Goal: Task Accomplishment & Management: Manage account settings

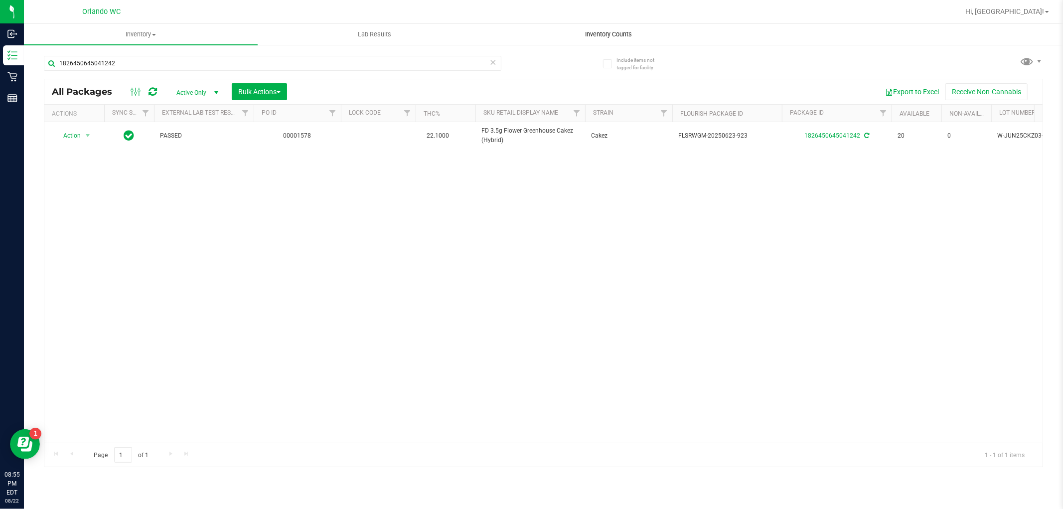
click at [610, 34] on span "Inventory Counts" at bounding box center [609, 34] width 74 height 9
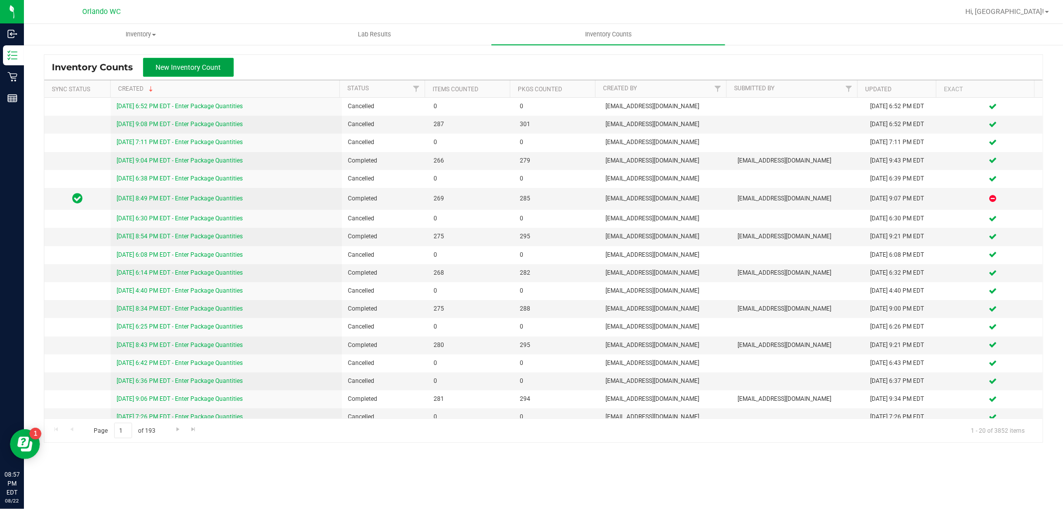
click at [209, 74] on button "New Inventory Count" at bounding box center [188, 67] width 91 height 19
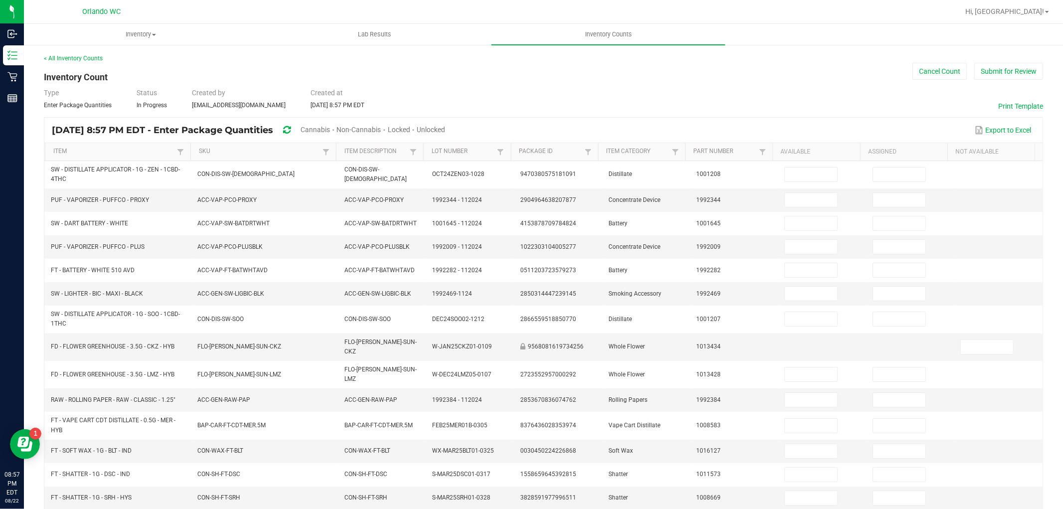
click at [330, 127] on span "Cannabis" at bounding box center [315, 130] width 29 height 8
click at [446, 128] on span "Unlocked" at bounding box center [431, 130] width 28 height 8
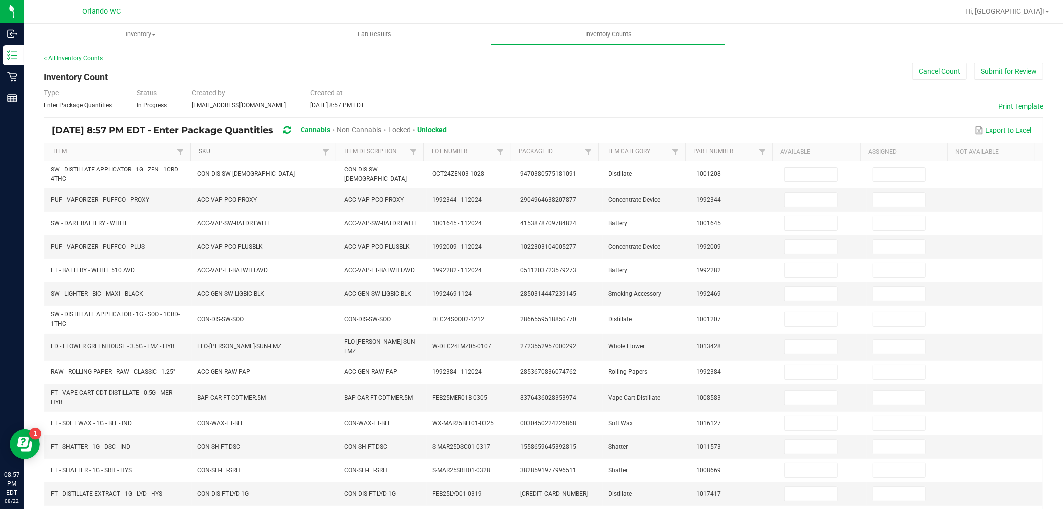
click at [302, 151] on link "SKU" at bounding box center [259, 152] width 121 height 8
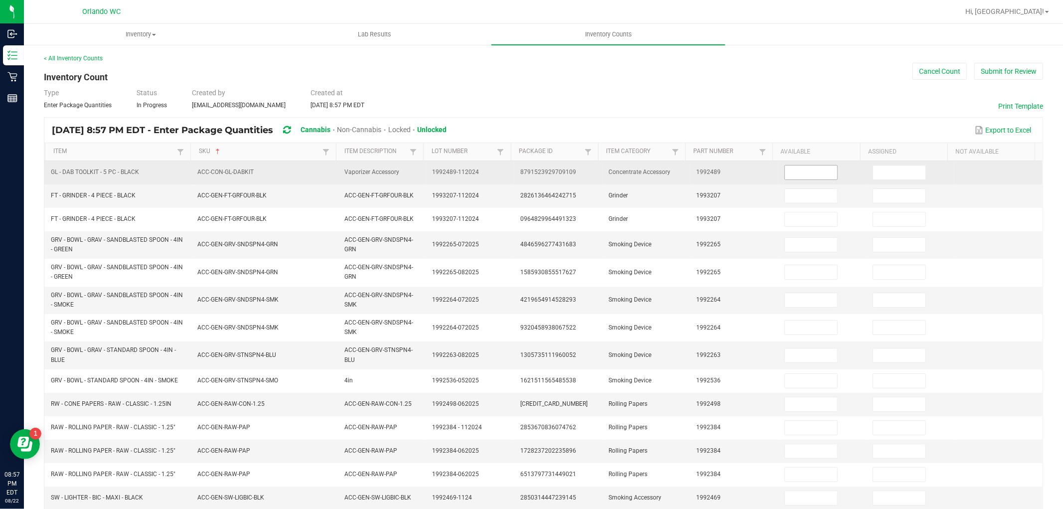
click at [789, 172] on input at bounding box center [811, 172] width 52 height 14
type input "5"
type input "0"
type input "7"
type input "0"
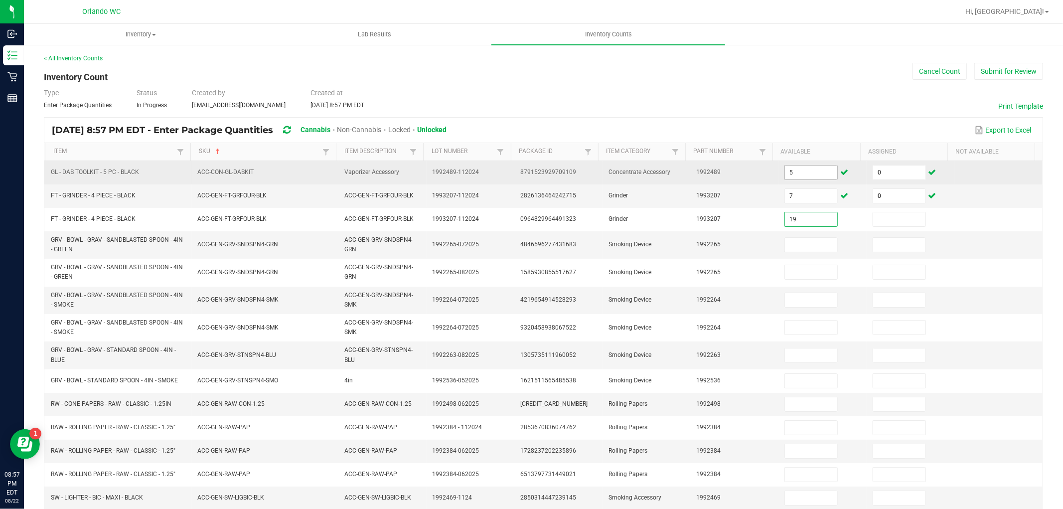
type input "19"
type input "0"
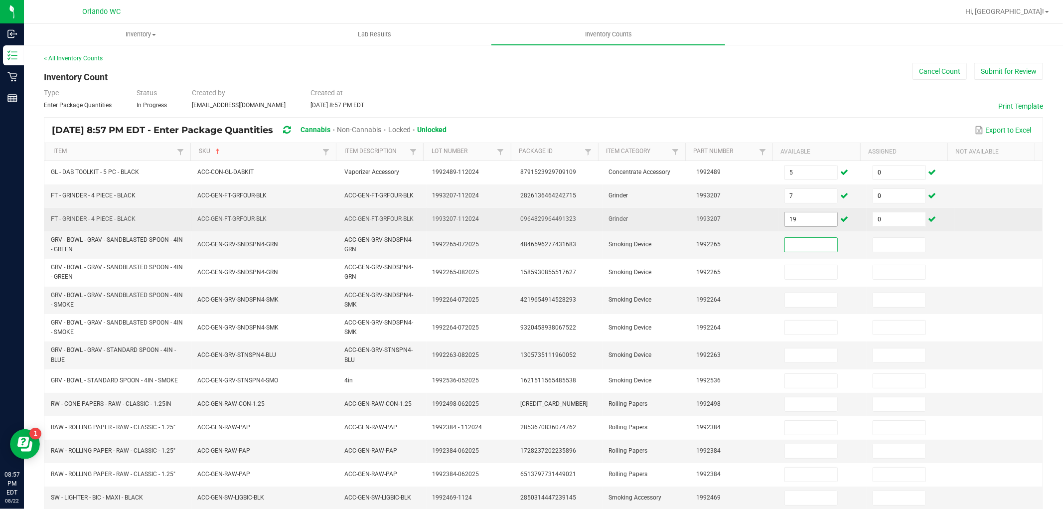
click at [794, 215] on input "19" at bounding box center [811, 219] width 52 height 14
type input "0"
type input "19"
type input "0"
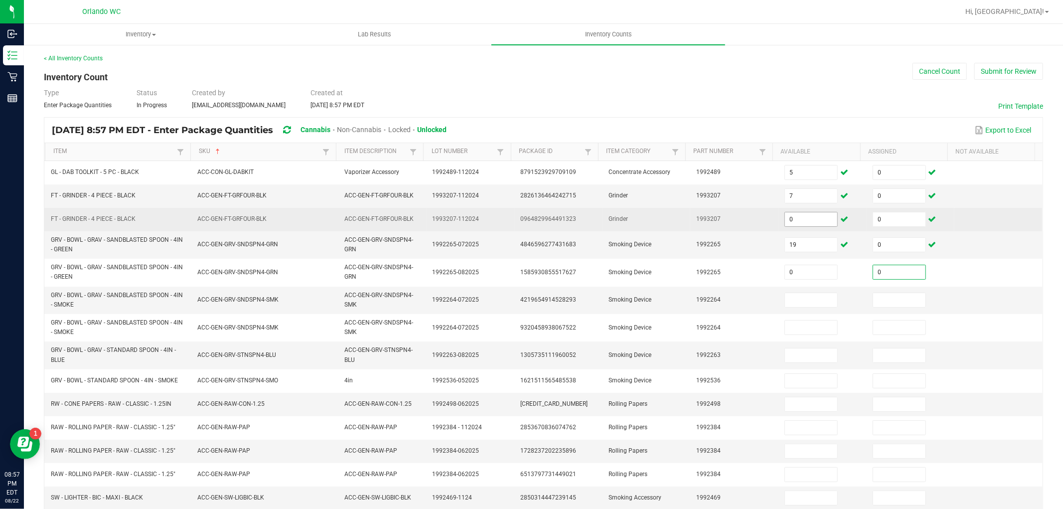
type input "0"
type input "21"
type input "0"
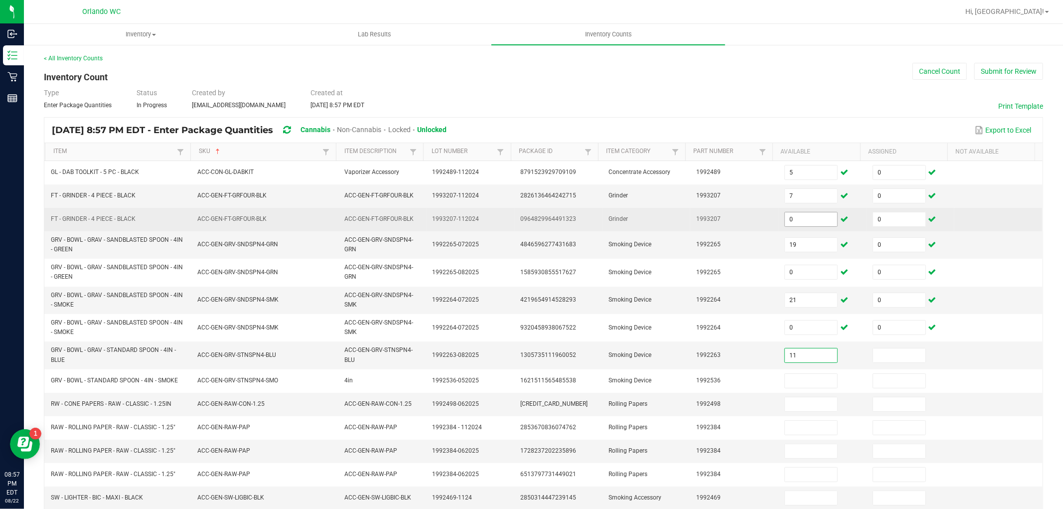
type input "11"
type input "0"
type input "12"
type input "0"
type input "13"
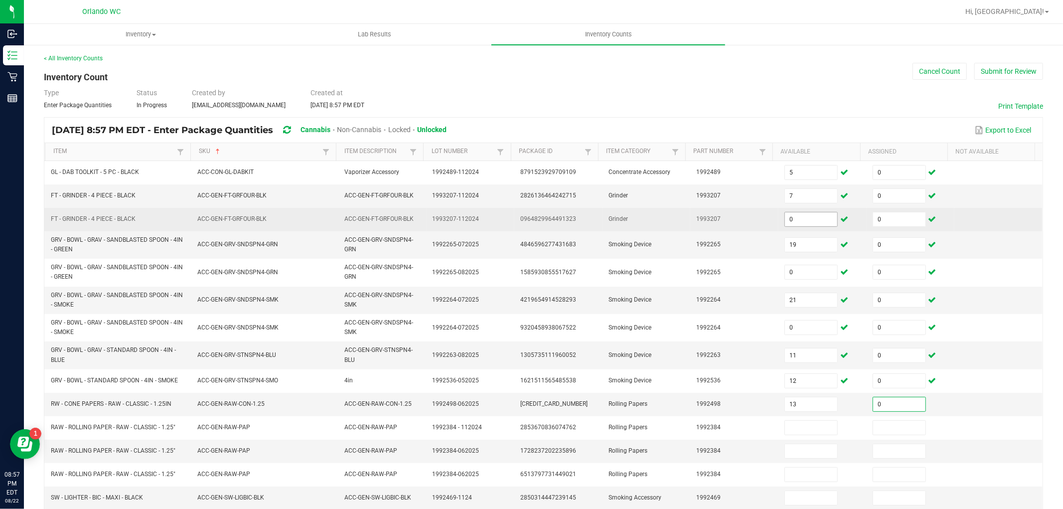
type input "0"
type input "69"
type input "0"
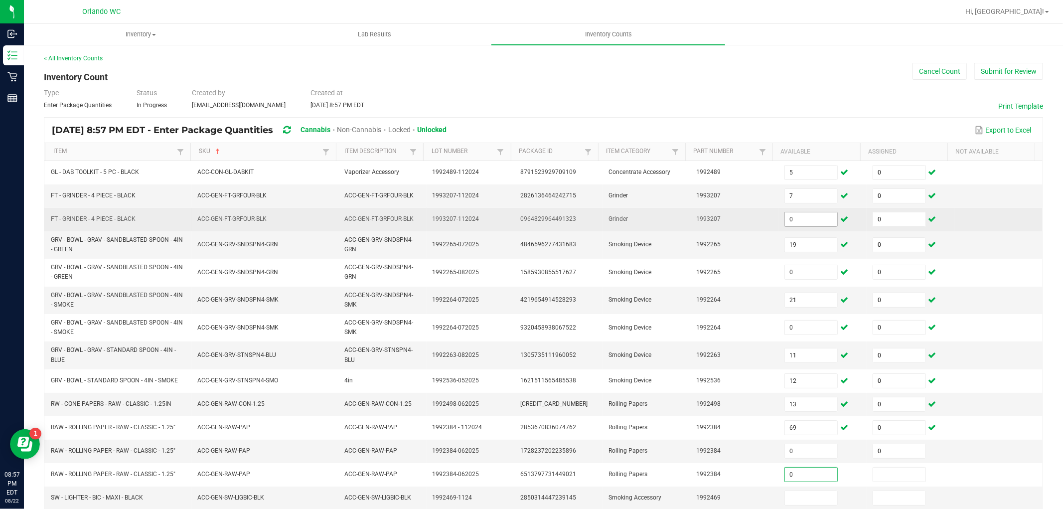
type input "0"
type input "80"
type input "0"
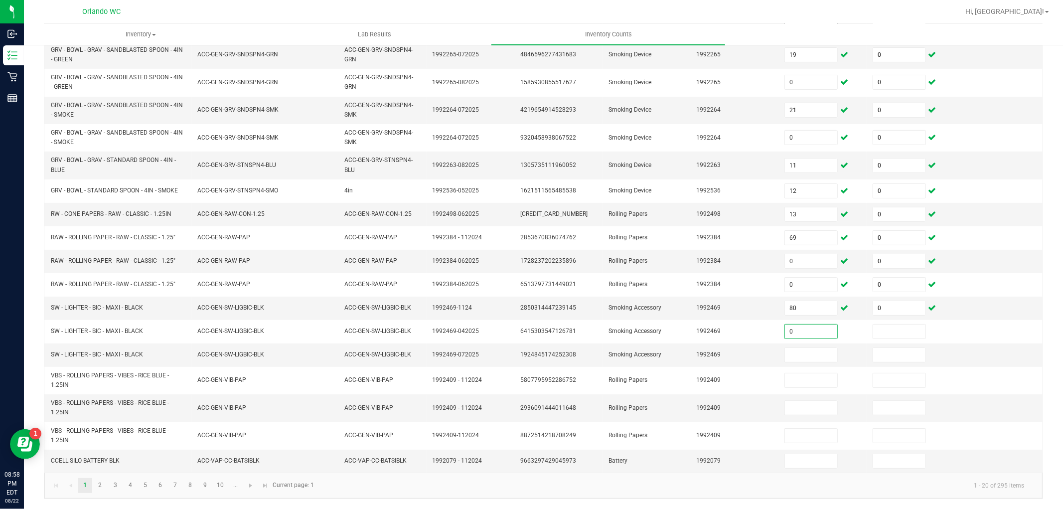
type input "0"
type input "123"
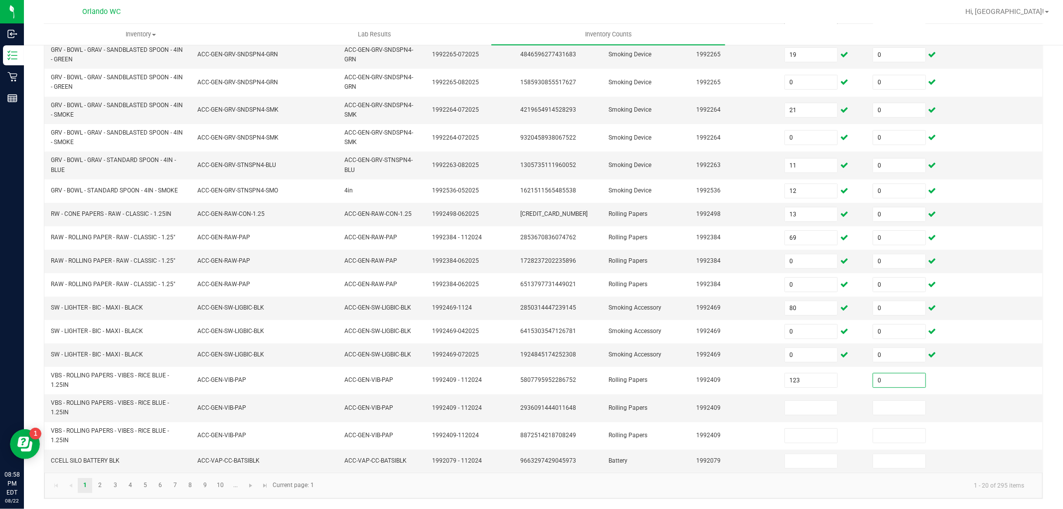
type input "0"
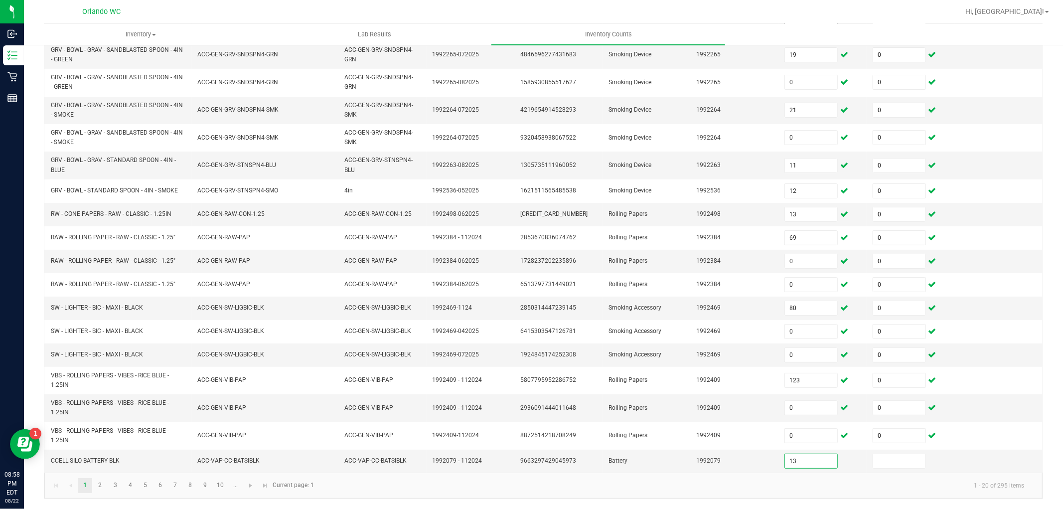
type input "13"
type input "0"
click at [102, 487] on link "2" at bounding box center [100, 485] width 14 height 15
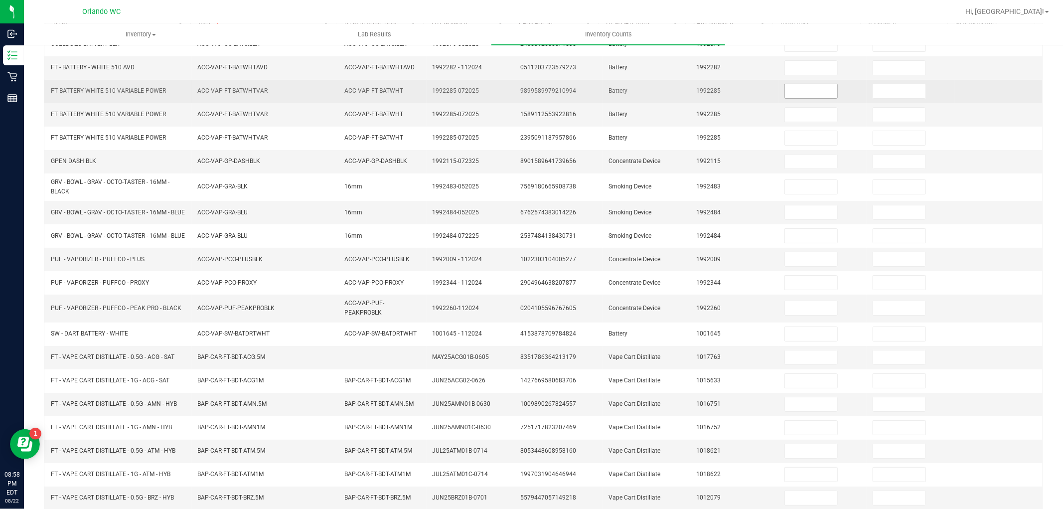
scroll to position [65, 0]
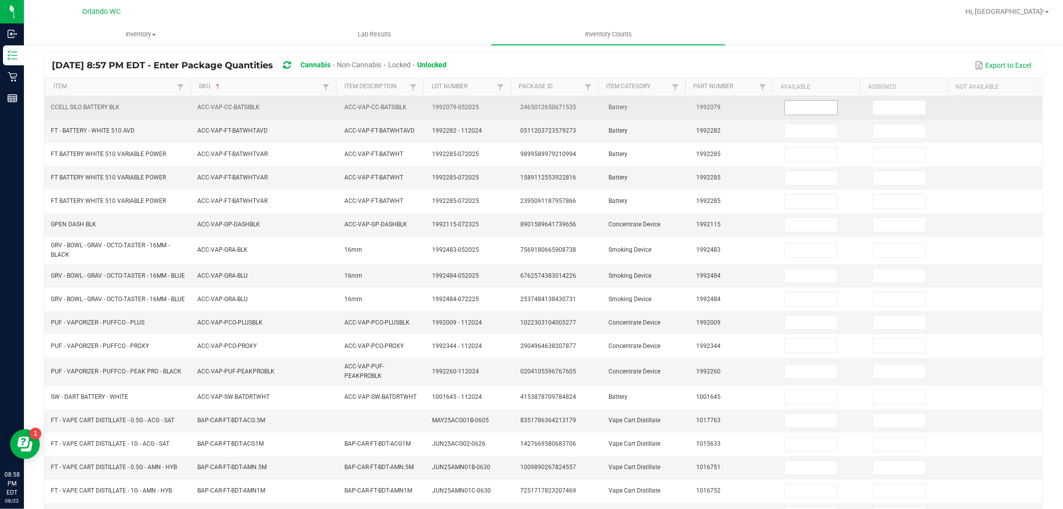
click at [792, 108] on input at bounding box center [811, 108] width 52 height 14
type input "0"
type input "8"
type input "0"
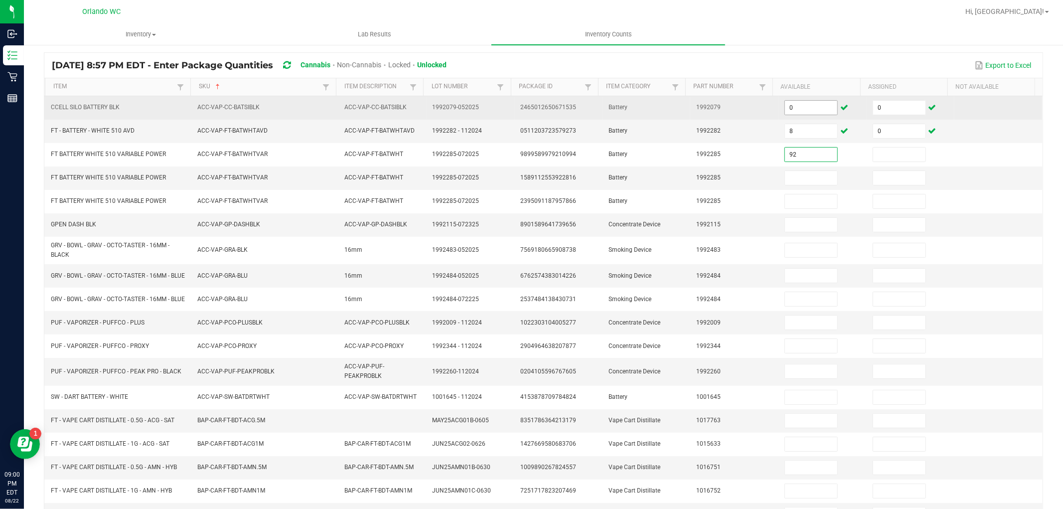
type input "92"
type input "0"
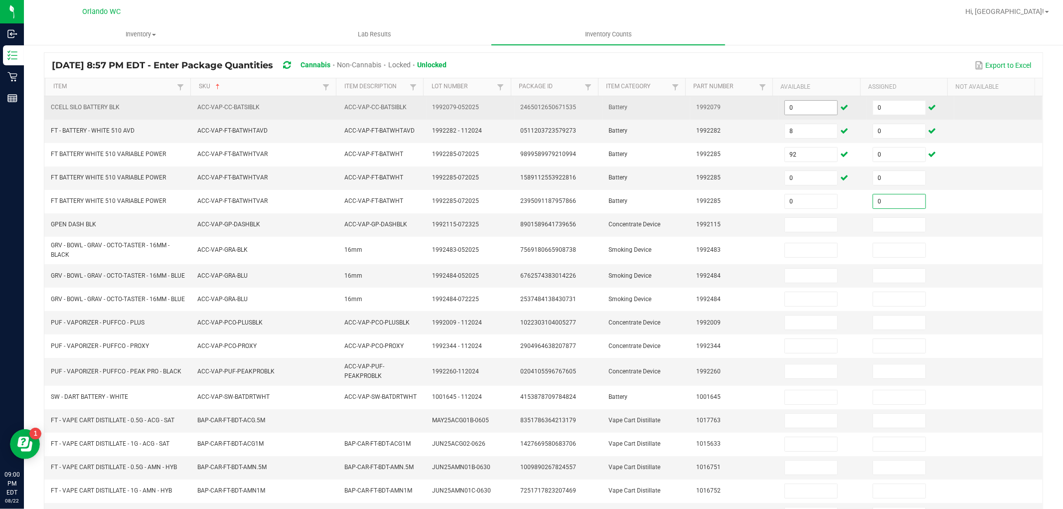
type input "0"
type input "4"
type input "0"
type input "15"
type input "0"
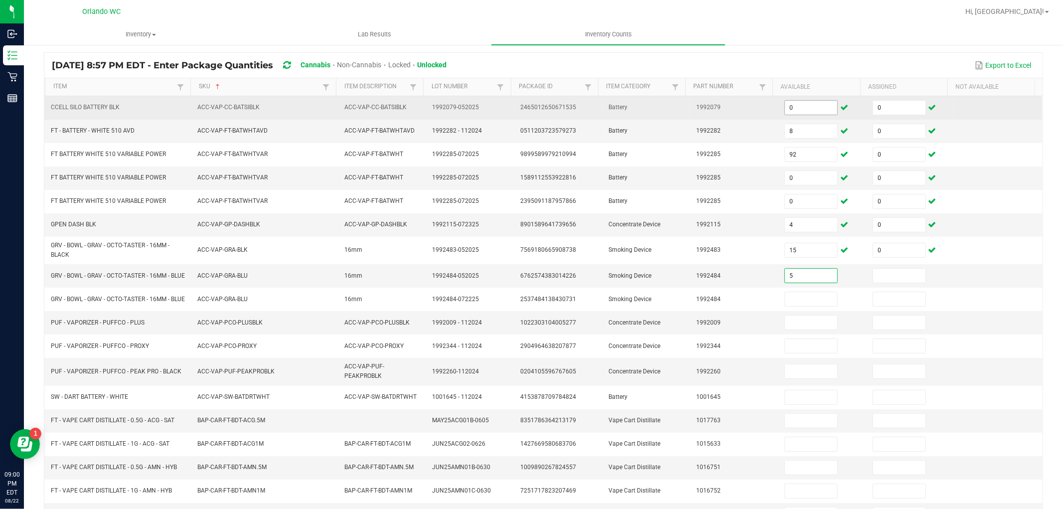
type input "5"
type input "0"
type input "1"
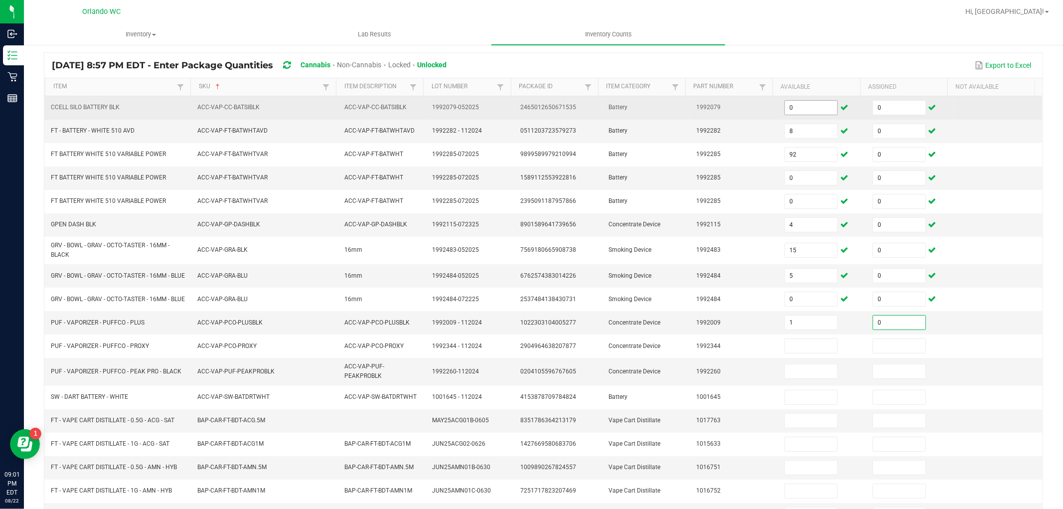
type input "0"
type input "3"
type input "0"
type input "1"
type input "0"
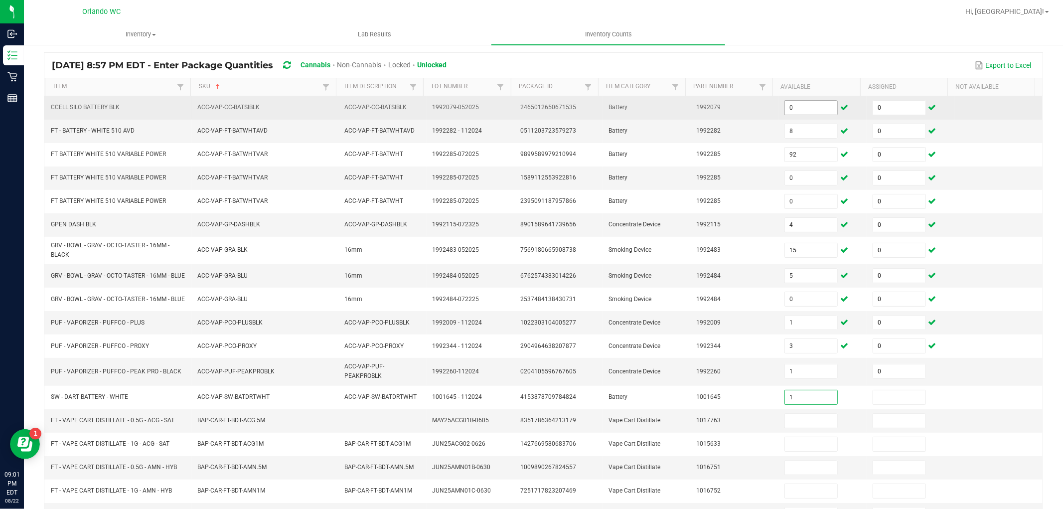
type input "1"
type input "0"
type input "18"
type input "0"
type input "14"
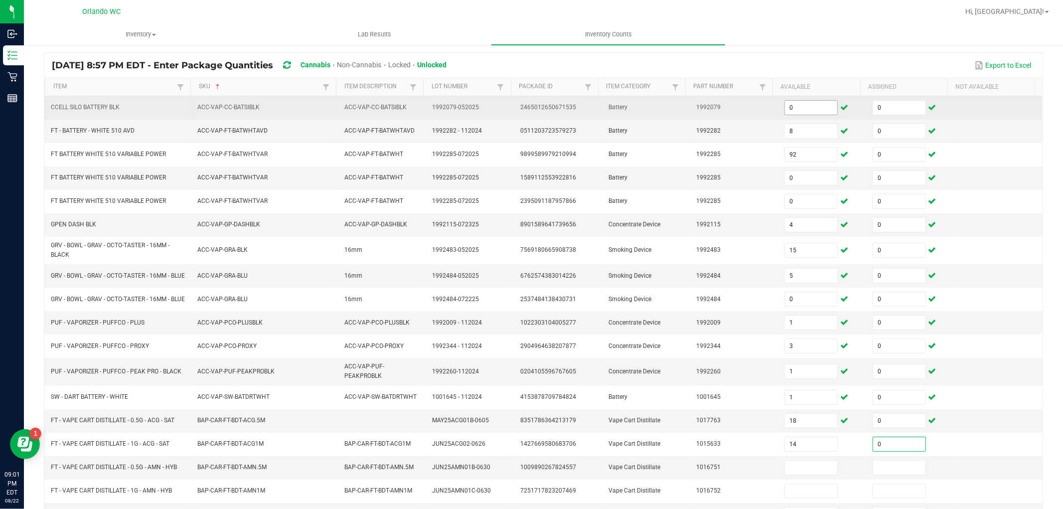
type input "0"
type input "17"
type input "0"
type input "18"
type input "0"
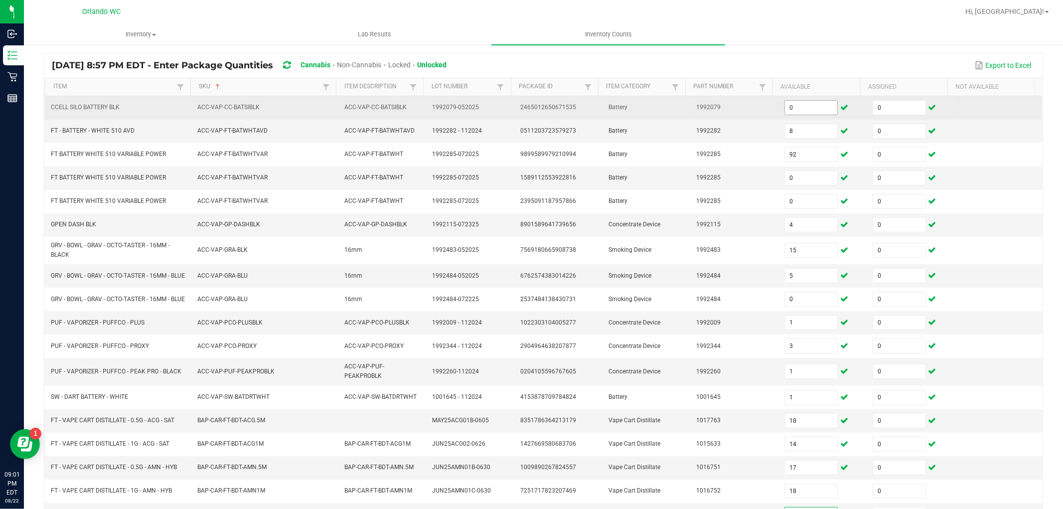
scroll to position [175, 0]
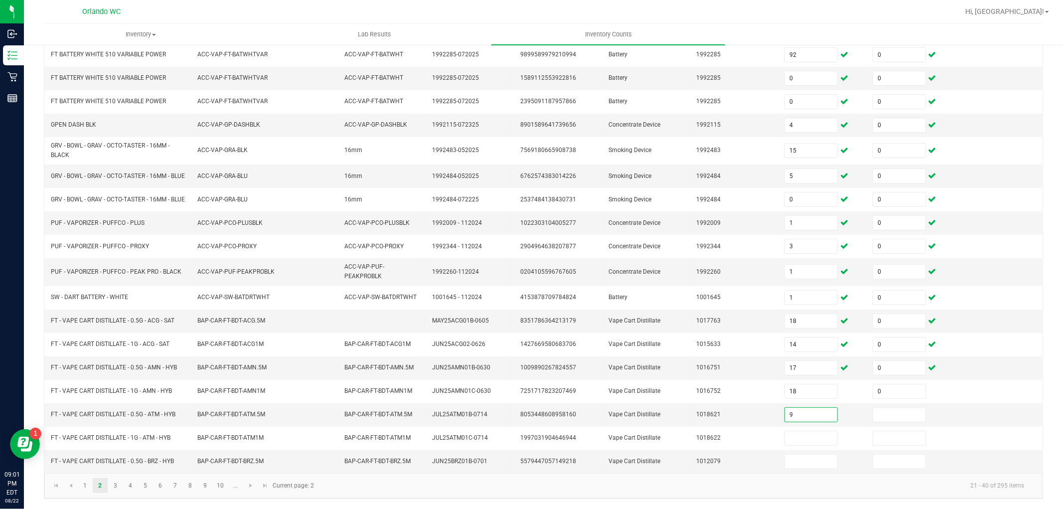
type input "9"
type input "0"
type input "12"
type input "0"
type input "11"
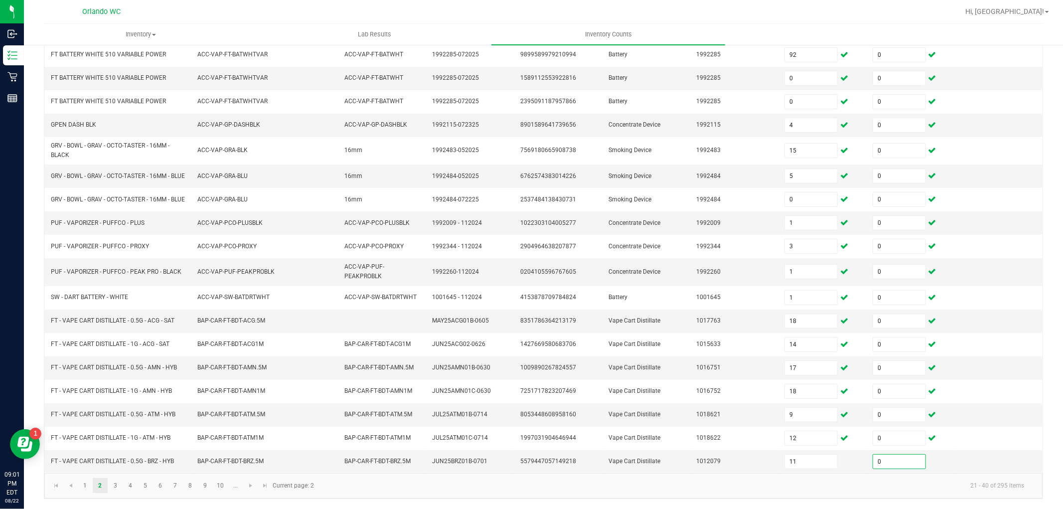
type input "0"
click at [114, 485] on link "3" at bounding box center [115, 485] width 14 height 15
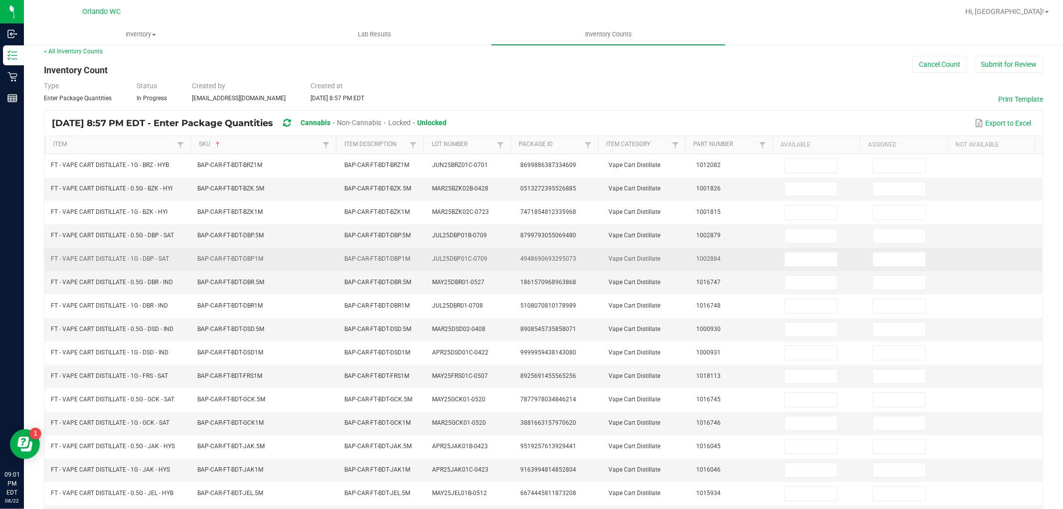
scroll to position [0, 0]
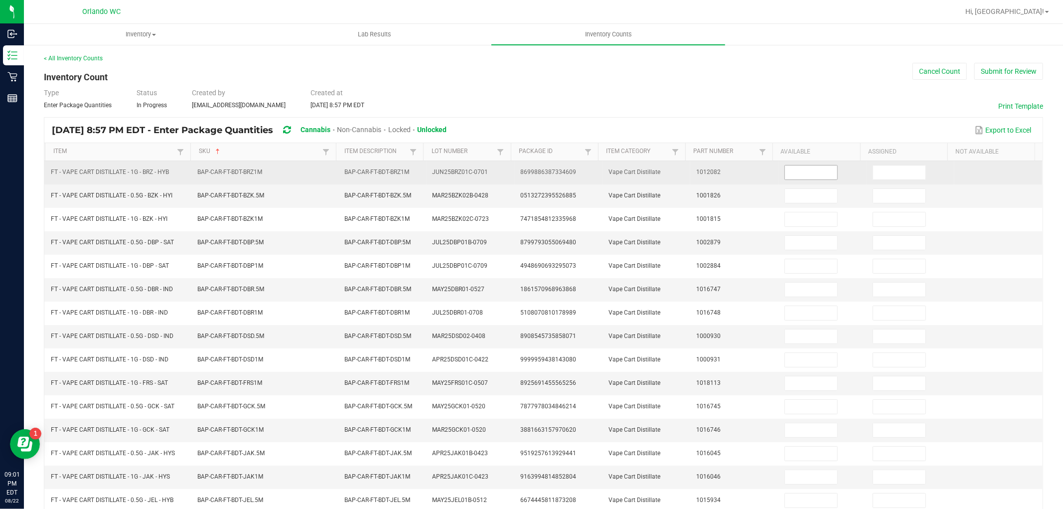
click at [809, 171] on input at bounding box center [811, 172] width 52 height 14
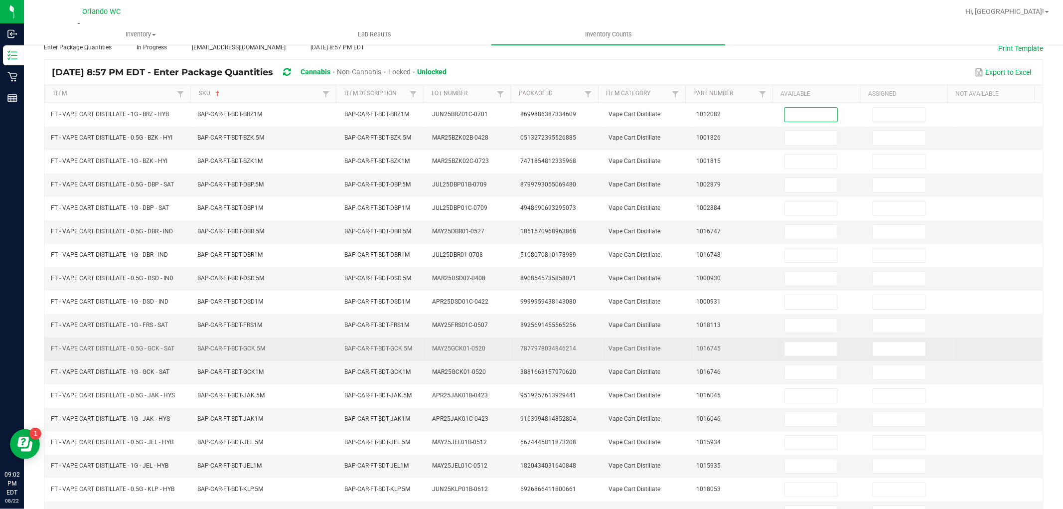
scroll to position [158, 0]
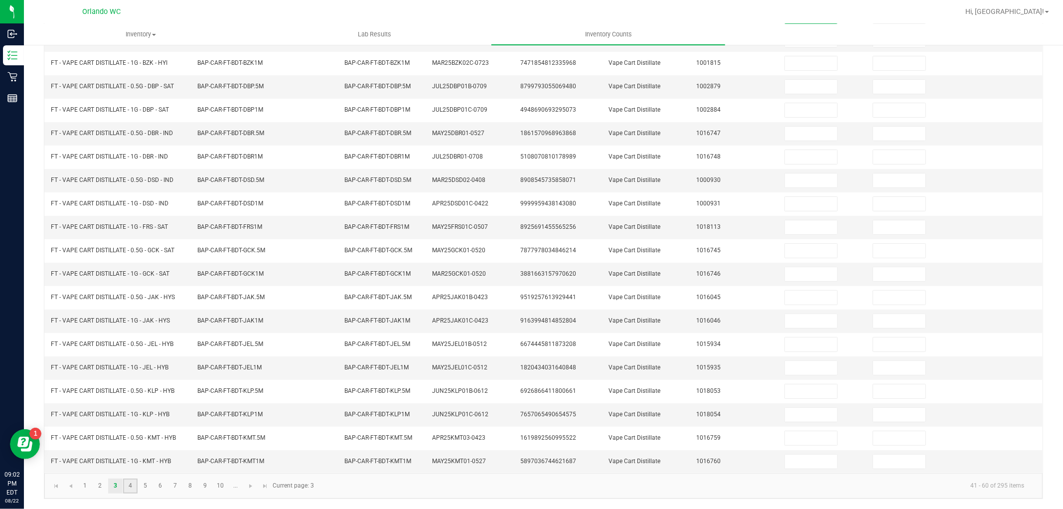
click at [135, 483] on link "4" at bounding box center [130, 485] width 14 height 15
click at [145, 484] on link "5" at bounding box center [145, 485] width 14 height 15
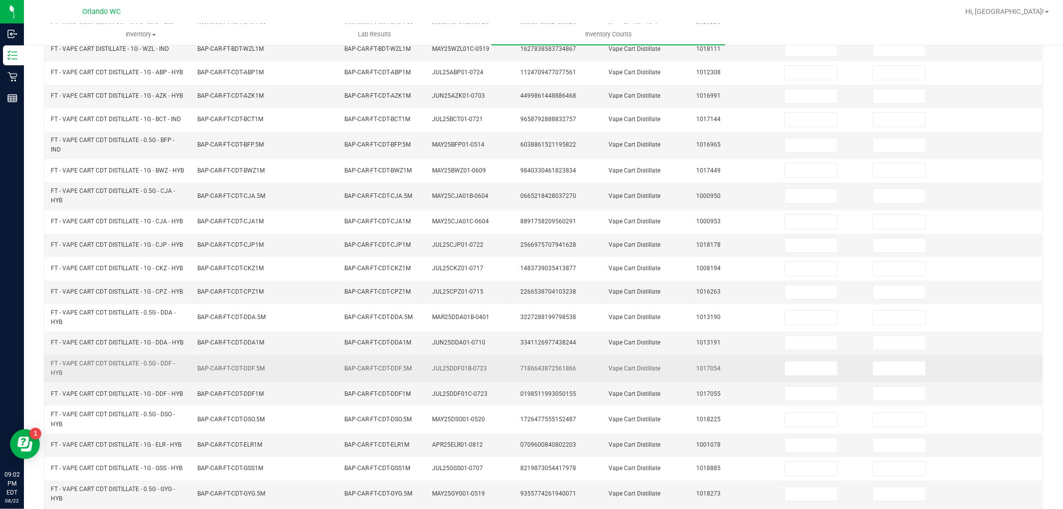
scroll to position [187, 0]
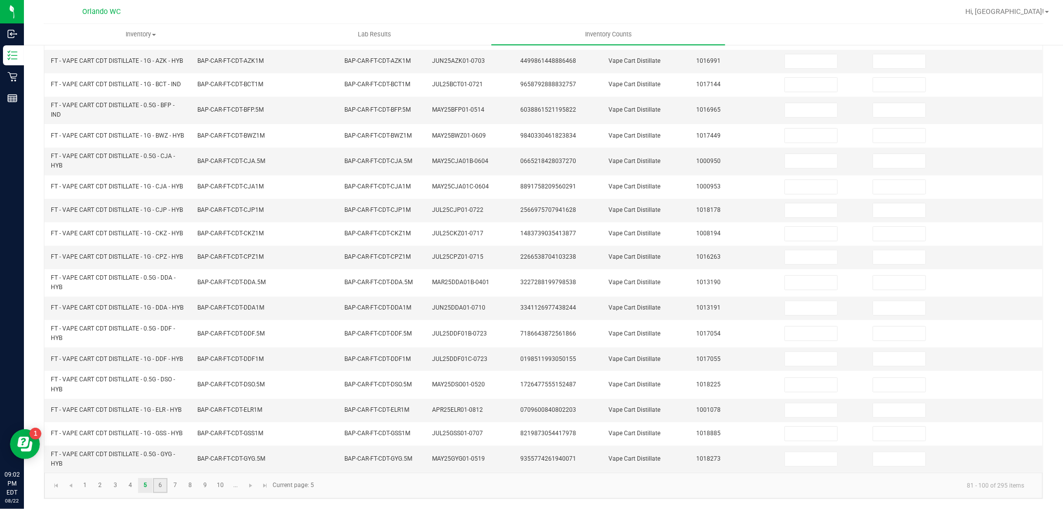
click at [157, 486] on link "6" at bounding box center [160, 485] width 14 height 15
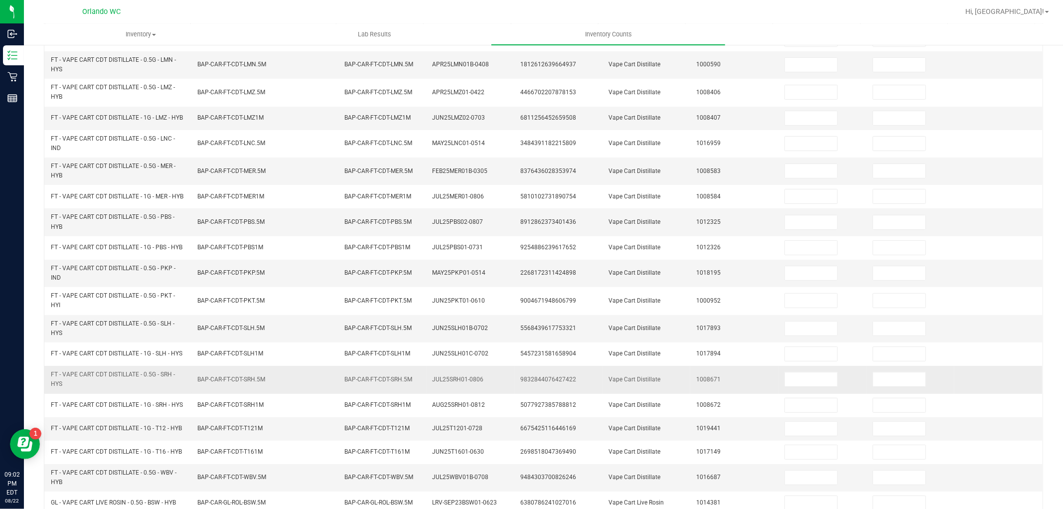
scroll to position [212, 0]
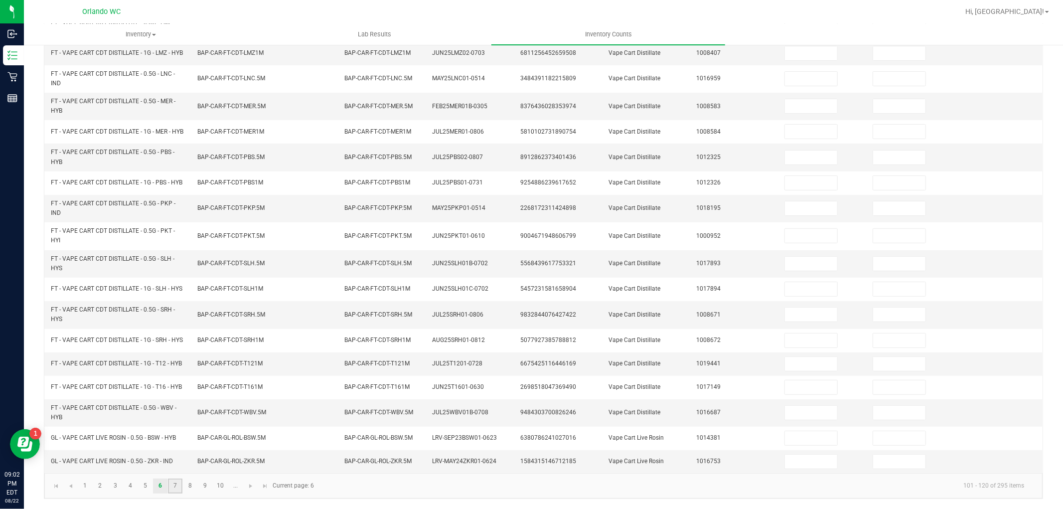
click at [177, 485] on link "7" at bounding box center [175, 485] width 14 height 15
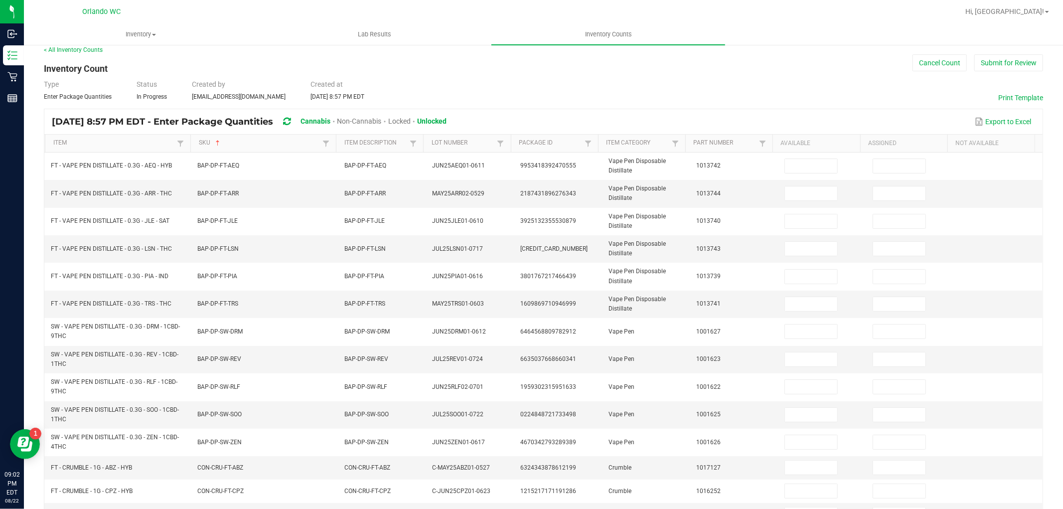
scroll to position [0, 0]
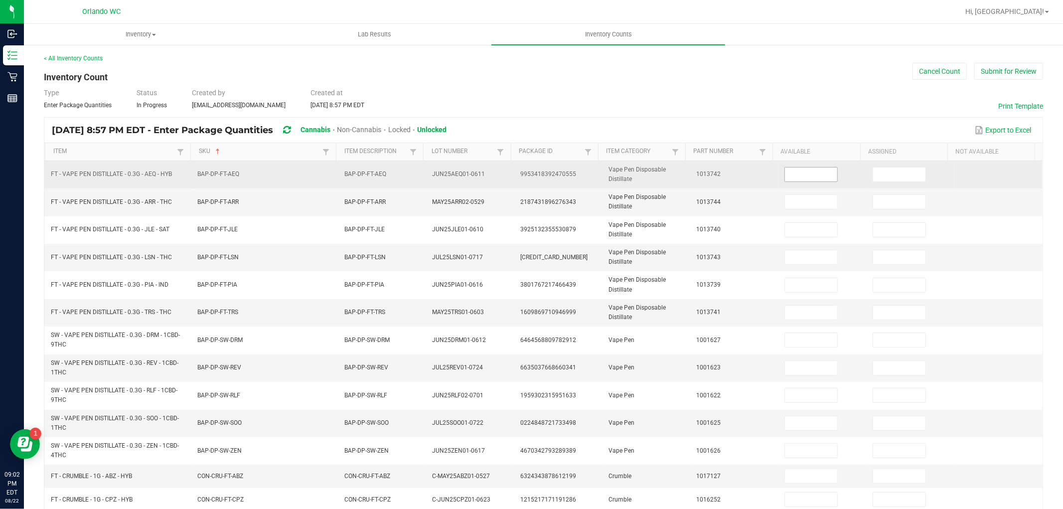
click at [791, 177] on input at bounding box center [811, 174] width 52 height 14
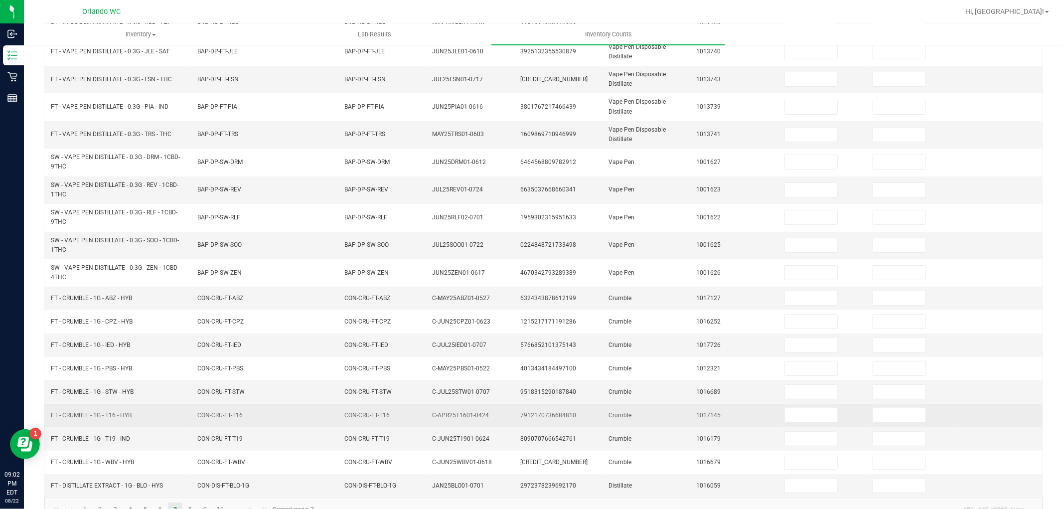
scroll to position [204, 0]
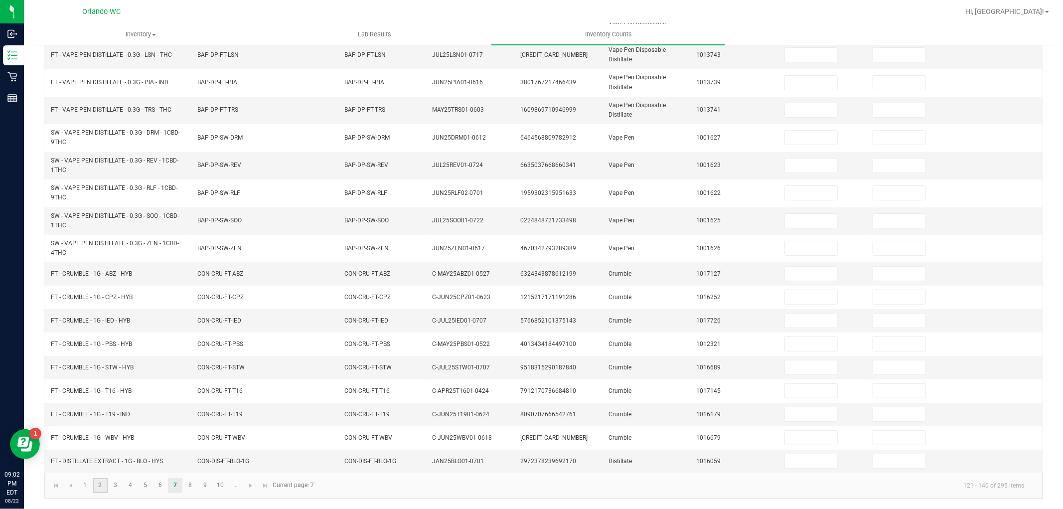
click at [96, 485] on link "2" at bounding box center [100, 485] width 14 height 15
type input "0"
type input "8"
type input "0"
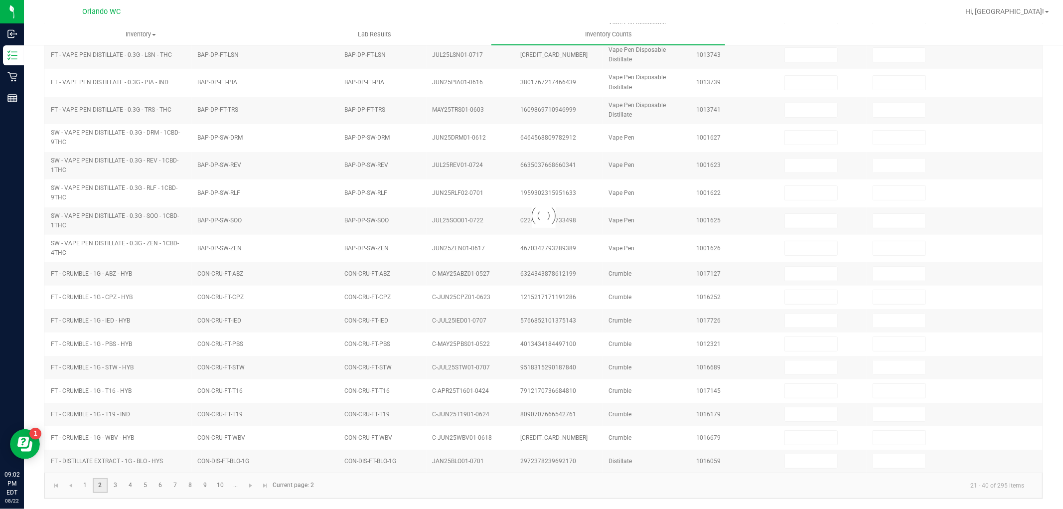
type input "92"
type input "0"
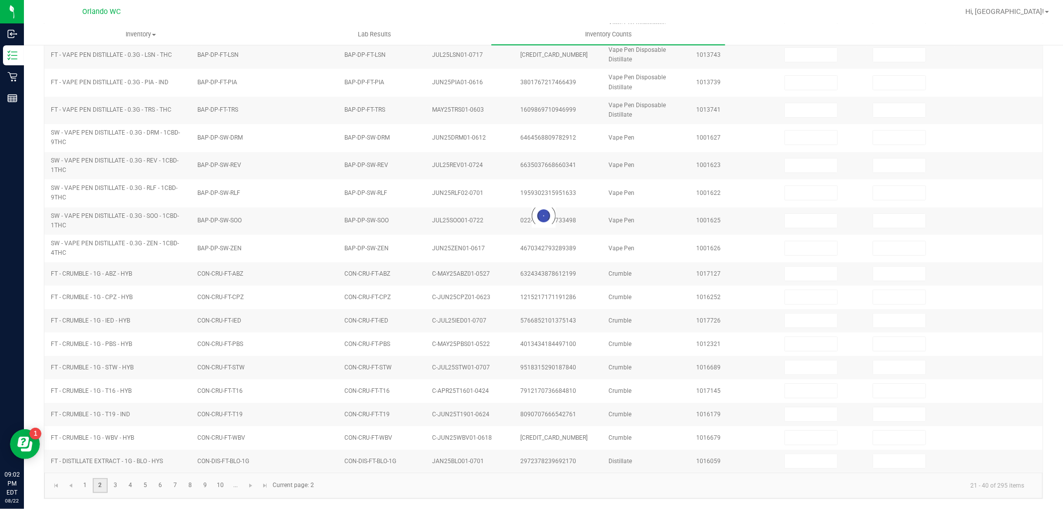
type input "0"
type input "4"
type input "0"
type input "15"
type input "0"
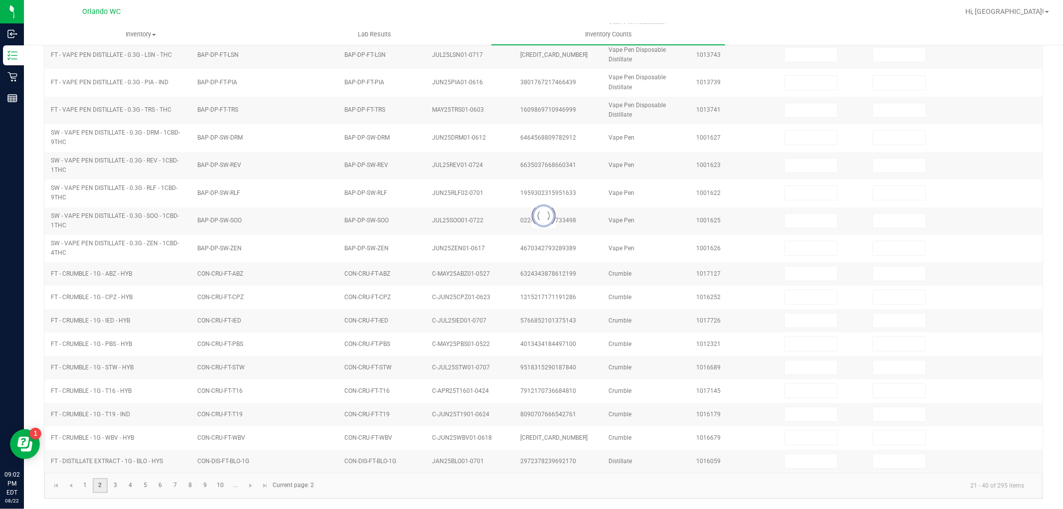
type input "0"
type input "1"
type input "0"
type input "3"
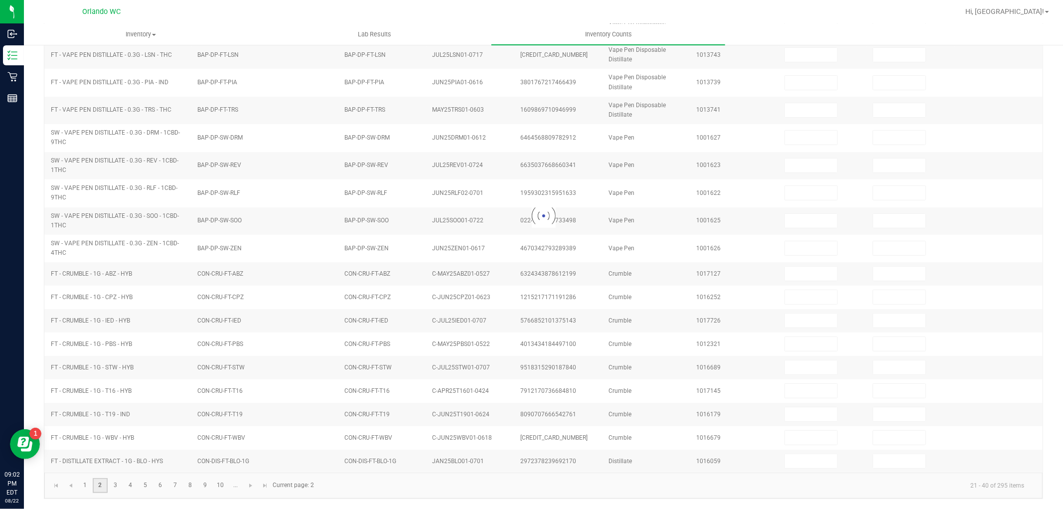
type input "0"
type input "1"
type input "0"
type input "1"
type input "0"
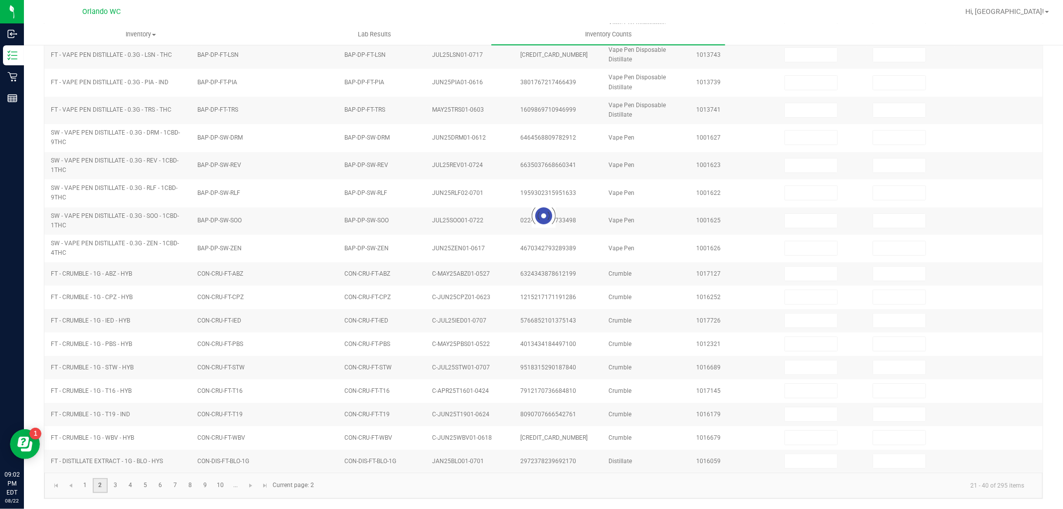
type input "18"
type input "0"
type input "17"
type input "0"
type input "12"
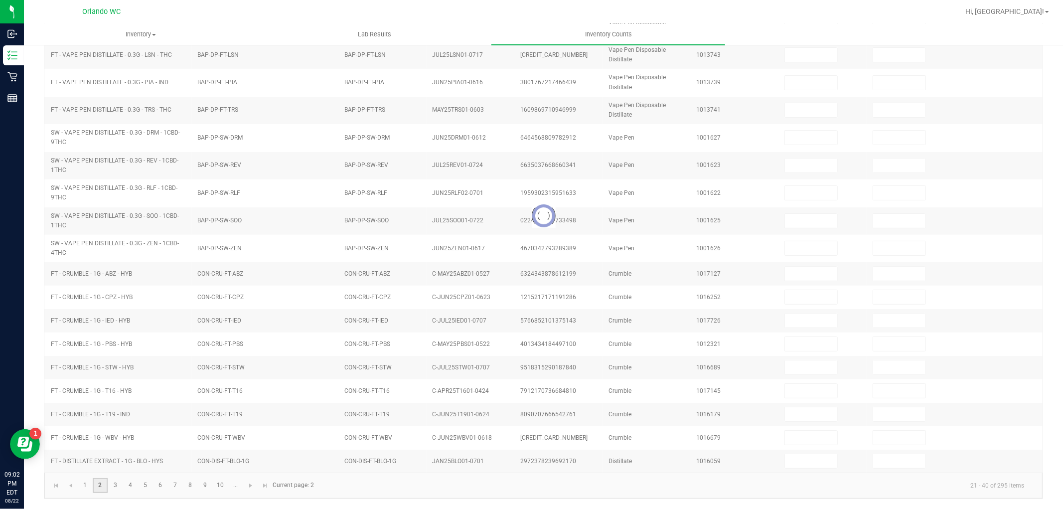
type input "0"
type input "5"
type input "0"
type input "14"
type input "0"
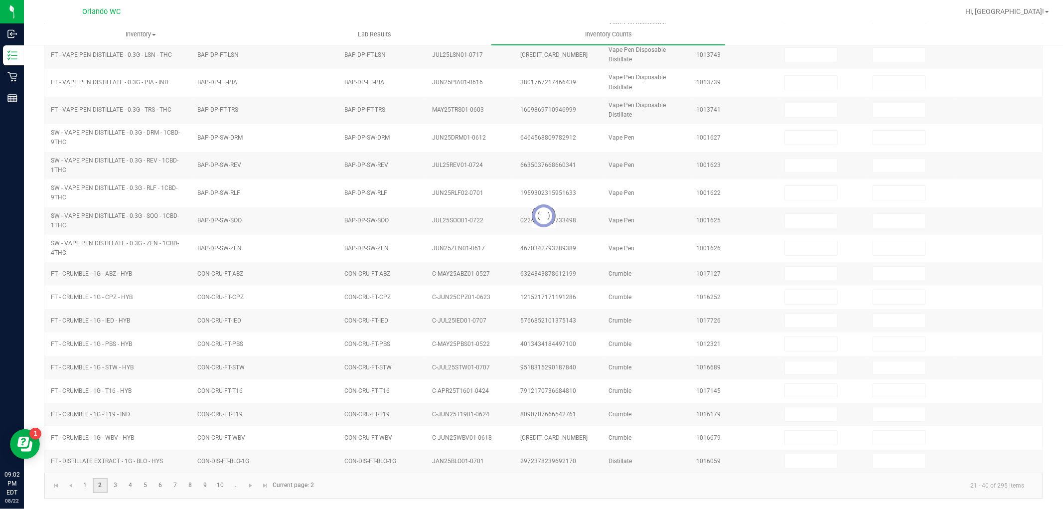
type input "18"
type input "0"
type input "9"
type input "0"
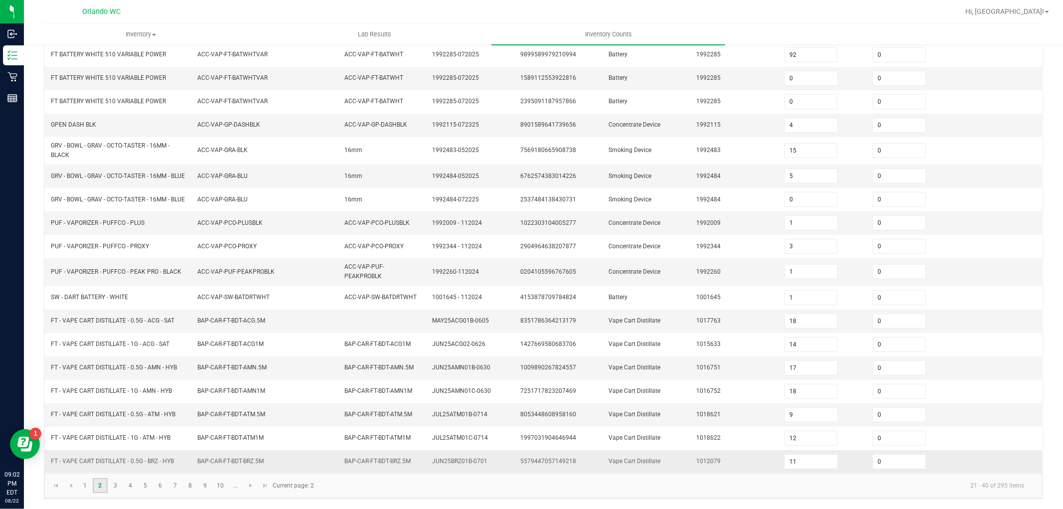
scroll to position [175, 0]
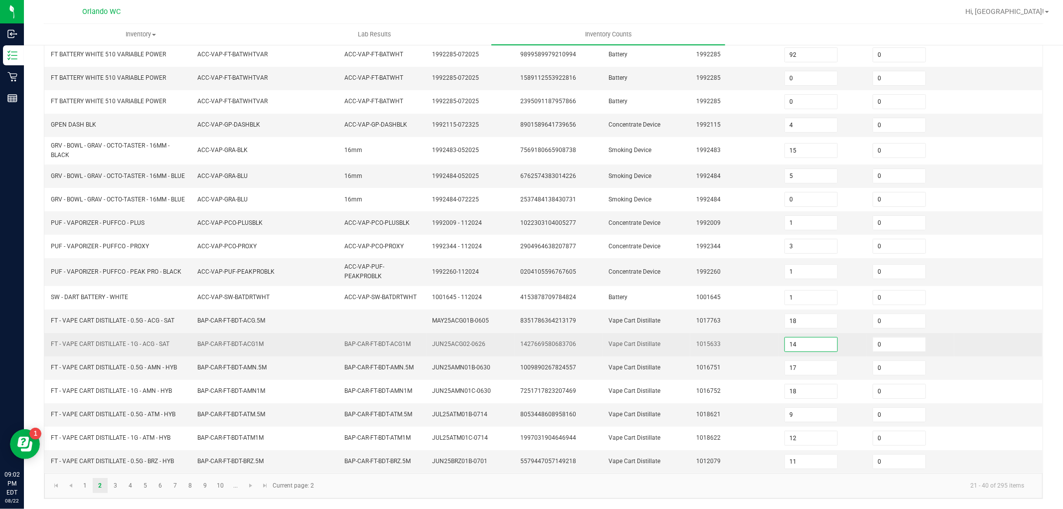
click at [794, 338] on input "14" at bounding box center [811, 344] width 52 height 14
click at [881, 347] on input "0" at bounding box center [899, 344] width 52 height 14
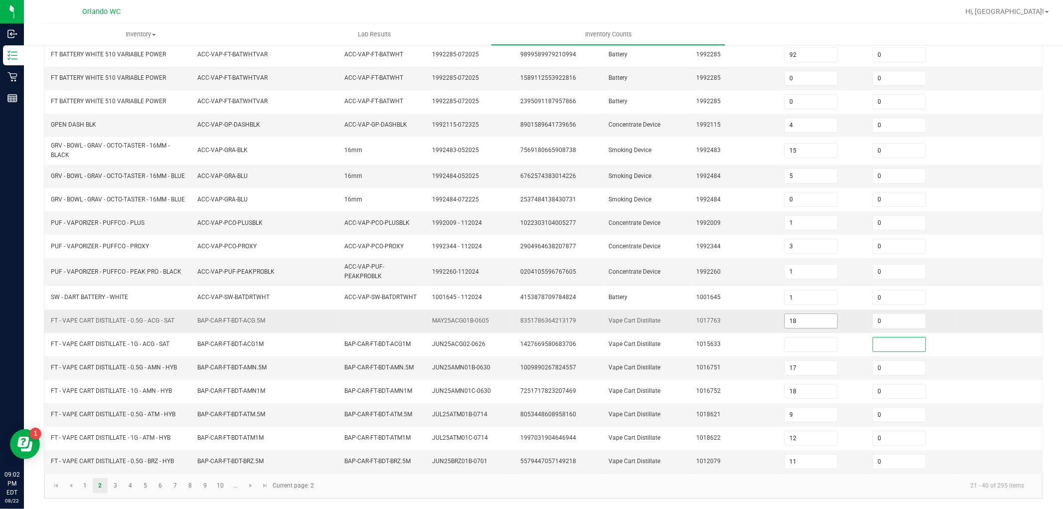
click at [809, 316] on input "18" at bounding box center [811, 321] width 52 height 14
click at [803, 368] on input "17" at bounding box center [811, 368] width 52 height 14
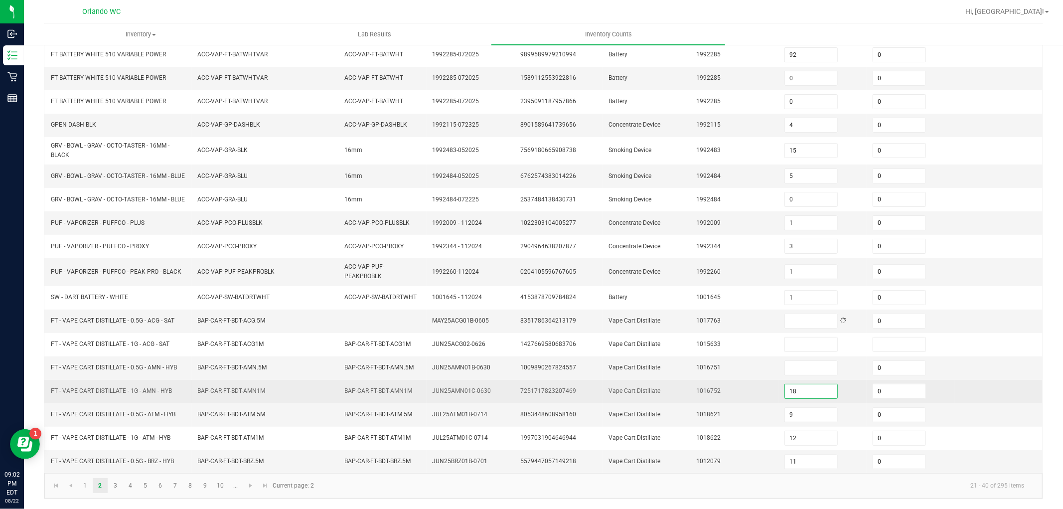
click at [801, 387] on input "18" at bounding box center [811, 391] width 52 height 14
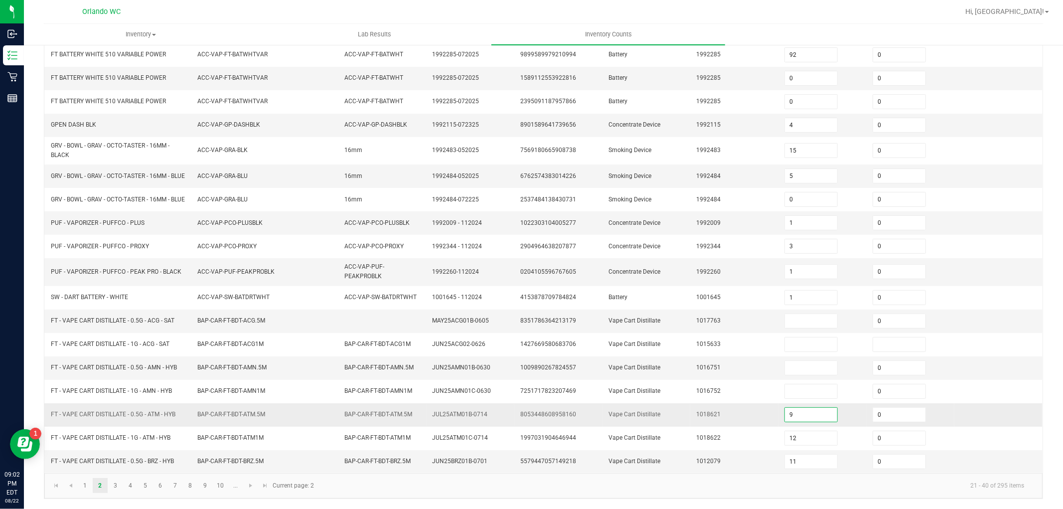
click at [795, 418] on input "9" at bounding box center [811, 415] width 52 height 14
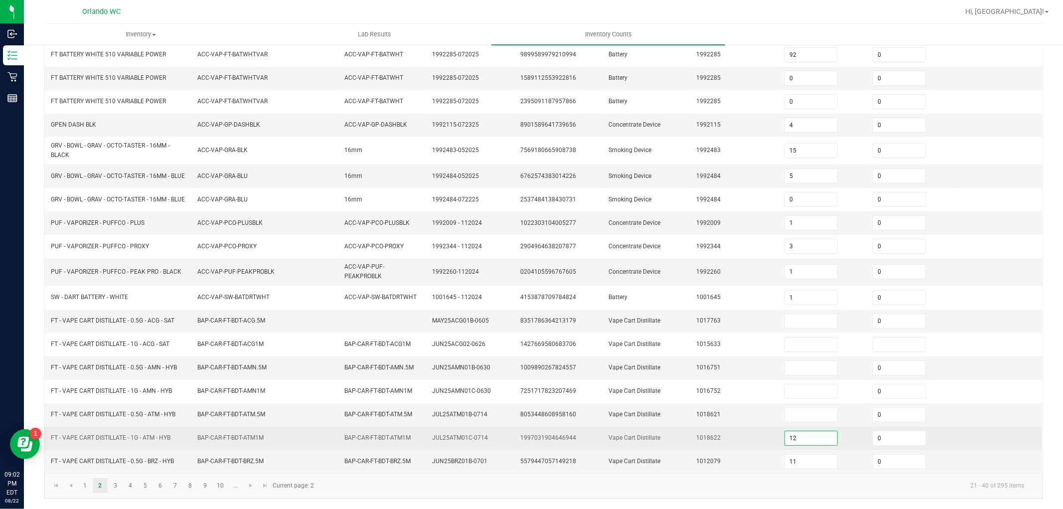
click at [794, 435] on input "12" at bounding box center [811, 438] width 52 height 14
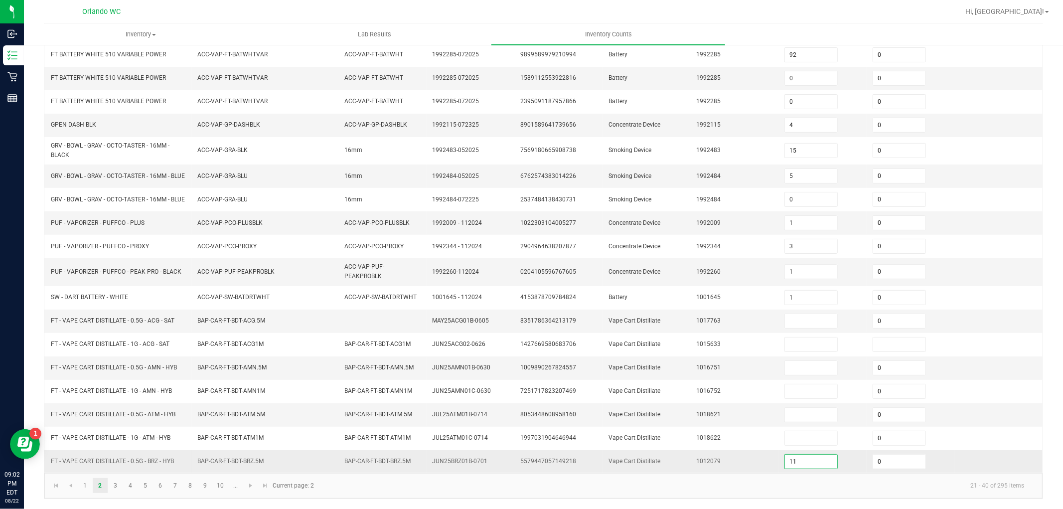
click at [799, 465] on input "11" at bounding box center [811, 461] width 52 height 14
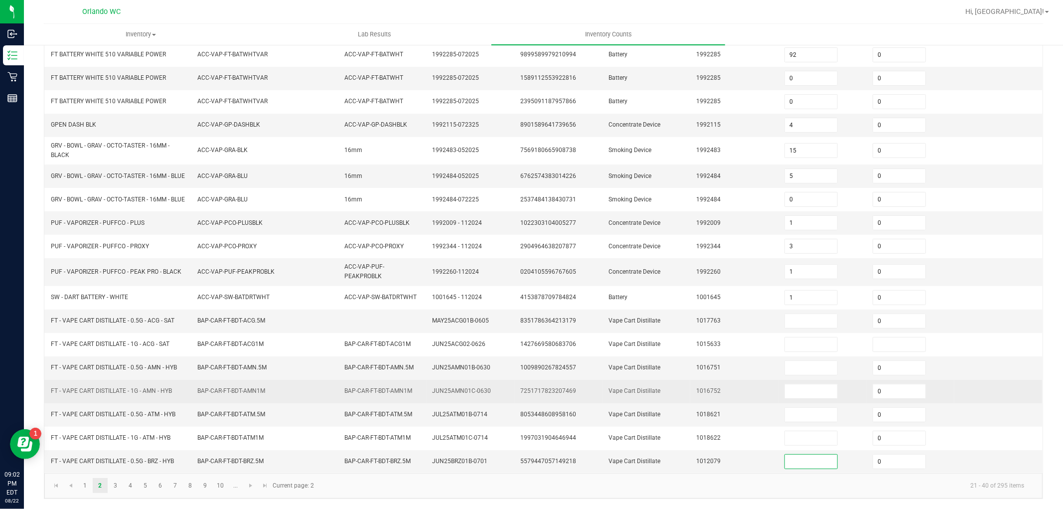
click at [709, 380] on td "1016752" at bounding box center [734, 391] width 88 height 23
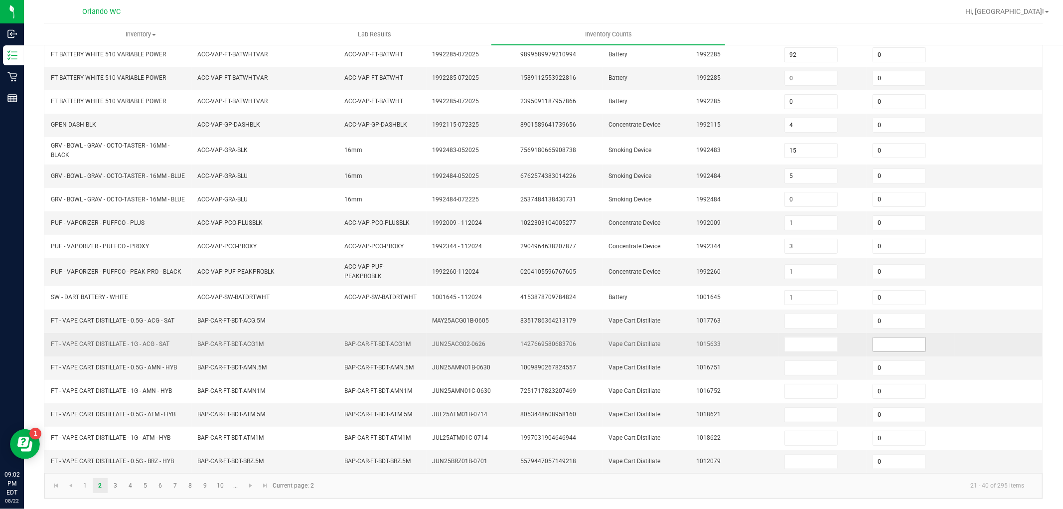
click at [896, 344] on input at bounding box center [899, 344] width 52 height 14
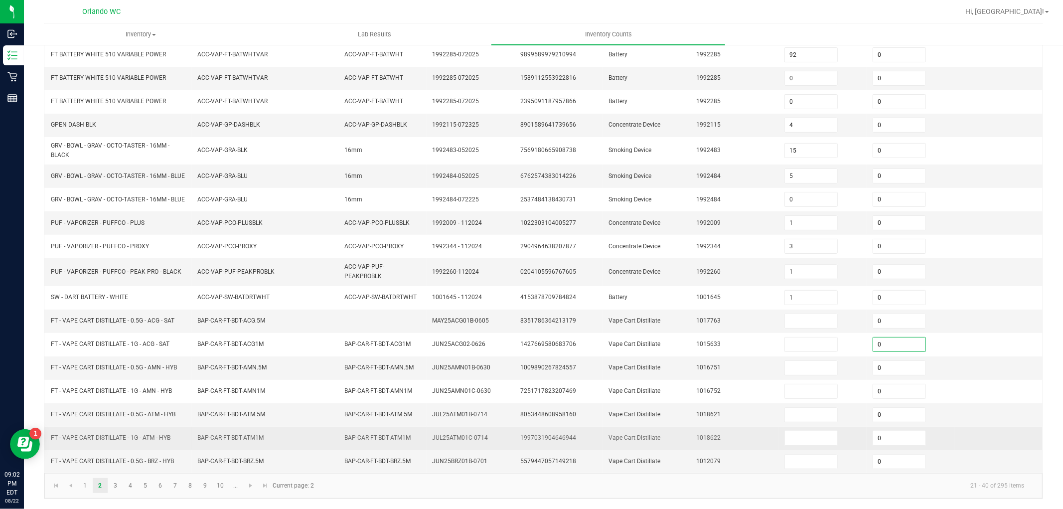
click at [956, 427] on td at bounding box center [998, 438] width 88 height 23
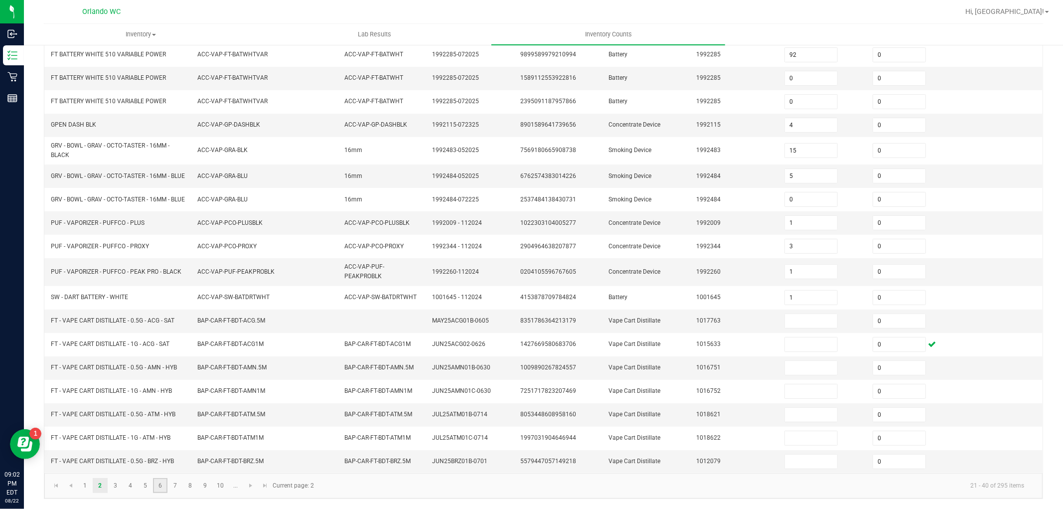
click at [157, 484] on link "6" at bounding box center [160, 485] width 14 height 15
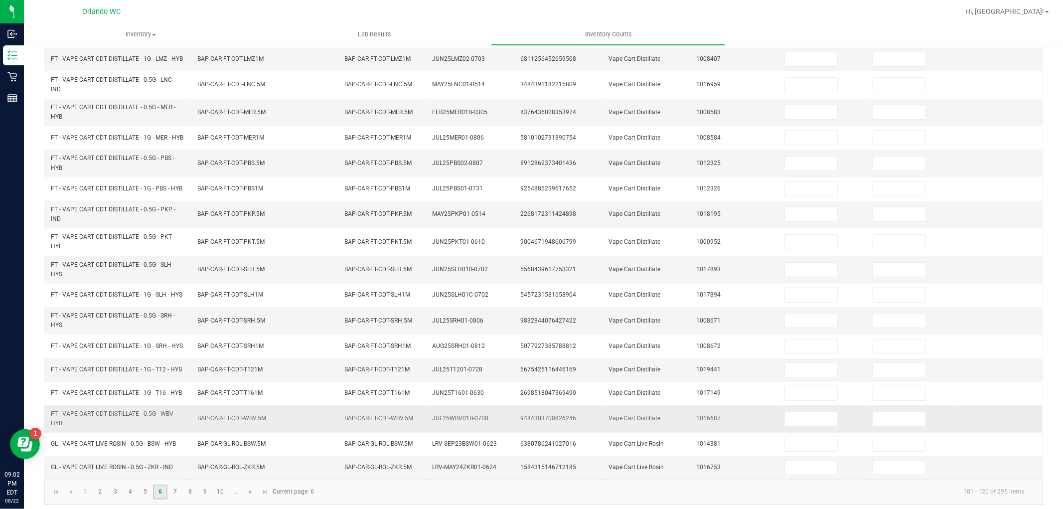
scroll to position [212, 0]
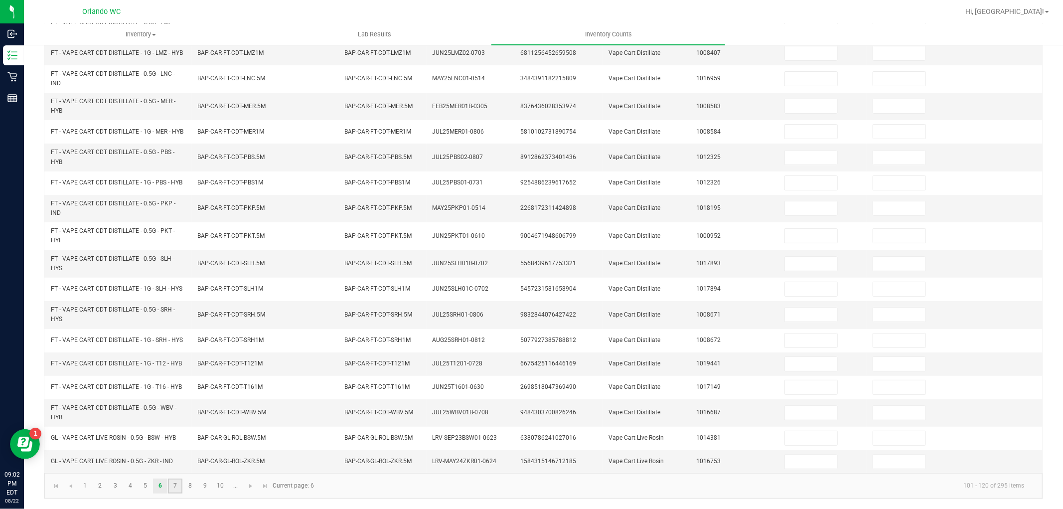
click at [176, 486] on link "7" at bounding box center [175, 485] width 14 height 15
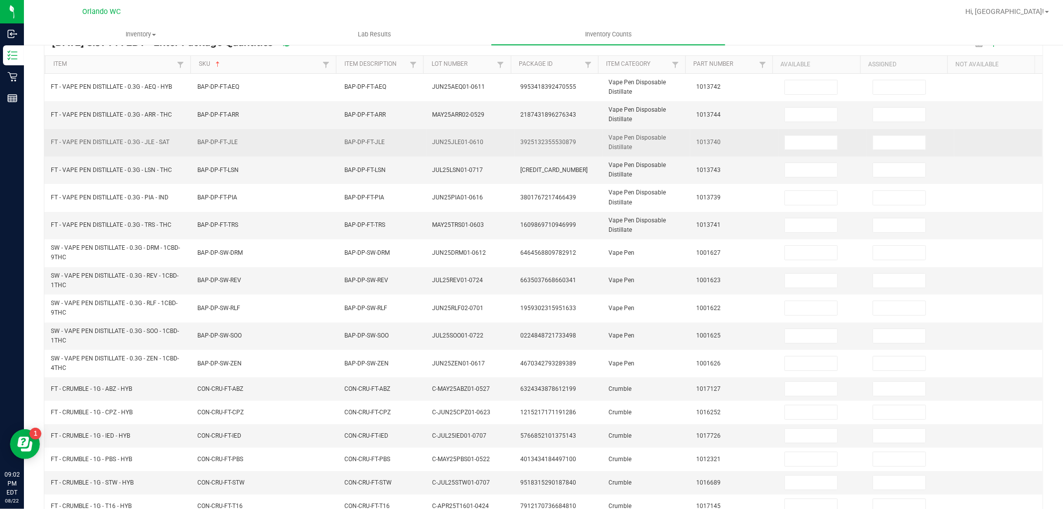
scroll to position [38, 0]
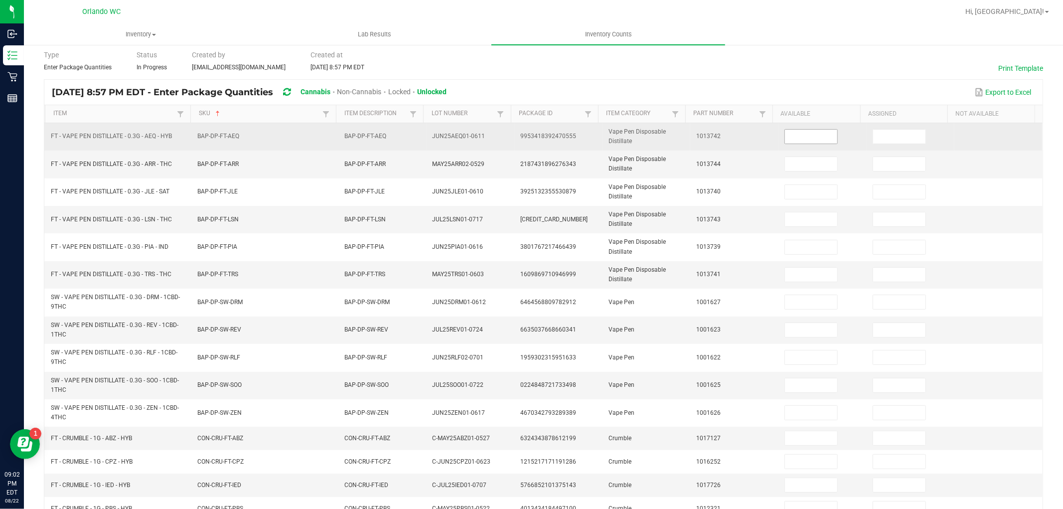
click at [815, 139] on input at bounding box center [811, 137] width 52 height 14
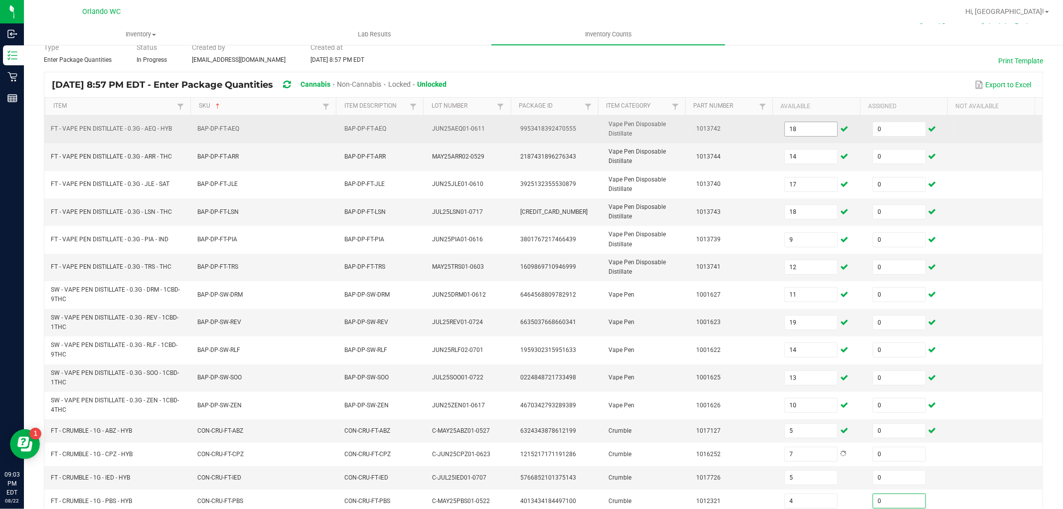
scroll to position [204, 0]
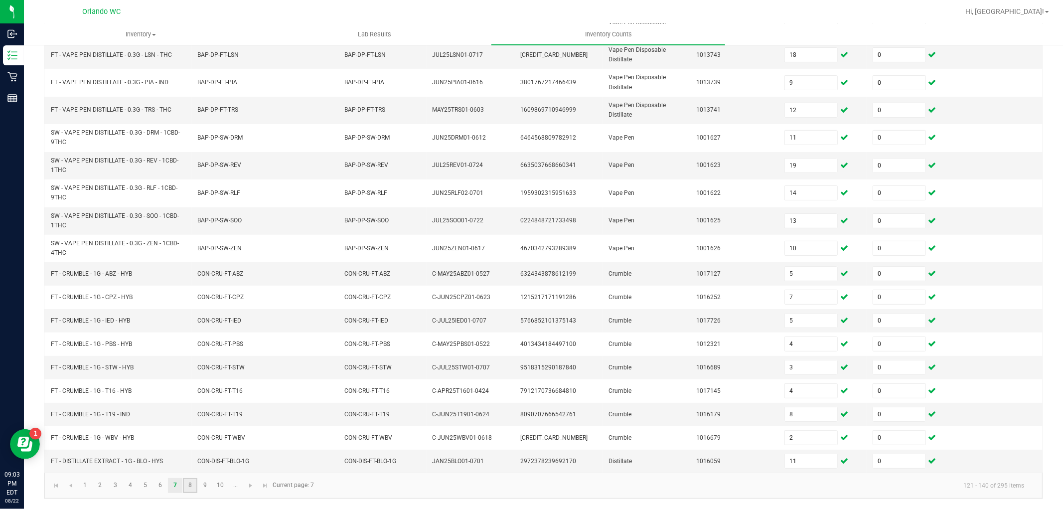
click at [188, 482] on link "8" at bounding box center [190, 485] width 14 height 15
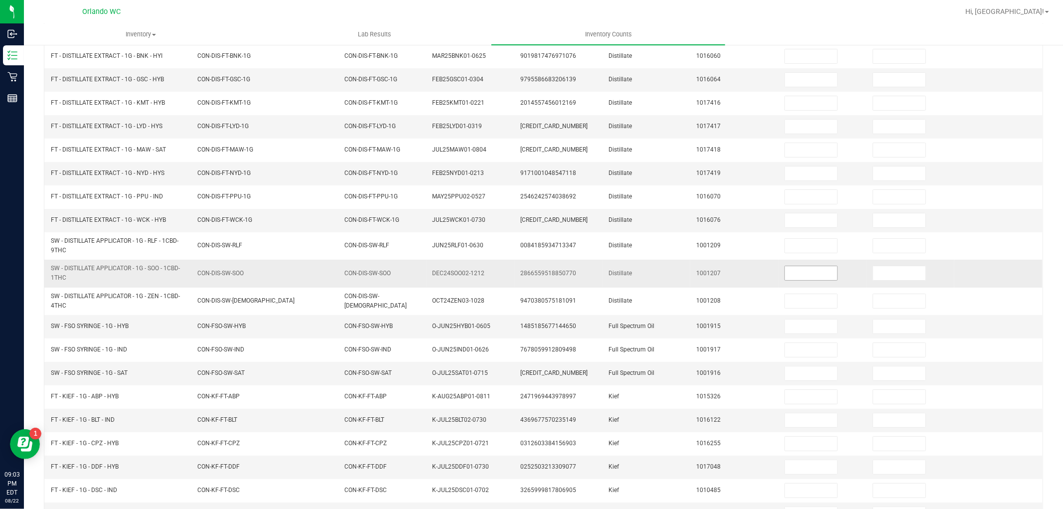
scroll to position [61, 0]
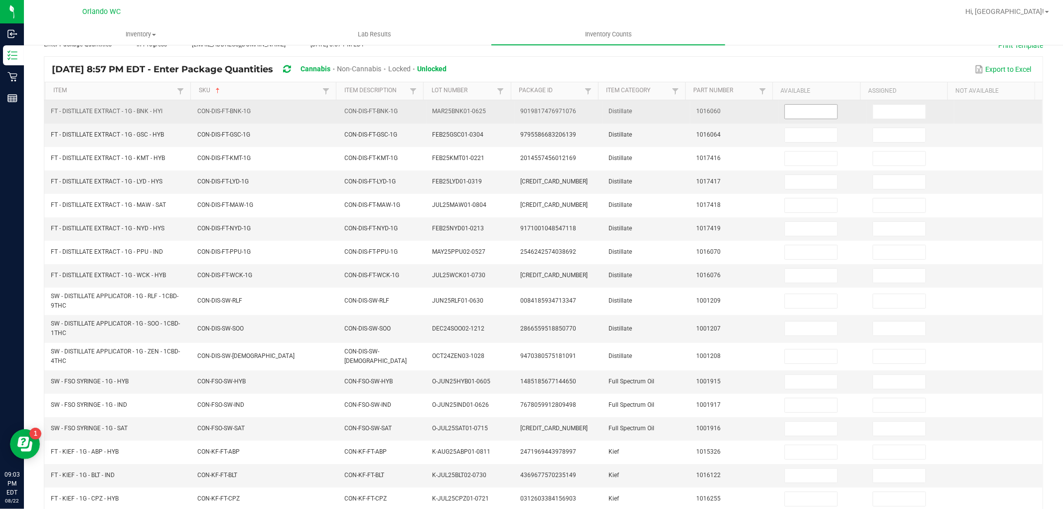
click at [785, 115] on input at bounding box center [811, 112] width 52 height 14
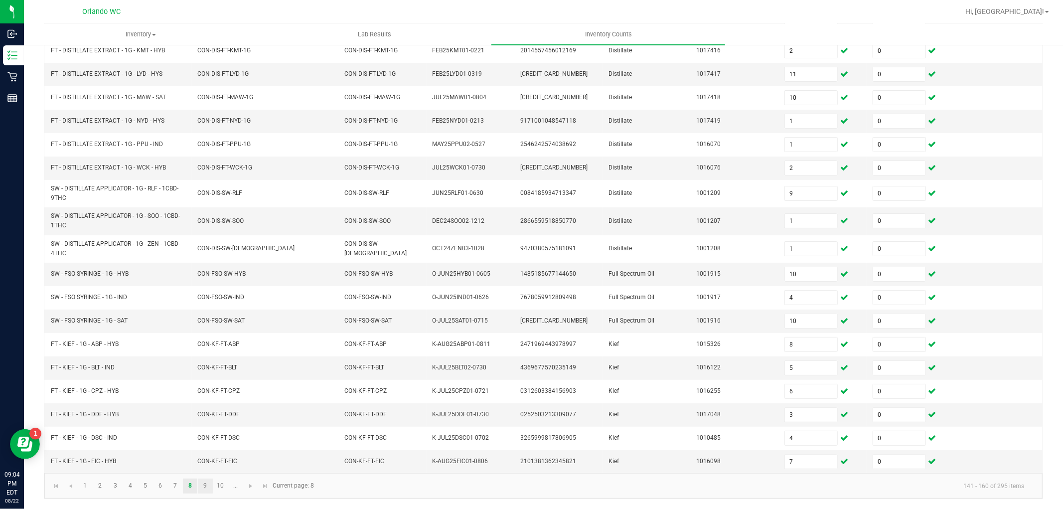
click at [210, 482] on link "9" at bounding box center [205, 485] width 14 height 15
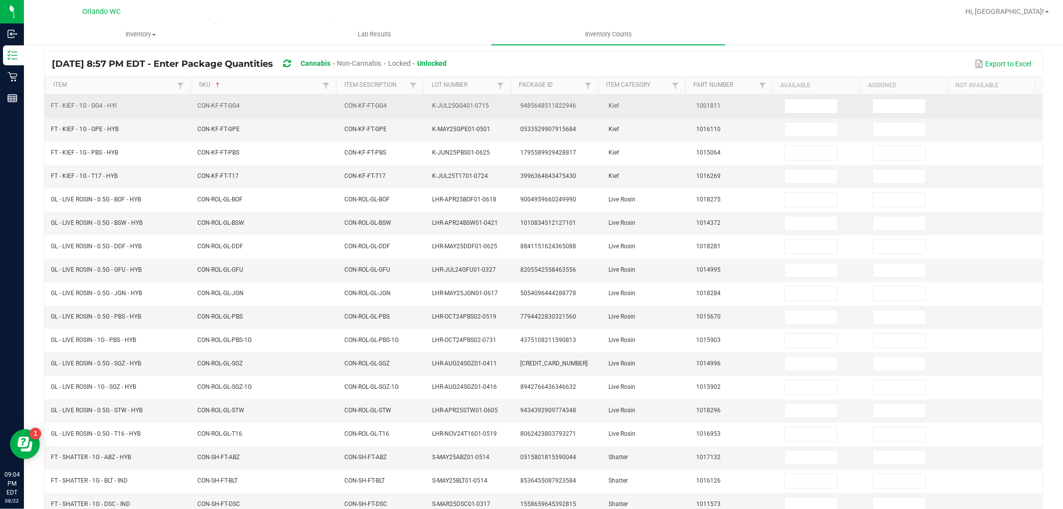
scroll to position [48, 0]
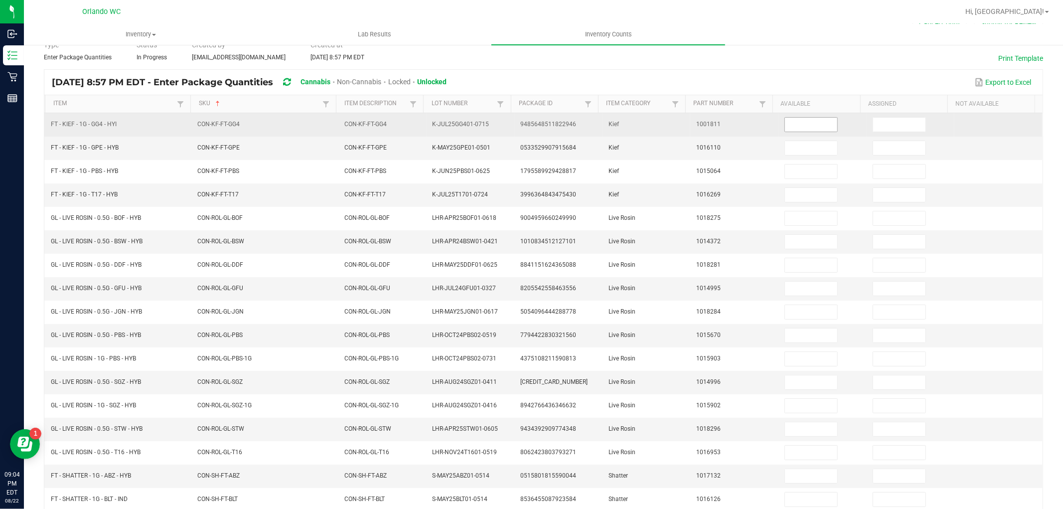
click at [814, 128] on input at bounding box center [811, 125] width 52 height 14
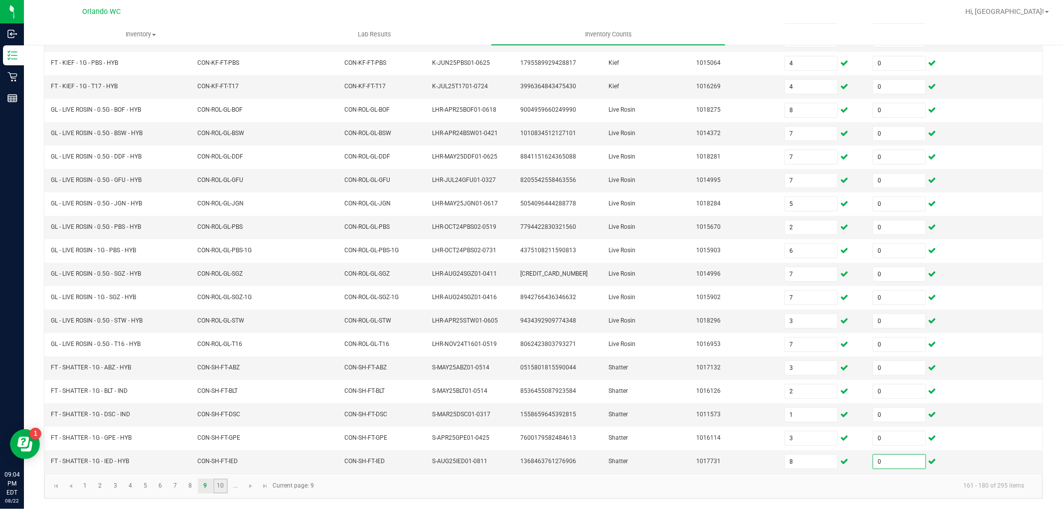
click at [222, 487] on link "10" at bounding box center [220, 485] width 14 height 15
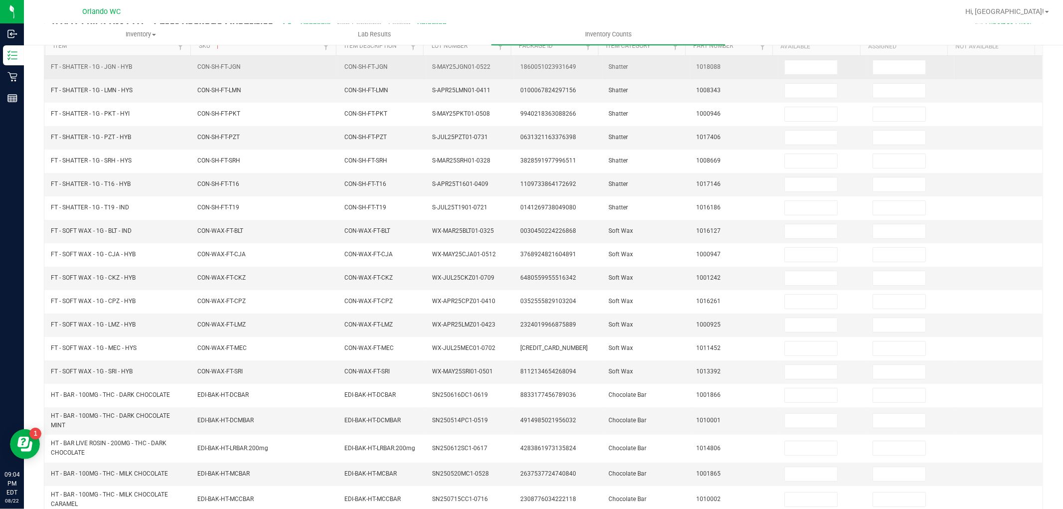
scroll to position [48, 0]
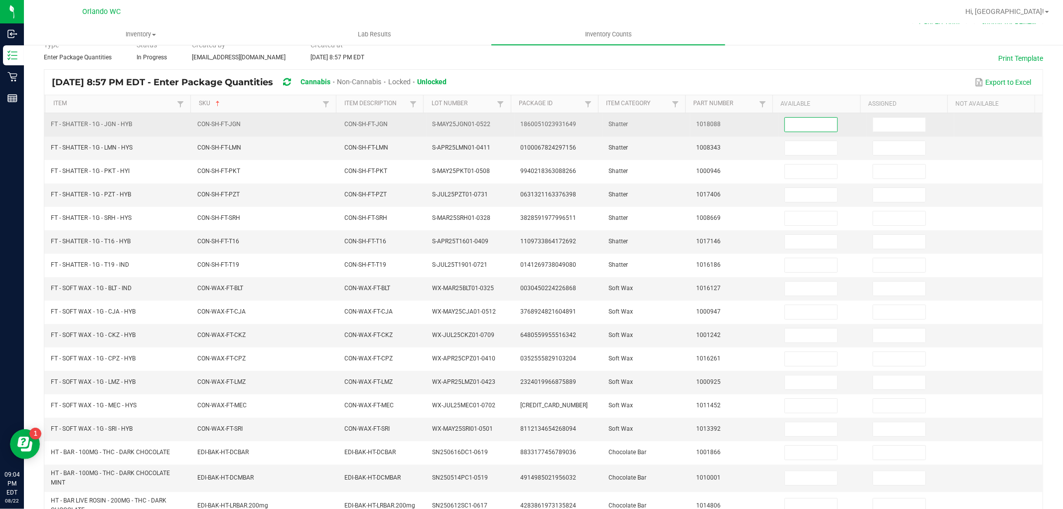
click at [804, 122] on input at bounding box center [811, 125] width 52 height 14
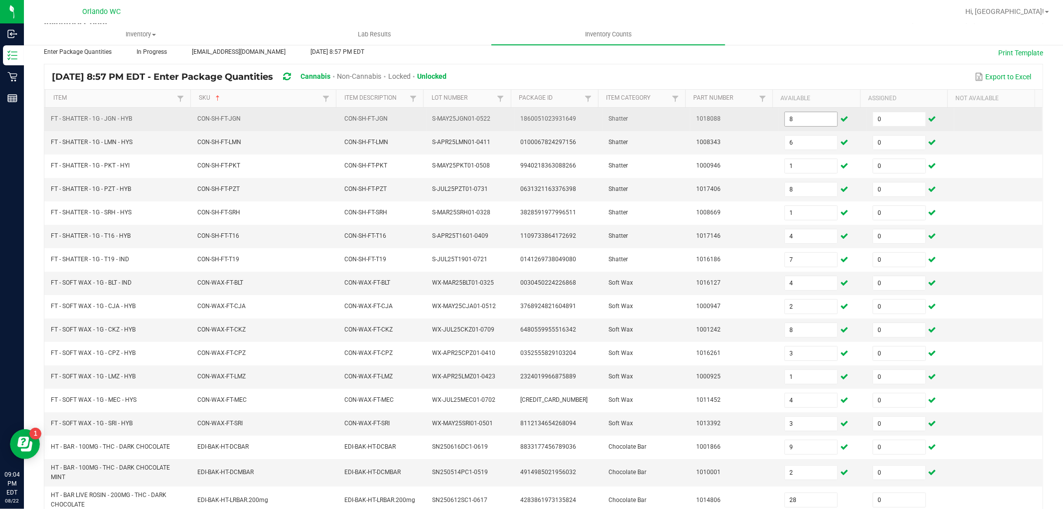
scroll to position [175, 0]
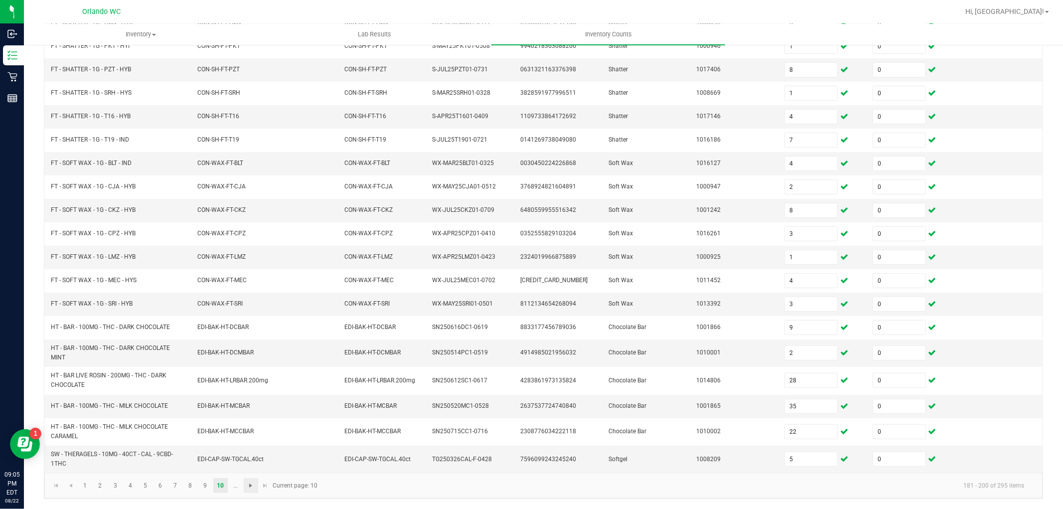
click at [254, 488] on span "Go to the next page" at bounding box center [251, 485] width 8 height 8
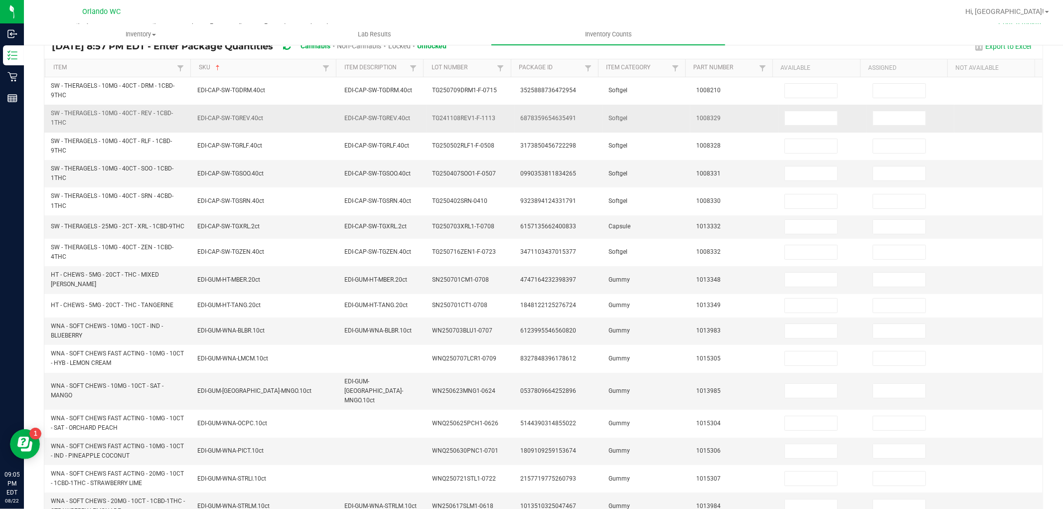
scroll to position [65, 0]
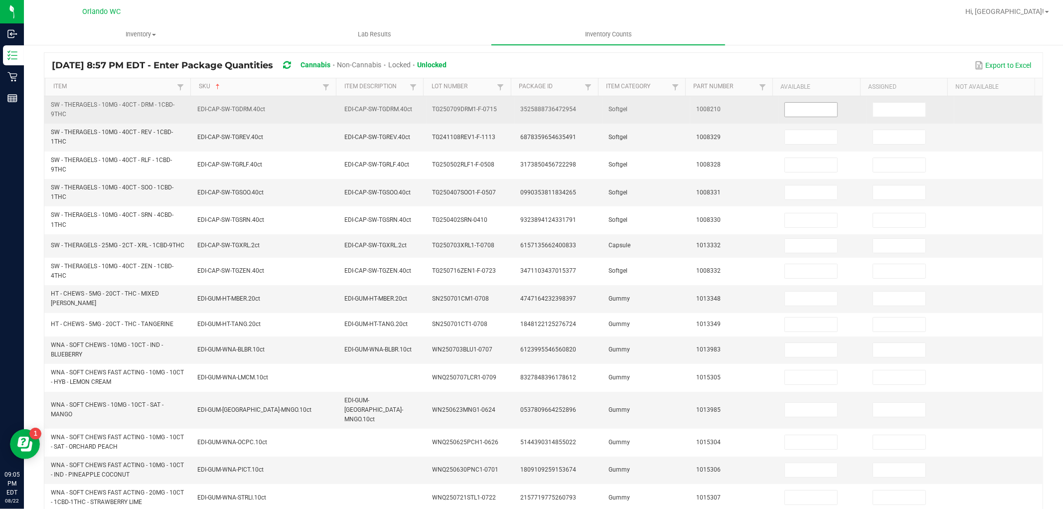
click at [805, 106] on input at bounding box center [811, 110] width 52 height 14
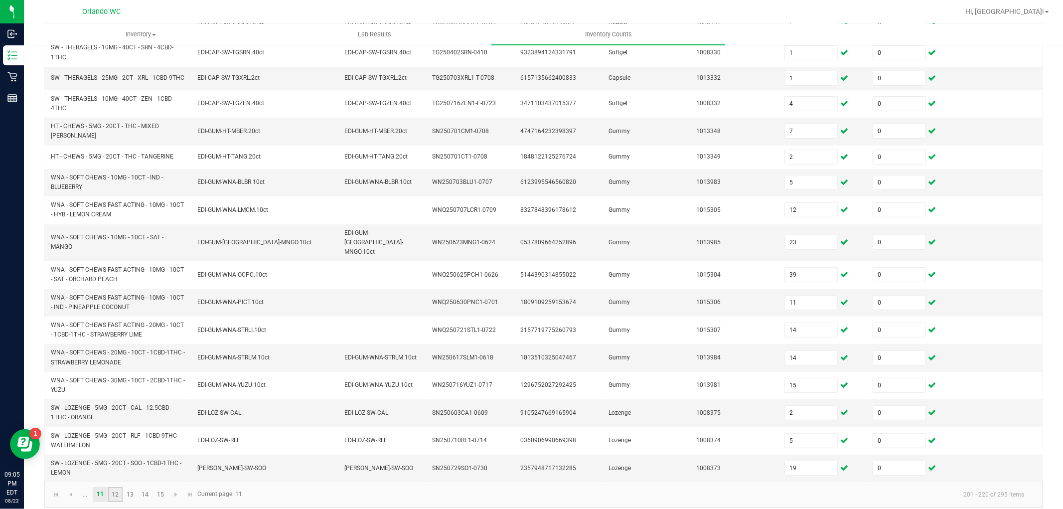
click at [115, 487] on link "12" at bounding box center [115, 494] width 14 height 15
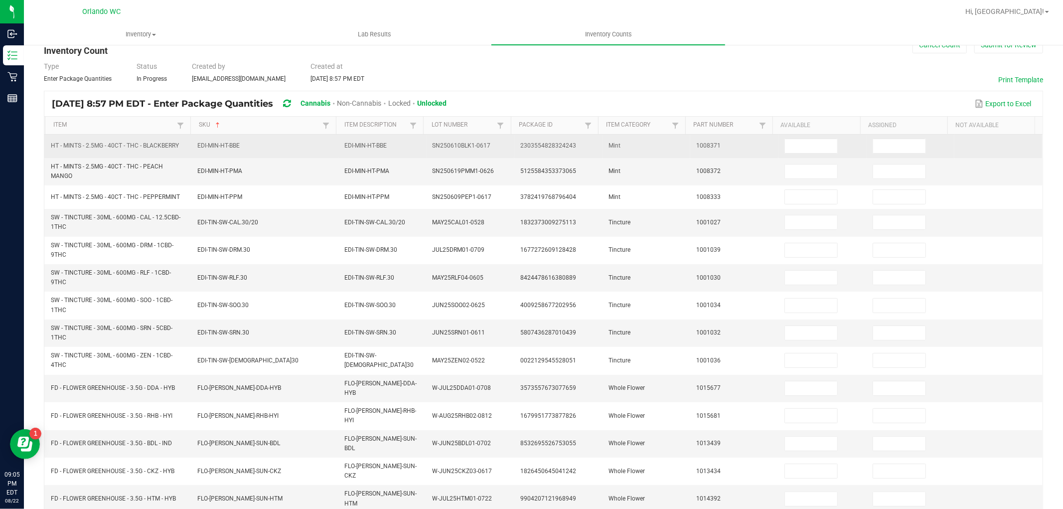
scroll to position [21, 0]
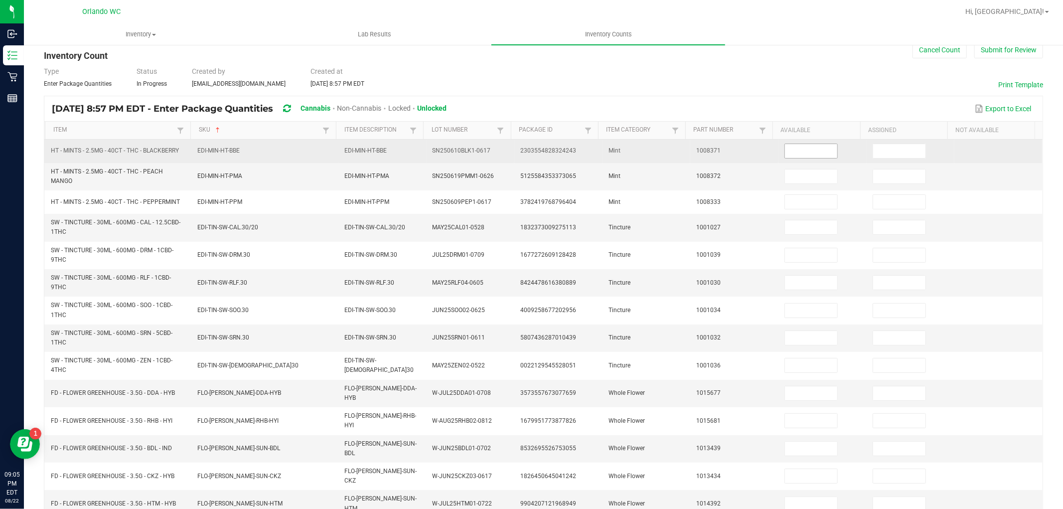
click at [794, 152] on input at bounding box center [811, 151] width 52 height 14
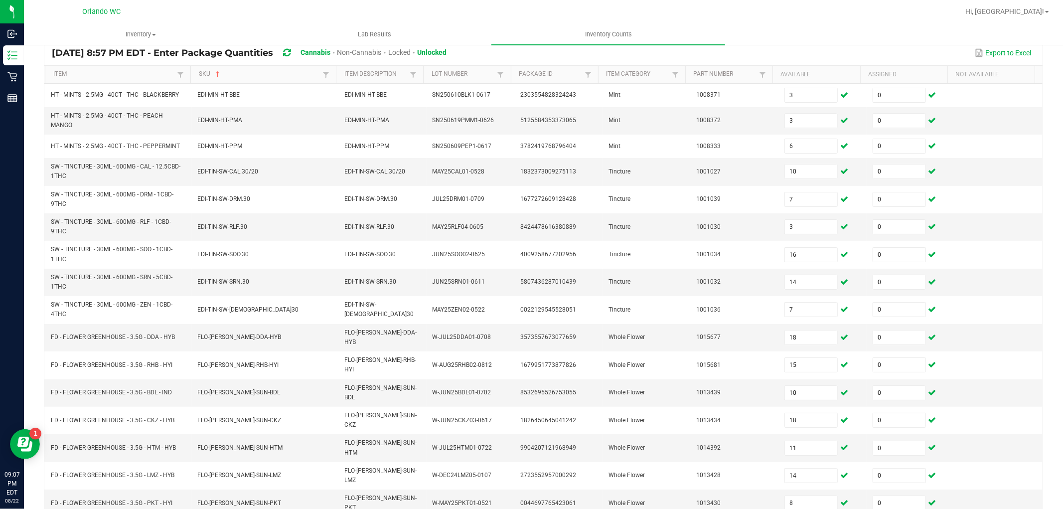
scroll to position [77, 0]
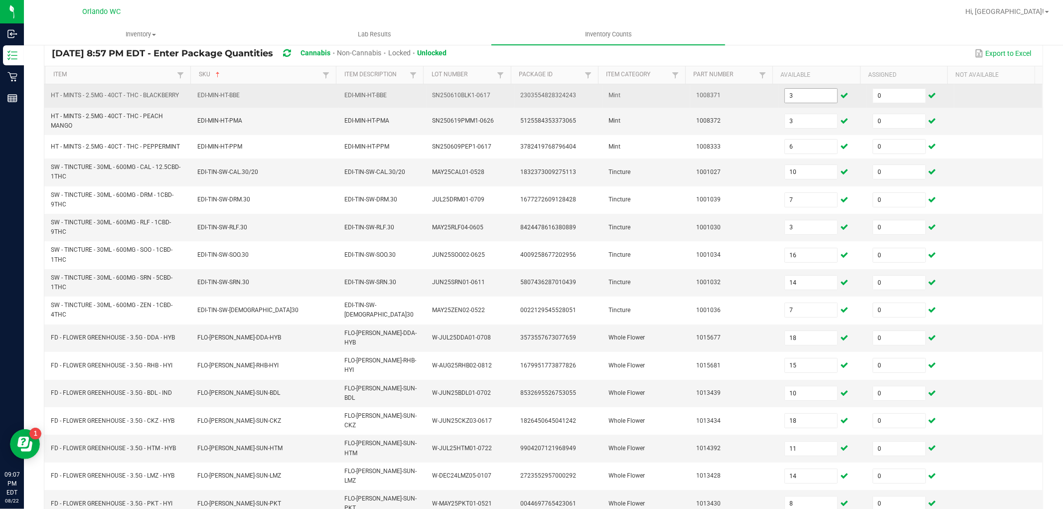
click at [794, 98] on input "3" at bounding box center [811, 96] width 52 height 14
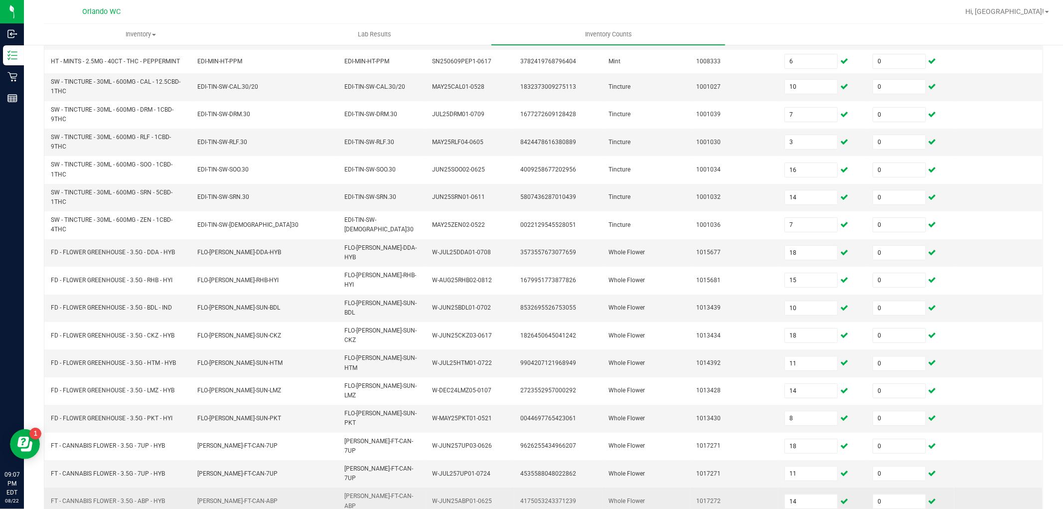
scroll to position [187, 0]
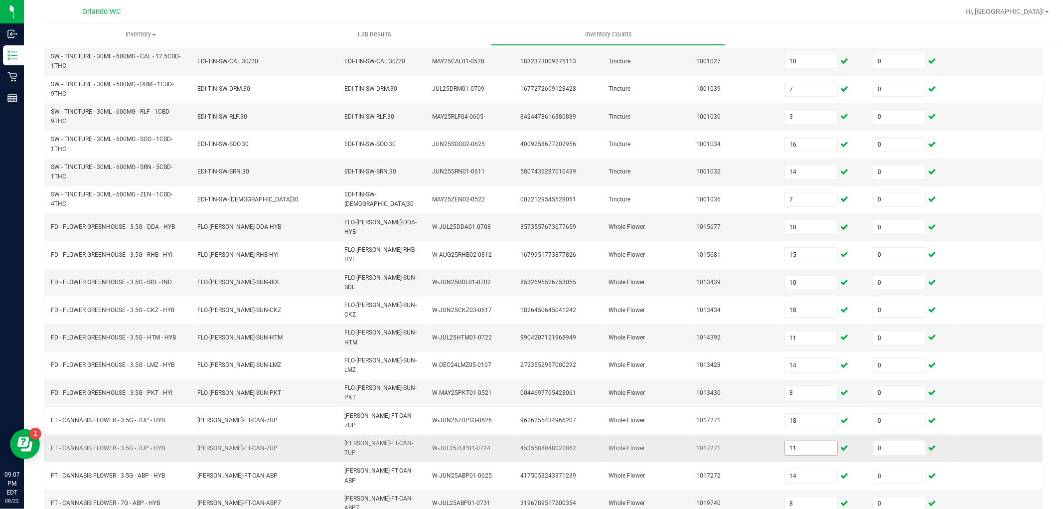
click at [795, 441] on input "11" at bounding box center [811, 448] width 52 height 14
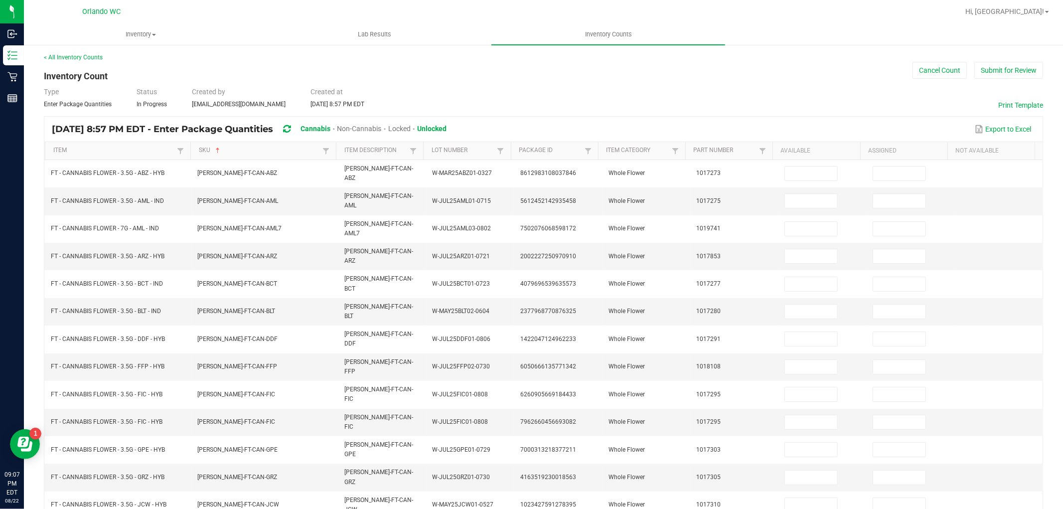
scroll to position [0, 0]
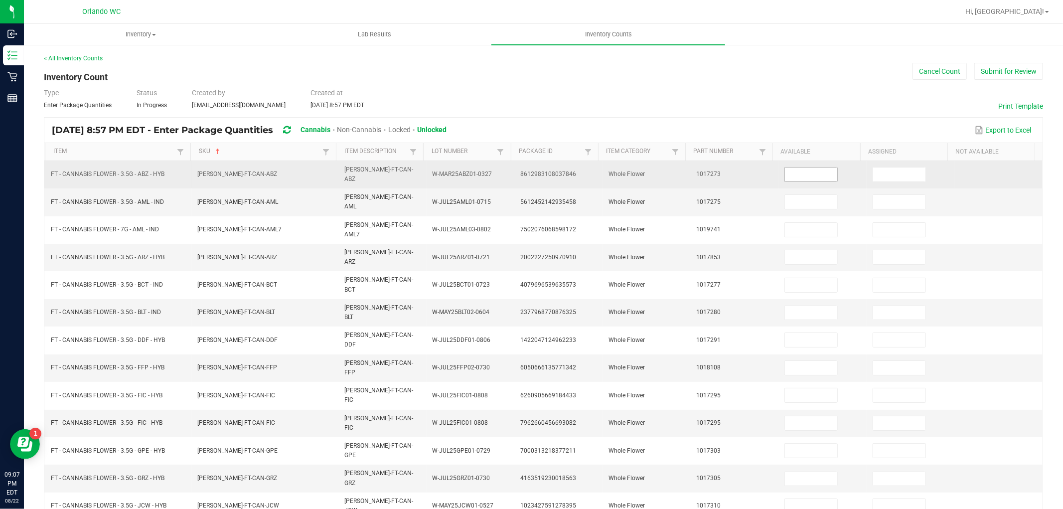
click at [796, 176] on input at bounding box center [811, 174] width 52 height 14
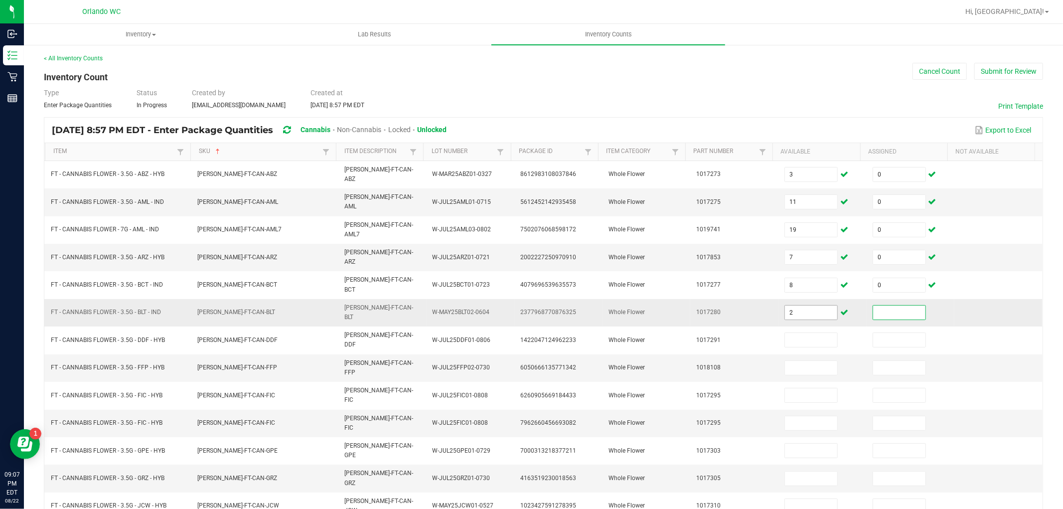
click at [788, 305] on input "2" at bounding box center [811, 312] width 52 height 14
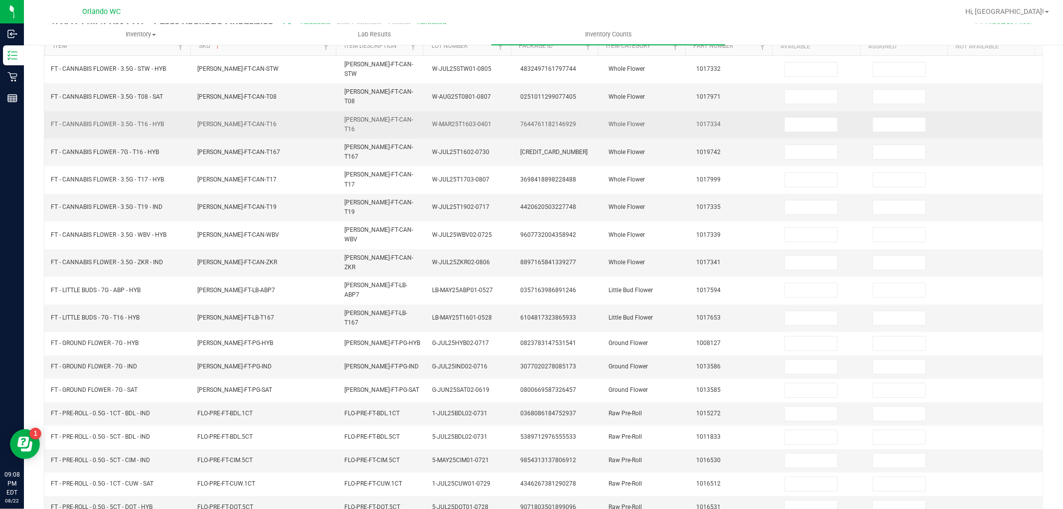
scroll to position [48, 0]
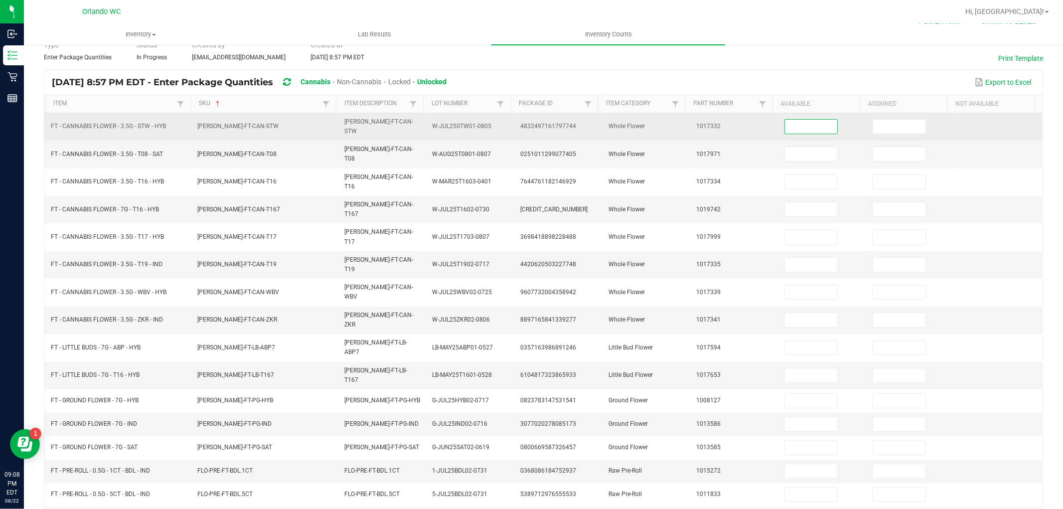
click at [785, 128] on input at bounding box center [811, 127] width 52 height 14
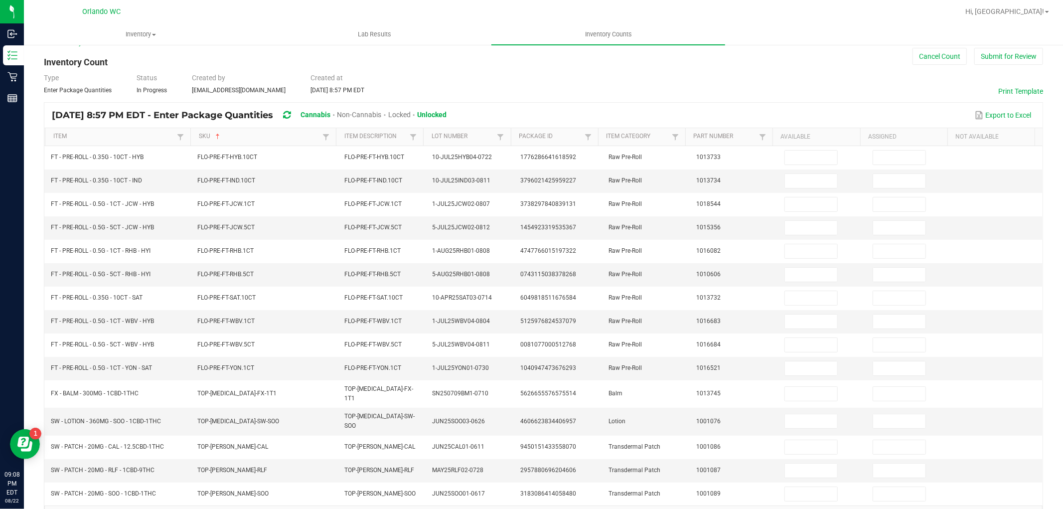
scroll to position [0, 0]
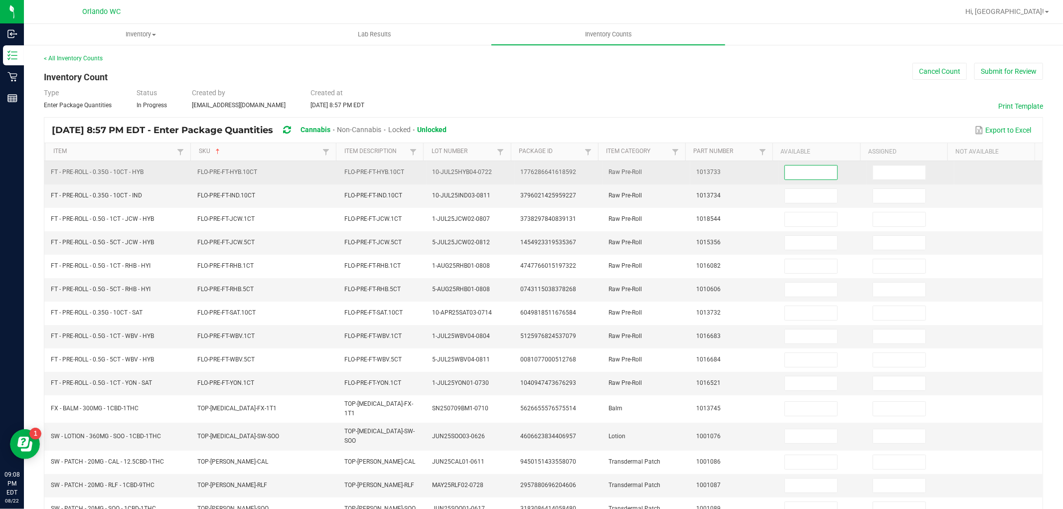
click at [805, 174] on input at bounding box center [811, 172] width 52 height 14
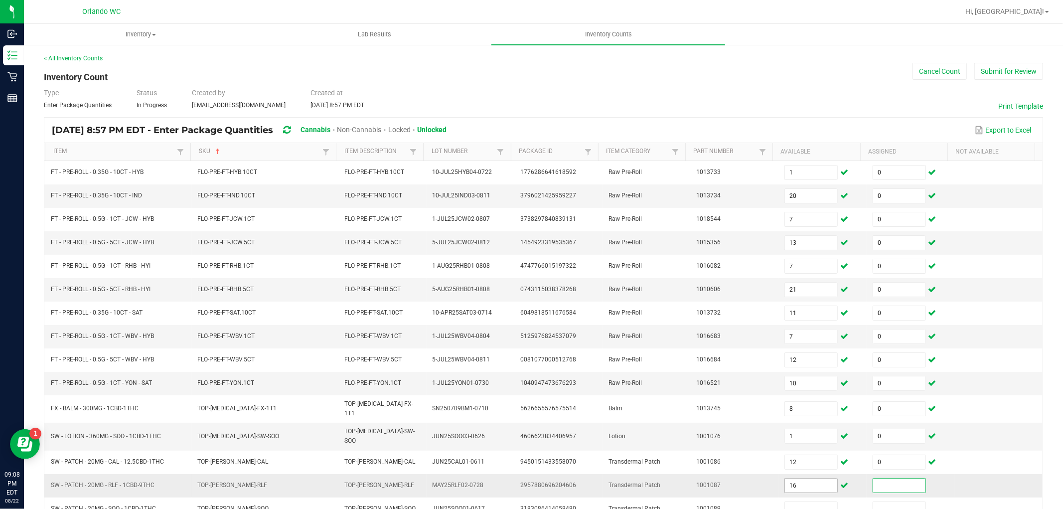
click at [785, 481] on input "16" at bounding box center [811, 485] width 52 height 14
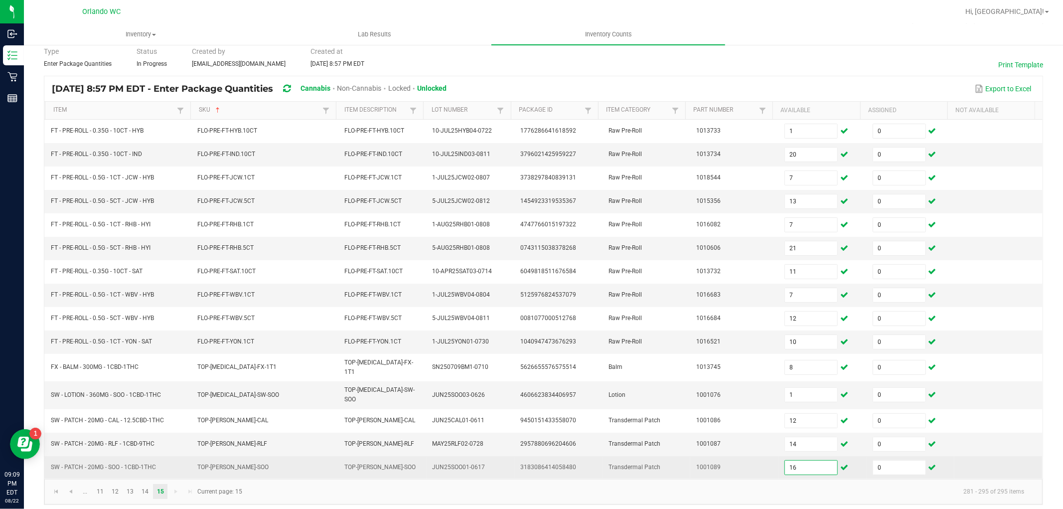
click at [802, 461] on input "16" at bounding box center [811, 467] width 52 height 14
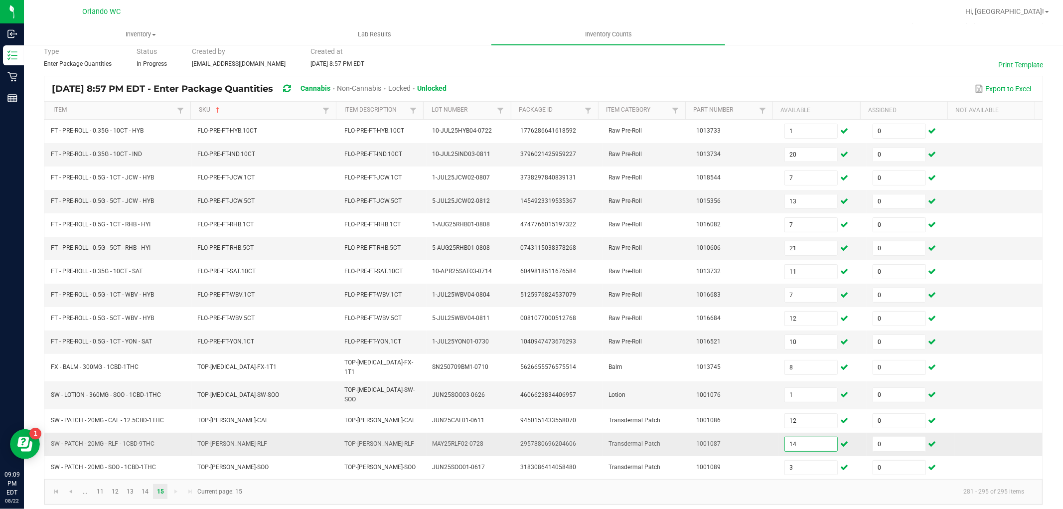
click at [795, 438] on input "14" at bounding box center [811, 444] width 52 height 14
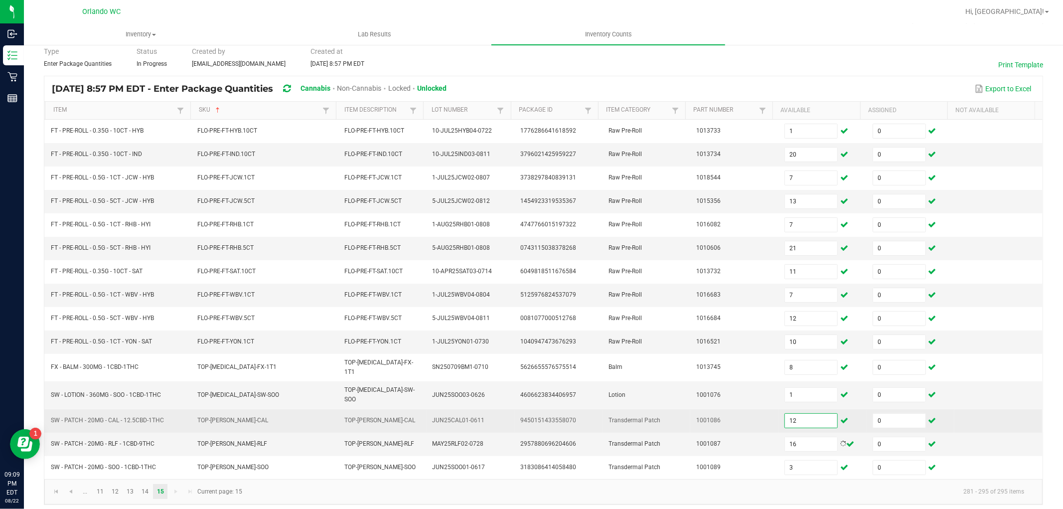
click at [789, 414] on input "12" at bounding box center [811, 421] width 52 height 14
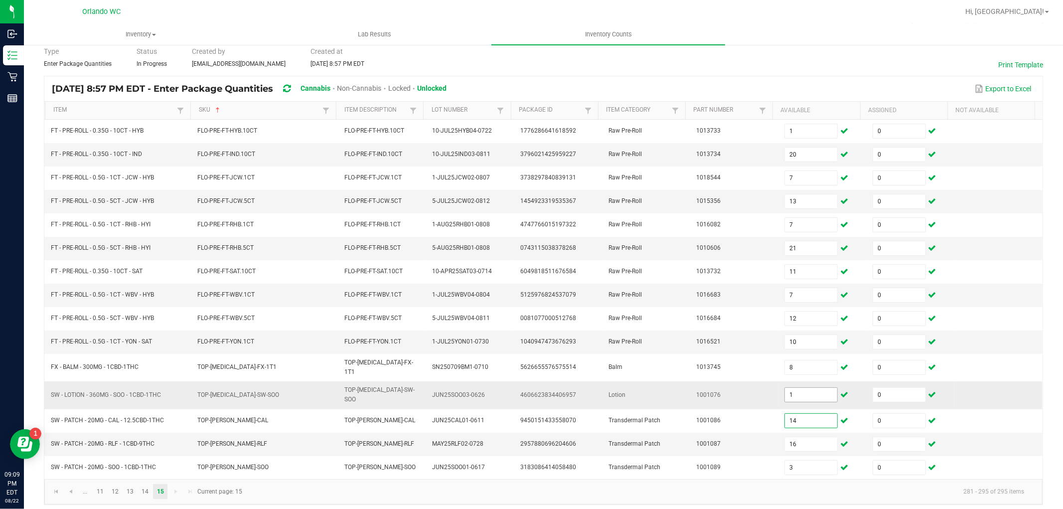
click at [791, 390] on input "1" at bounding box center [811, 395] width 52 height 14
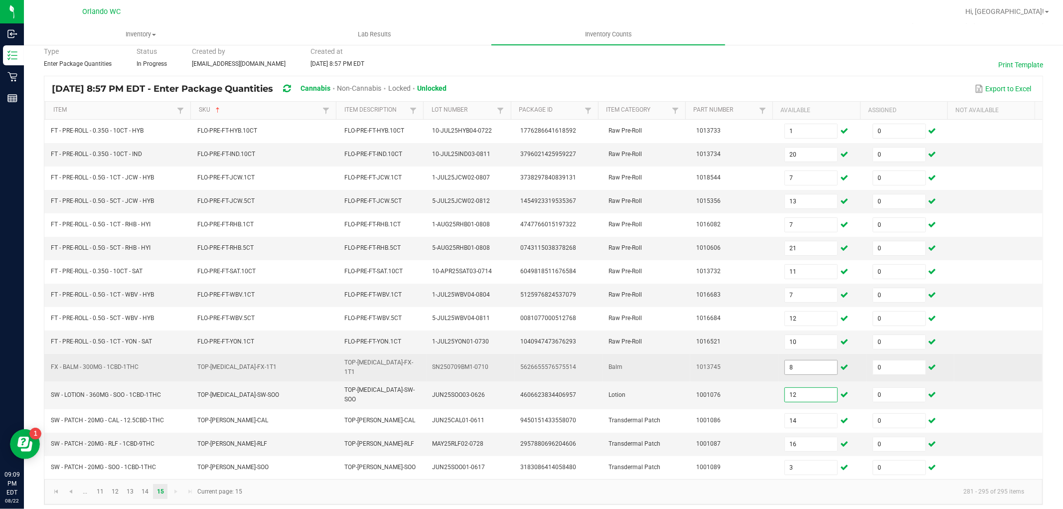
click at [786, 370] on input "8" at bounding box center [811, 367] width 52 height 14
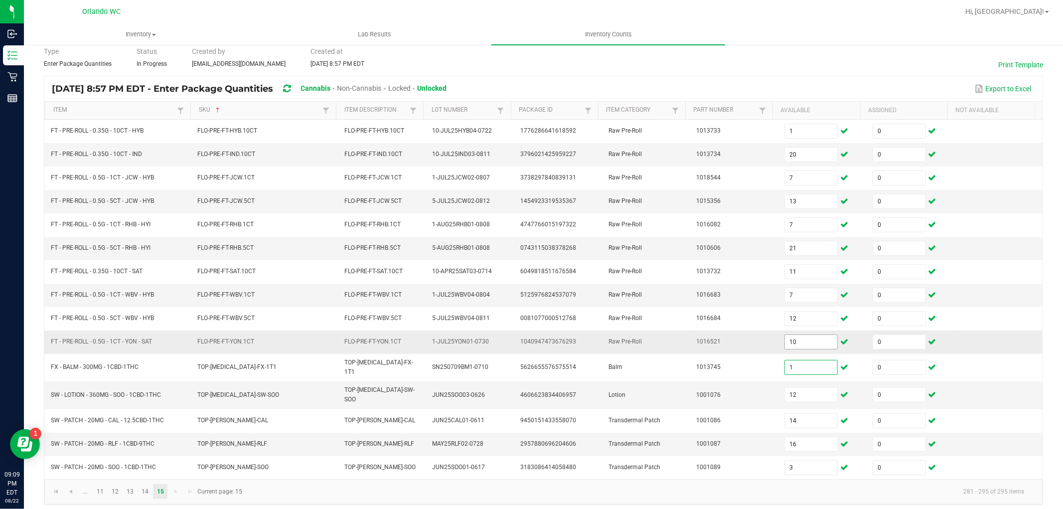
click at [798, 344] on input "10" at bounding box center [811, 342] width 52 height 14
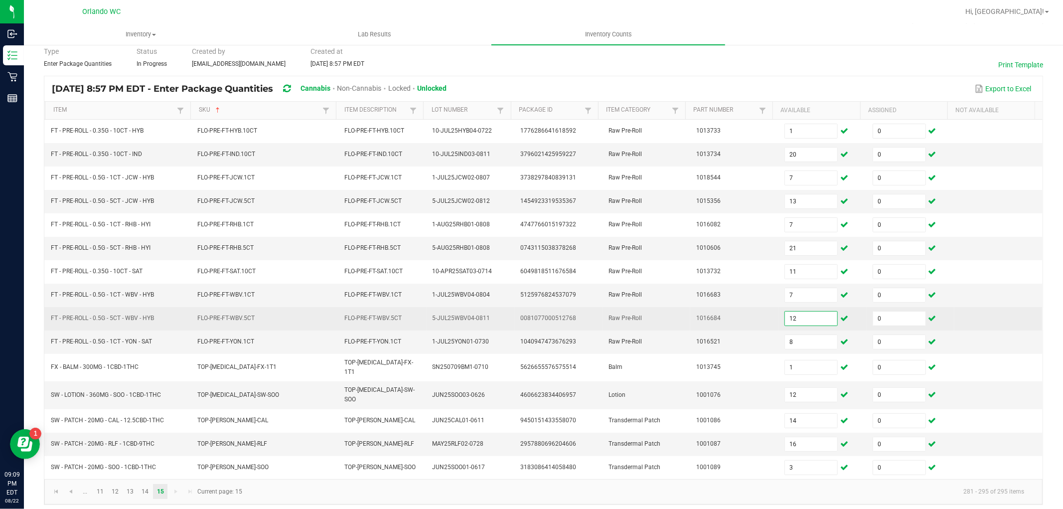
click at [797, 321] on input "12" at bounding box center [811, 318] width 52 height 14
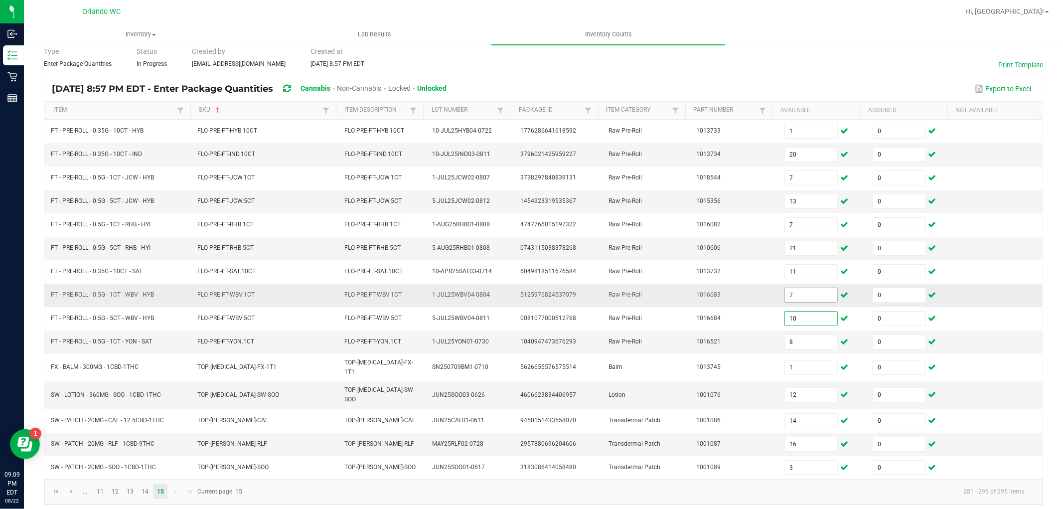
click at [797, 294] on input "7" at bounding box center [811, 295] width 52 height 14
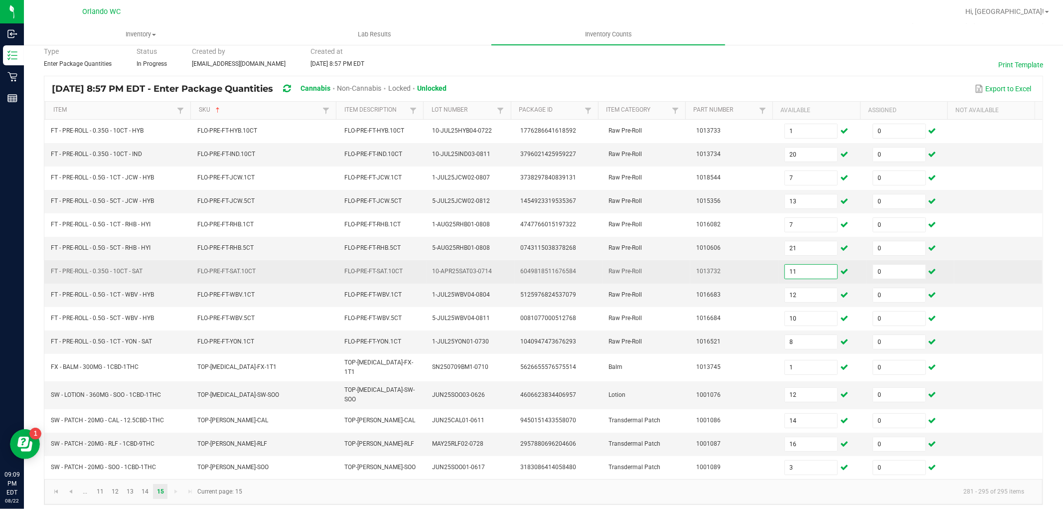
click at [793, 276] on input "11" at bounding box center [811, 272] width 52 height 14
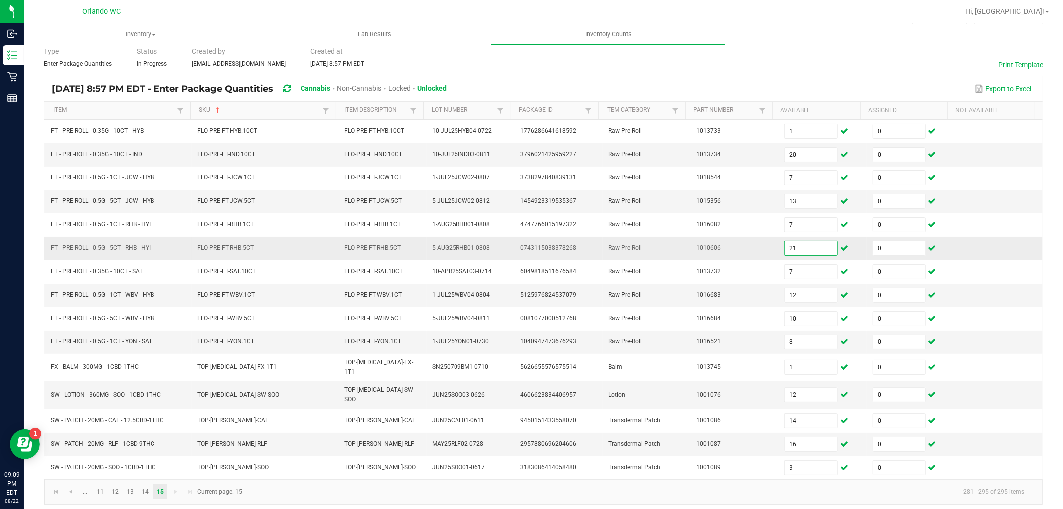
click at [786, 250] on input "21" at bounding box center [811, 248] width 52 height 14
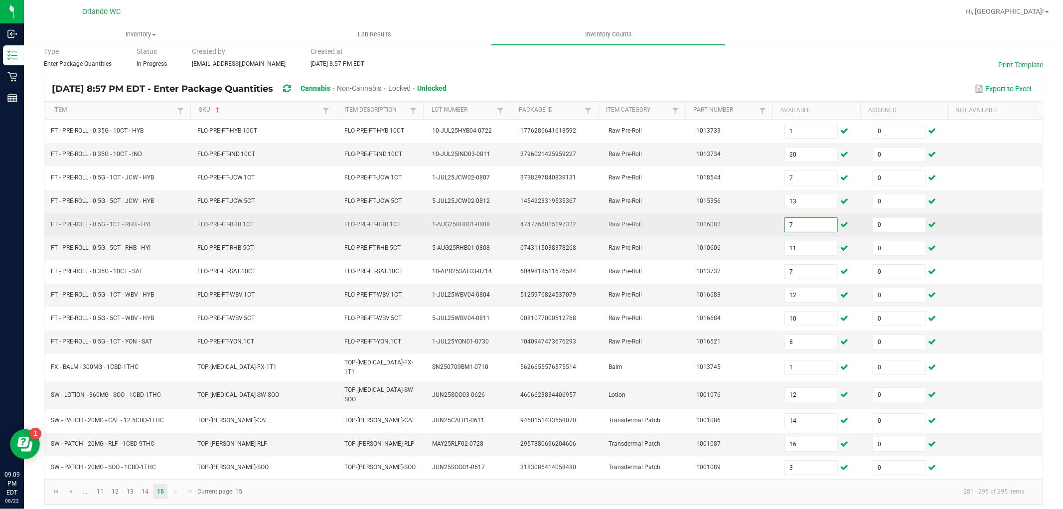
click at [788, 221] on input "7" at bounding box center [811, 225] width 52 height 14
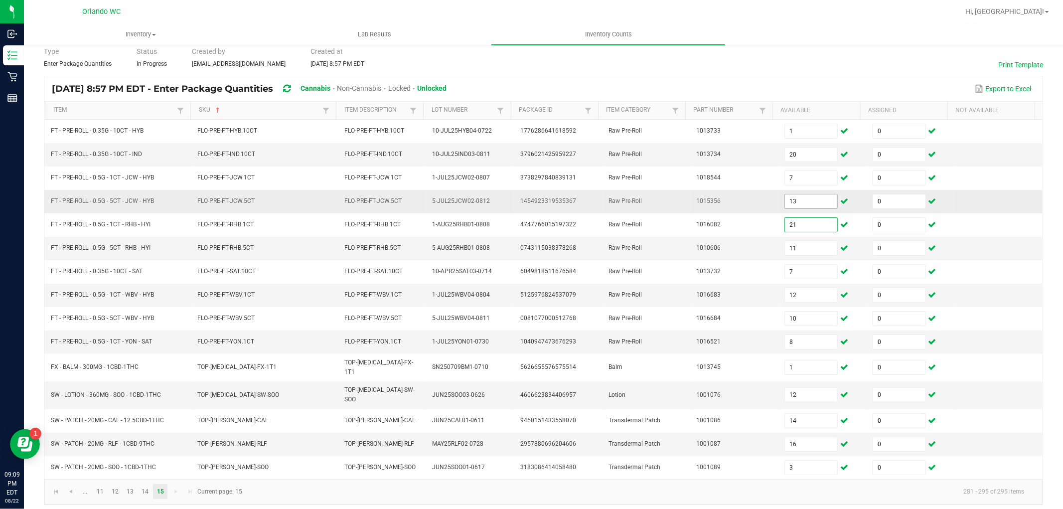
click at [790, 203] on input "13" at bounding box center [811, 201] width 52 height 14
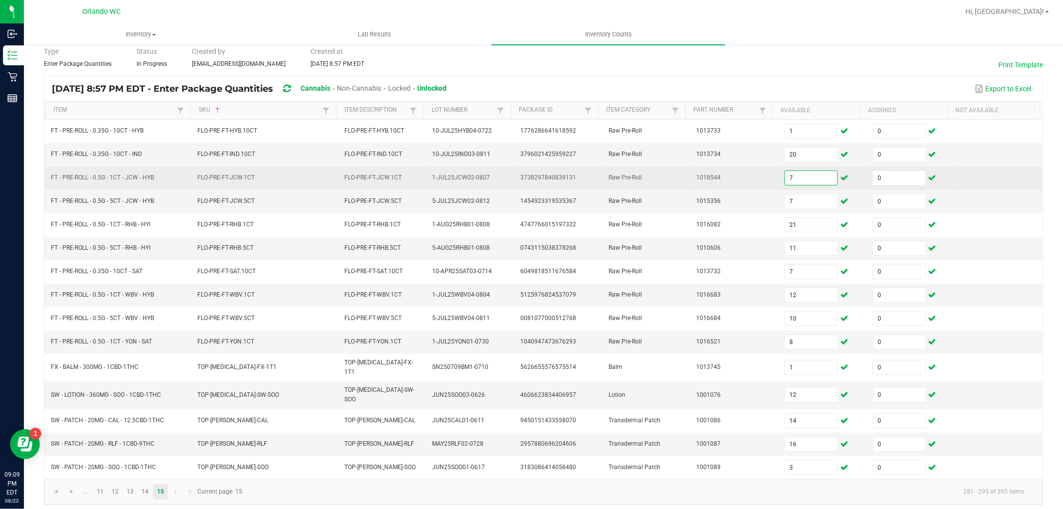
click at [788, 181] on input "7" at bounding box center [811, 178] width 52 height 14
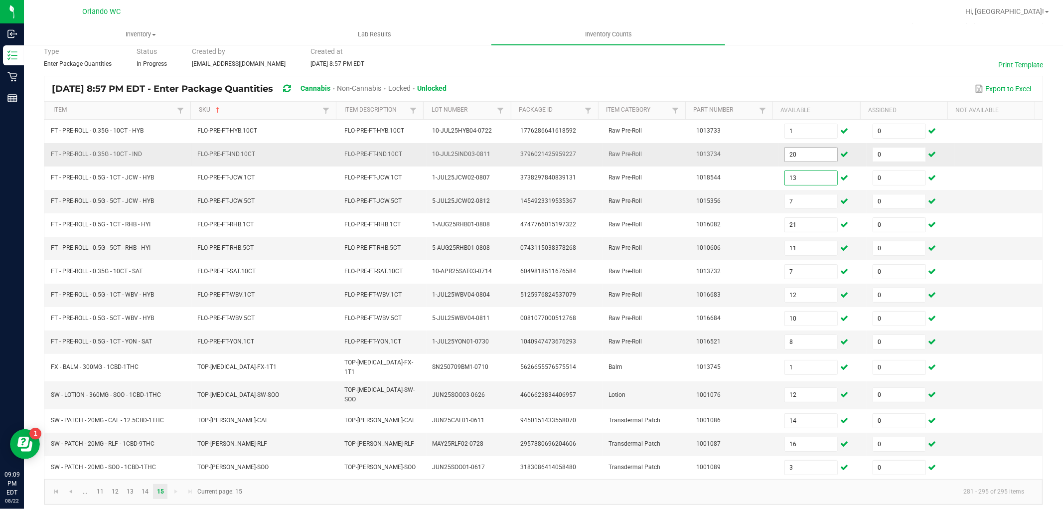
click at [786, 154] on input "20" at bounding box center [811, 155] width 52 height 14
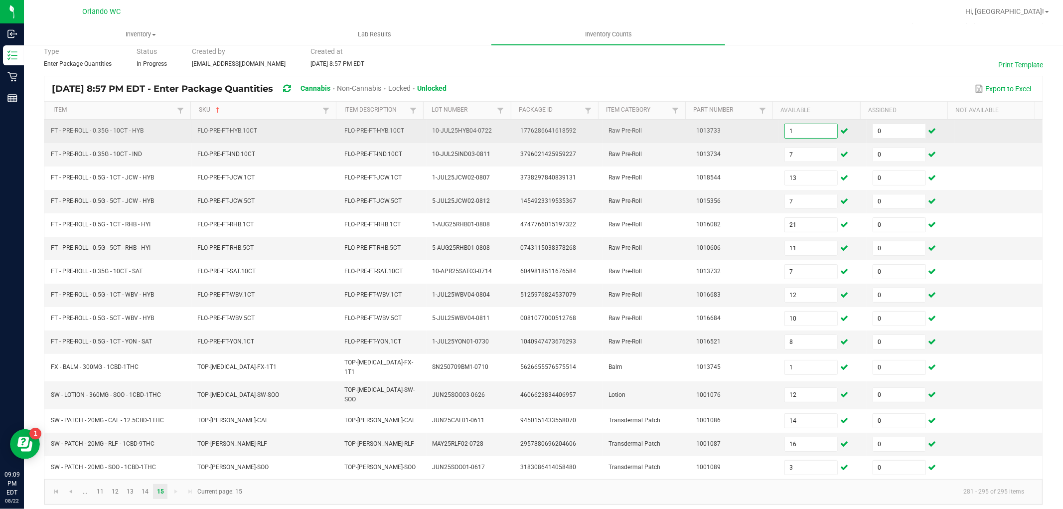
click at [786, 132] on input "1" at bounding box center [811, 131] width 52 height 14
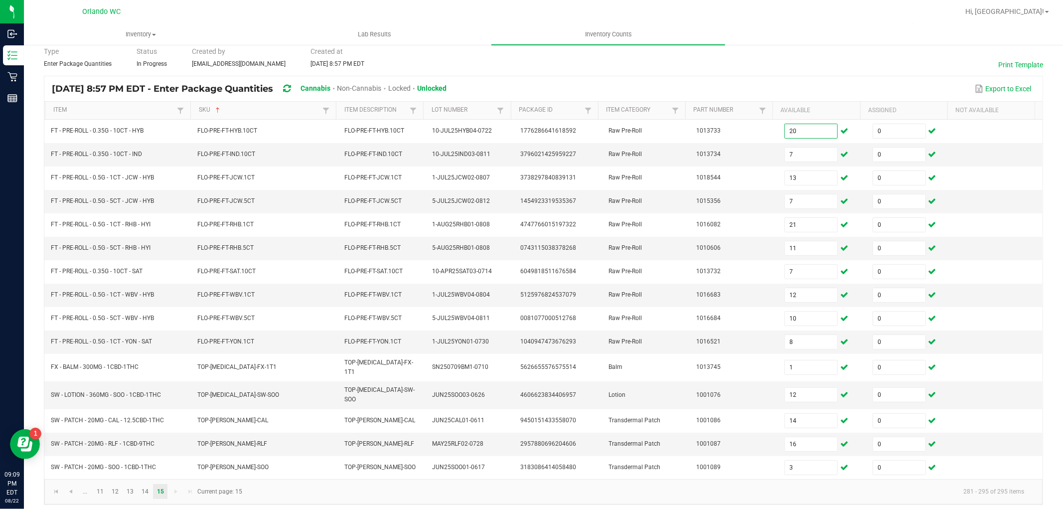
click at [791, 81] on div "Export to Excel" at bounding box center [744, 88] width 581 height 17
click at [145, 487] on link "14" at bounding box center [145, 491] width 14 height 15
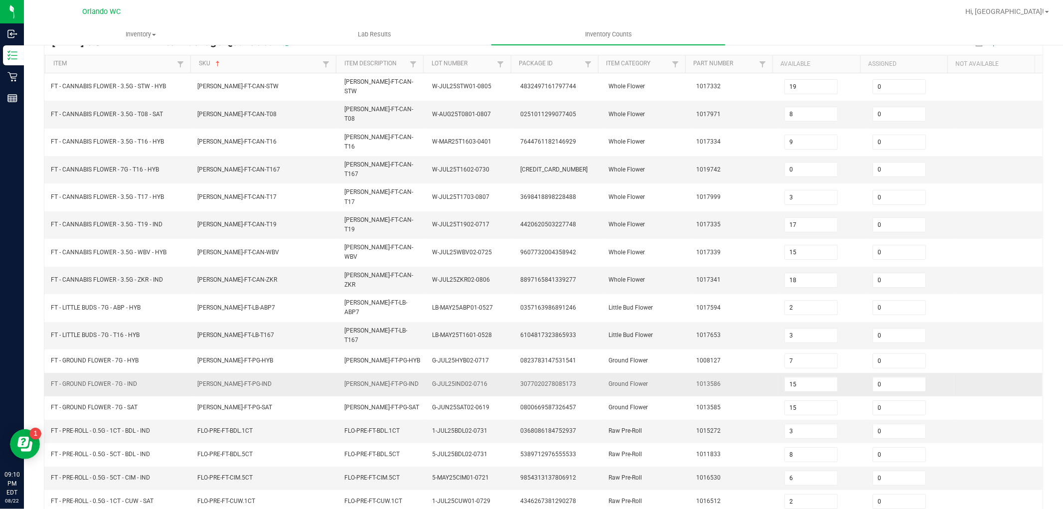
scroll to position [158, 0]
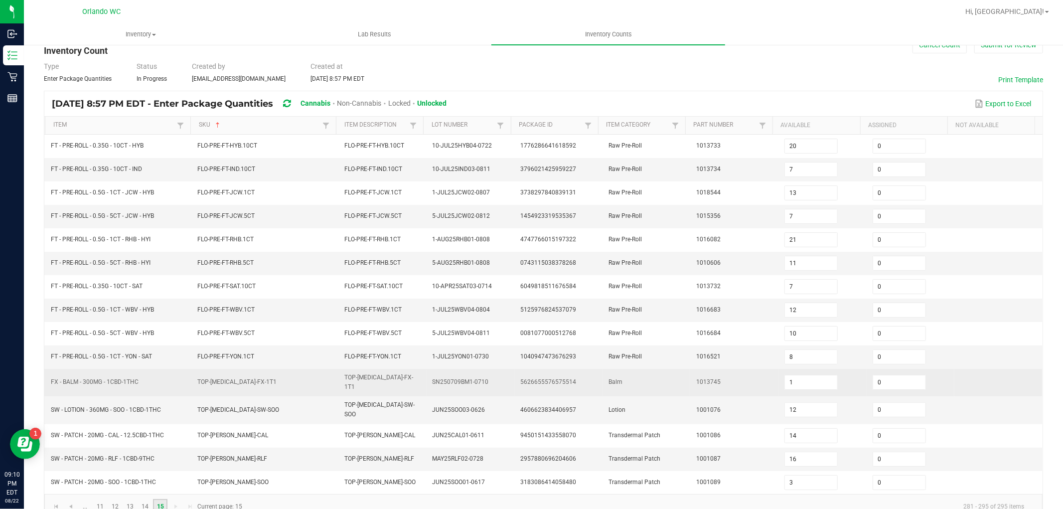
scroll to position [41, 0]
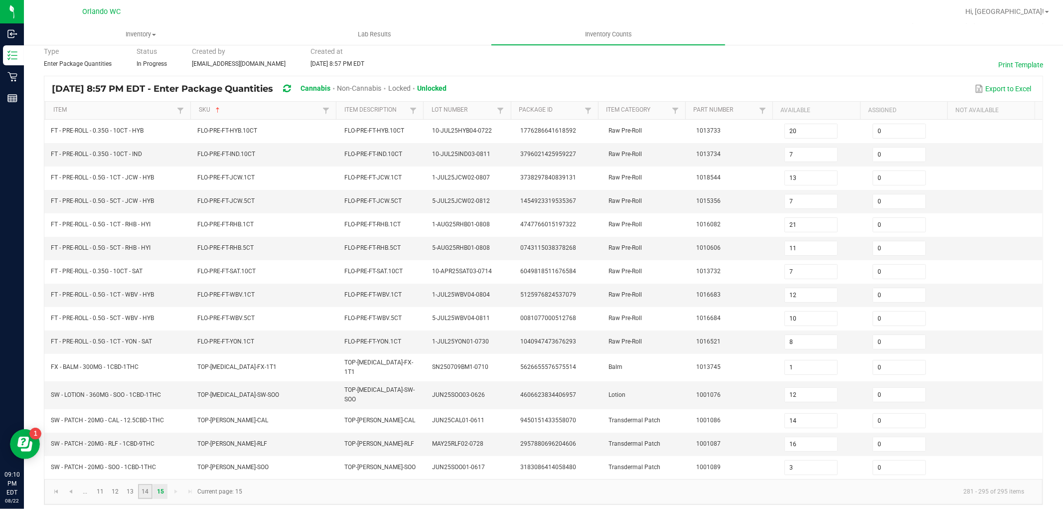
click at [142, 484] on link "14" at bounding box center [145, 491] width 14 height 15
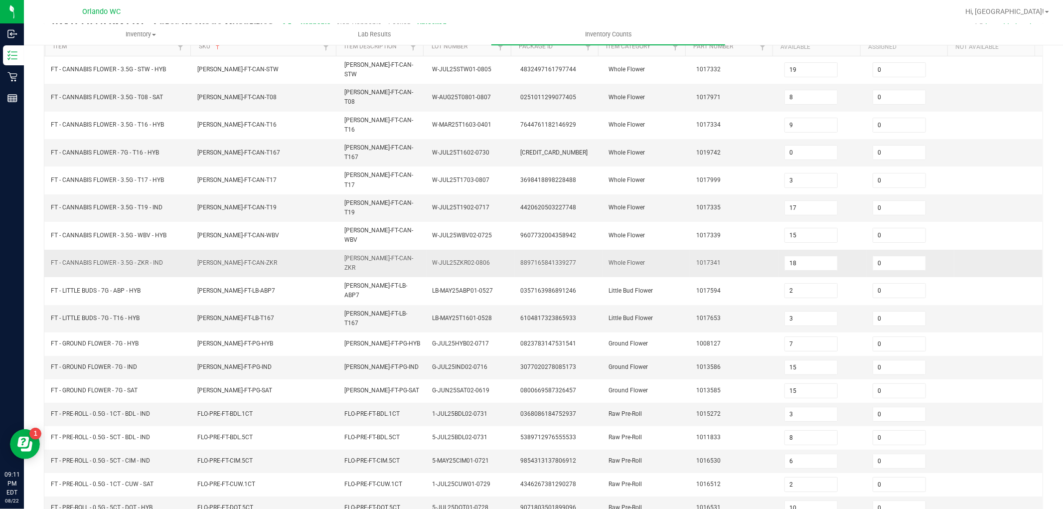
scroll to position [158, 0]
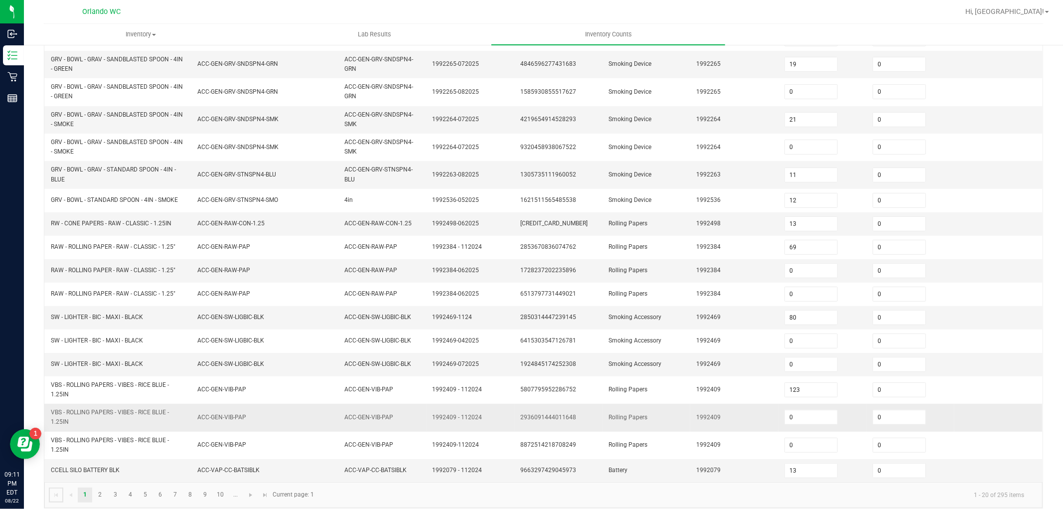
scroll to position [191, 0]
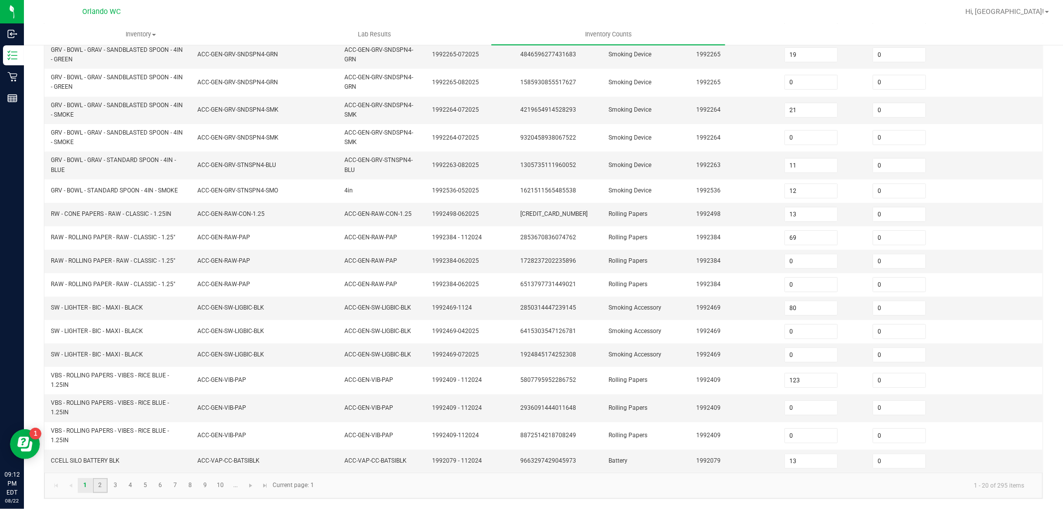
click at [107, 486] on link "2" at bounding box center [100, 485] width 14 height 15
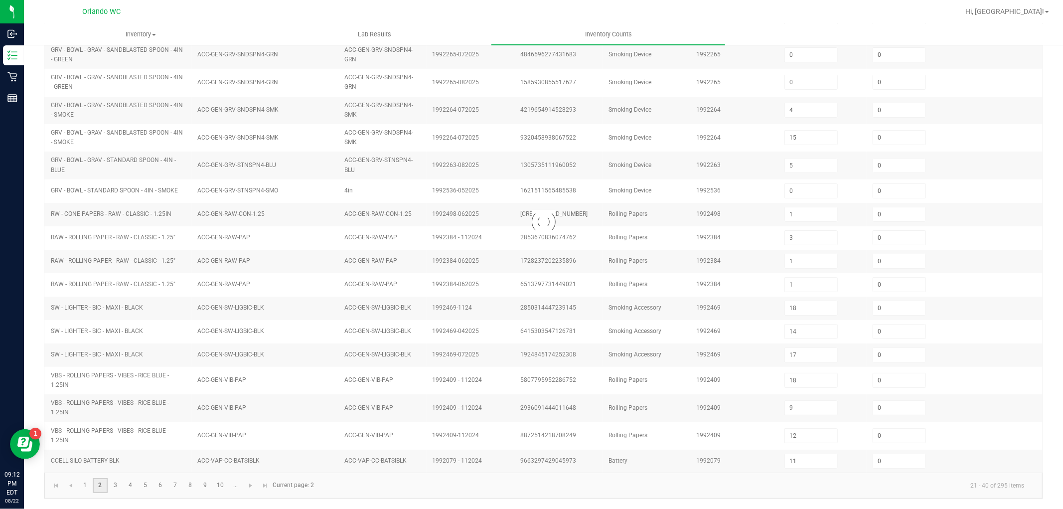
scroll to position [175, 0]
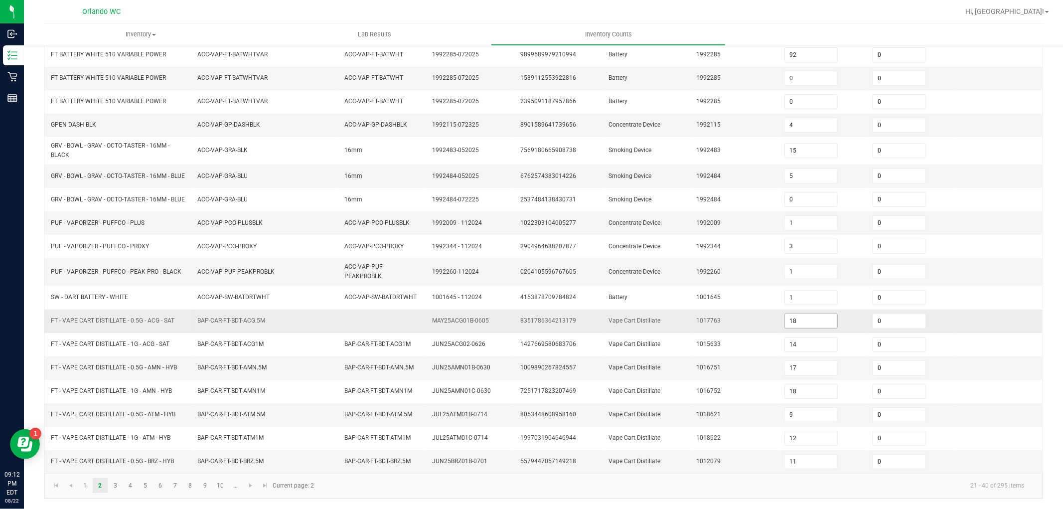
click at [800, 324] on input "18" at bounding box center [811, 321] width 52 height 14
click at [401, 482] on kendo-pager-info "21 - 40 of 295 items" at bounding box center [676, 485] width 712 height 16
click at [117, 488] on link "3" at bounding box center [115, 485] width 14 height 15
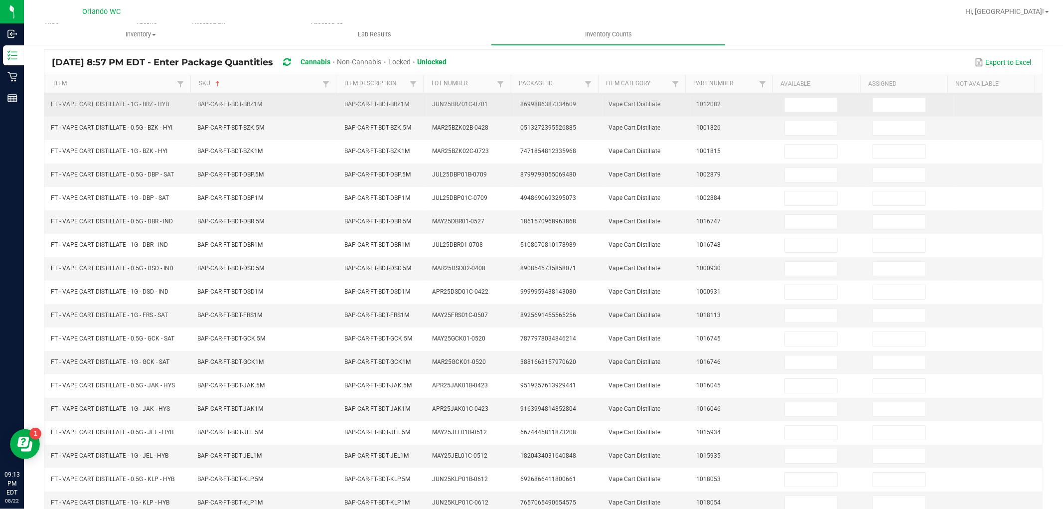
scroll to position [48, 0]
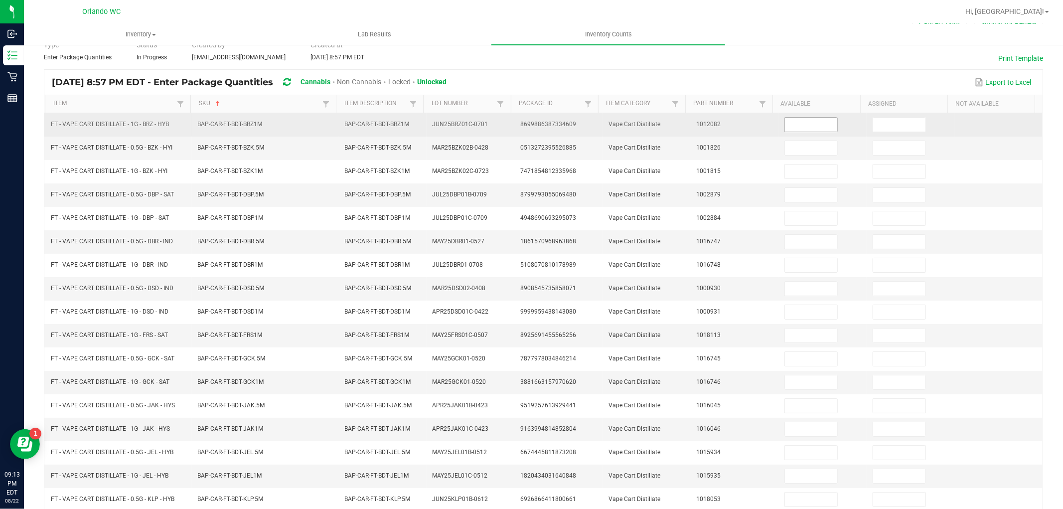
click at [785, 123] on input at bounding box center [811, 125] width 52 height 14
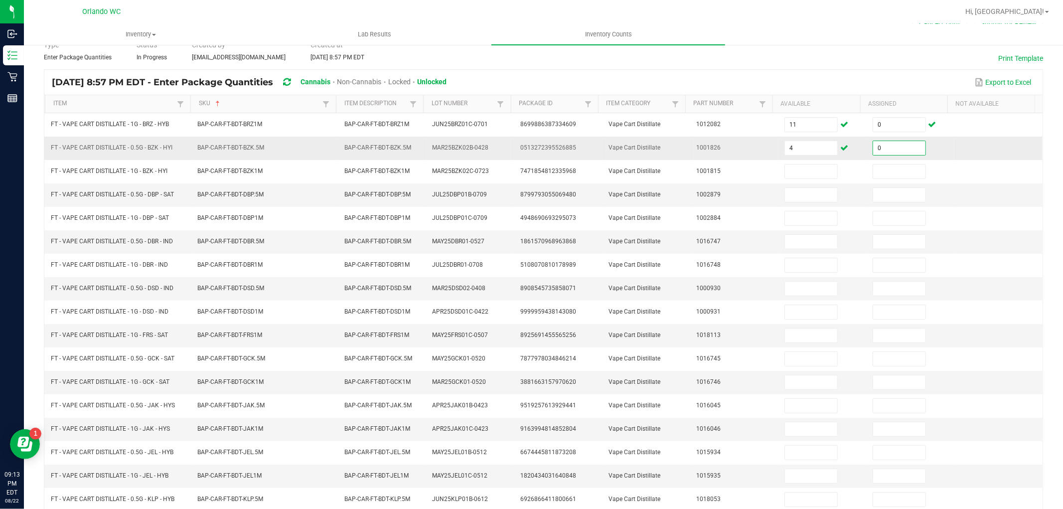
click at [900, 151] on input "0" at bounding box center [899, 148] width 52 height 14
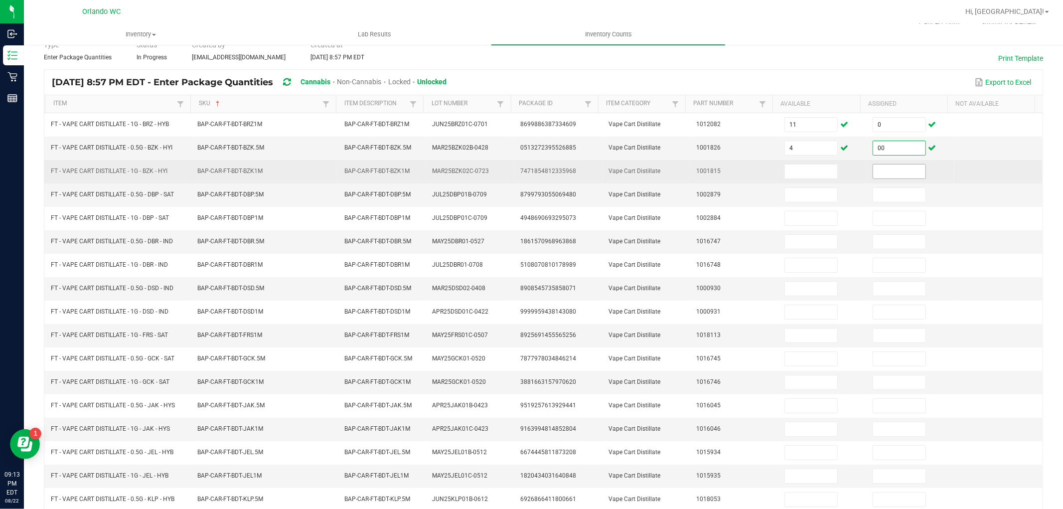
click at [880, 171] on input at bounding box center [899, 171] width 52 height 14
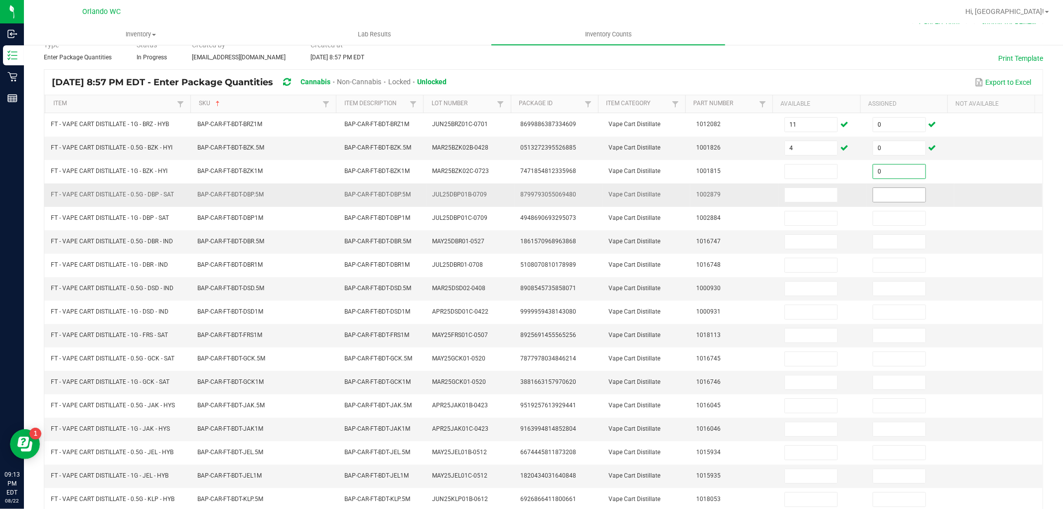
click at [878, 192] on input at bounding box center [899, 195] width 52 height 14
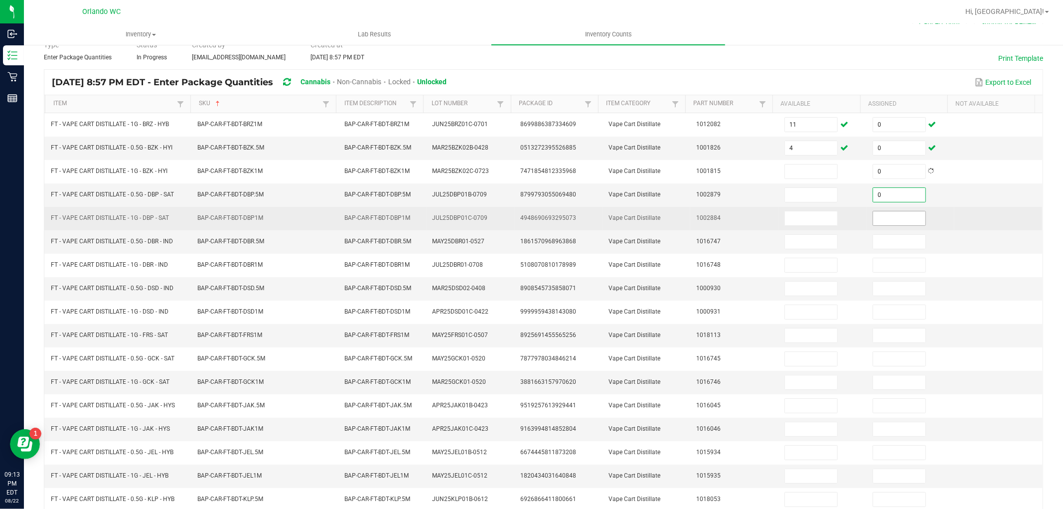
click at [879, 218] on input at bounding box center [899, 218] width 52 height 14
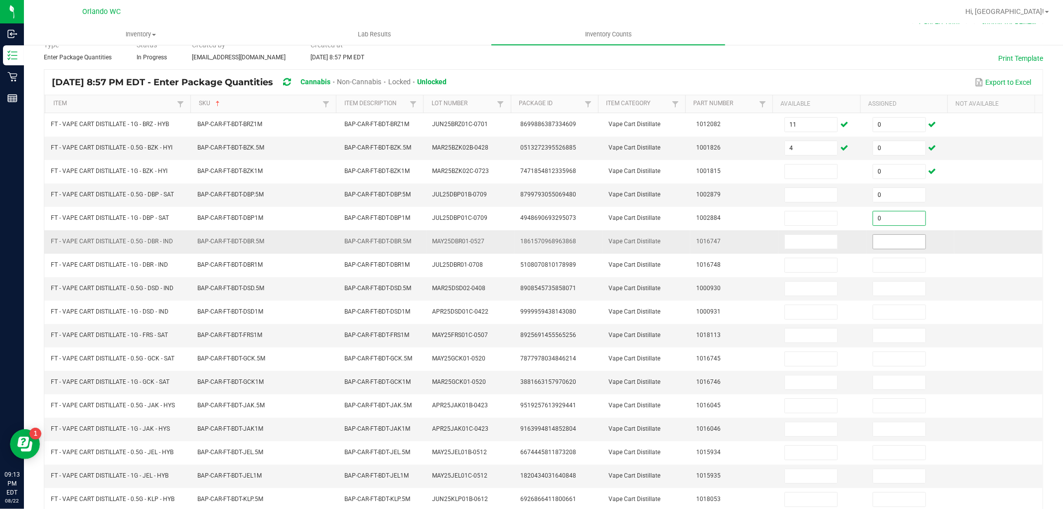
click at [878, 242] on input at bounding box center [899, 242] width 52 height 14
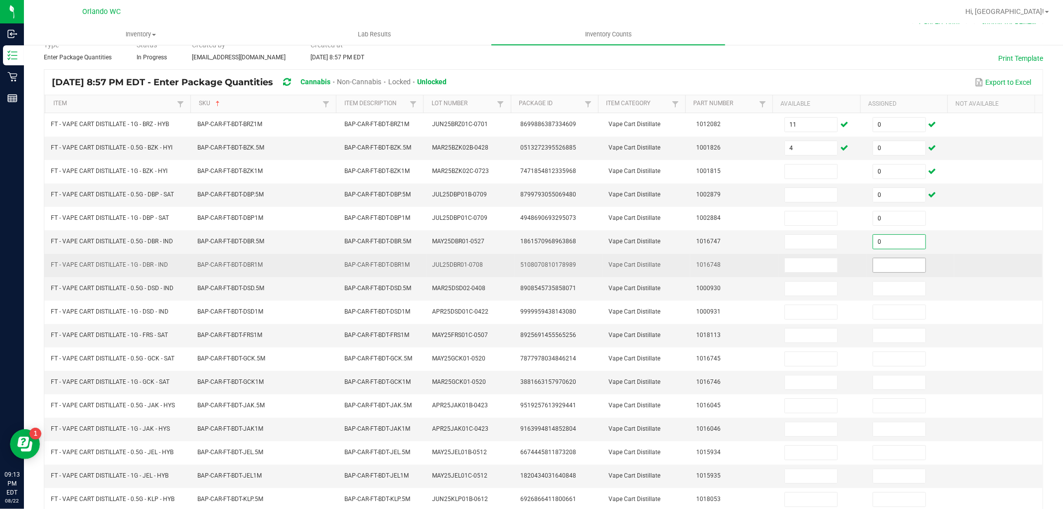
click at [879, 266] on input at bounding box center [899, 265] width 52 height 14
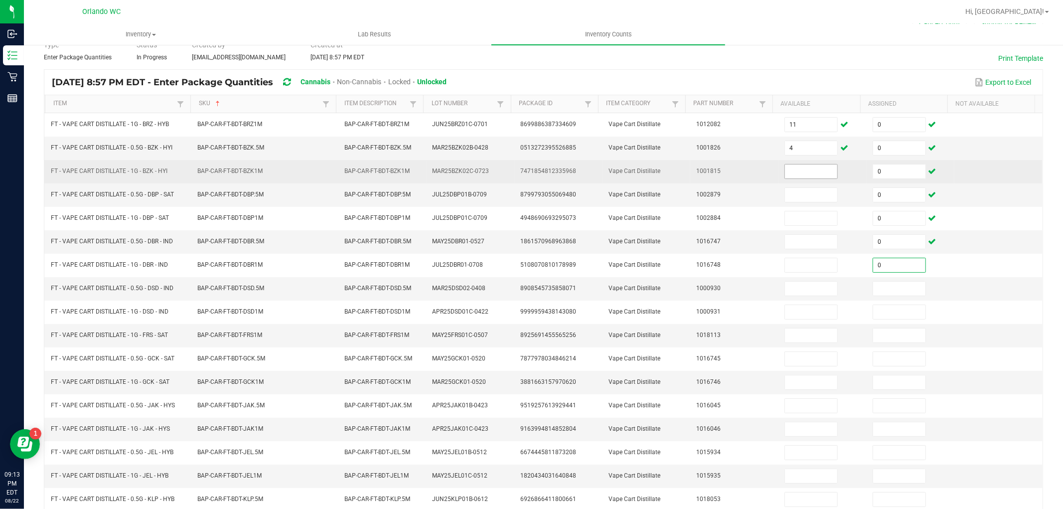
click at [785, 173] on input at bounding box center [811, 171] width 52 height 14
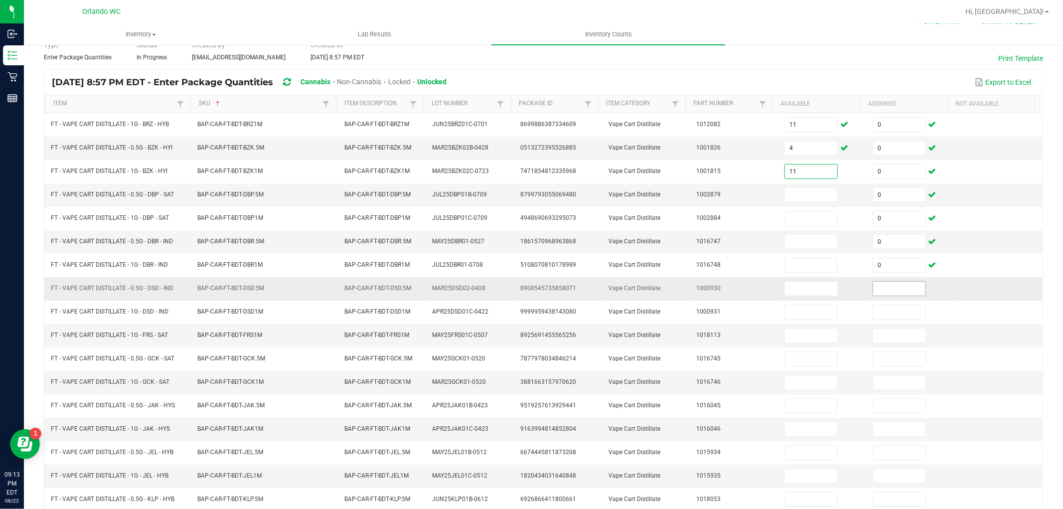
click at [873, 287] on input at bounding box center [899, 289] width 52 height 14
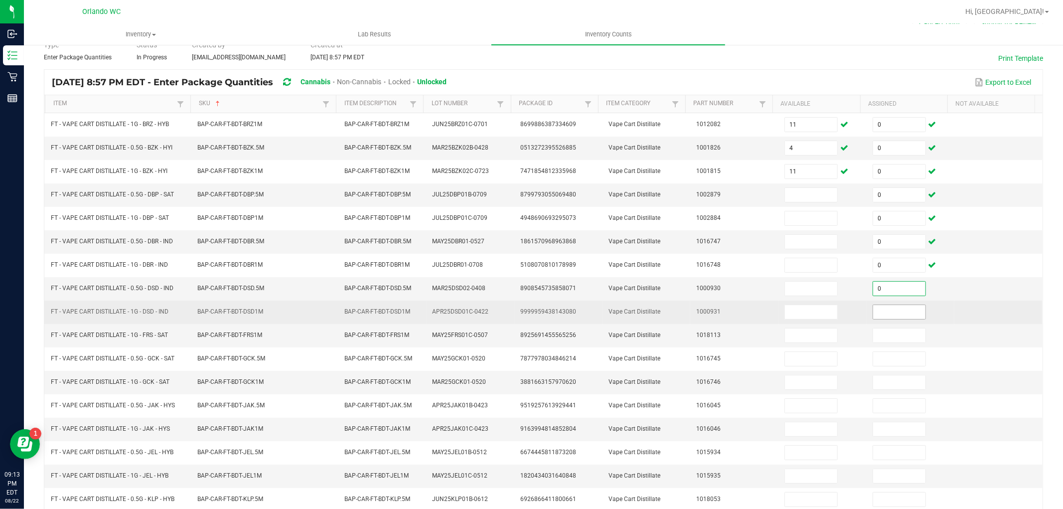
click at [875, 315] on input at bounding box center [899, 312] width 52 height 14
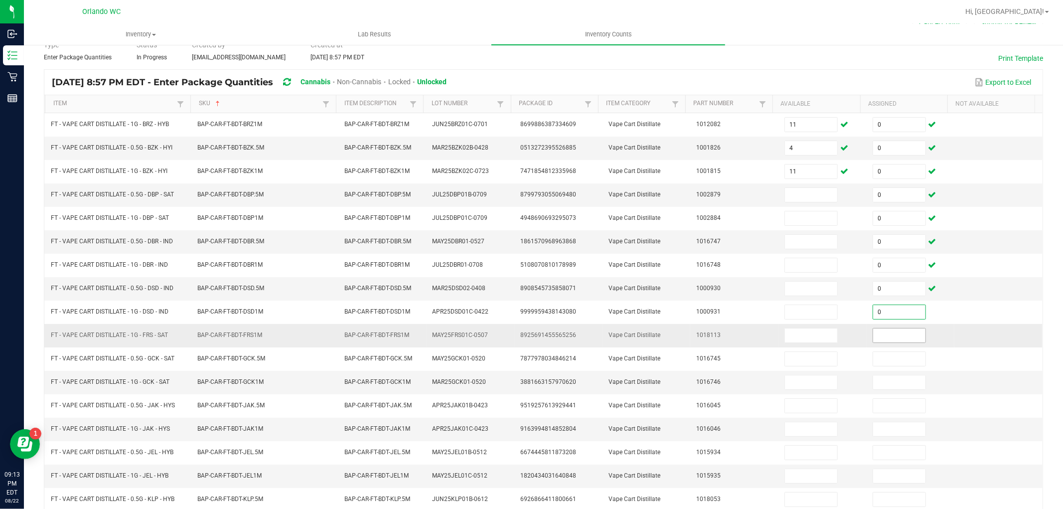
click at [876, 340] on input at bounding box center [899, 335] width 52 height 14
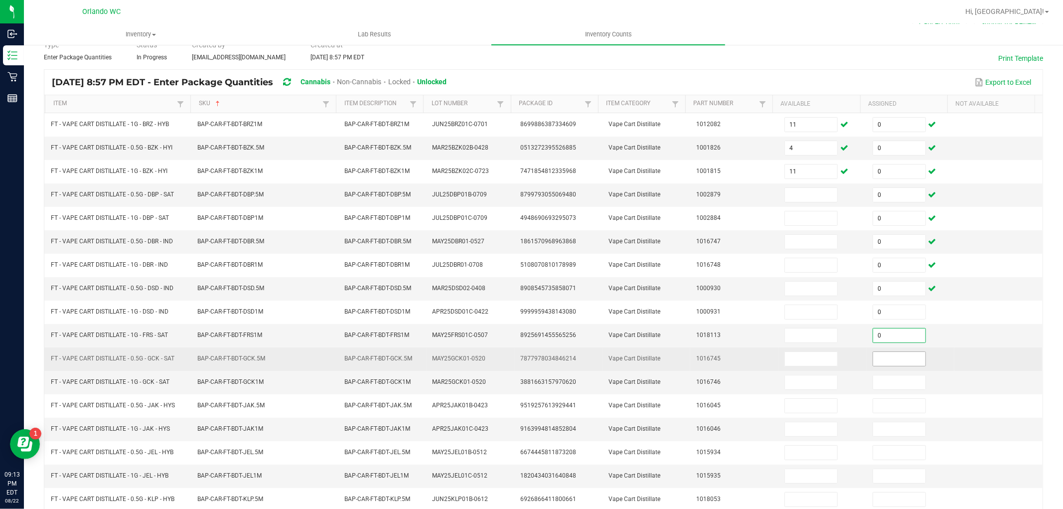
click at [879, 360] on input at bounding box center [899, 359] width 52 height 14
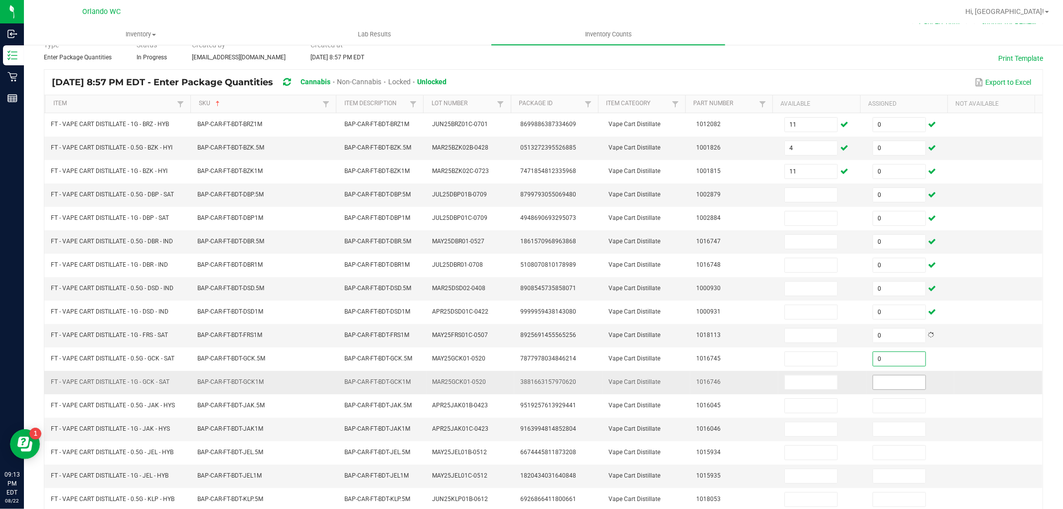
click at [880, 385] on input at bounding box center [899, 382] width 52 height 14
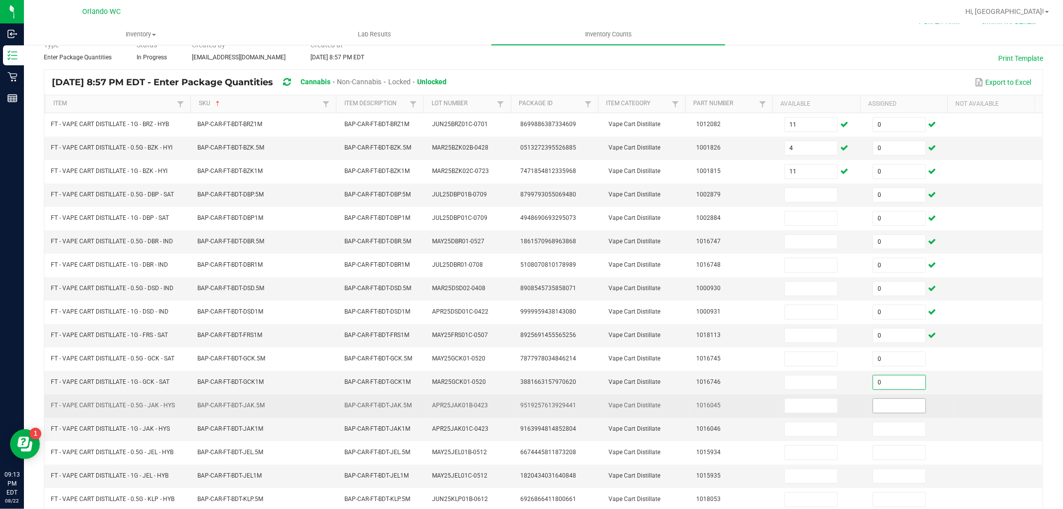
click at [876, 406] on input at bounding box center [899, 406] width 52 height 14
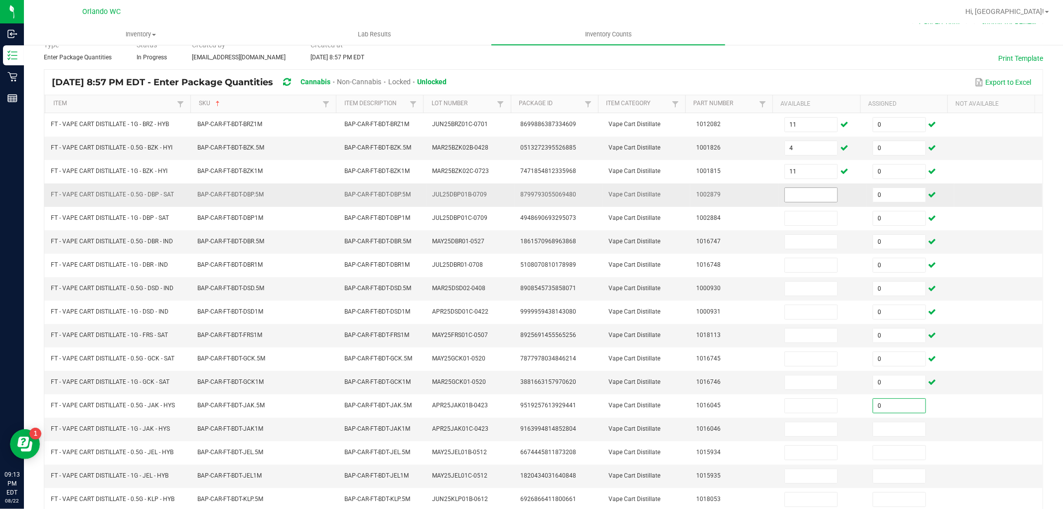
click at [785, 196] on input at bounding box center [811, 195] width 52 height 14
click at [884, 427] on input at bounding box center [899, 429] width 52 height 14
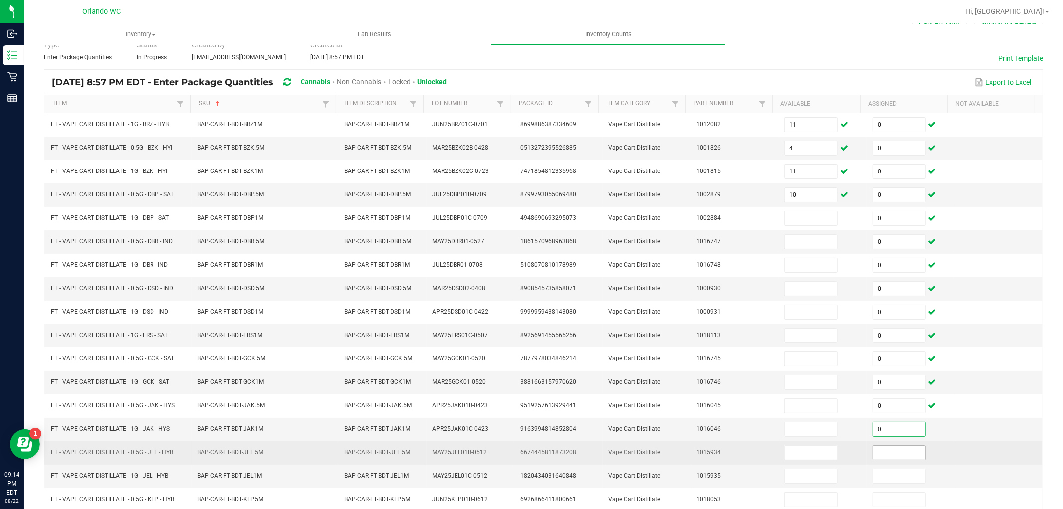
click at [876, 453] on input at bounding box center [899, 453] width 52 height 14
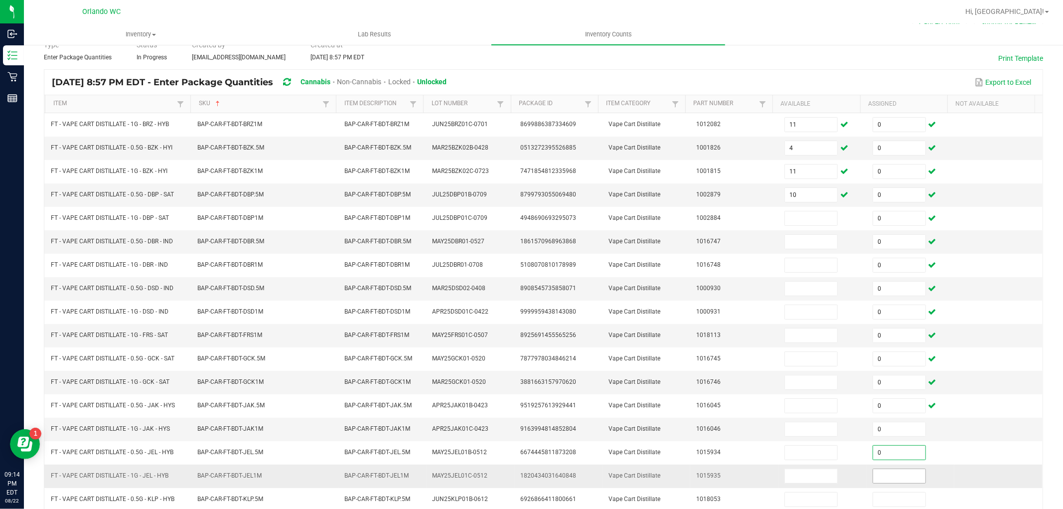
click at [880, 477] on input at bounding box center [899, 476] width 52 height 14
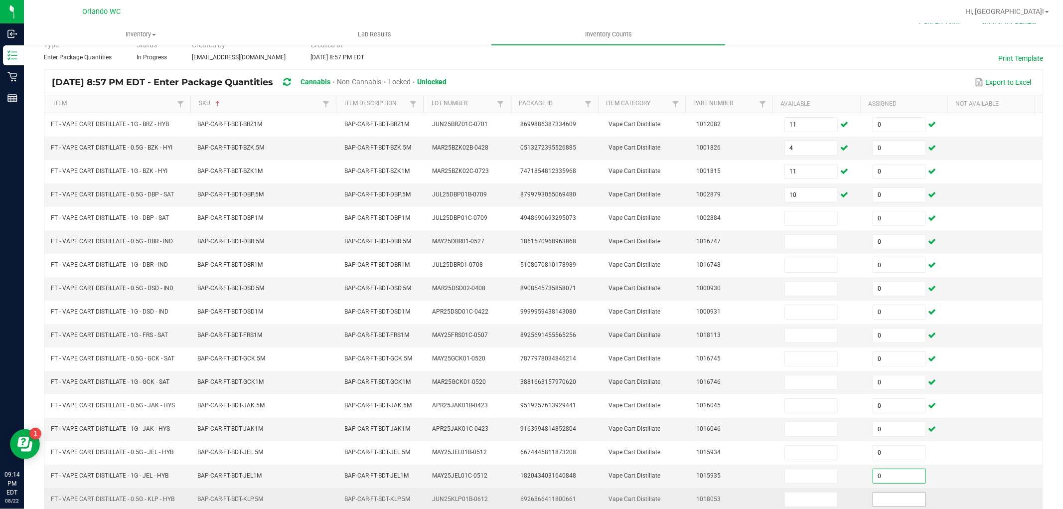
click at [875, 498] on input at bounding box center [899, 499] width 52 height 14
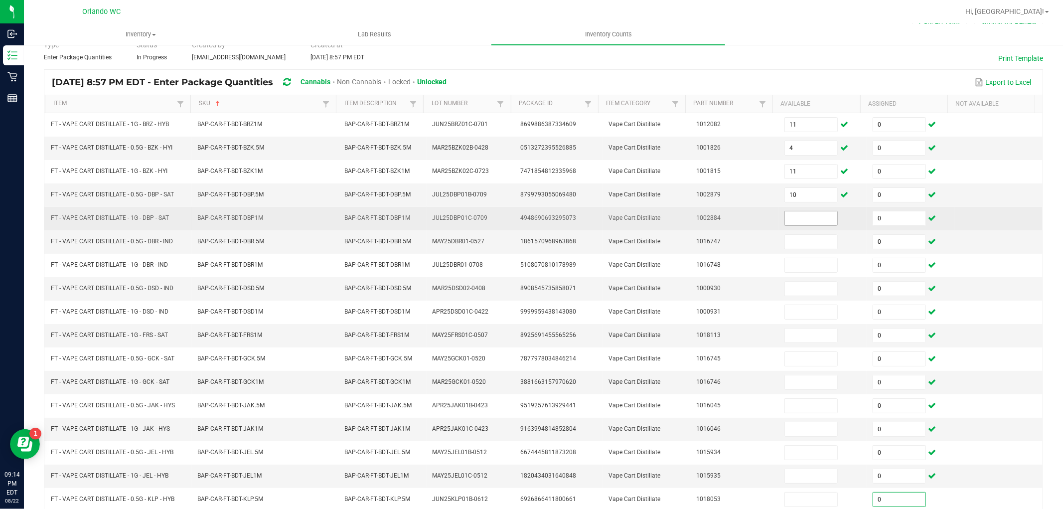
click at [785, 216] on input at bounding box center [811, 218] width 52 height 14
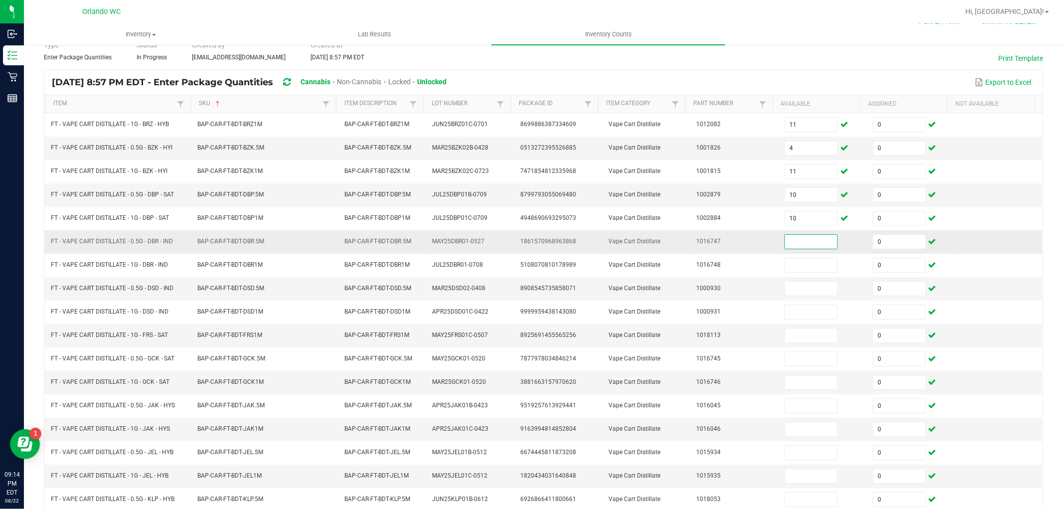
click at [792, 243] on input at bounding box center [811, 242] width 52 height 14
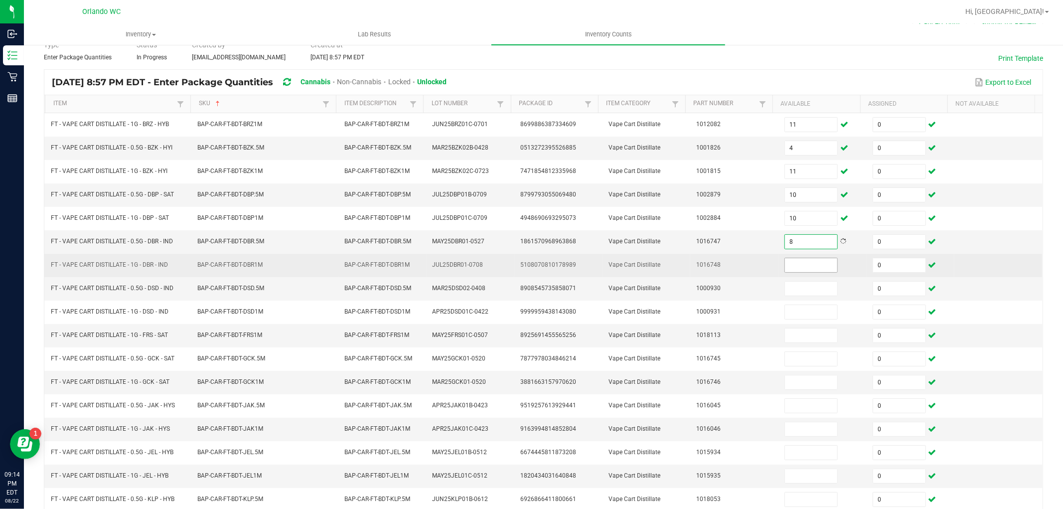
click at [796, 266] on input at bounding box center [811, 265] width 52 height 14
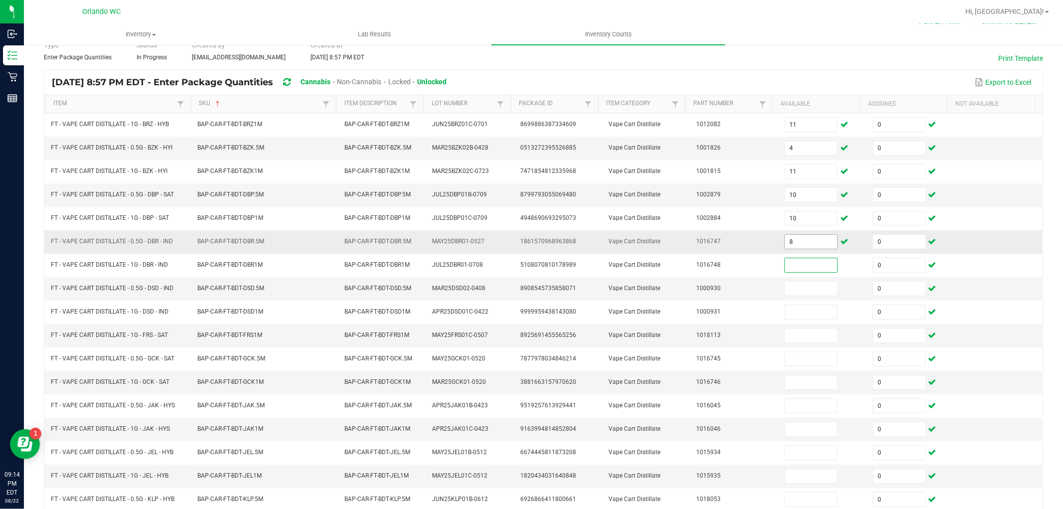
click at [796, 244] on input "8" at bounding box center [811, 242] width 52 height 14
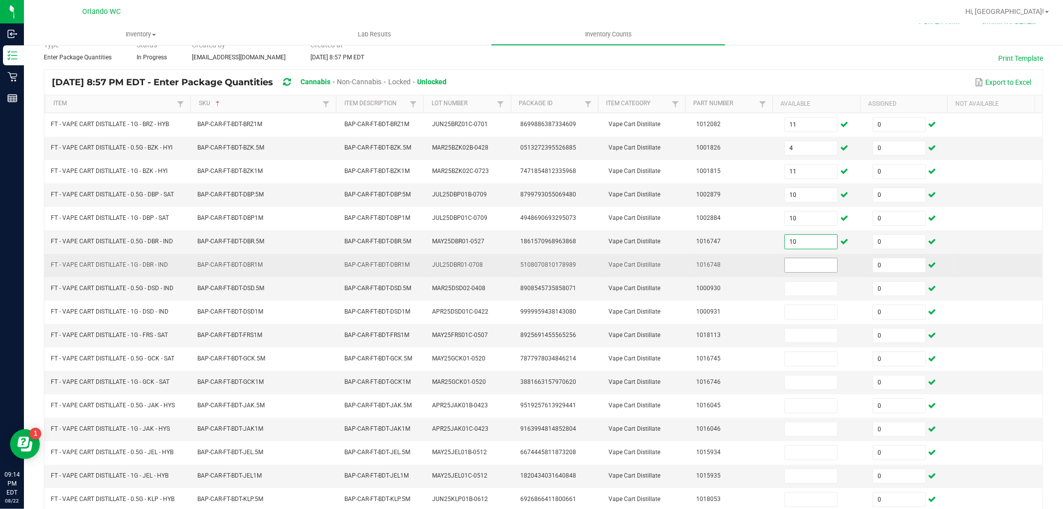
click at [791, 263] on input at bounding box center [811, 265] width 52 height 14
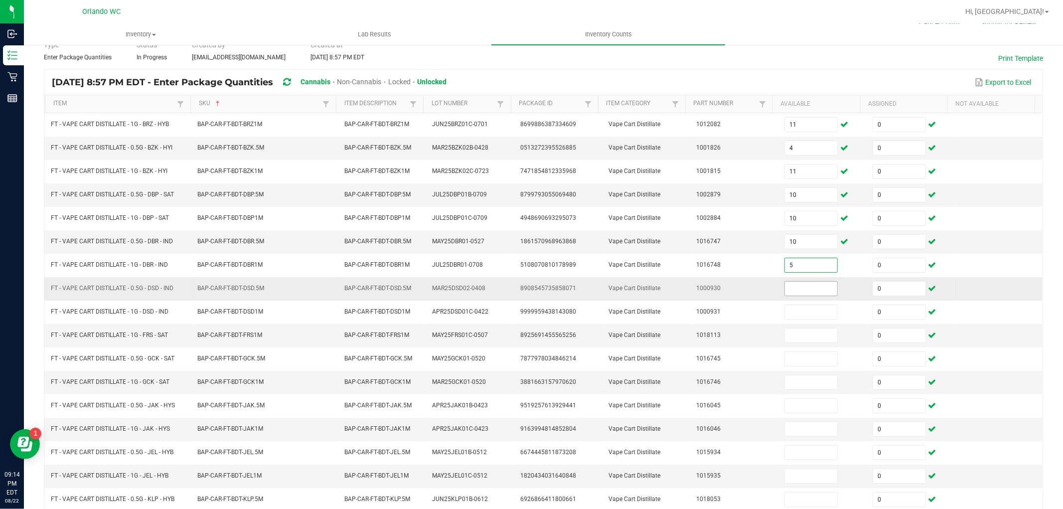
click at [794, 286] on input at bounding box center [811, 289] width 52 height 14
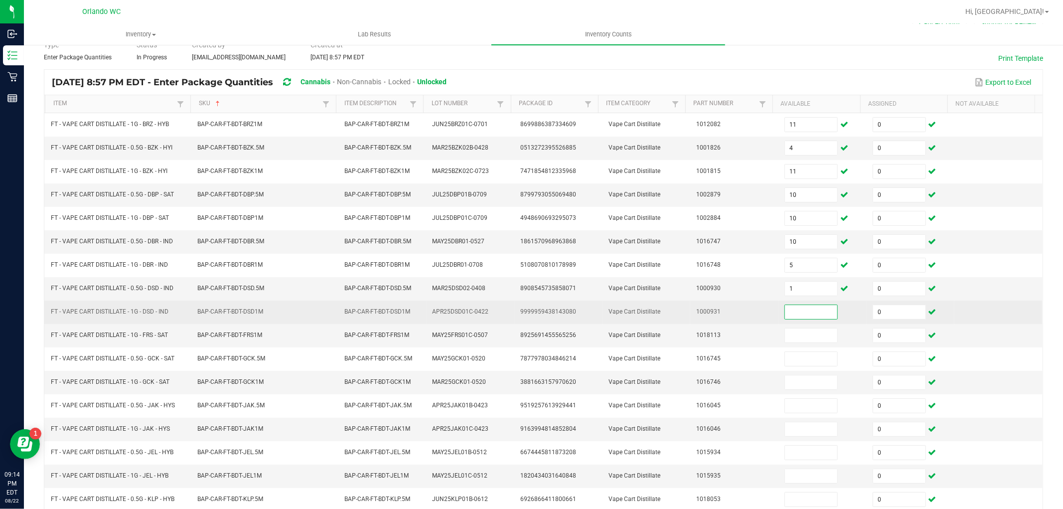
click at [788, 306] on input at bounding box center [811, 312] width 52 height 14
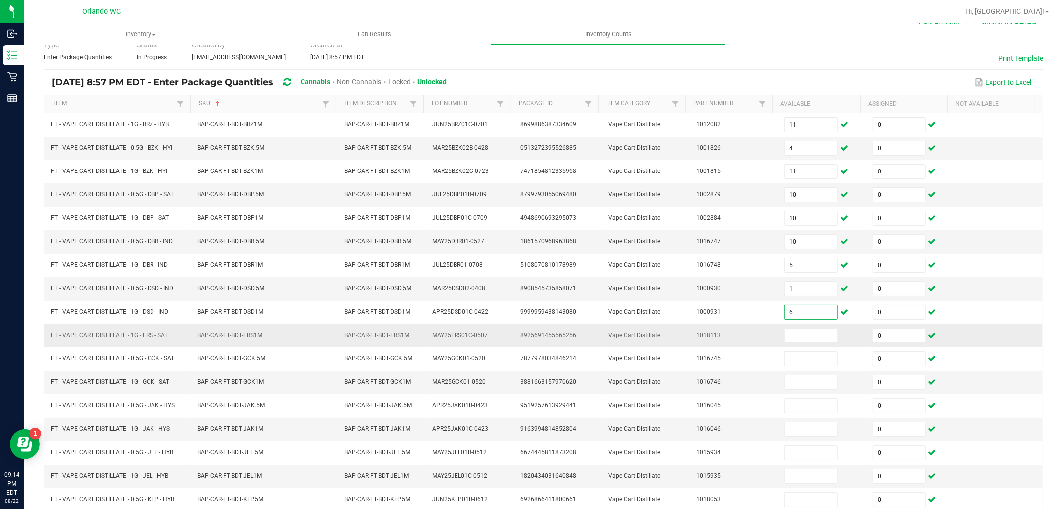
click at [151, 338] on span "FT - VAPE CART DISTILLATE - 1G - FRS - SAT" at bounding box center [109, 334] width 117 height 7
click at [806, 338] on input at bounding box center [811, 335] width 52 height 14
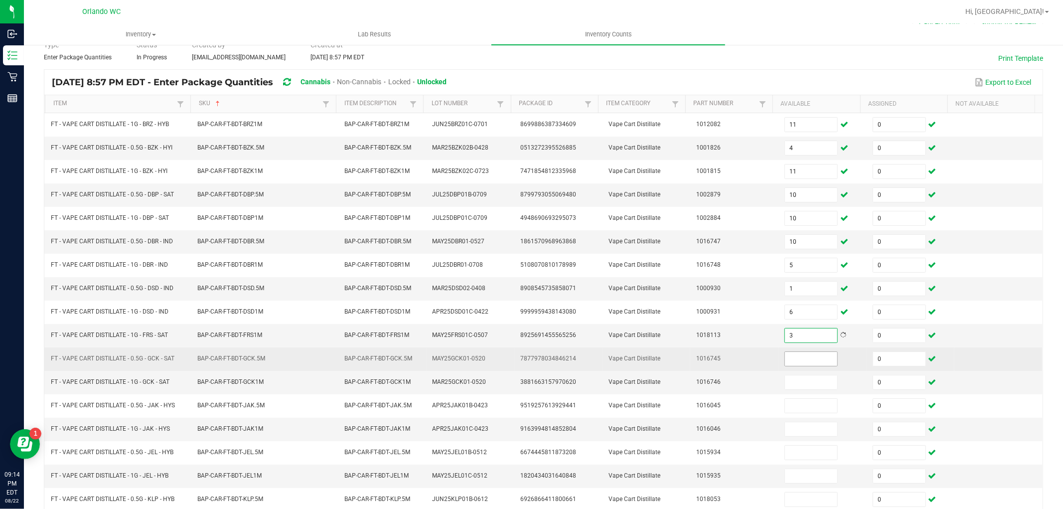
click at [803, 356] on input at bounding box center [811, 359] width 52 height 14
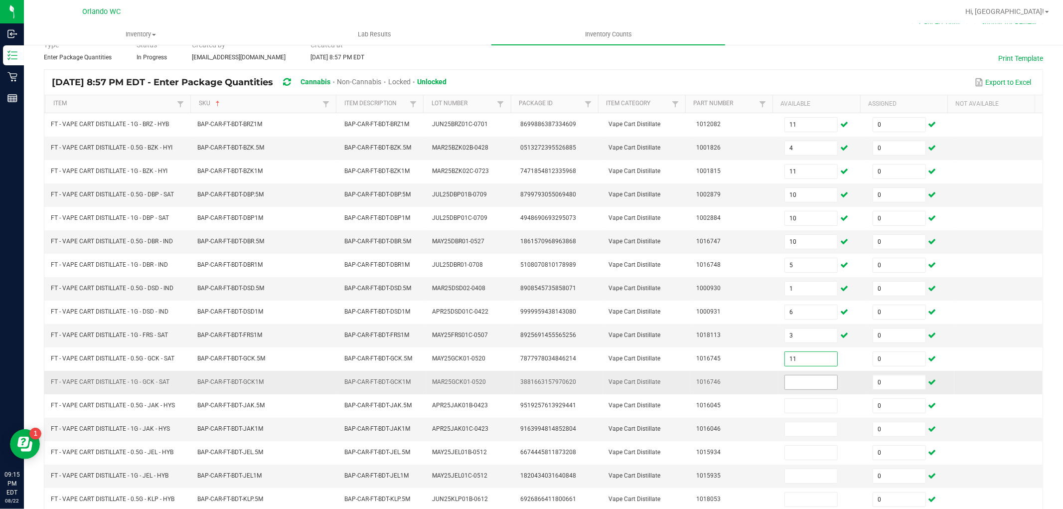
click at [801, 377] on input at bounding box center [811, 382] width 52 height 14
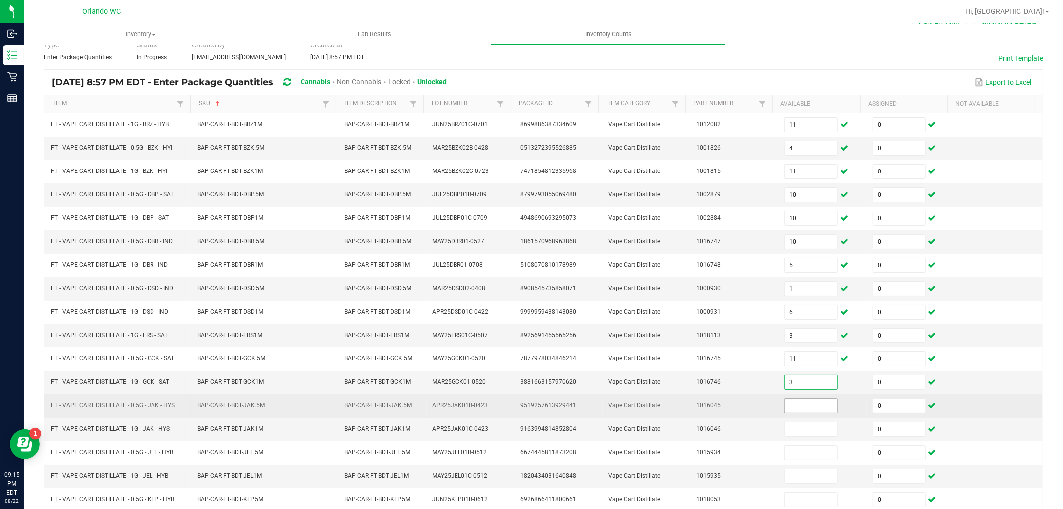
click at [798, 401] on input at bounding box center [811, 406] width 52 height 14
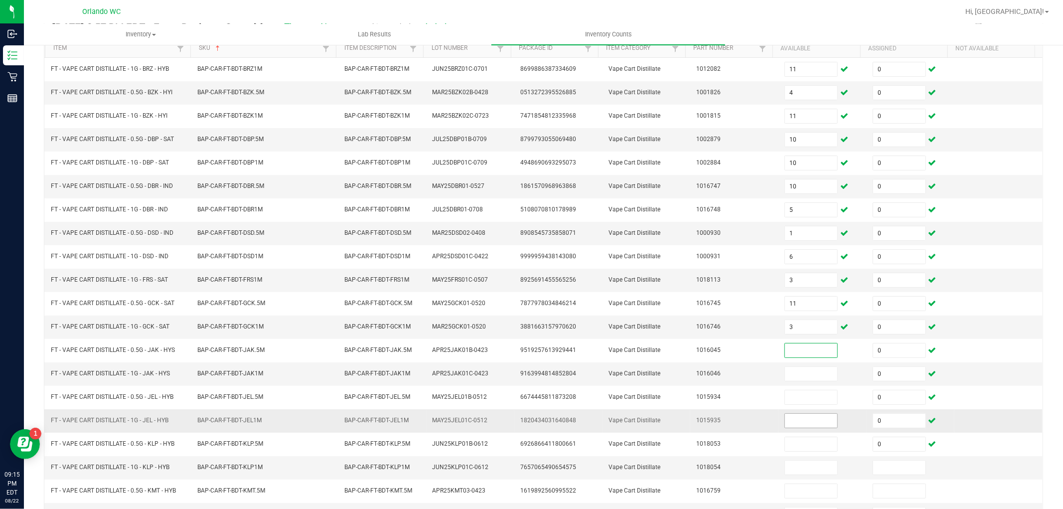
scroll to position [158, 0]
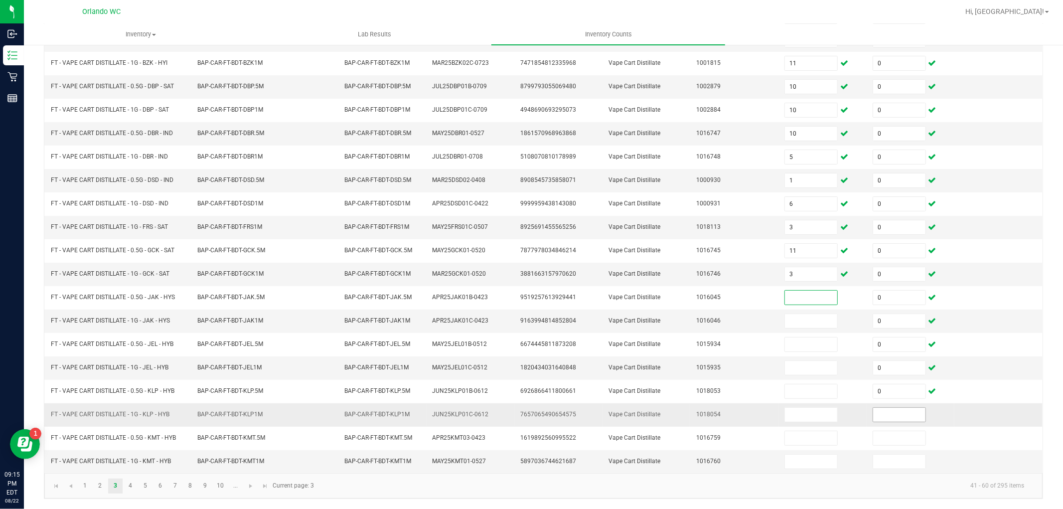
click at [873, 409] on input at bounding box center [899, 415] width 52 height 14
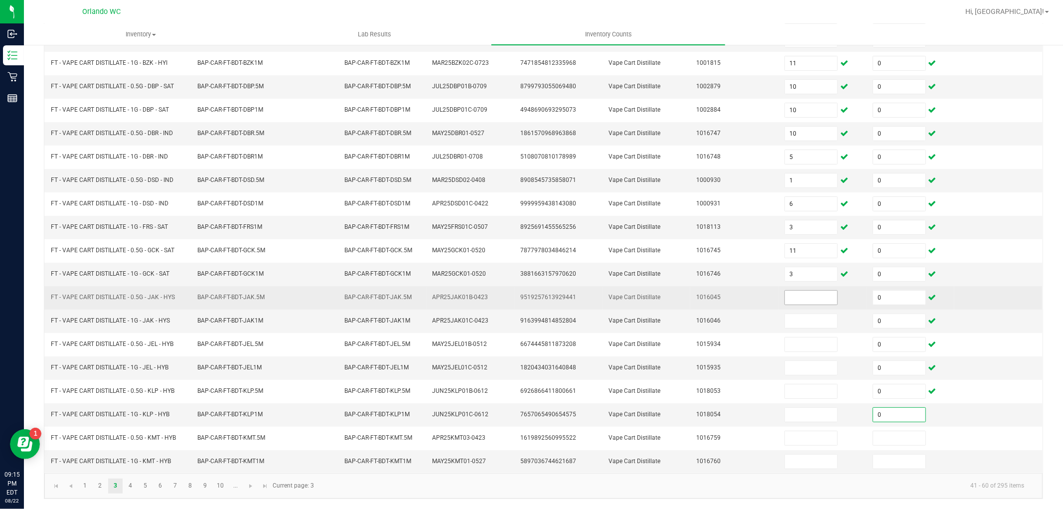
click at [799, 300] on input at bounding box center [811, 298] width 52 height 14
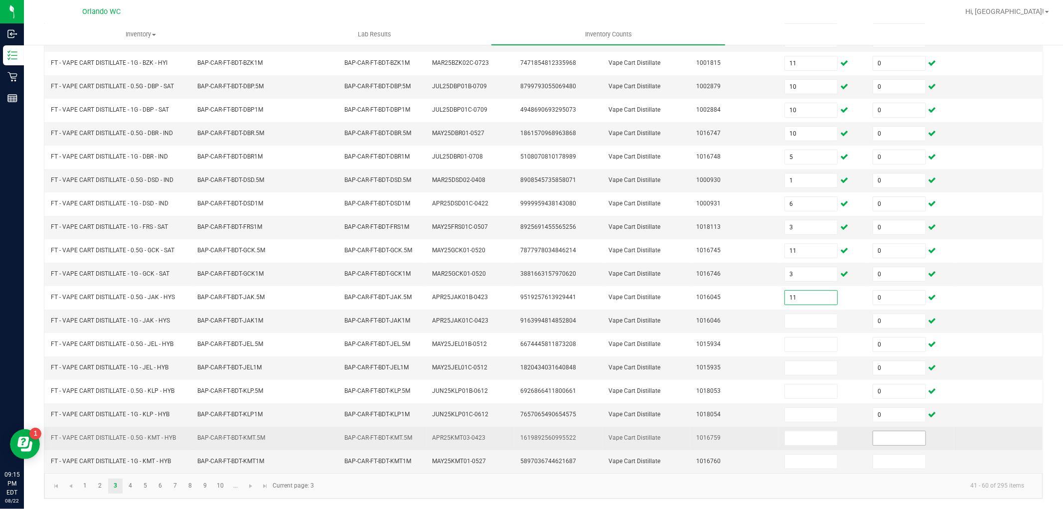
click at [877, 436] on input at bounding box center [899, 438] width 52 height 14
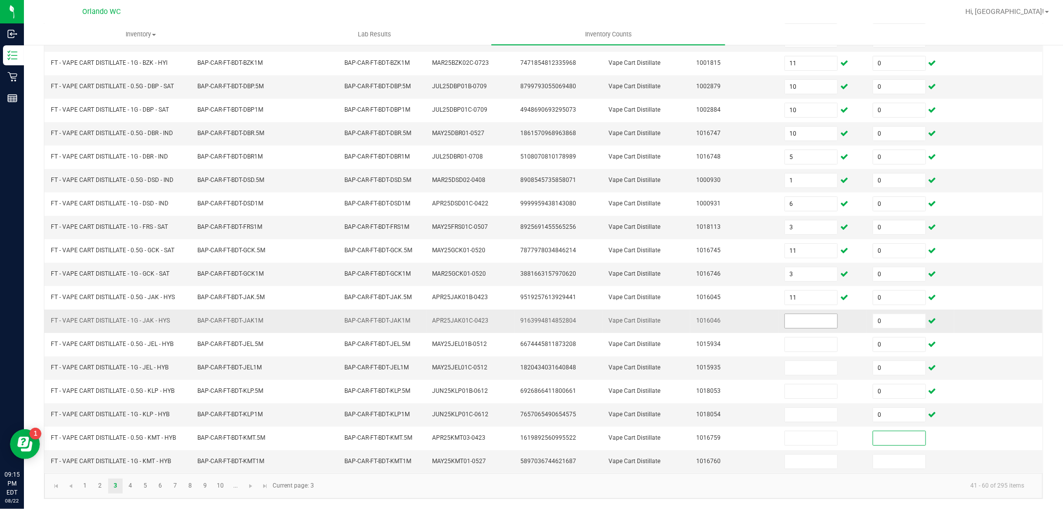
click at [804, 320] on input at bounding box center [811, 321] width 52 height 14
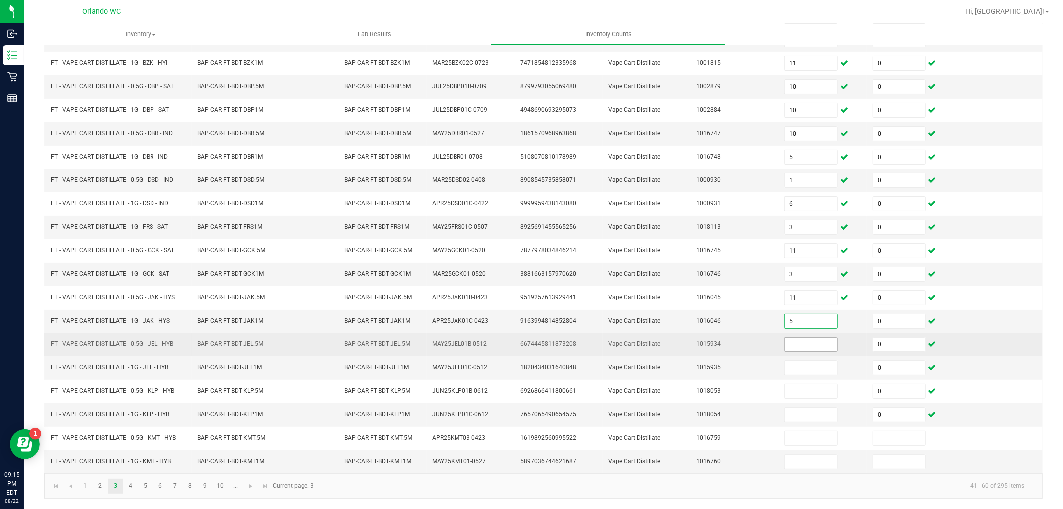
click at [807, 341] on input at bounding box center [811, 344] width 52 height 14
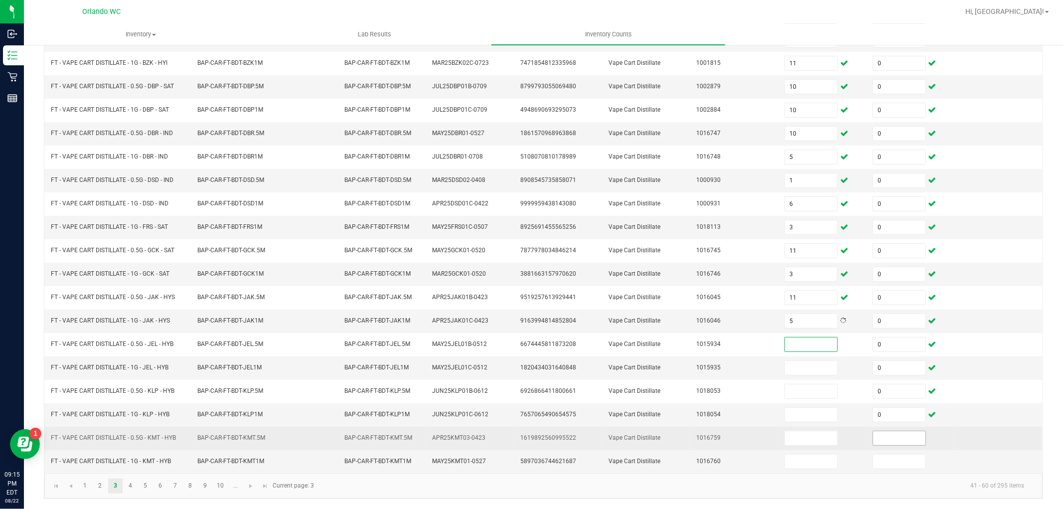
click at [876, 441] on input at bounding box center [899, 438] width 52 height 14
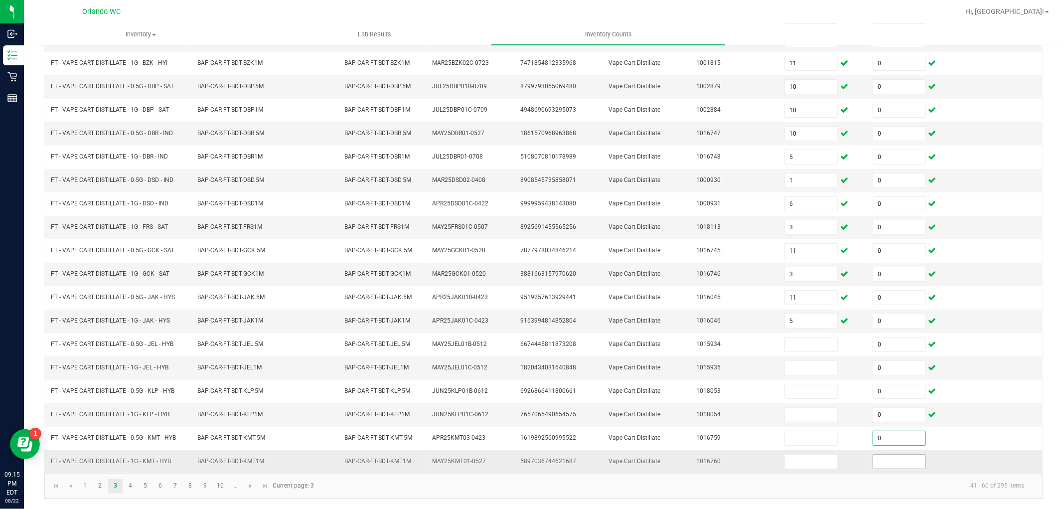
click at [878, 460] on input at bounding box center [899, 461] width 52 height 14
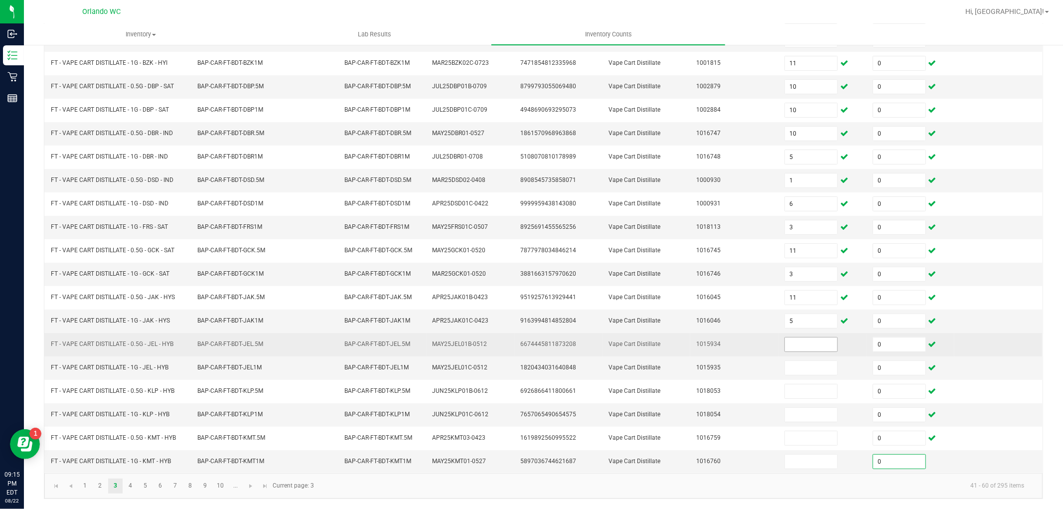
click at [803, 345] on input at bounding box center [811, 344] width 52 height 14
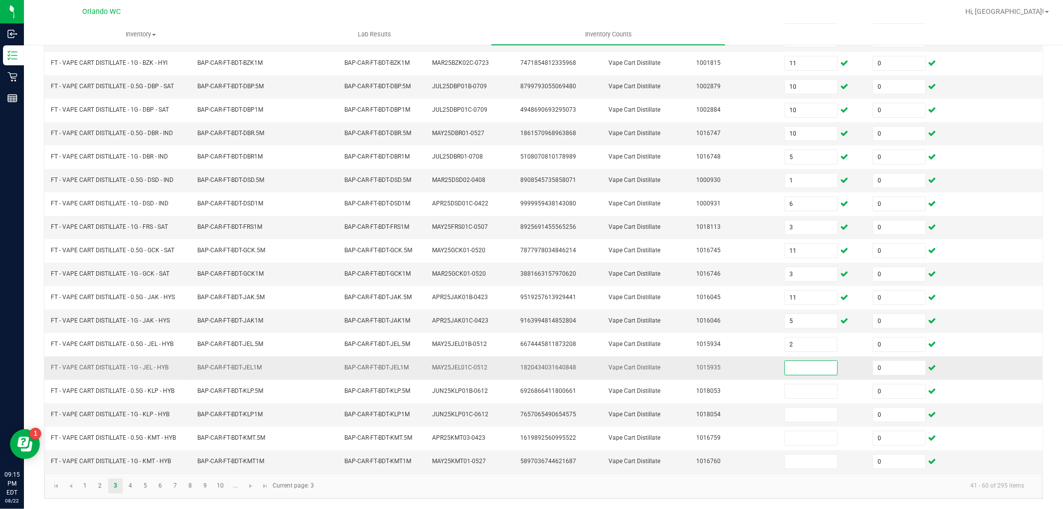
click at [801, 363] on input at bounding box center [811, 368] width 52 height 14
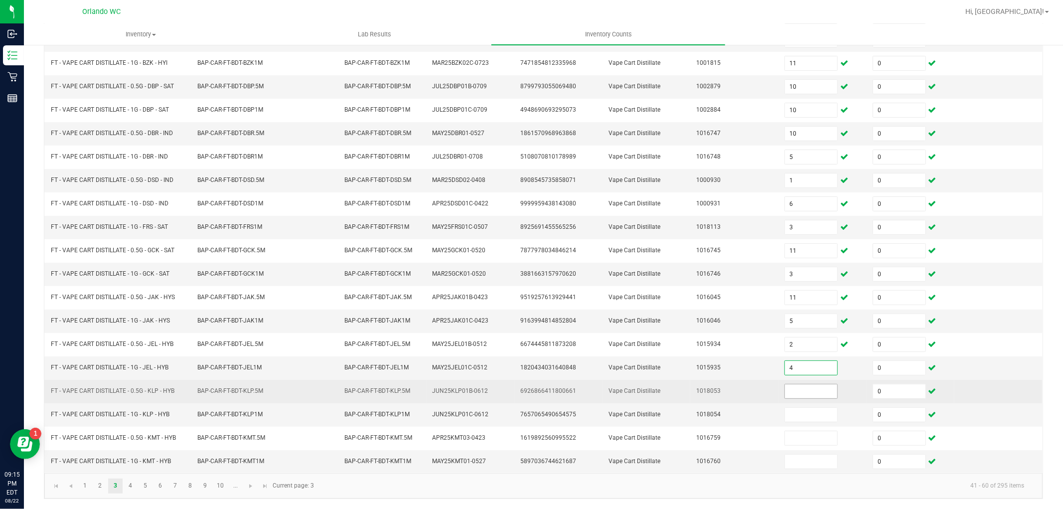
click at [795, 386] on input at bounding box center [811, 391] width 52 height 14
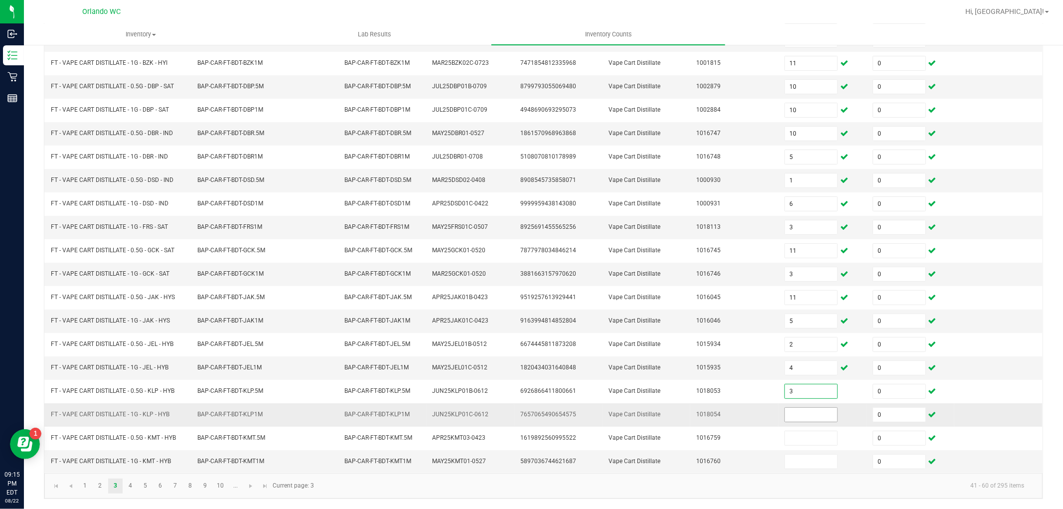
click at [792, 411] on input at bounding box center [811, 415] width 52 height 14
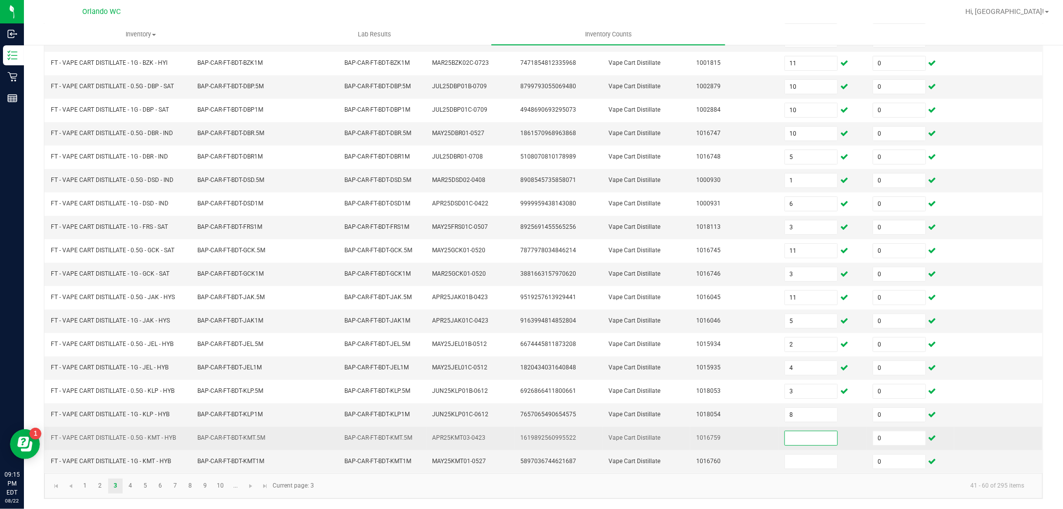
click at [786, 440] on input at bounding box center [811, 438] width 52 height 14
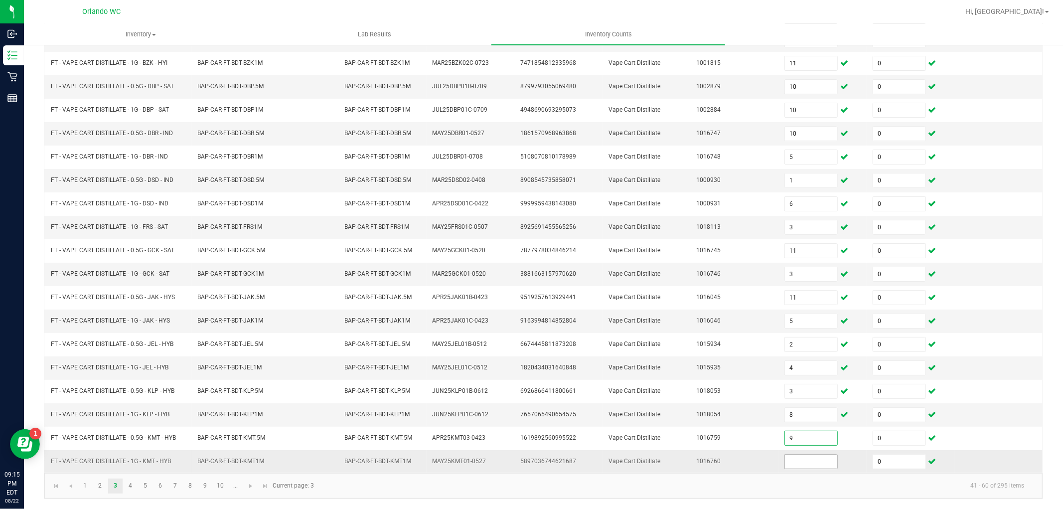
click at [801, 455] on input at bounding box center [811, 461] width 52 height 14
click at [125, 486] on link "4" at bounding box center [130, 485] width 14 height 15
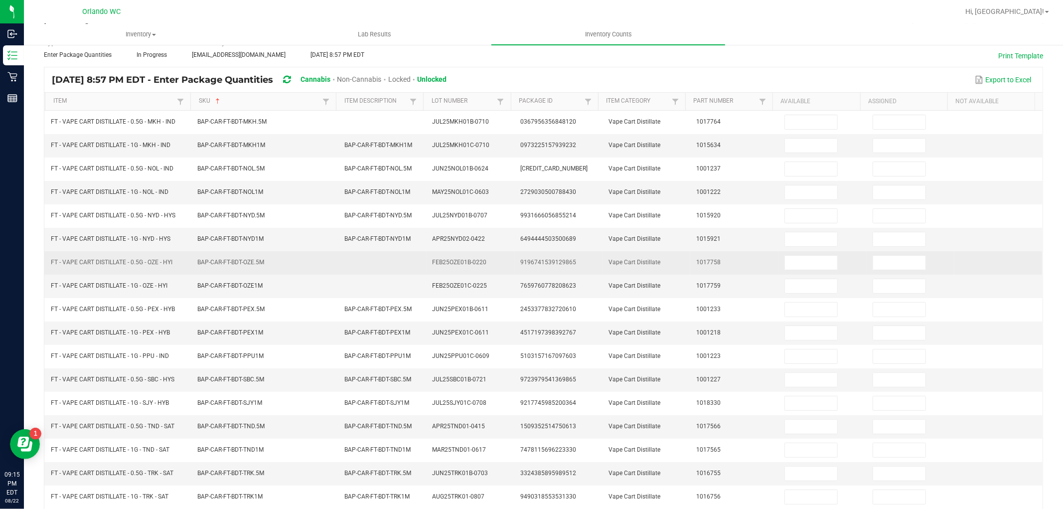
scroll to position [48, 0]
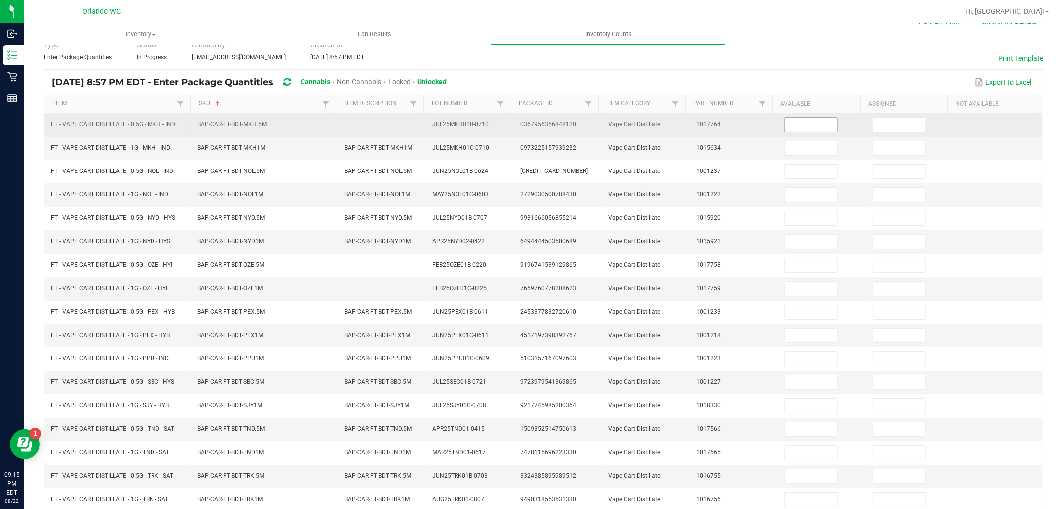
click at [821, 121] on input at bounding box center [811, 125] width 52 height 14
click at [890, 122] on input at bounding box center [899, 125] width 52 height 14
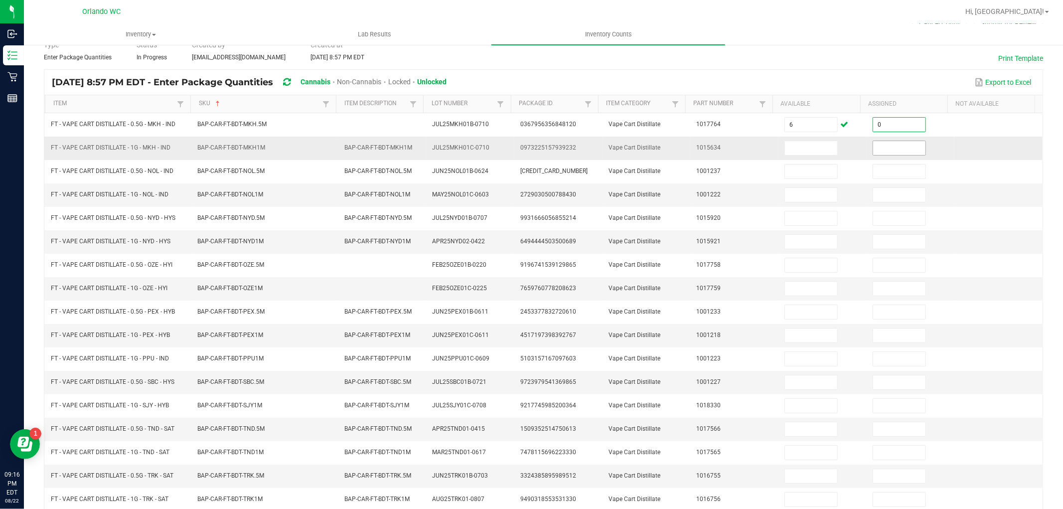
click at [887, 149] on input at bounding box center [899, 148] width 52 height 14
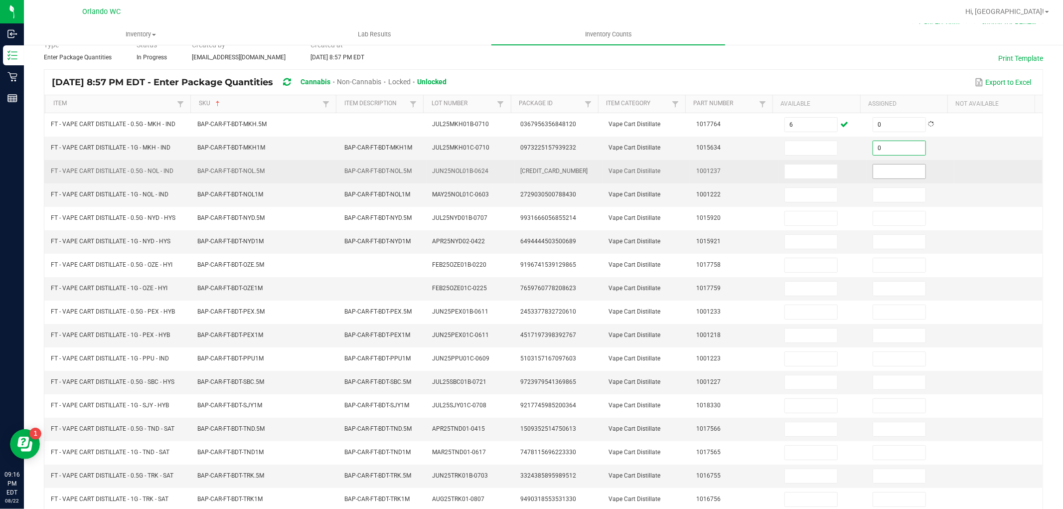
click at [887, 167] on input at bounding box center [899, 171] width 52 height 14
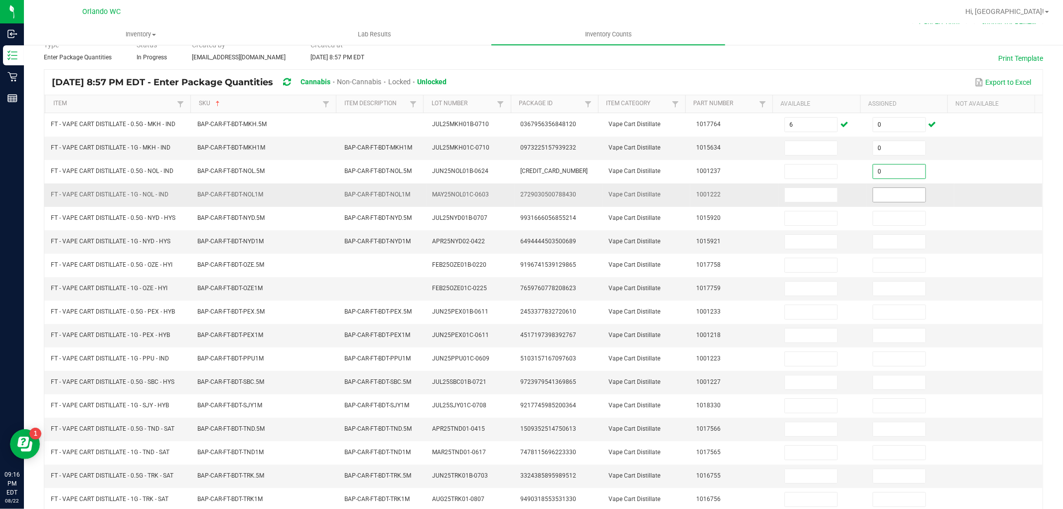
click at [889, 200] on input at bounding box center [899, 195] width 52 height 14
click at [794, 145] on input at bounding box center [811, 148] width 52 height 14
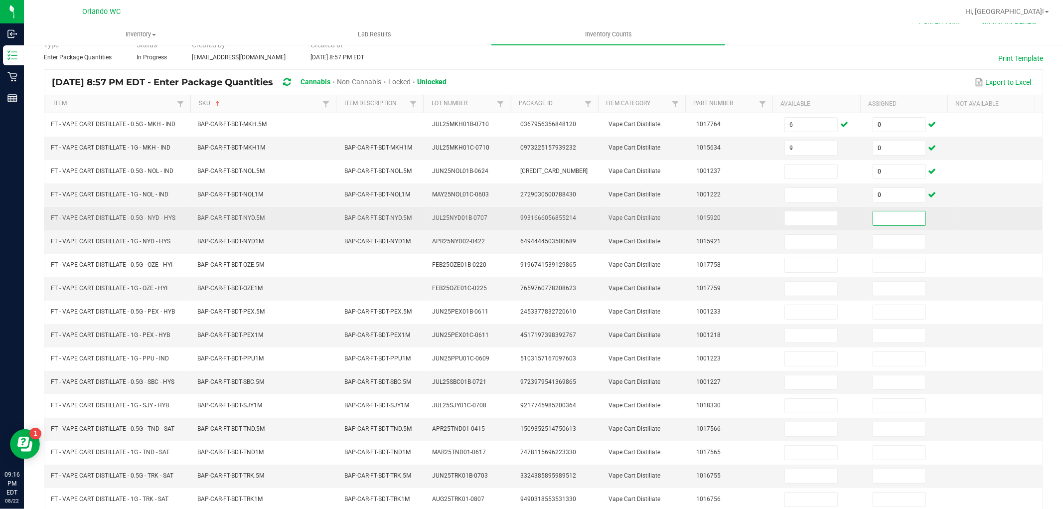
click at [886, 217] on input at bounding box center [899, 218] width 52 height 14
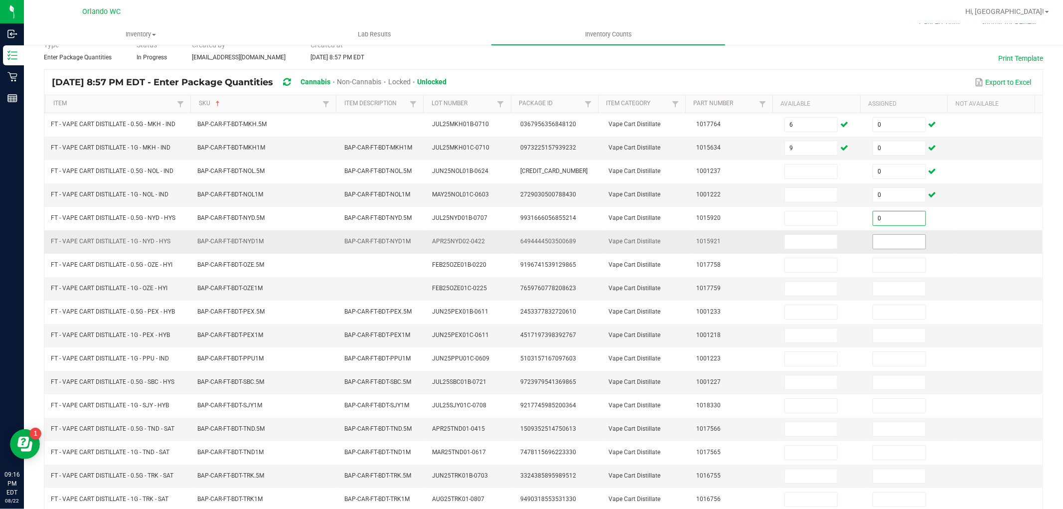
click at [891, 241] on input at bounding box center [899, 242] width 52 height 14
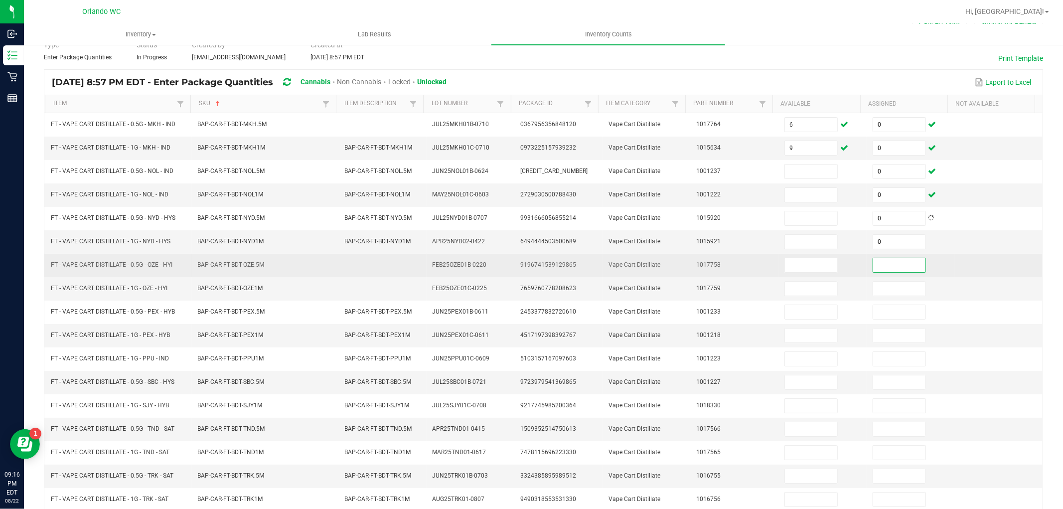
click at [895, 261] on input at bounding box center [899, 265] width 52 height 14
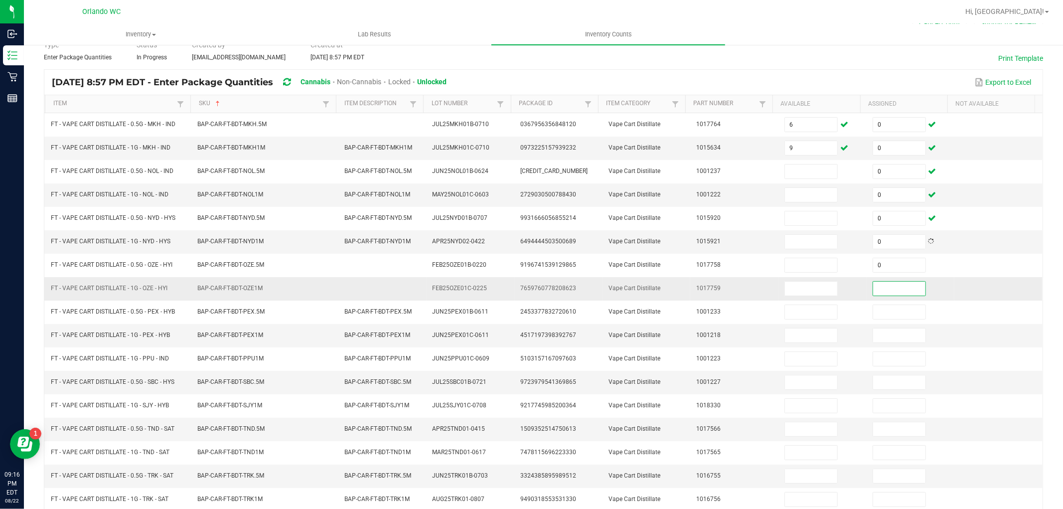
click at [893, 284] on input at bounding box center [899, 289] width 52 height 14
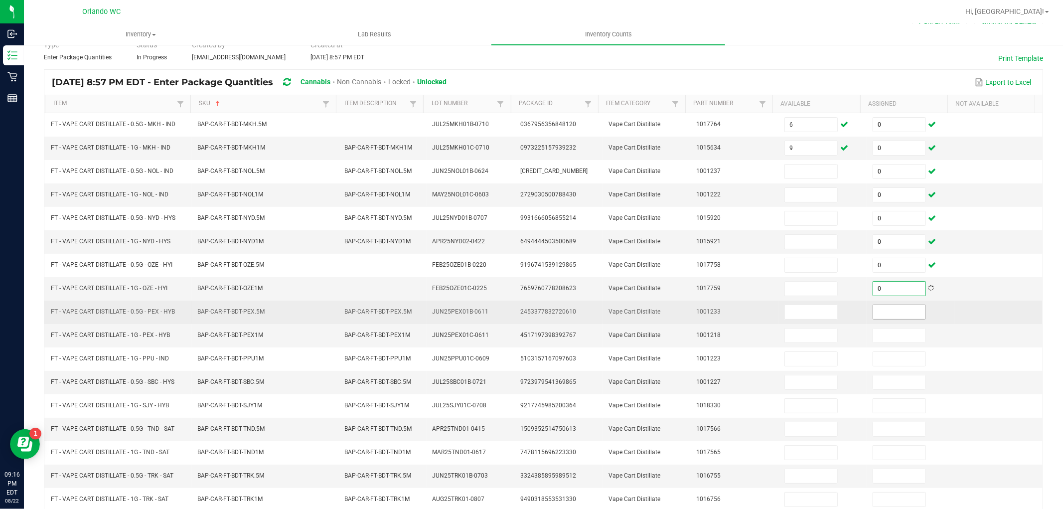
click at [887, 309] on input at bounding box center [899, 312] width 52 height 14
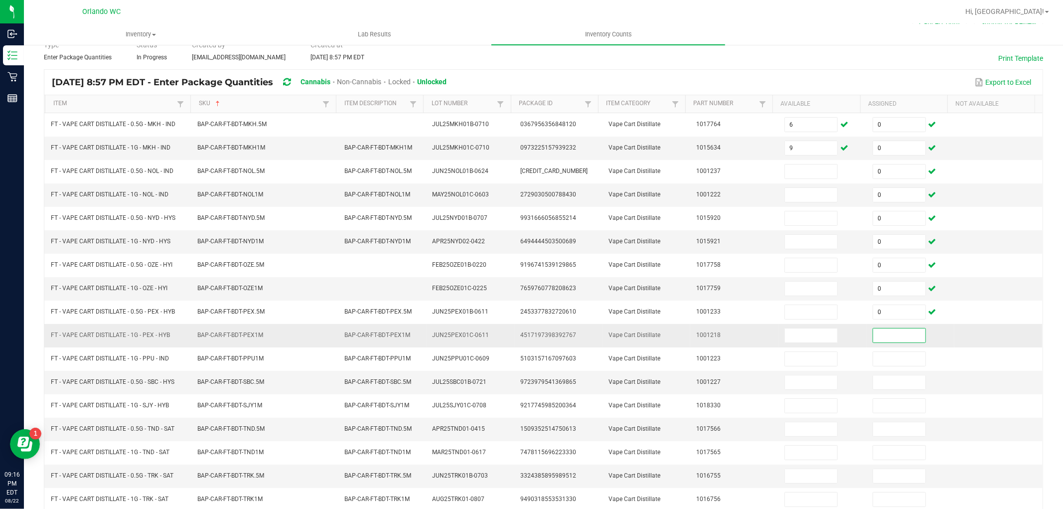
click at [881, 332] on input at bounding box center [899, 335] width 52 height 14
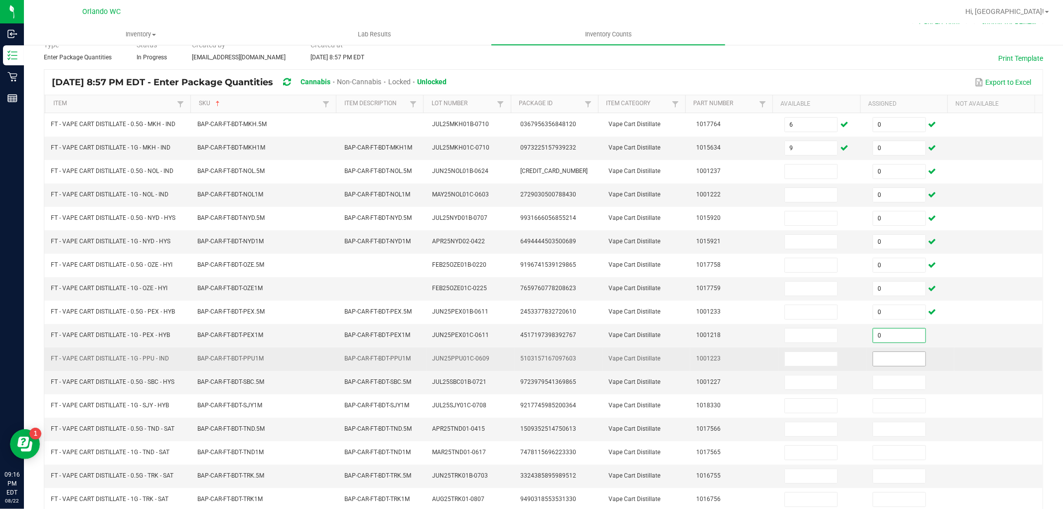
click at [875, 356] on input at bounding box center [899, 359] width 52 height 14
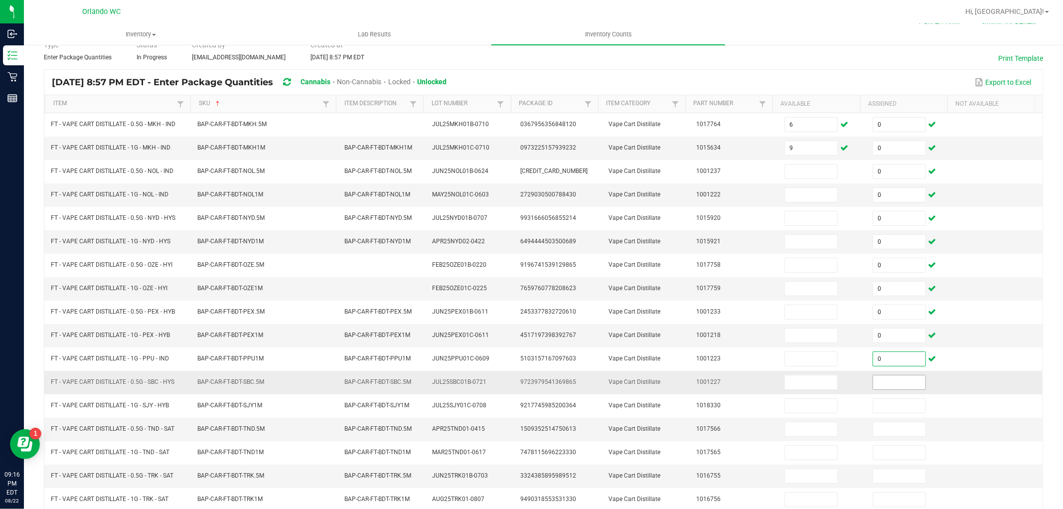
click at [890, 386] on input at bounding box center [899, 382] width 52 height 14
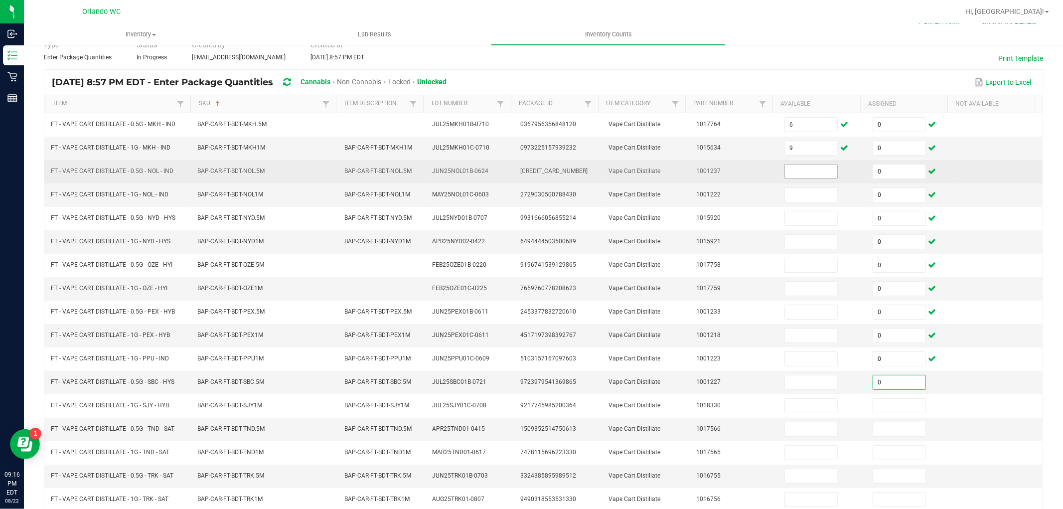
click at [785, 172] on input at bounding box center [811, 171] width 52 height 14
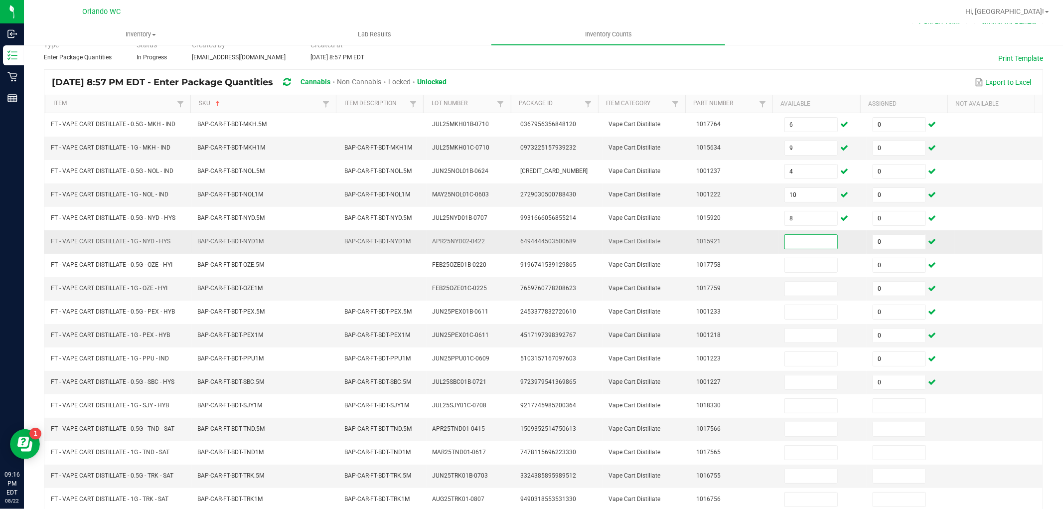
click at [786, 247] on input at bounding box center [811, 242] width 52 height 14
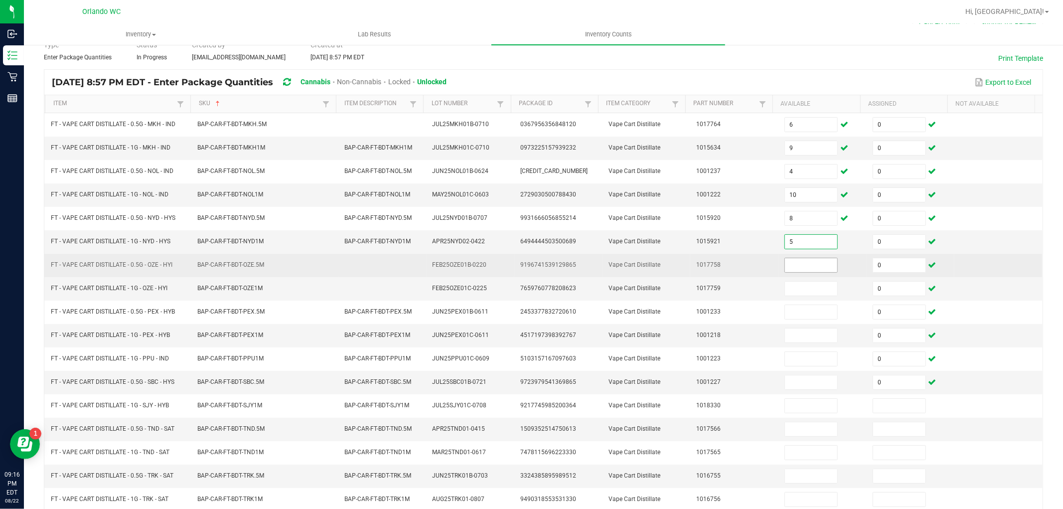
click at [793, 269] on input at bounding box center [811, 265] width 52 height 14
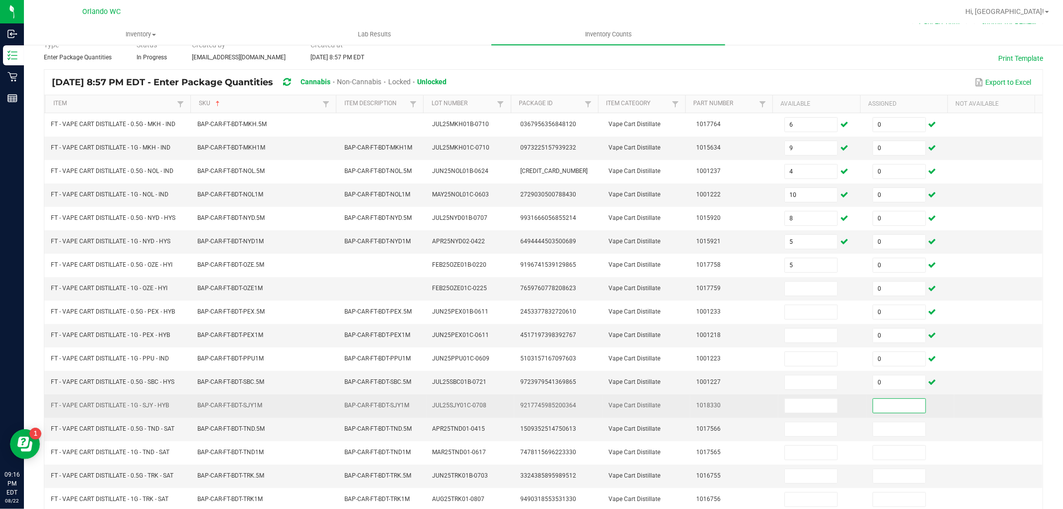
click at [880, 407] on input at bounding box center [899, 406] width 52 height 14
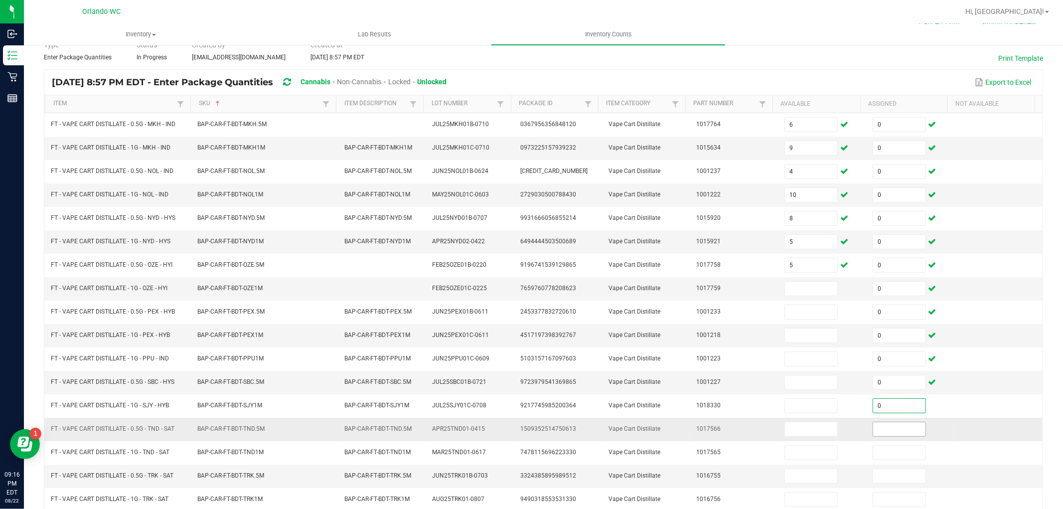
click at [889, 434] on input at bounding box center [899, 429] width 52 height 14
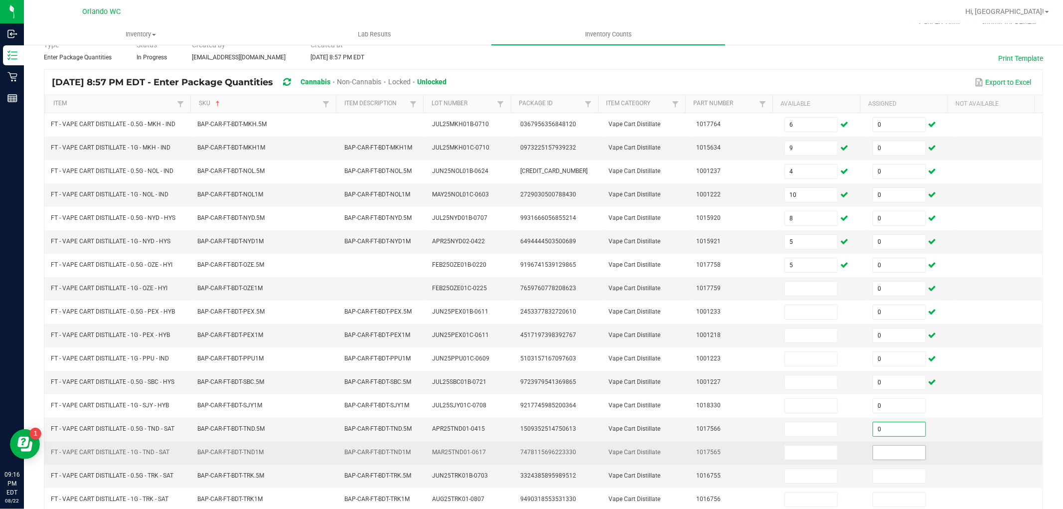
click at [894, 455] on input at bounding box center [899, 453] width 52 height 14
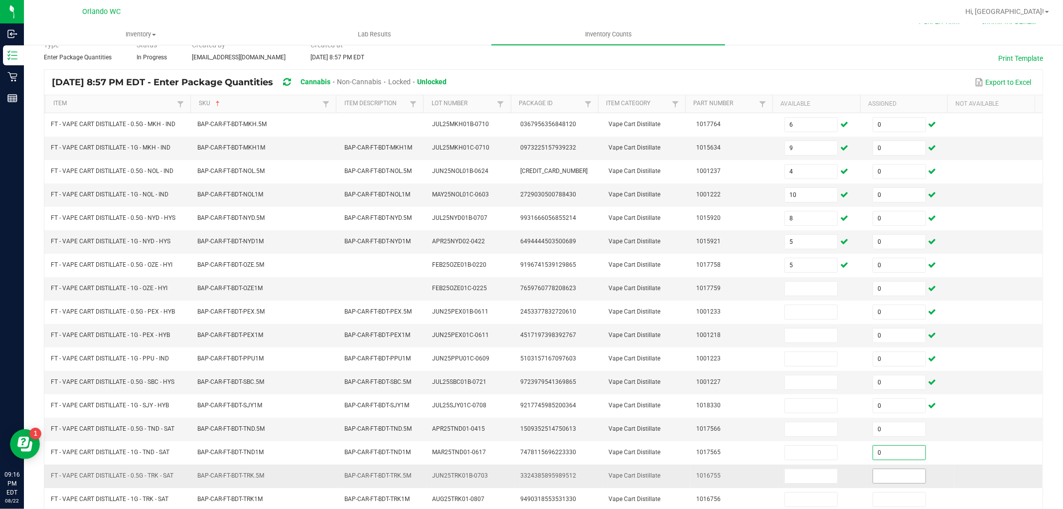
click at [894, 482] on input at bounding box center [899, 476] width 52 height 14
click at [798, 291] on input at bounding box center [811, 289] width 52 height 14
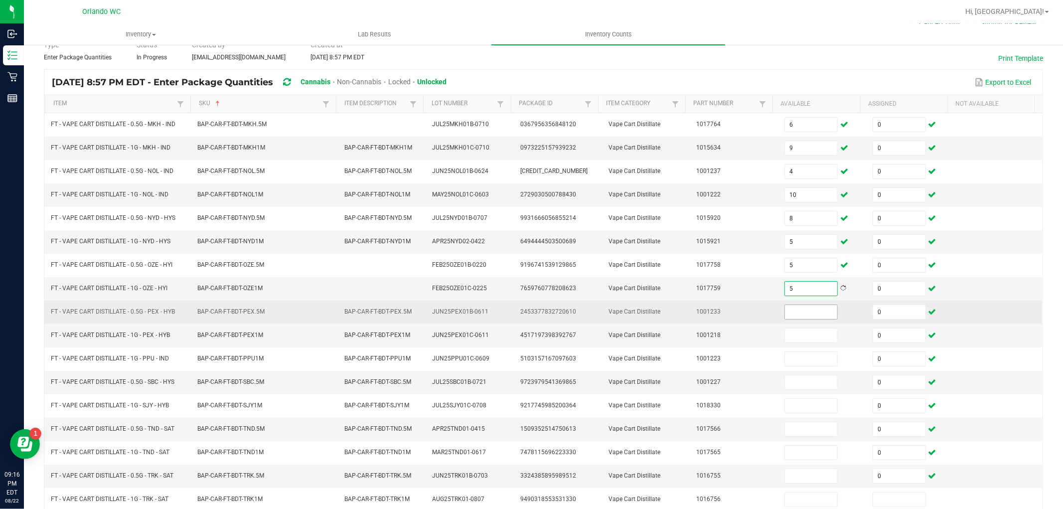
click at [798, 307] on input at bounding box center [811, 312] width 52 height 14
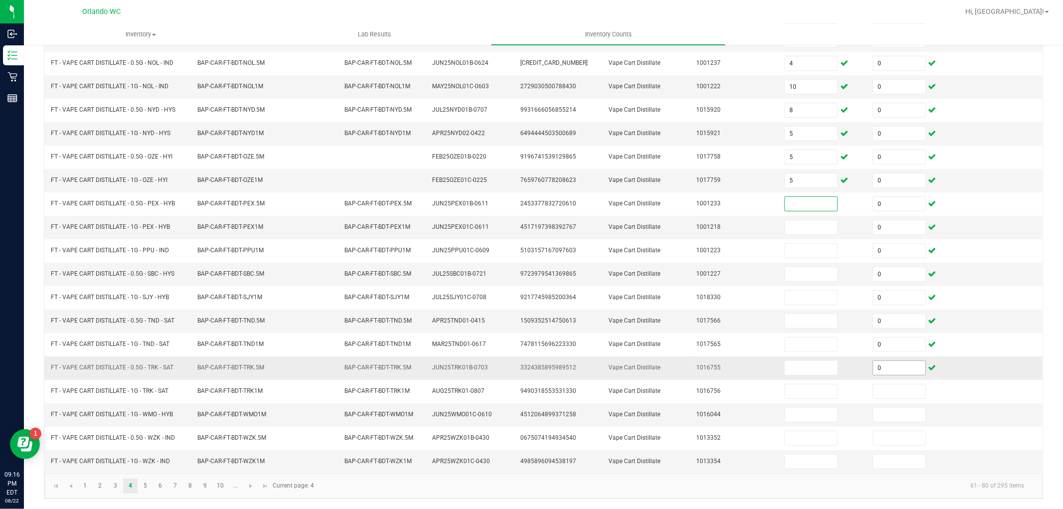
scroll to position [158, 0]
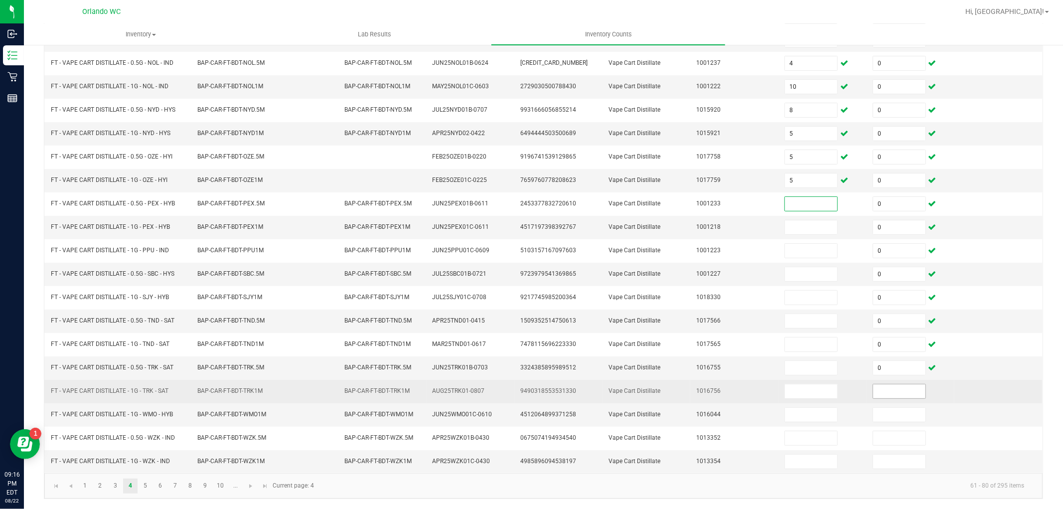
click at [889, 388] on input at bounding box center [899, 391] width 52 height 14
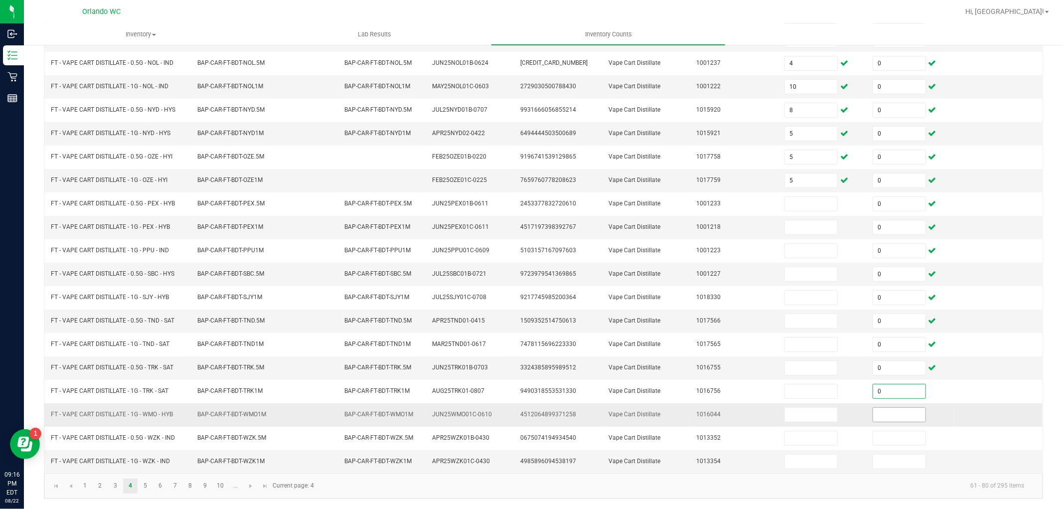
click at [890, 410] on input at bounding box center [899, 415] width 52 height 14
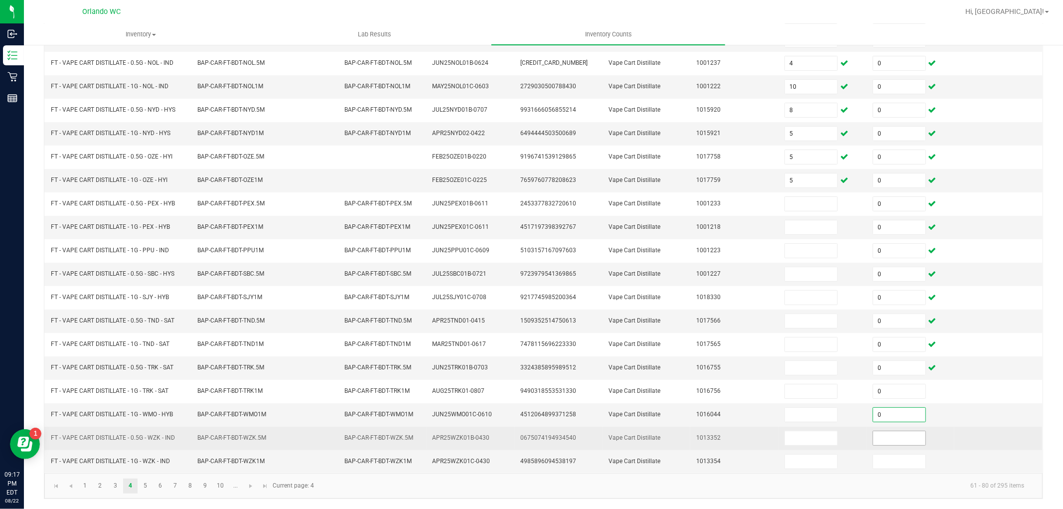
click at [888, 444] on input at bounding box center [899, 438] width 52 height 14
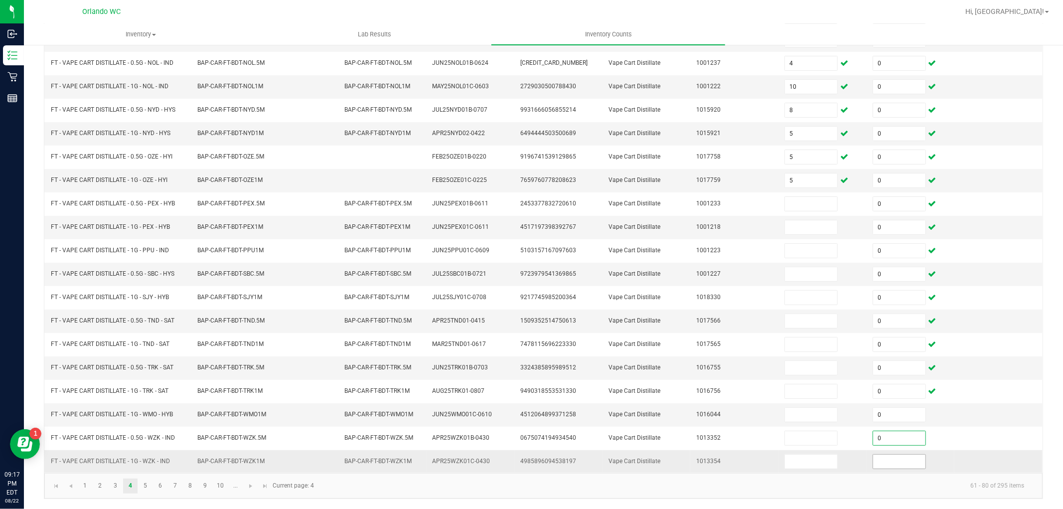
click at [888, 462] on input at bounding box center [899, 461] width 52 height 14
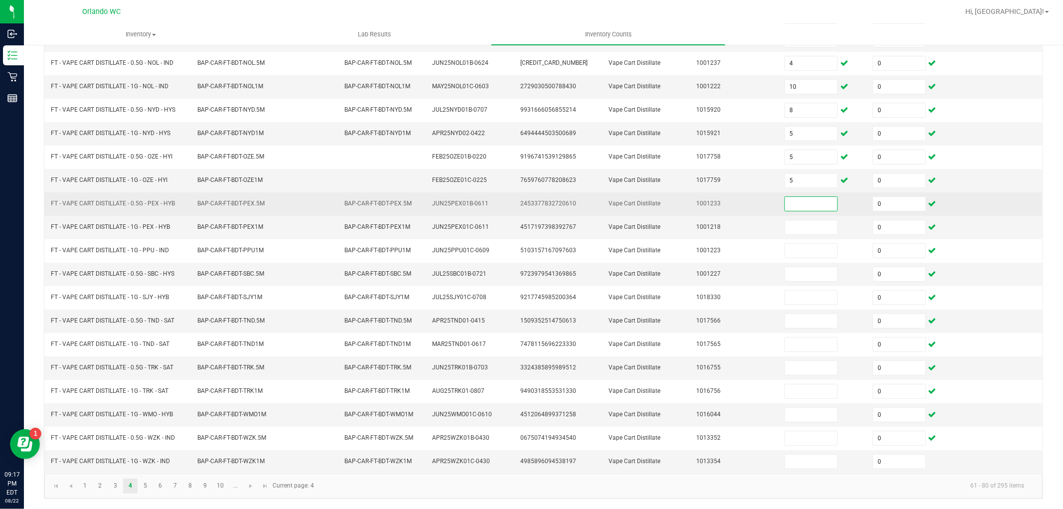
click at [786, 200] on input at bounding box center [811, 204] width 52 height 14
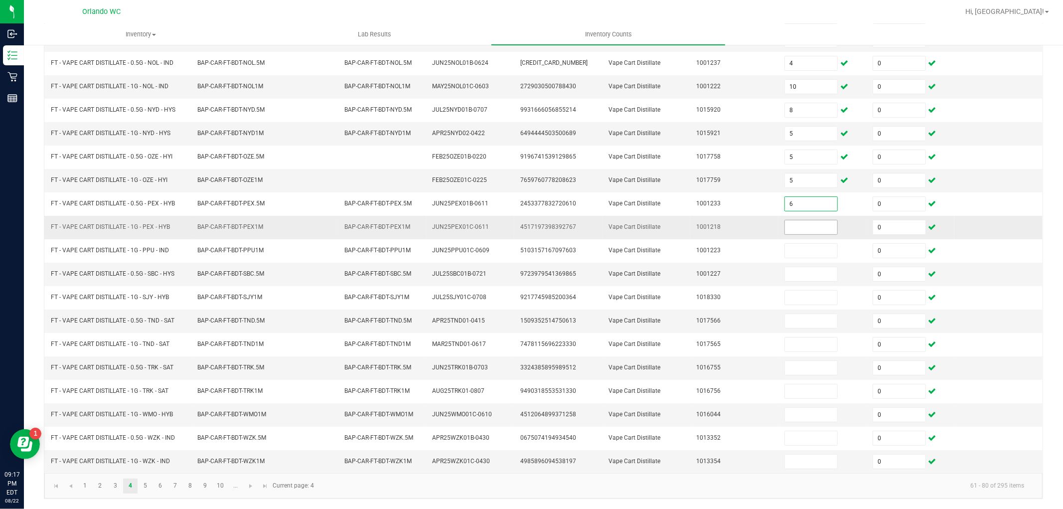
click at [804, 224] on input at bounding box center [811, 227] width 52 height 14
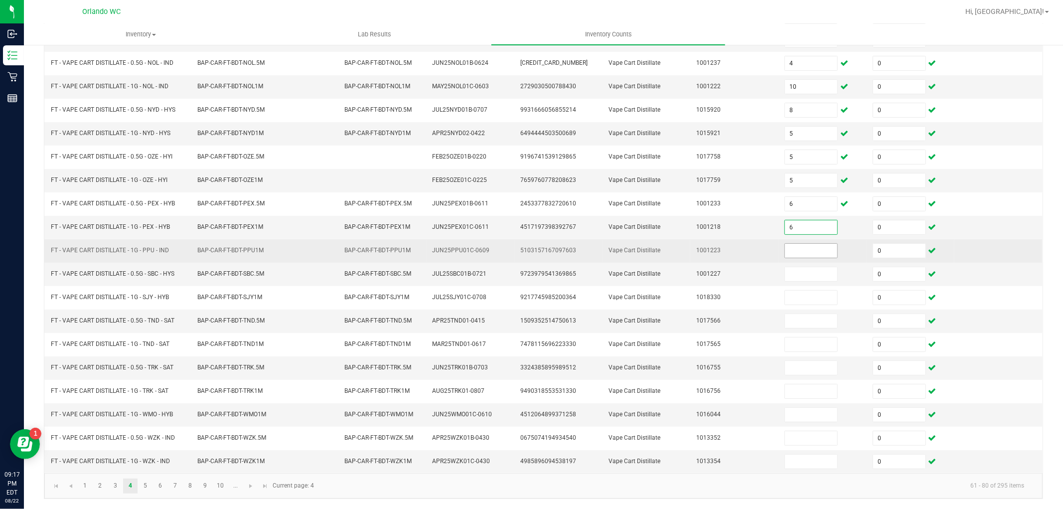
click at [808, 246] on input at bounding box center [811, 251] width 52 height 14
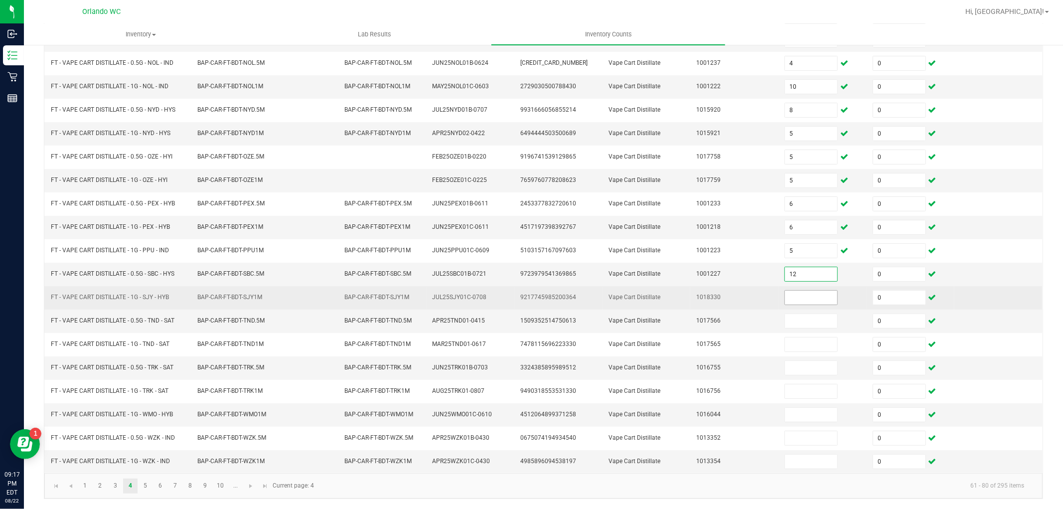
click at [796, 294] on input at bounding box center [811, 298] width 52 height 14
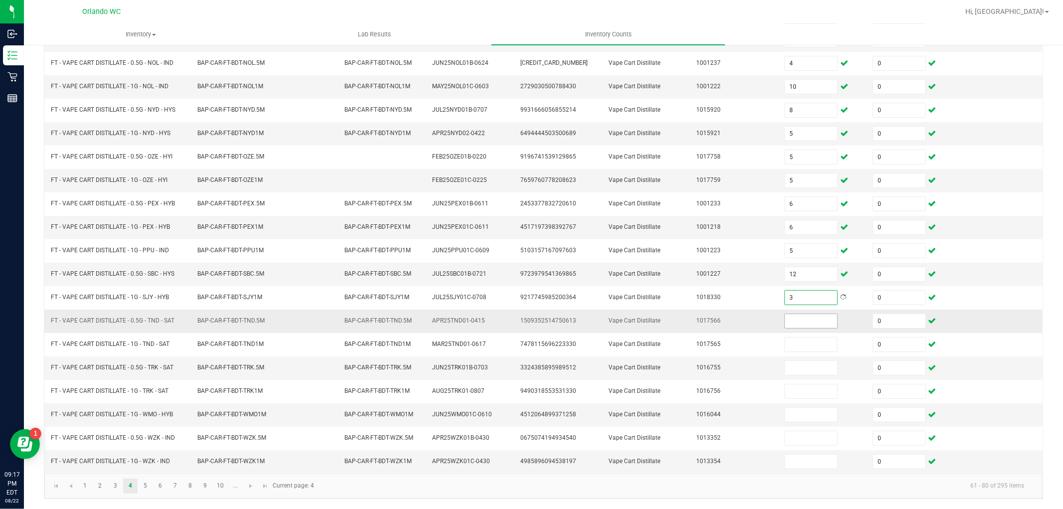
click at [797, 320] on input at bounding box center [811, 321] width 52 height 14
click at [813, 367] on input at bounding box center [811, 368] width 52 height 14
click at [123, 273] on span "FT - VAPE CART DISTILLATE - 0.5G - SBC - HYS" at bounding box center [113, 273] width 124 height 7
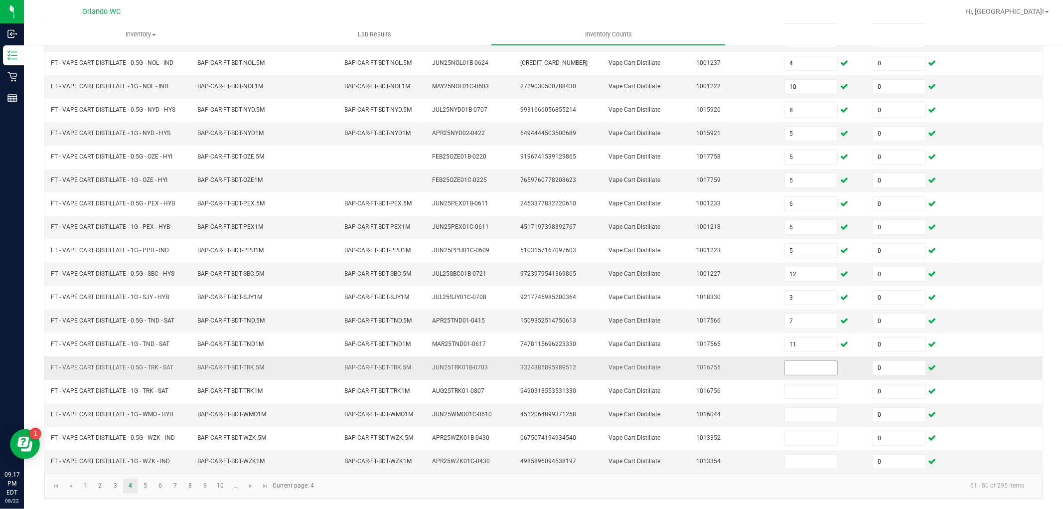
click at [800, 368] on input at bounding box center [811, 368] width 52 height 14
click at [135, 272] on span "FT - VAPE CART DISTILLATE - 0.5G - SBC - HYS" at bounding box center [113, 273] width 124 height 7
copy span "FT - VAPE CART DISTILLATE - 0.5G - SBC - HYS"
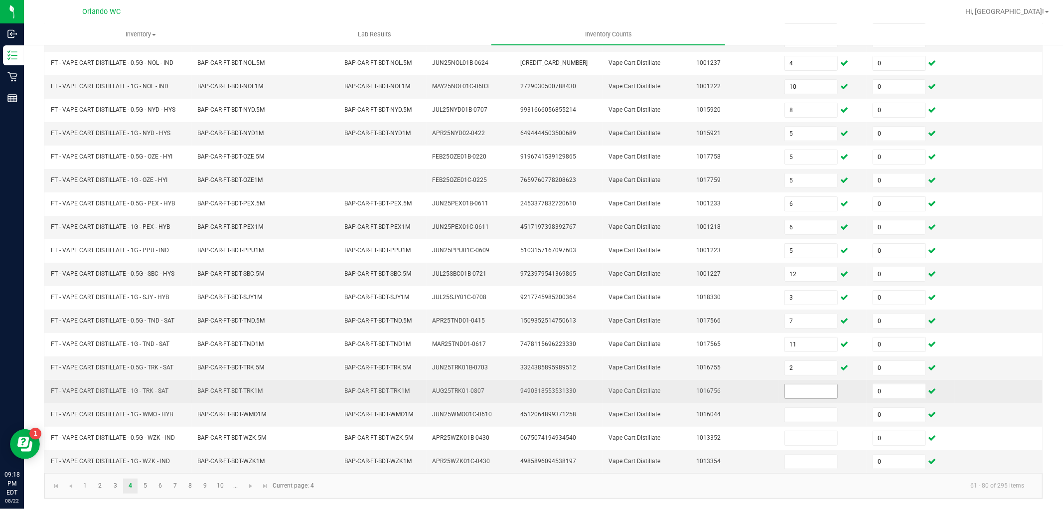
click at [820, 395] on input at bounding box center [811, 391] width 52 height 14
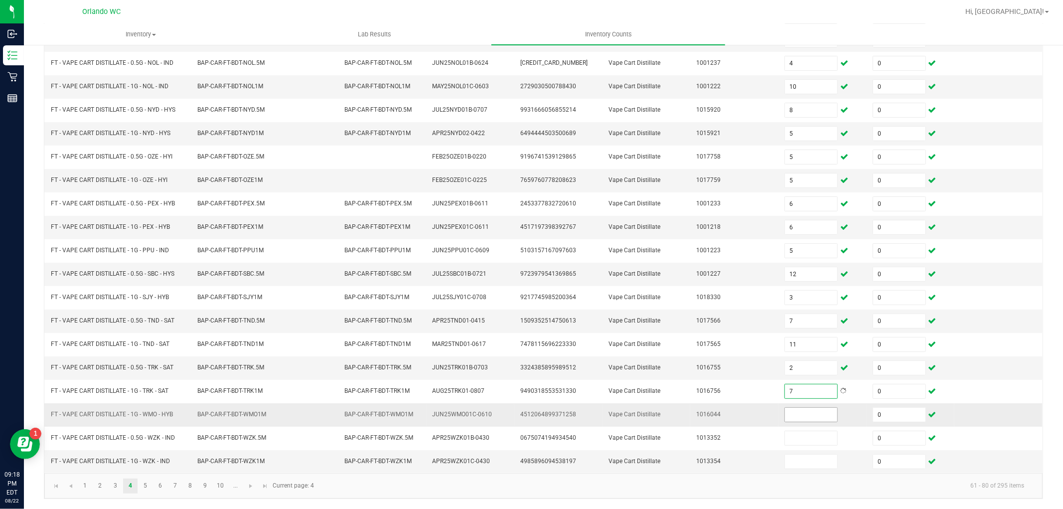
click at [816, 416] on input at bounding box center [811, 415] width 52 height 14
click at [821, 412] on input at bounding box center [811, 415] width 52 height 14
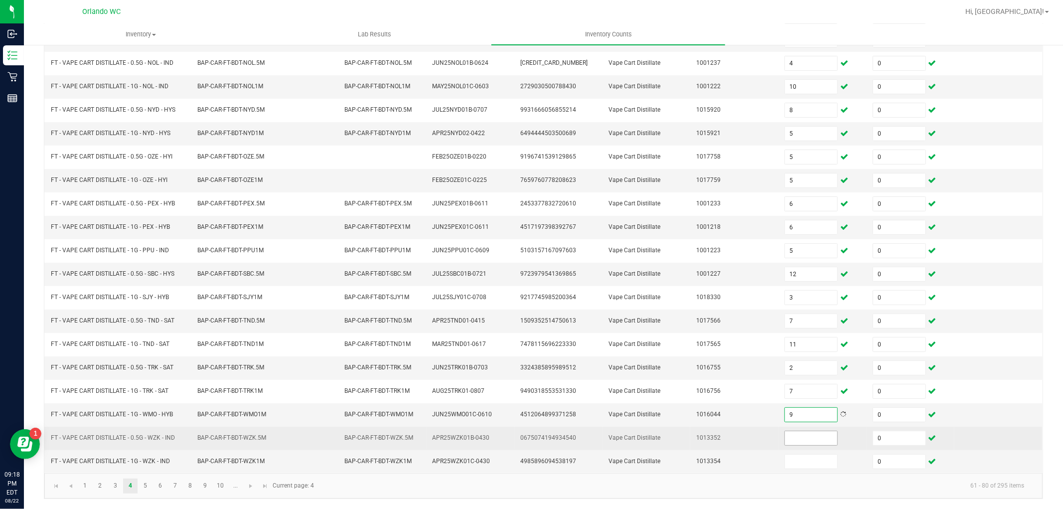
click at [811, 436] on input at bounding box center [811, 438] width 52 height 14
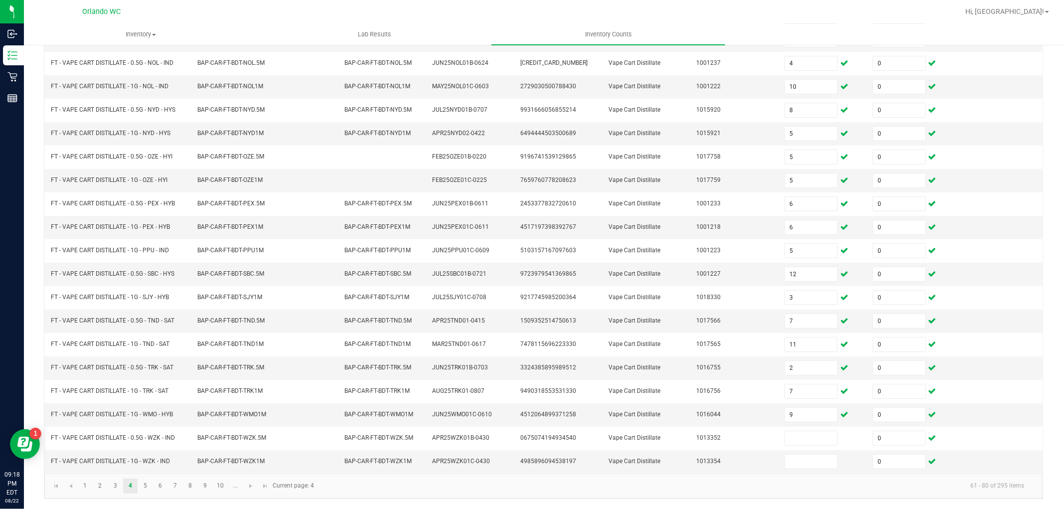
click at [794, 487] on kendo-pager-info "61 - 80 of 295 items" at bounding box center [676, 485] width 712 height 16
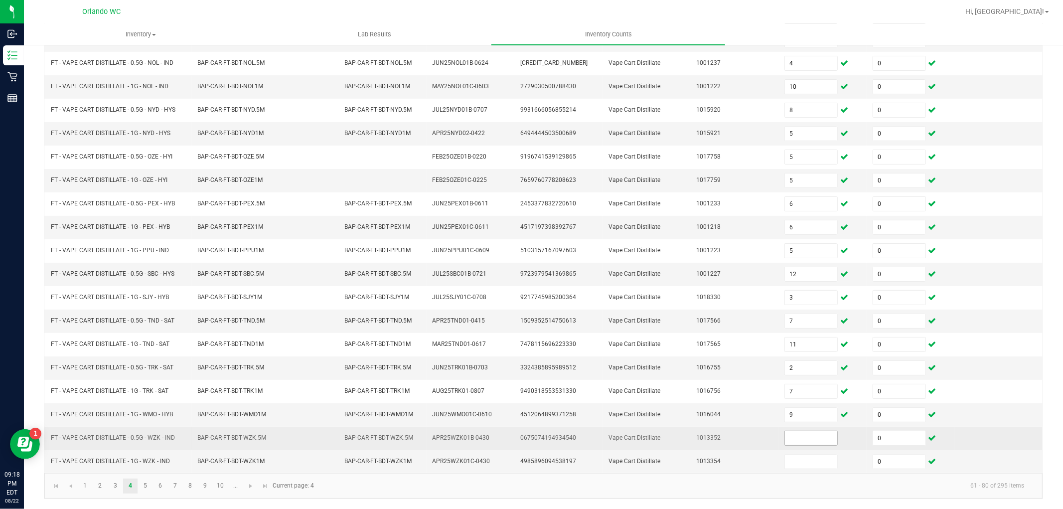
click at [795, 440] on input at bounding box center [811, 438] width 52 height 14
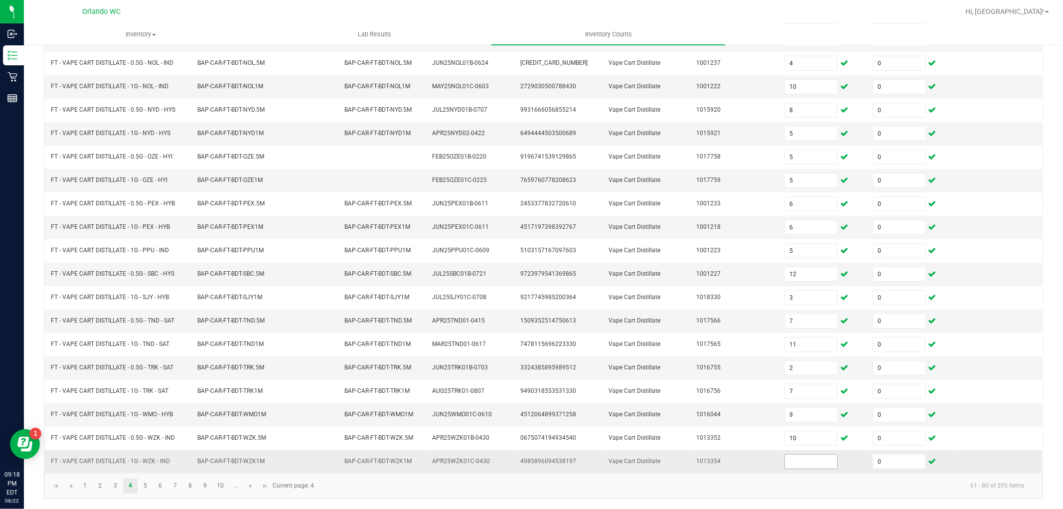
click at [806, 462] on input at bounding box center [811, 461] width 52 height 14
drag, startPoint x: 731, startPoint y: 490, endPoint x: 430, endPoint y: 484, distance: 301.1
click at [729, 490] on kendo-pager-info "61 - 80 of 295 items" at bounding box center [676, 485] width 712 height 16
click at [146, 488] on link "5" at bounding box center [145, 485] width 14 height 15
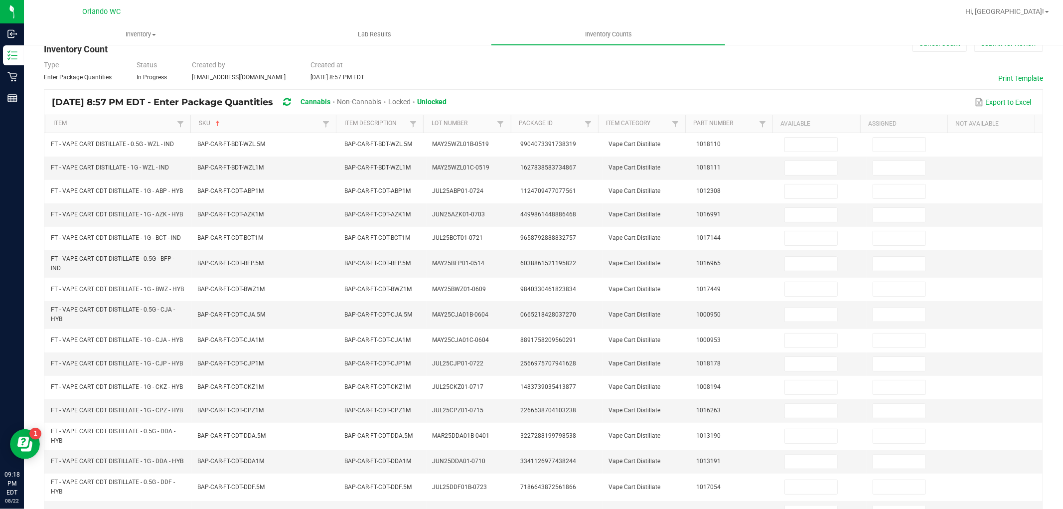
scroll to position [0, 0]
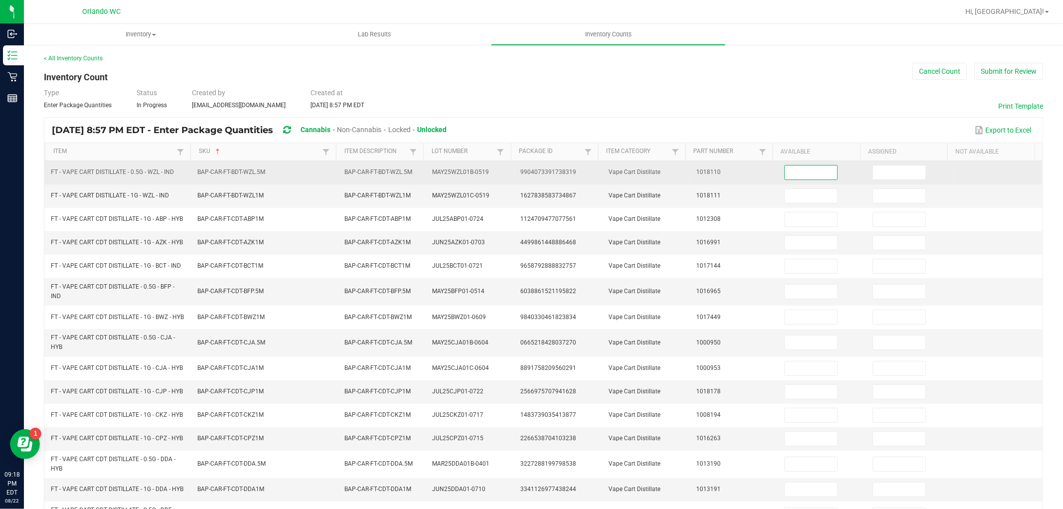
click at [795, 172] on input at bounding box center [811, 172] width 52 height 14
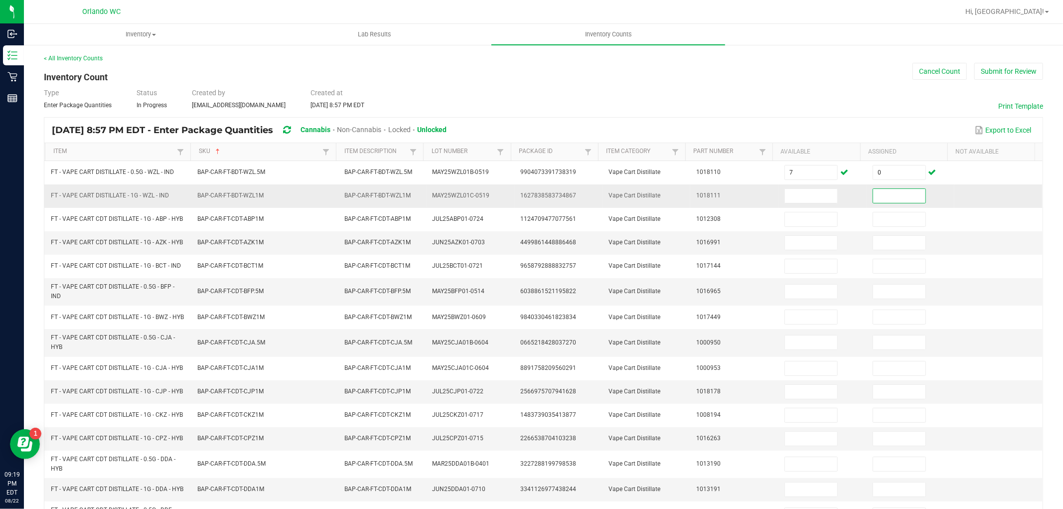
click at [879, 196] on input at bounding box center [899, 196] width 52 height 14
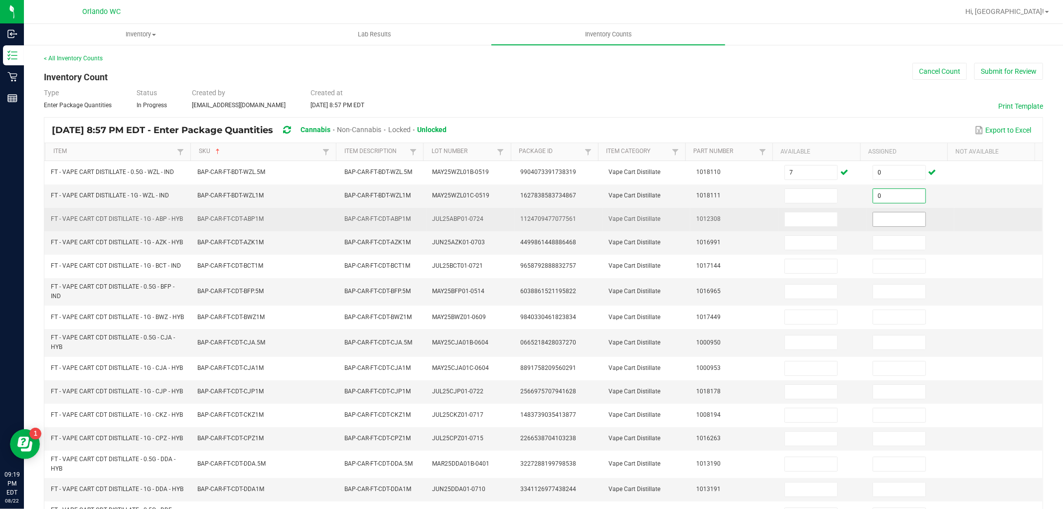
click at [896, 227] on span at bounding box center [899, 219] width 53 height 15
click at [895, 225] on input at bounding box center [899, 219] width 52 height 14
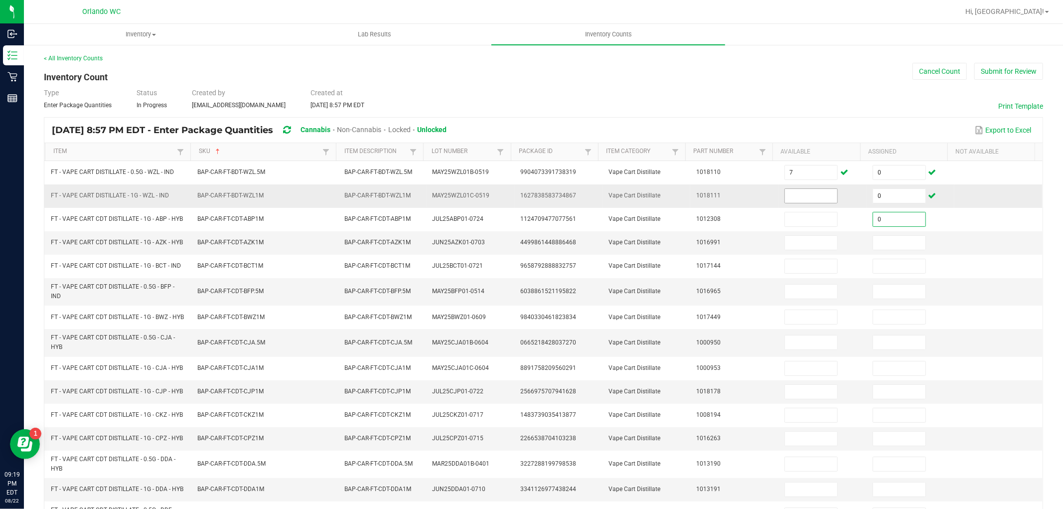
click at [813, 194] on input at bounding box center [811, 196] width 52 height 14
click at [890, 243] on input at bounding box center [899, 243] width 52 height 14
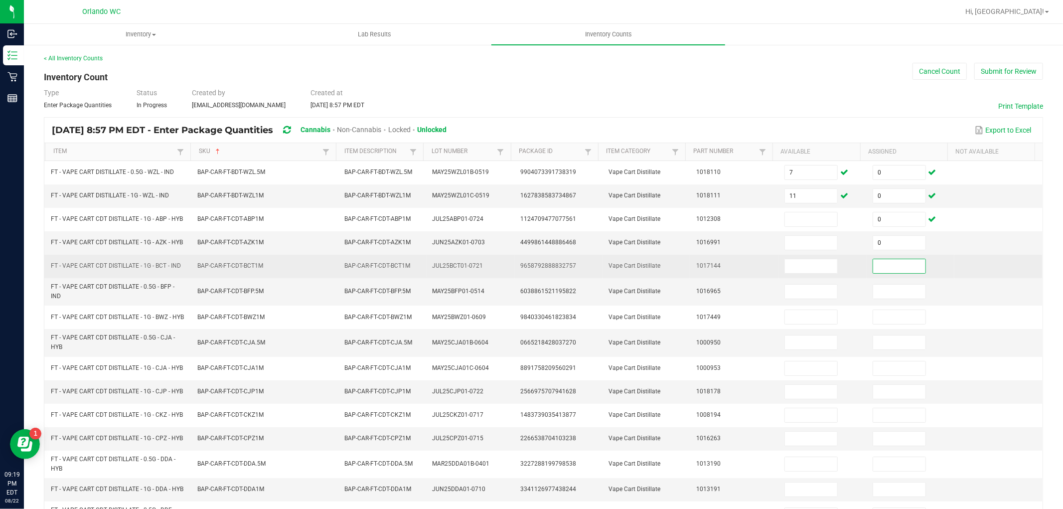
click at [891, 267] on input at bounding box center [899, 266] width 52 height 14
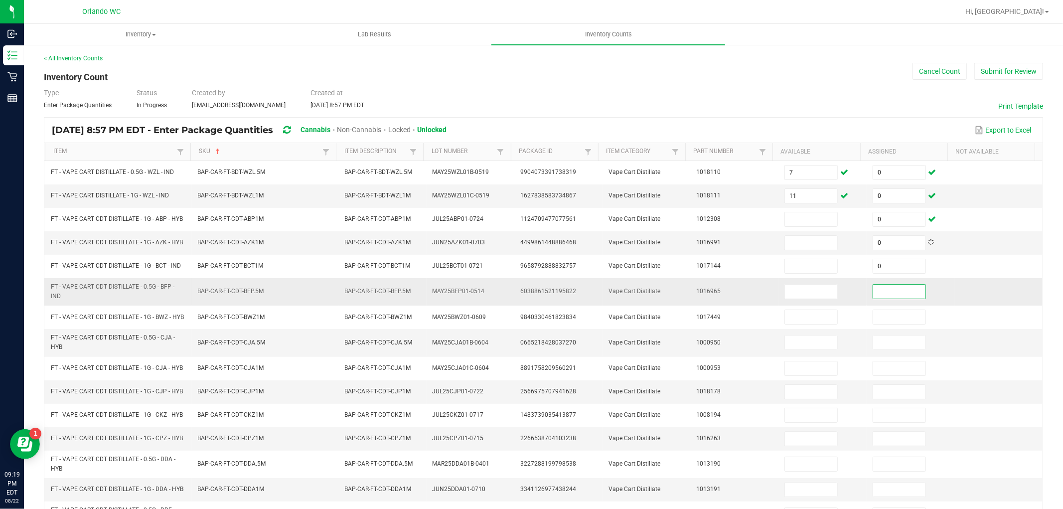
click at [891, 296] on input at bounding box center [899, 292] width 52 height 14
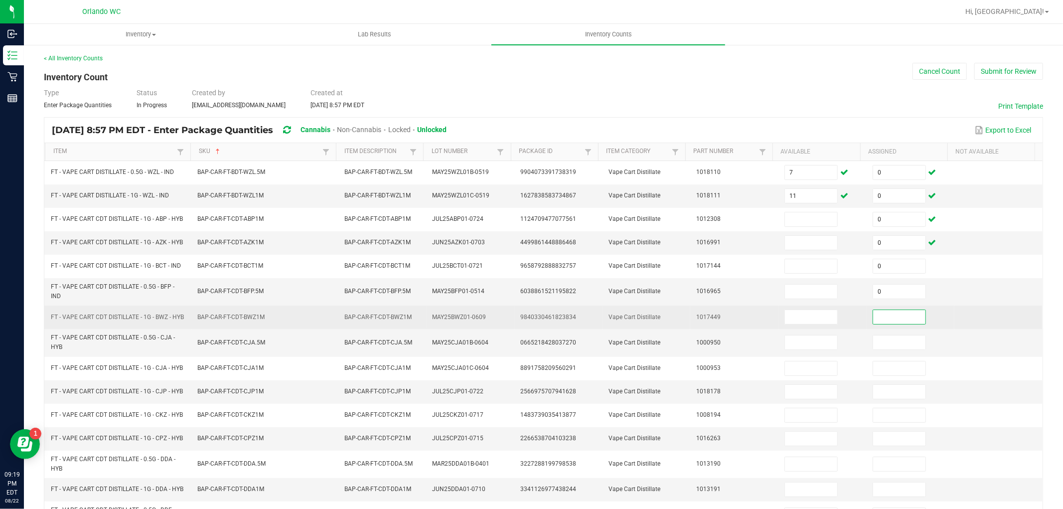
click at [893, 314] on input at bounding box center [899, 317] width 52 height 14
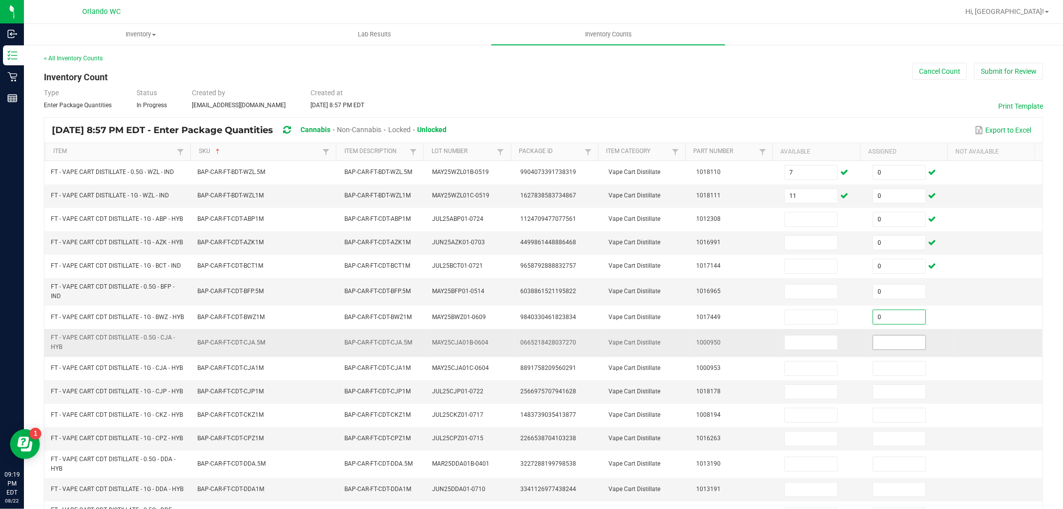
click at [900, 346] on input at bounding box center [899, 342] width 52 height 14
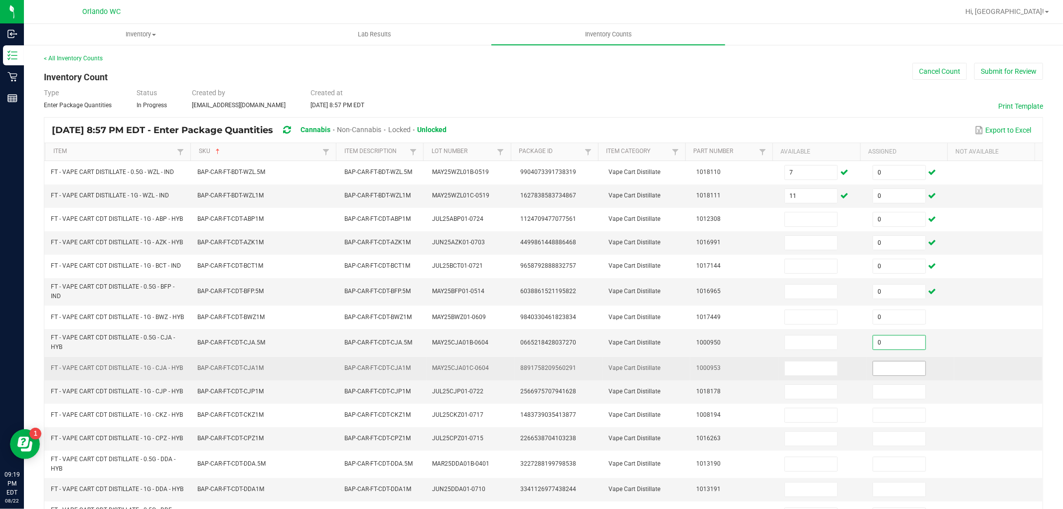
click at [896, 373] on input at bounding box center [899, 368] width 52 height 14
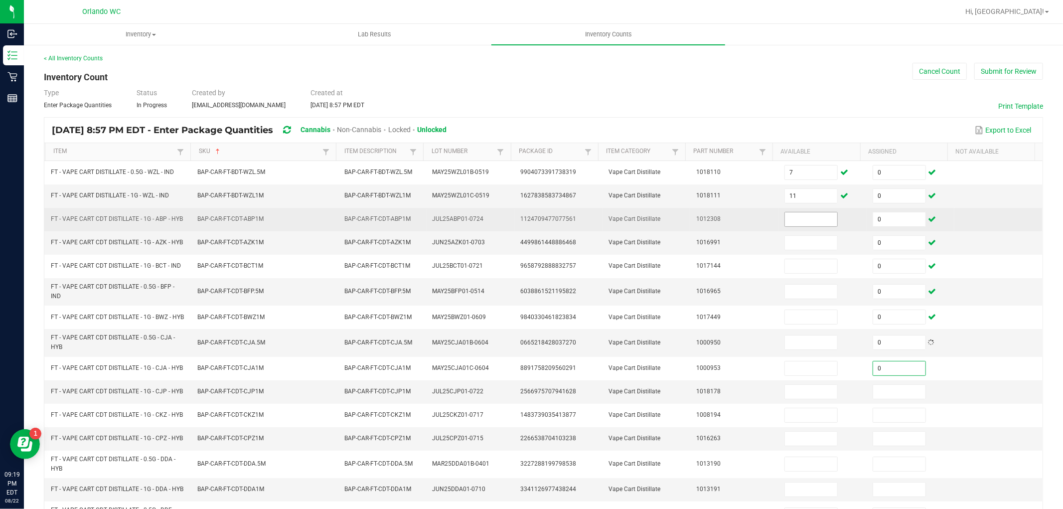
click at [814, 222] on input at bounding box center [811, 219] width 52 height 14
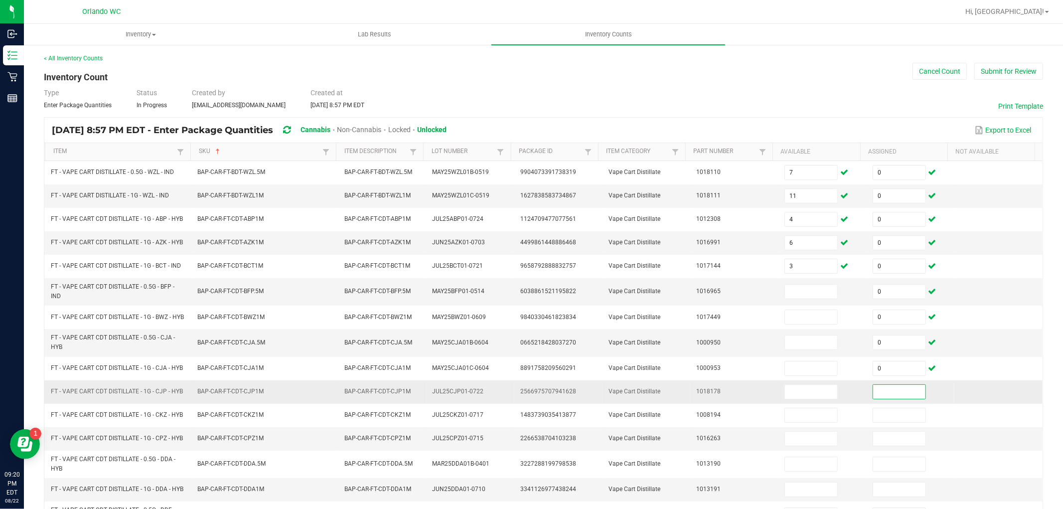
click at [891, 399] on input at bounding box center [899, 392] width 52 height 14
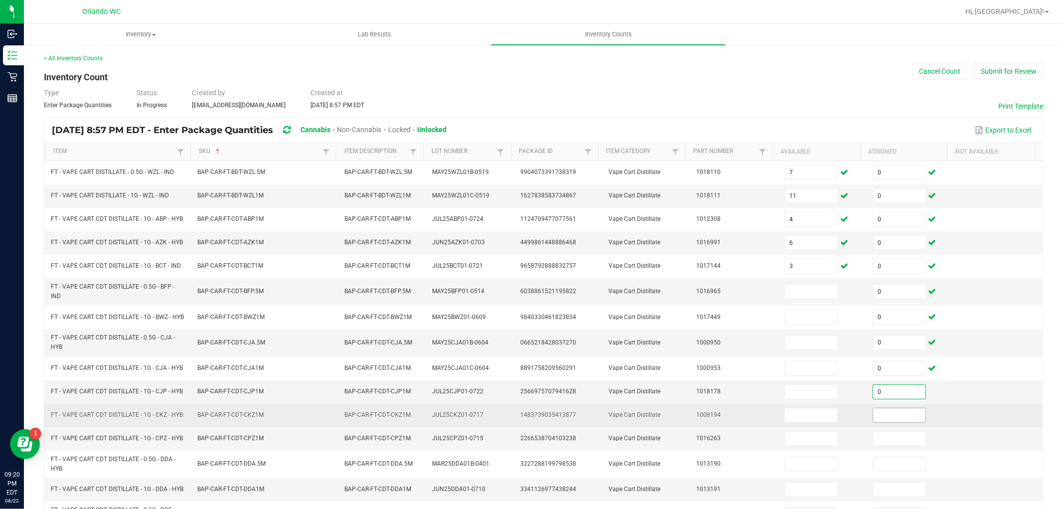
click at [893, 418] on input at bounding box center [899, 415] width 52 height 14
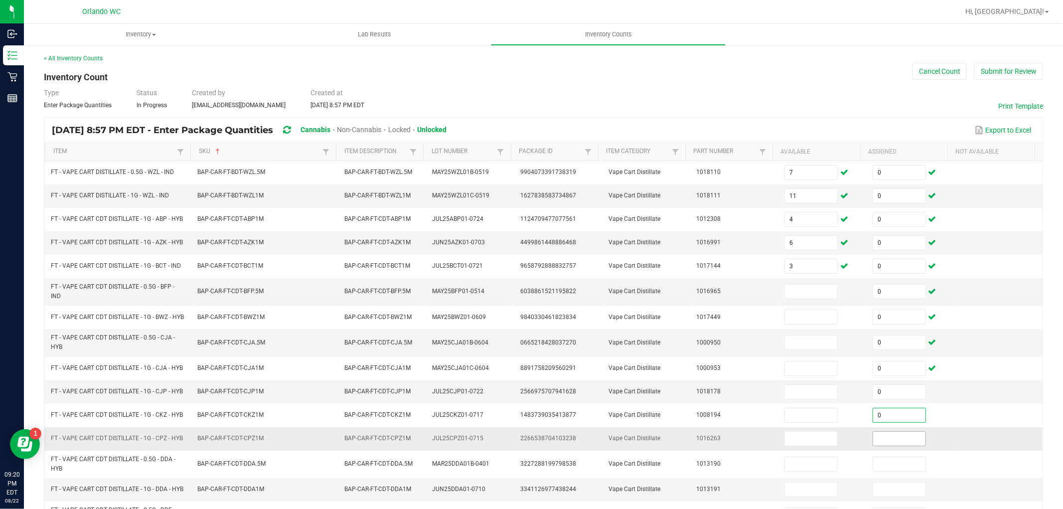
click at [887, 441] on input at bounding box center [899, 439] width 52 height 14
click at [794, 291] on input at bounding box center [811, 292] width 52 height 14
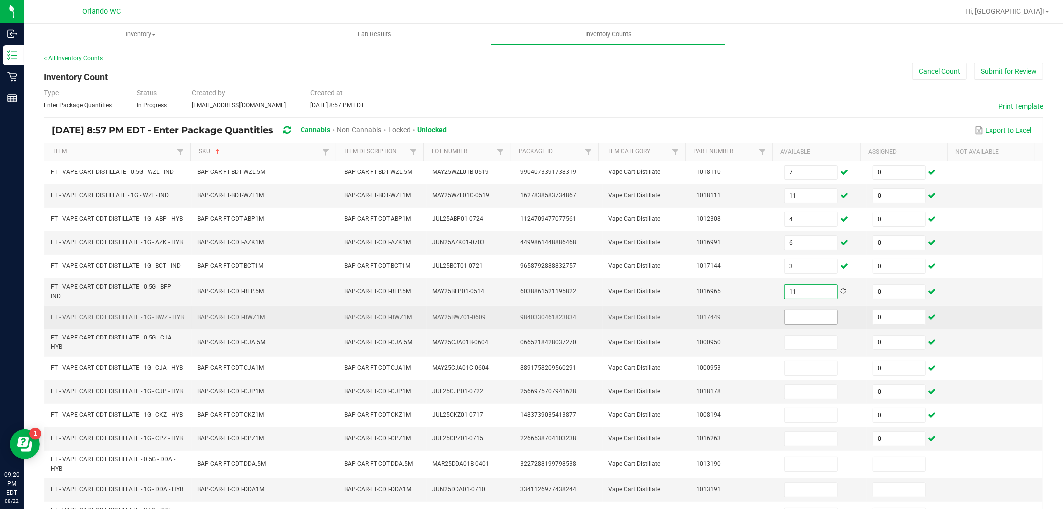
click at [796, 315] on input at bounding box center [811, 317] width 52 height 14
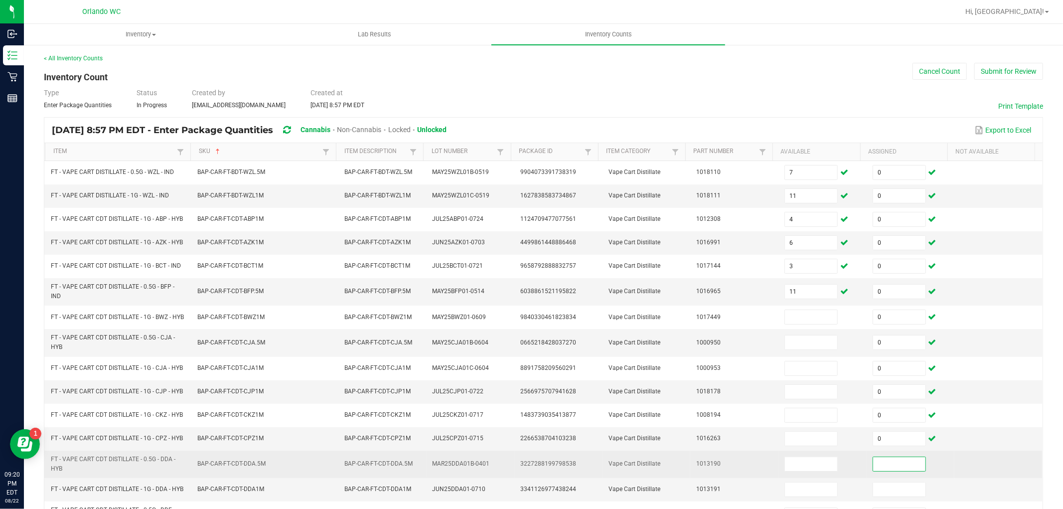
click at [890, 471] on input at bounding box center [899, 464] width 52 height 14
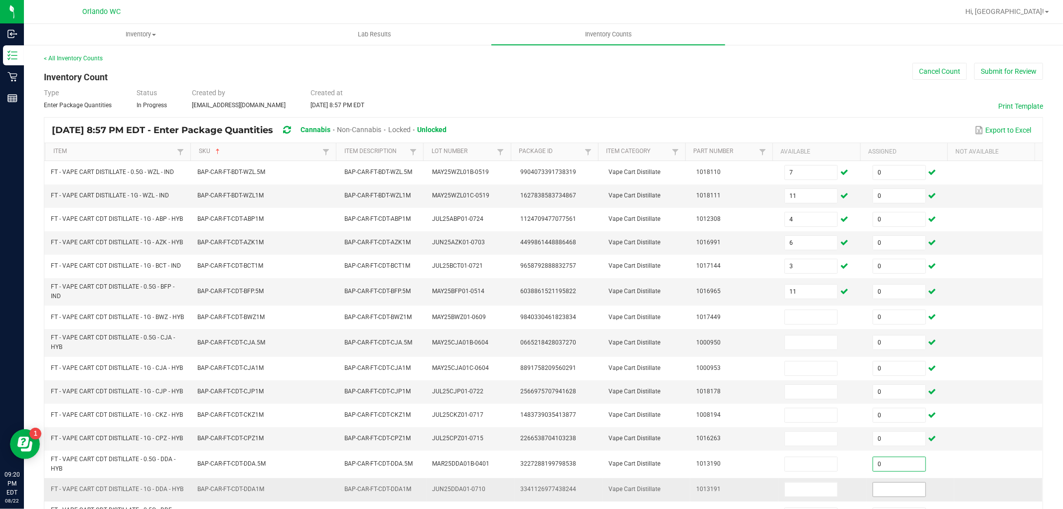
click at [873, 496] on input at bounding box center [899, 489] width 52 height 14
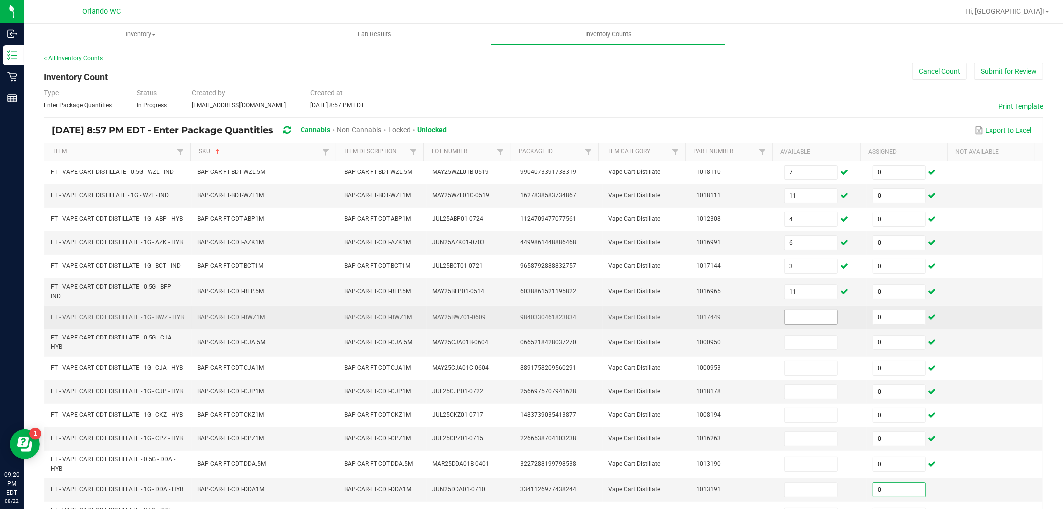
click at [804, 321] on input at bounding box center [811, 317] width 52 height 14
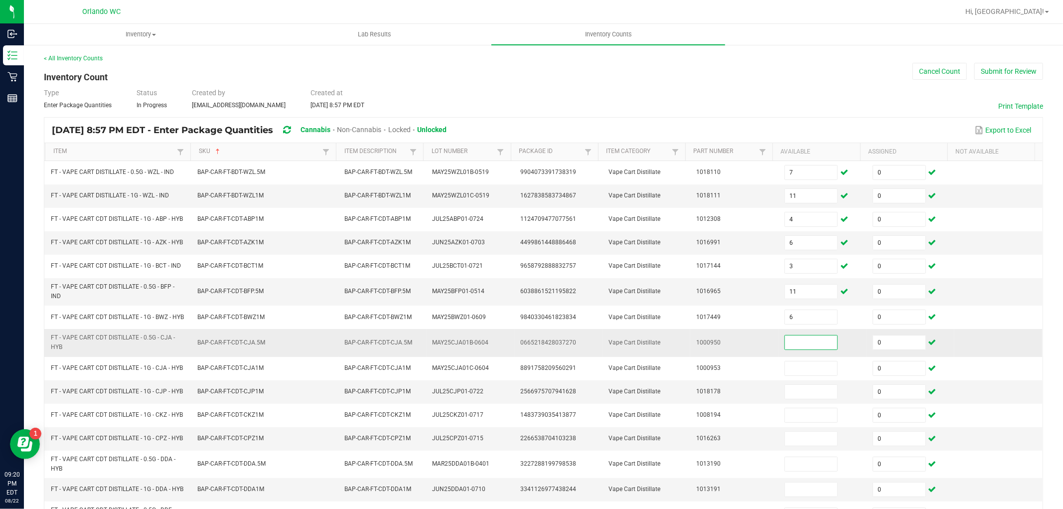
click at [805, 346] on input at bounding box center [811, 342] width 52 height 14
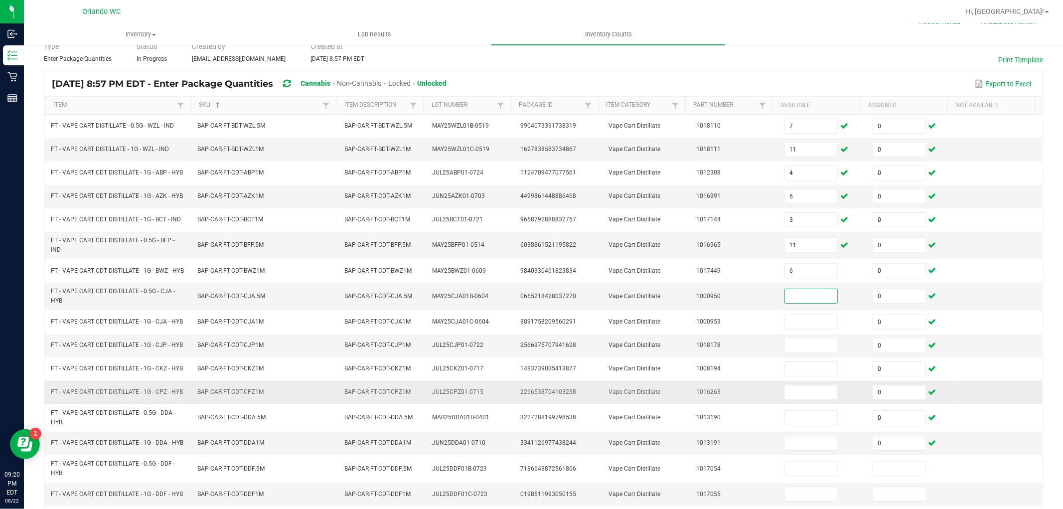
scroll to position [111, 0]
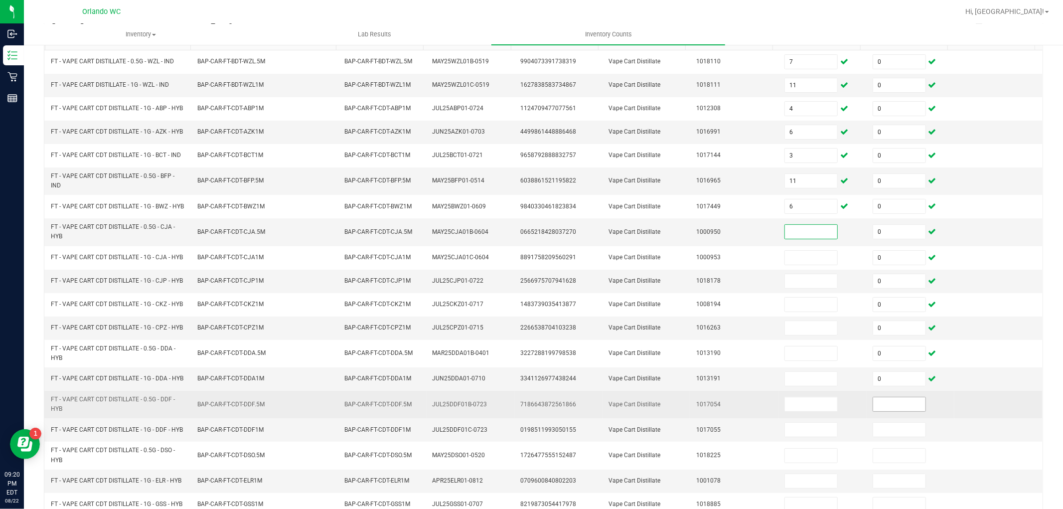
click at [895, 411] on input at bounding box center [899, 404] width 52 height 14
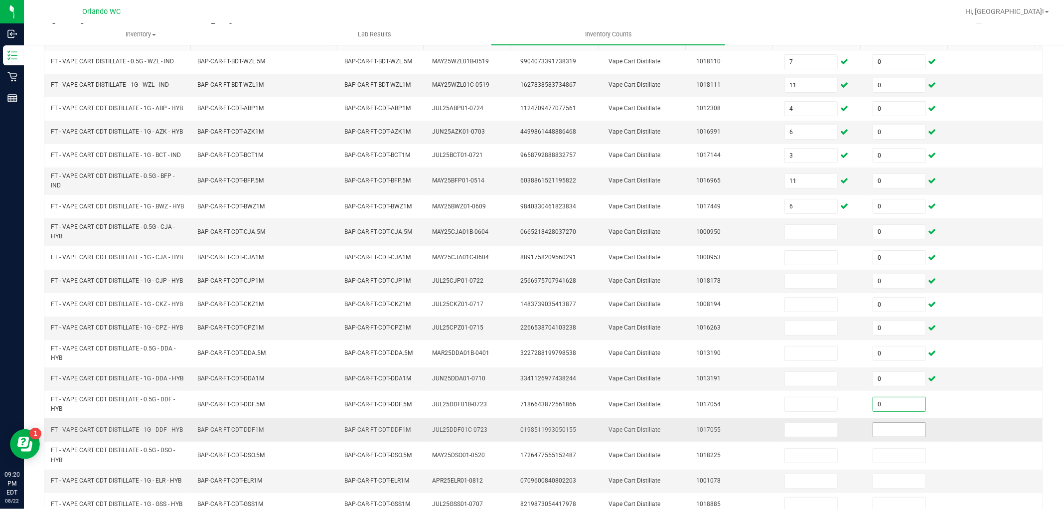
click at [885, 434] on input at bounding box center [899, 430] width 52 height 14
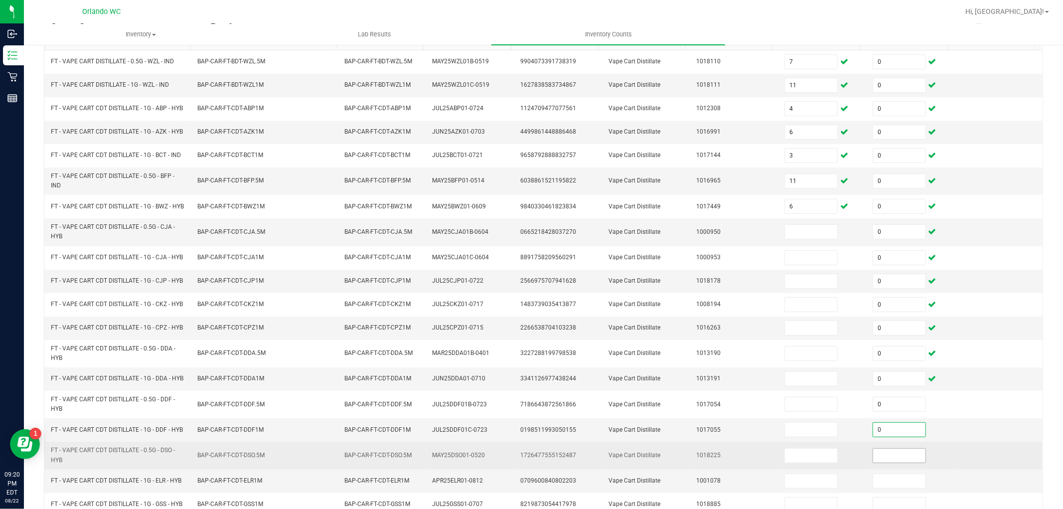
click at [883, 457] on input at bounding box center [899, 456] width 52 height 14
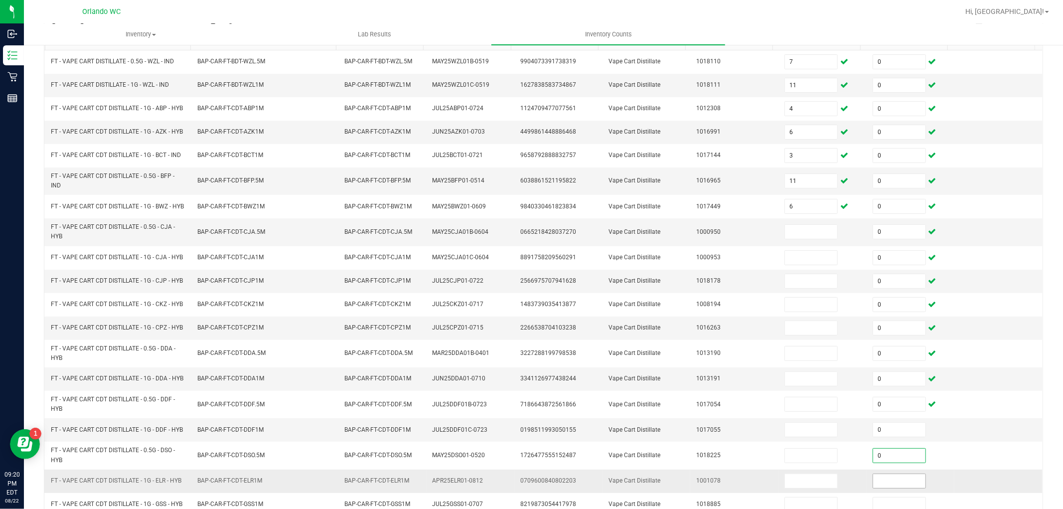
click at [883, 483] on input at bounding box center [899, 481] width 52 height 14
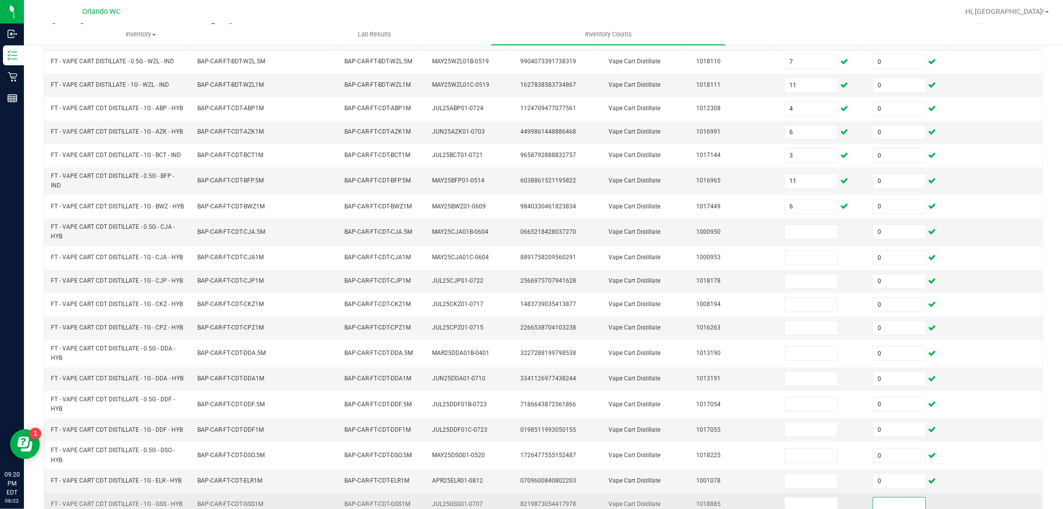
click at [879, 505] on input at bounding box center [899, 504] width 52 height 14
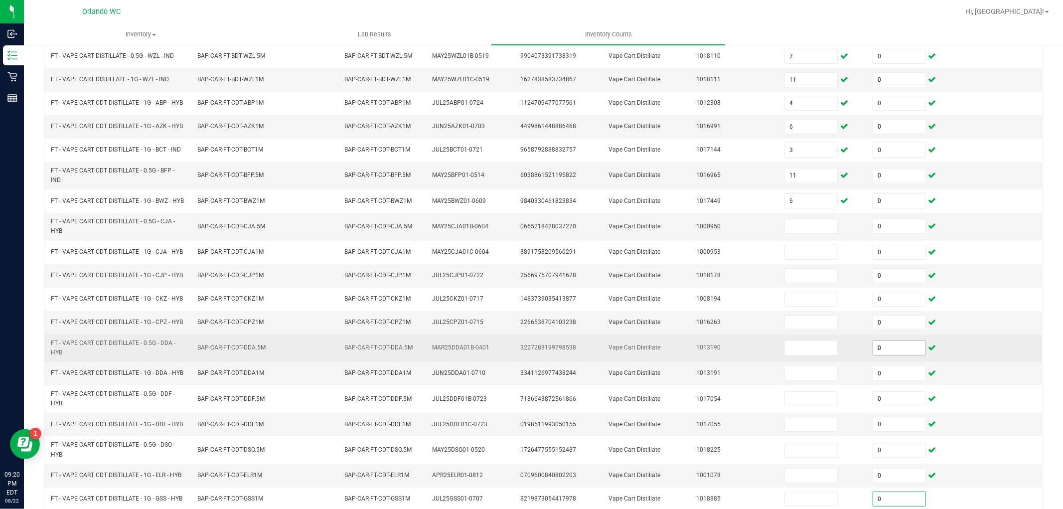
drag, startPoint x: 1024, startPoint y: 456, endPoint x: 888, endPoint y: 355, distance: 169.1
click at [1024, 456] on td at bounding box center [998, 449] width 88 height 27
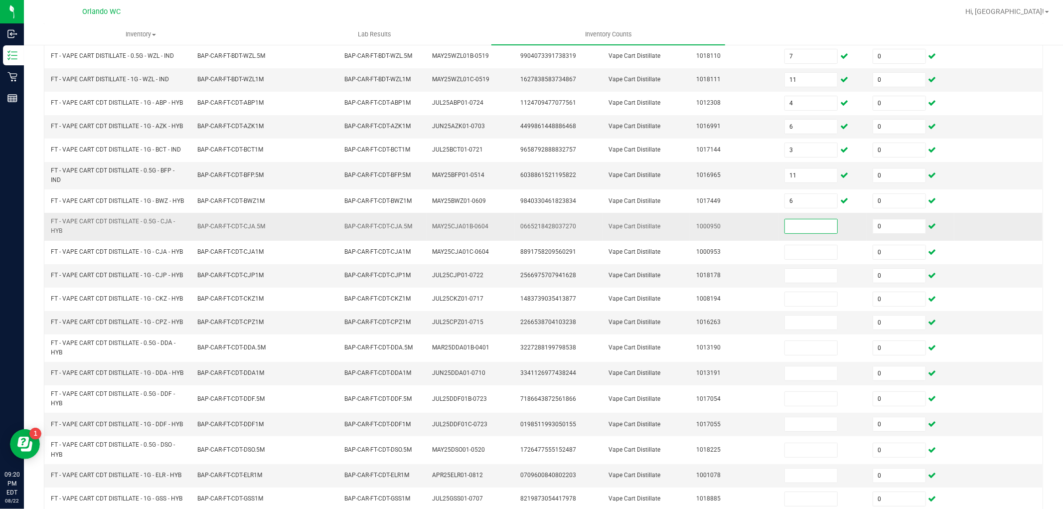
click at [796, 233] on input at bounding box center [811, 226] width 52 height 14
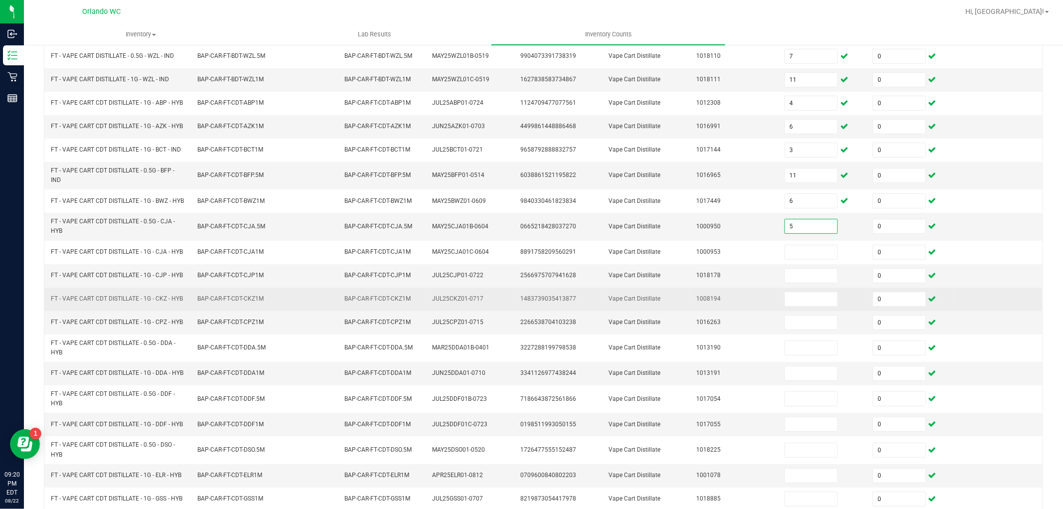
click at [1002, 296] on td at bounding box center [998, 299] width 88 height 23
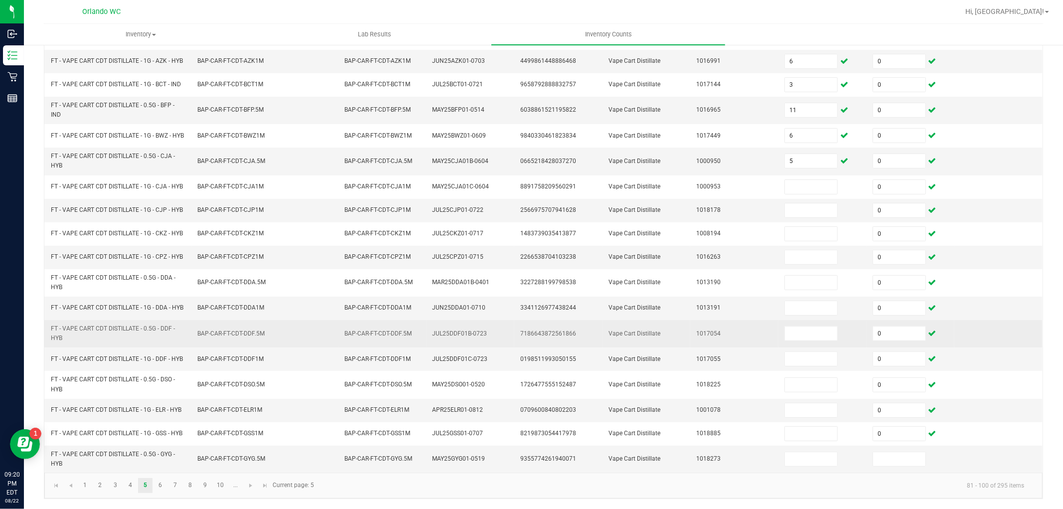
scroll to position [187, 0]
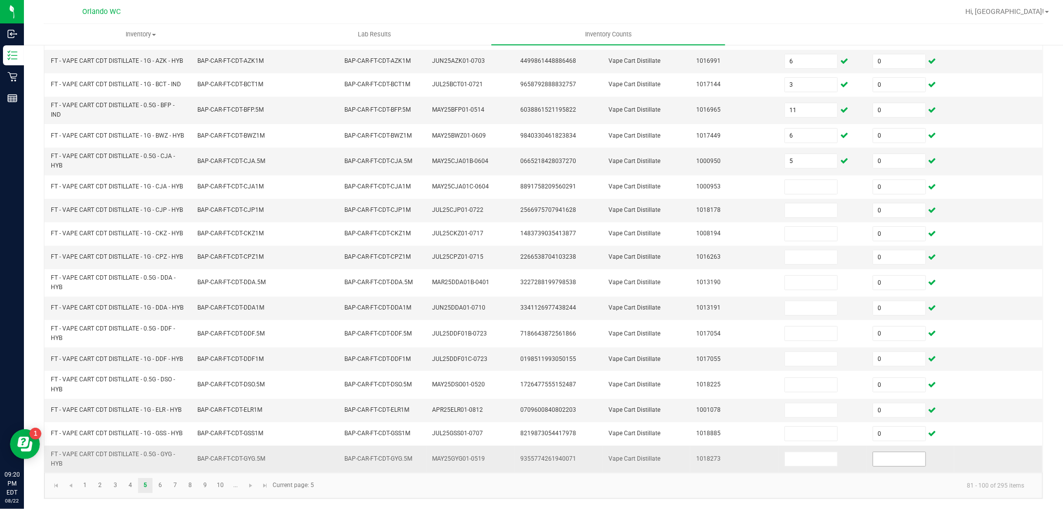
click at [890, 461] on input at bounding box center [899, 459] width 52 height 14
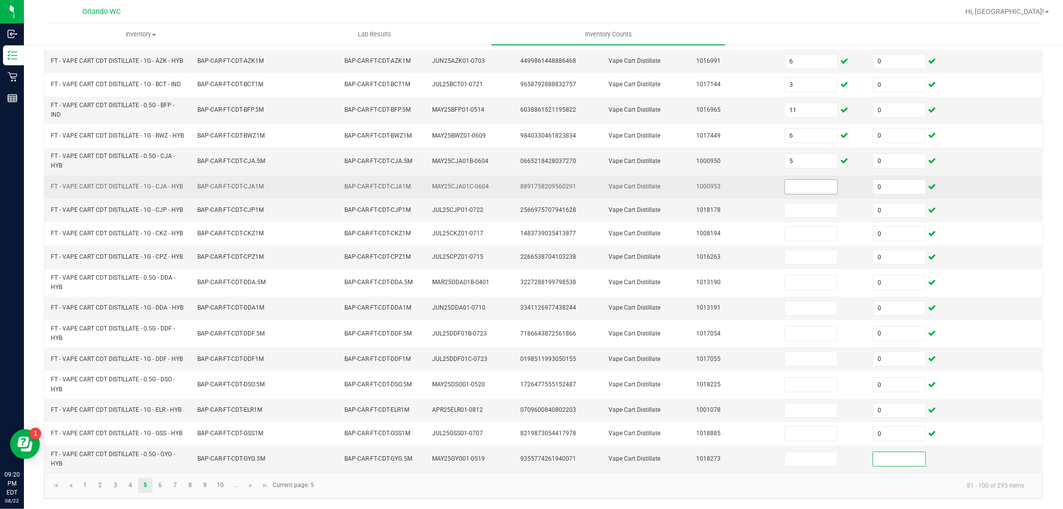
click at [807, 185] on input at bounding box center [811, 187] width 52 height 14
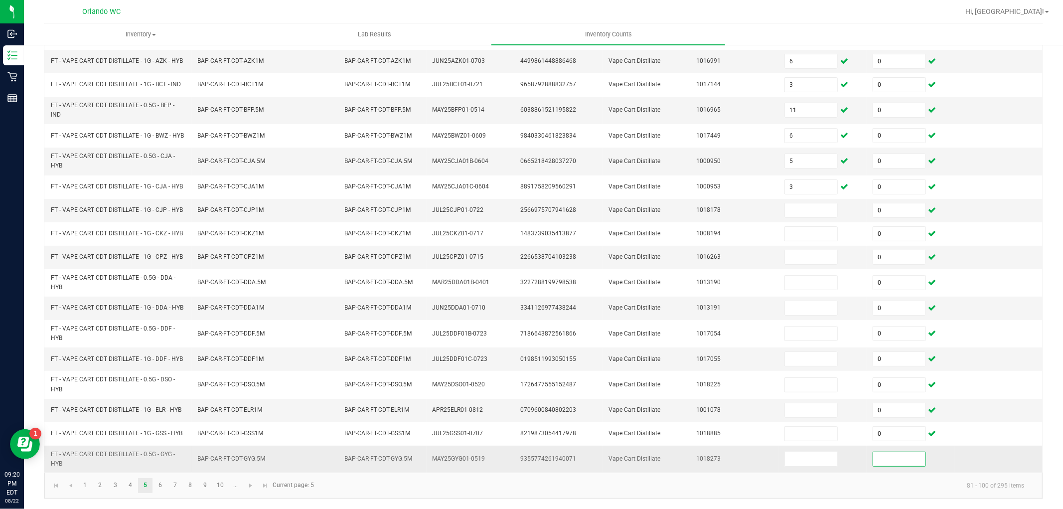
click at [884, 464] on input at bounding box center [899, 459] width 52 height 14
click at [785, 206] on input at bounding box center [811, 210] width 52 height 14
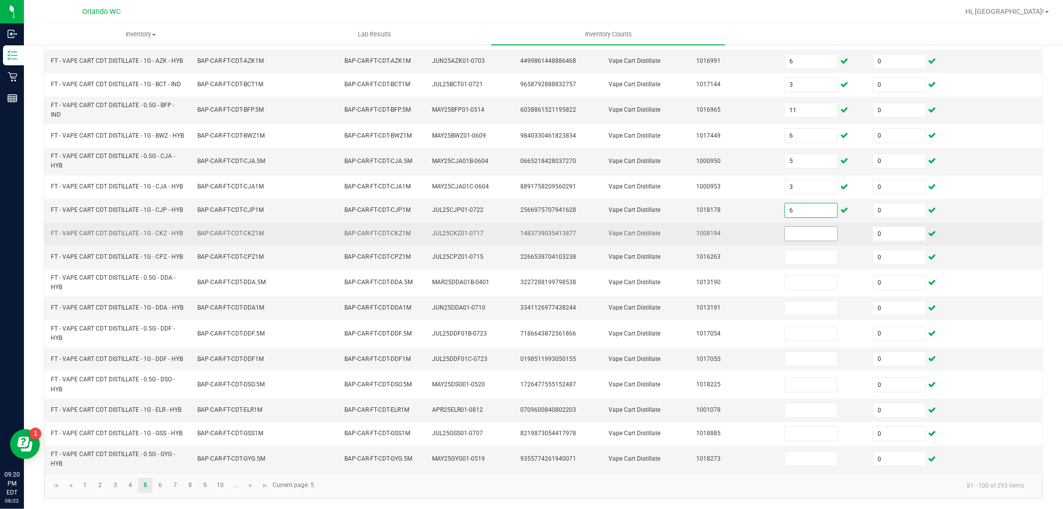
click at [786, 238] on input at bounding box center [811, 234] width 52 height 14
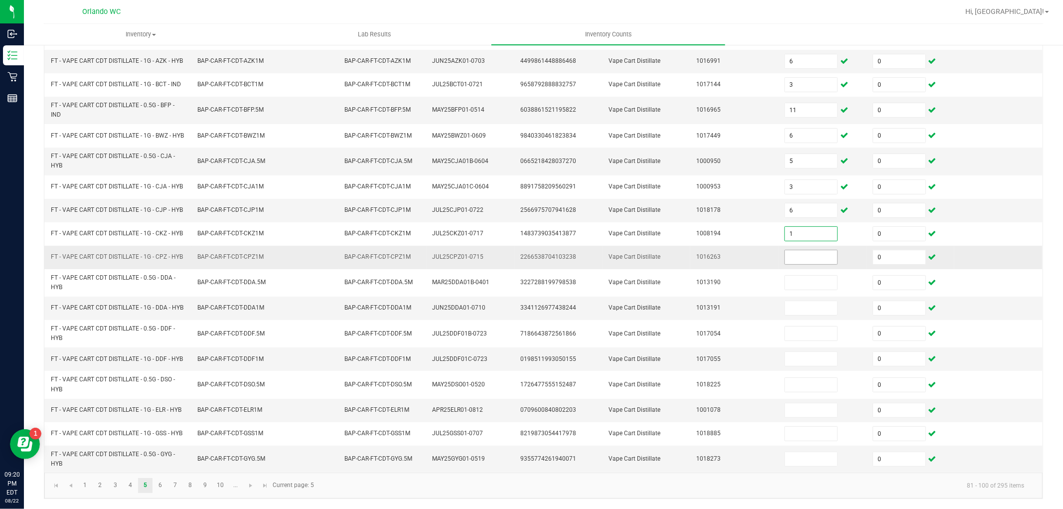
click at [806, 261] on input at bounding box center [811, 257] width 52 height 14
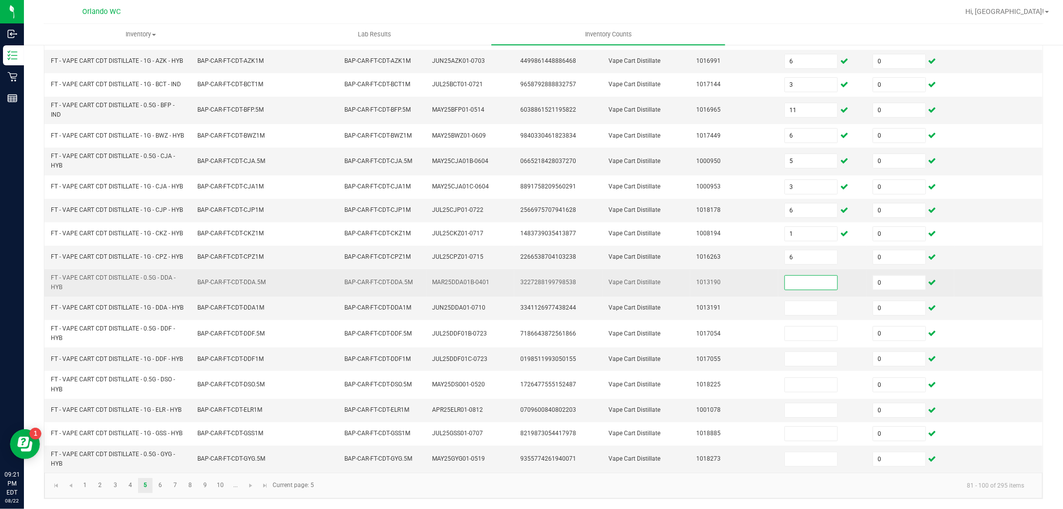
click at [803, 278] on input at bounding box center [811, 283] width 52 height 14
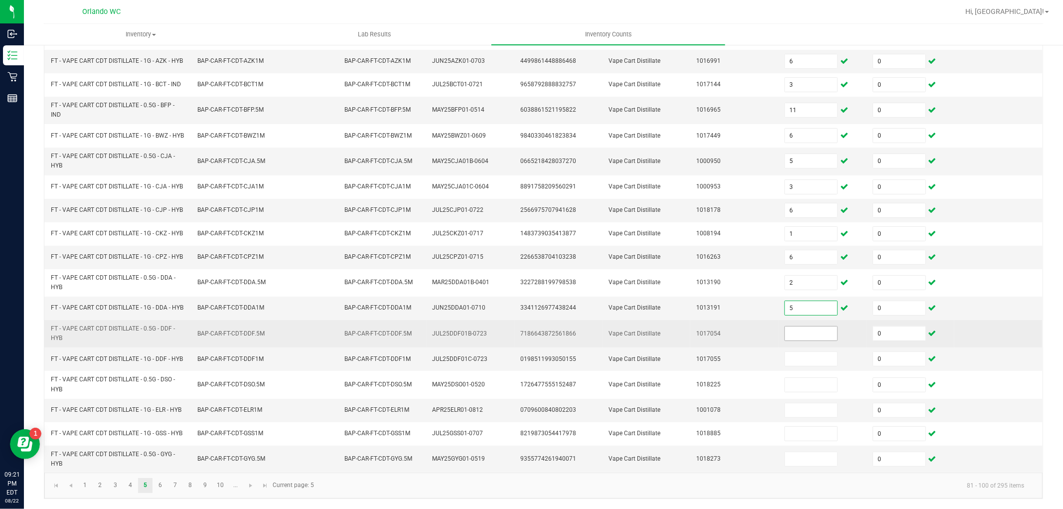
click at [811, 340] on span at bounding box center [810, 333] width 53 height 15
click at [796, 331] on input at bounding box center [811, 333] width 52 height 14
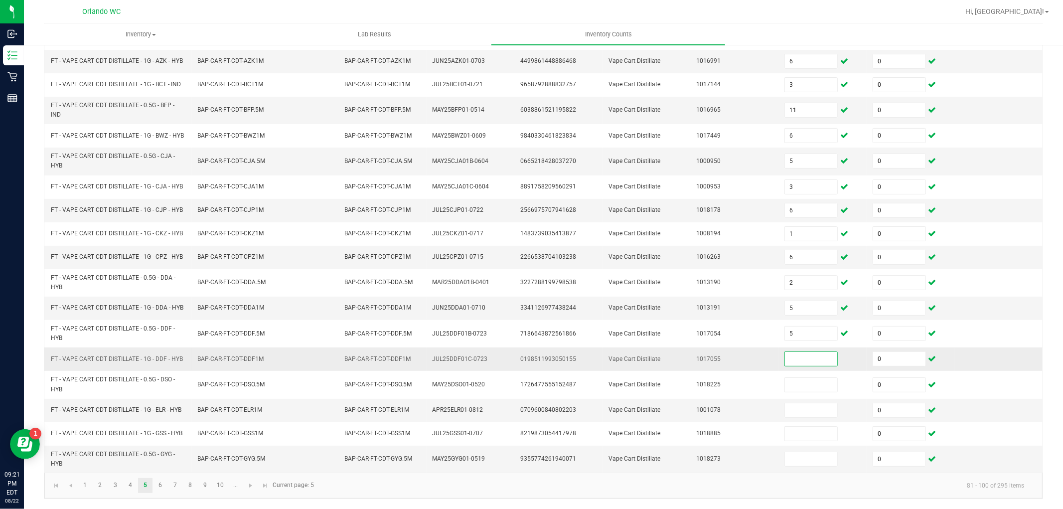
click at [805, 358] on input at bounding box center [811, 359] width 52 height 14
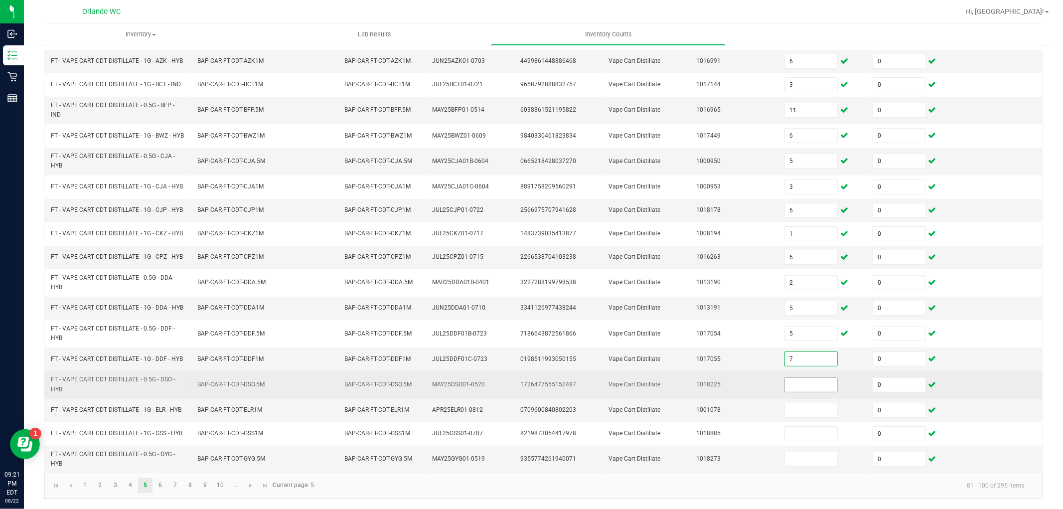
click at [805, 385] on input at bounding box center [811, 385] width 52 height 14
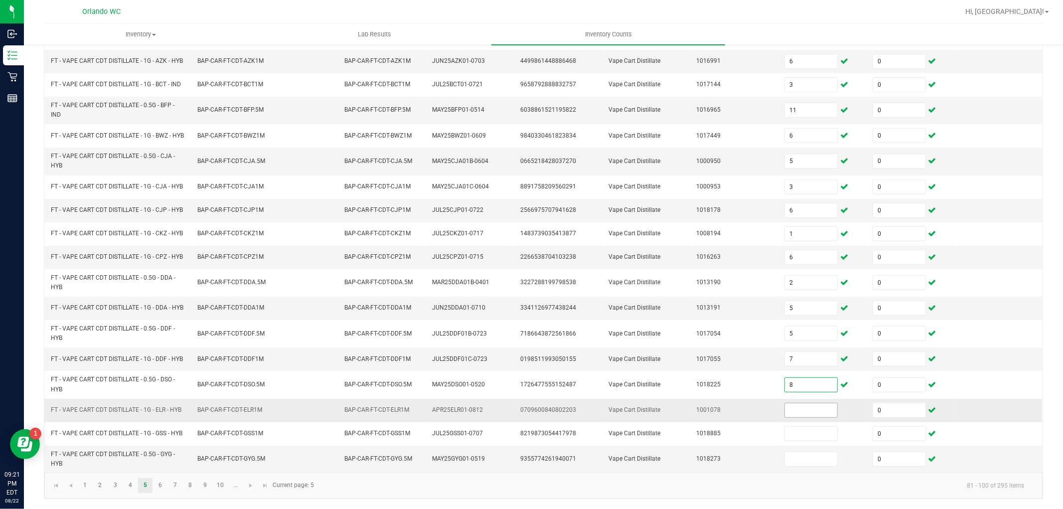
click at [815, 406] on input at bounding box center [811, 410] width 52 height 14
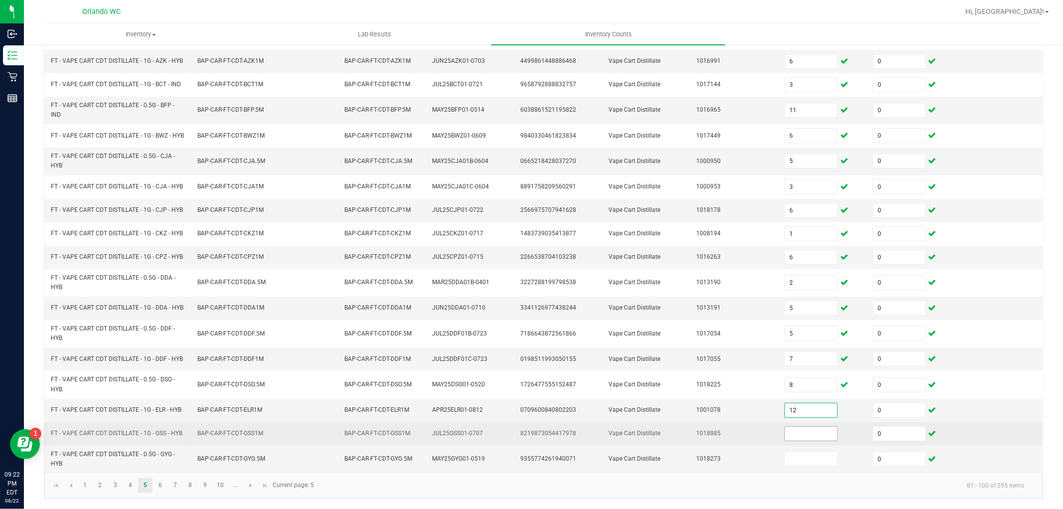
click at [813, 434] on input at bounding box center [811, 434] width 52 height 14
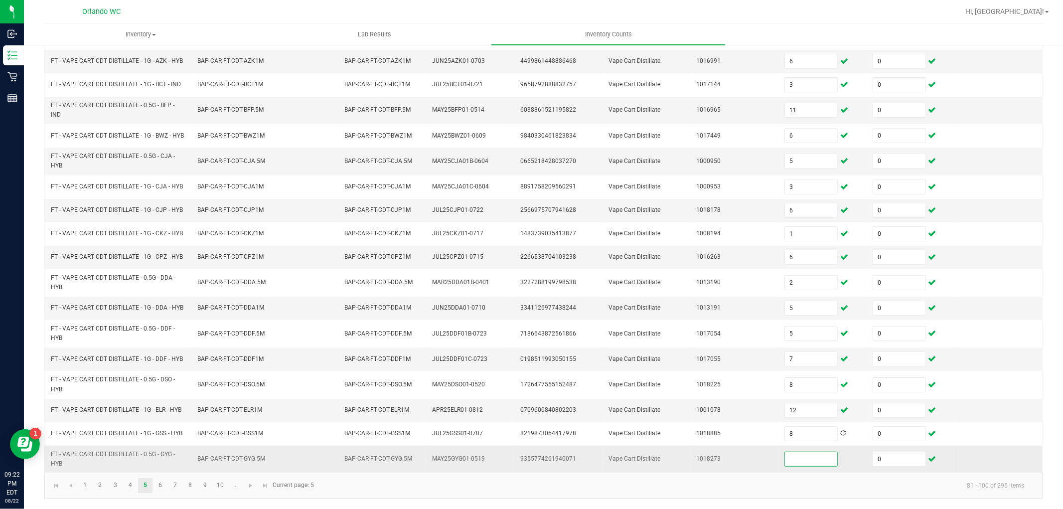
click at [815, 462] on input at bounding box center [811, 459] width 52 height 14
click at [157, 485] on link "6" at bounding box center [160, 485] width 14 height 15
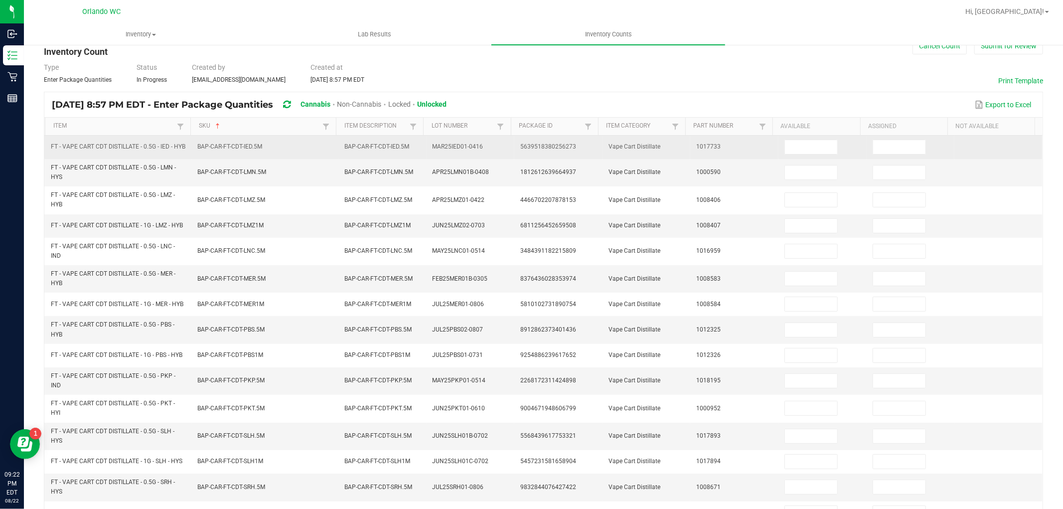
scroll to position [21, 0]
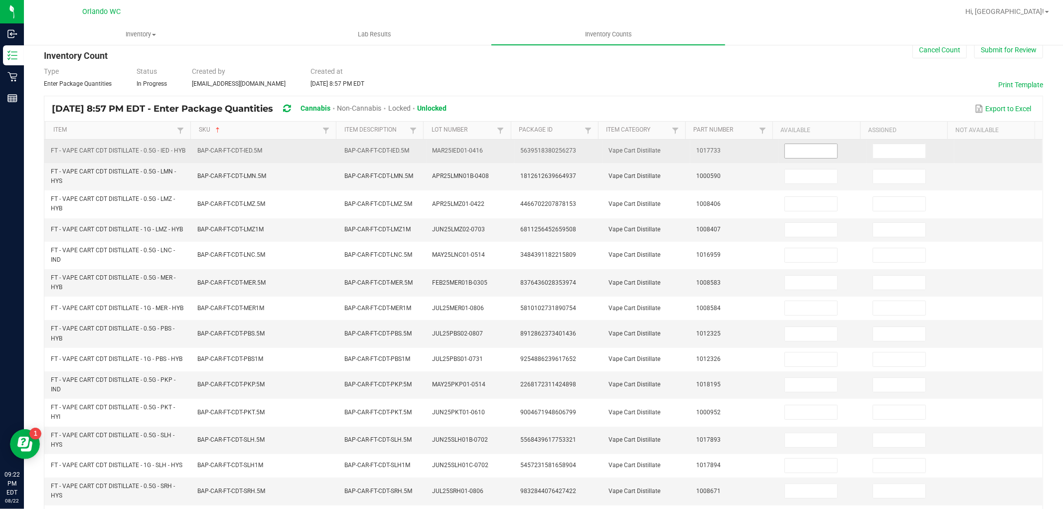
click at [785, 155] on input at bounding box center [811, 151] width 52 height 14
click at [898, 152] on input at bounding box center [899, 151] width 52 height 14
click at [787, 152] on input at bounding box center [811, 151] width 52 height 14
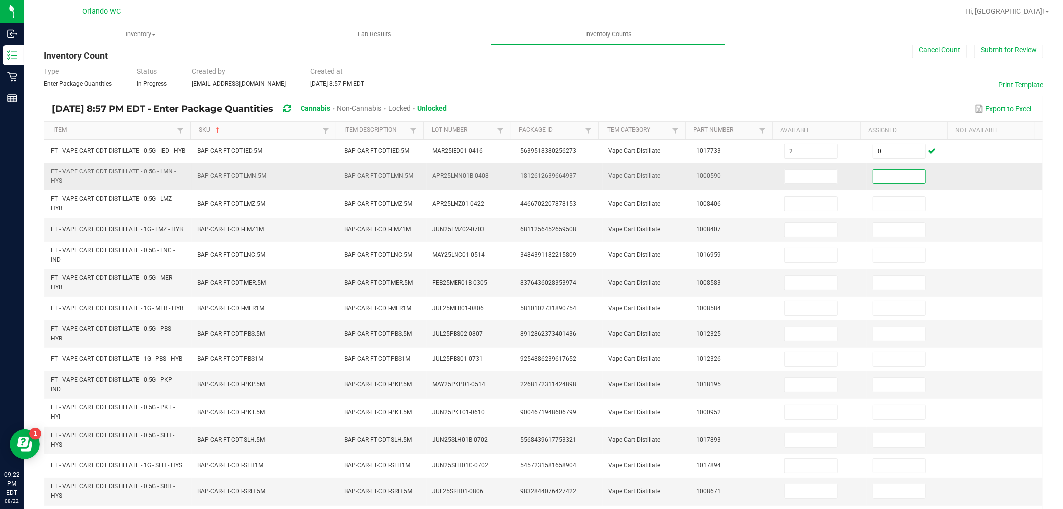
click at [873, 181] on input at bounding box center [899, 176] width 52 height 14
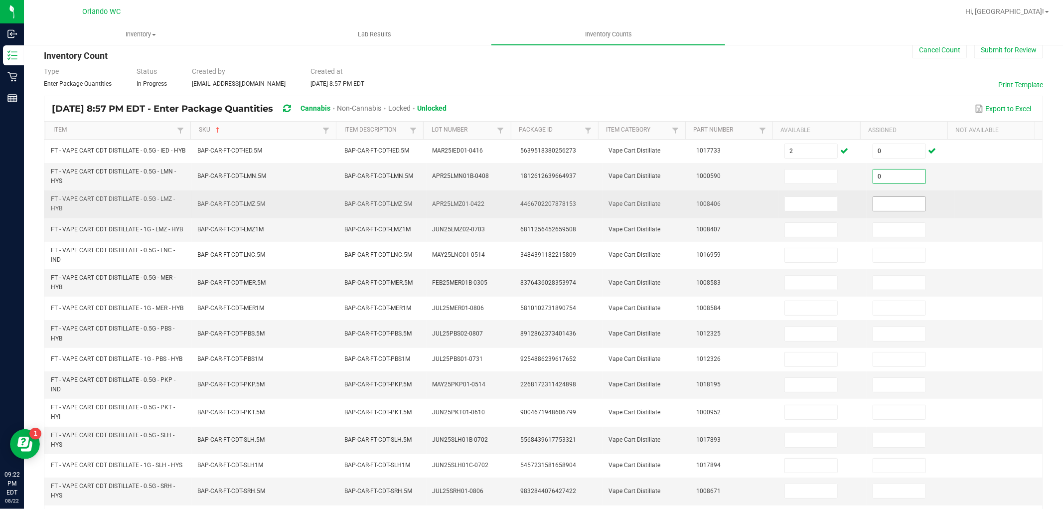
click at [880, 209] on input at bounding box center [899, 204] width 52 height 14
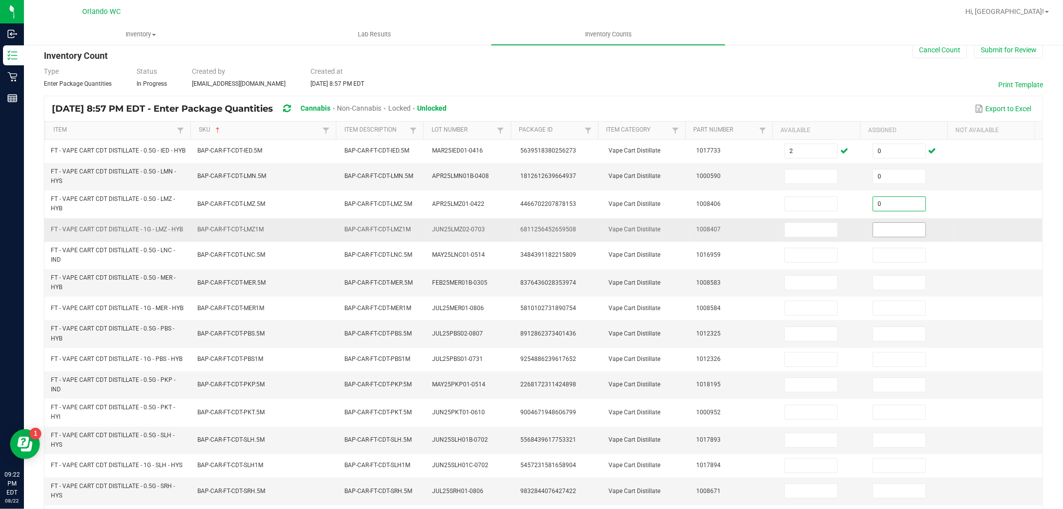
click at [880, 232] on input at bounding box center [899, 230] width 52 height 14
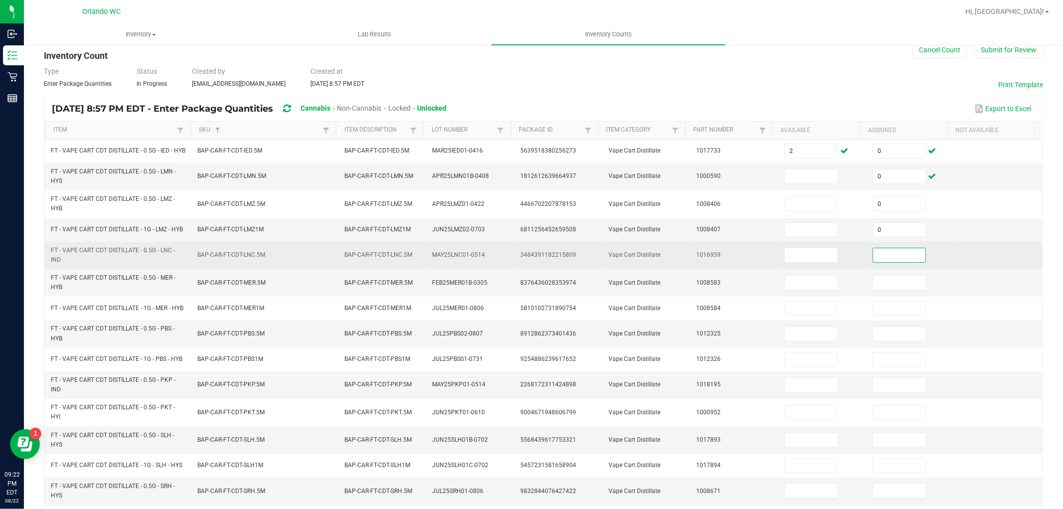
click at [884, 262] on input at bounding box center [899, 255] width 52 height 14
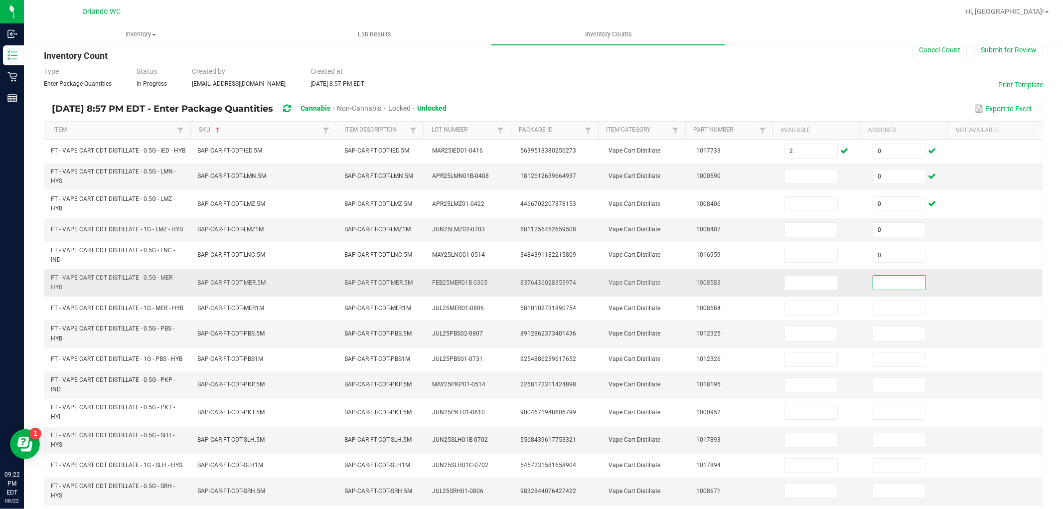
click at [884, 286] on input at bounding box center [899, 283] width 52 height 14
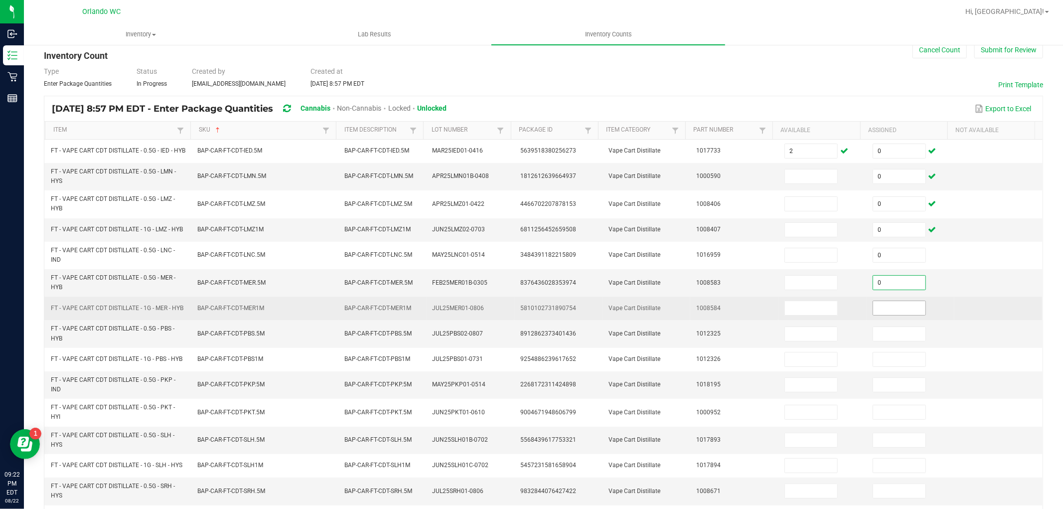
click at [880, 315] on input at bounding box center [899, 308] width 52 height 14
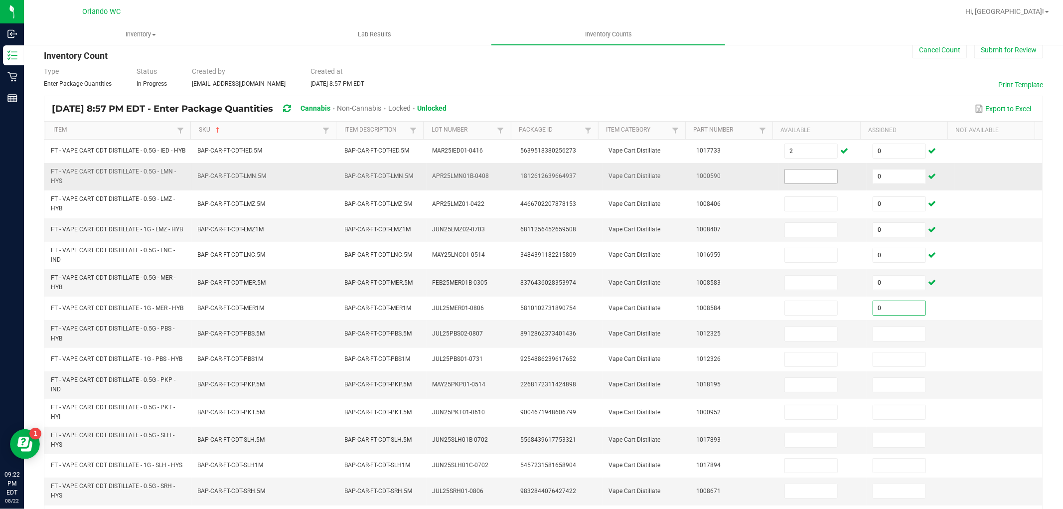
click at [798, 181] on input at bounding box center [811, 176] width 52 height 14
click at [896, 341] on input at bounding box center [899, 334] width 52 height 14
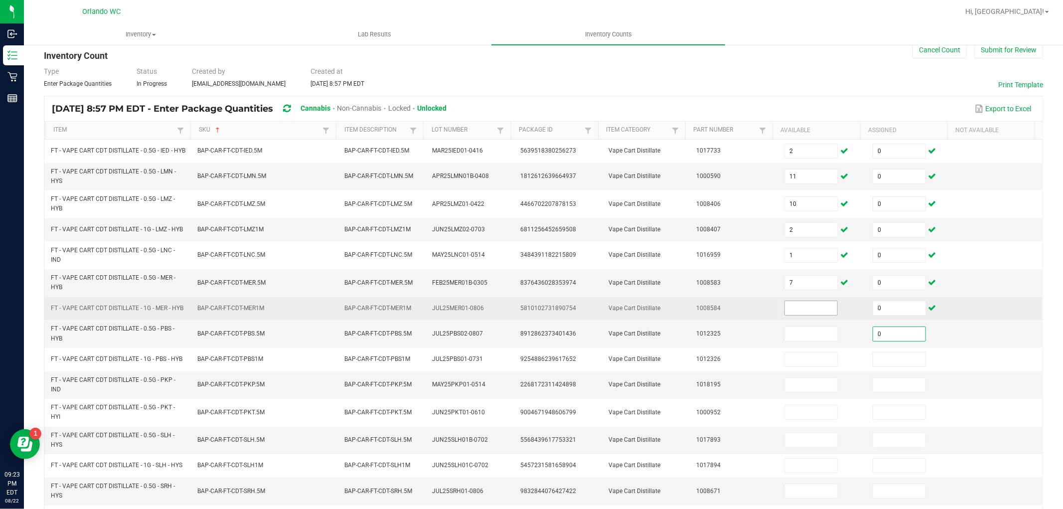
click at [785, 315] on input at bounding box center [811, 308] width 52 height 14
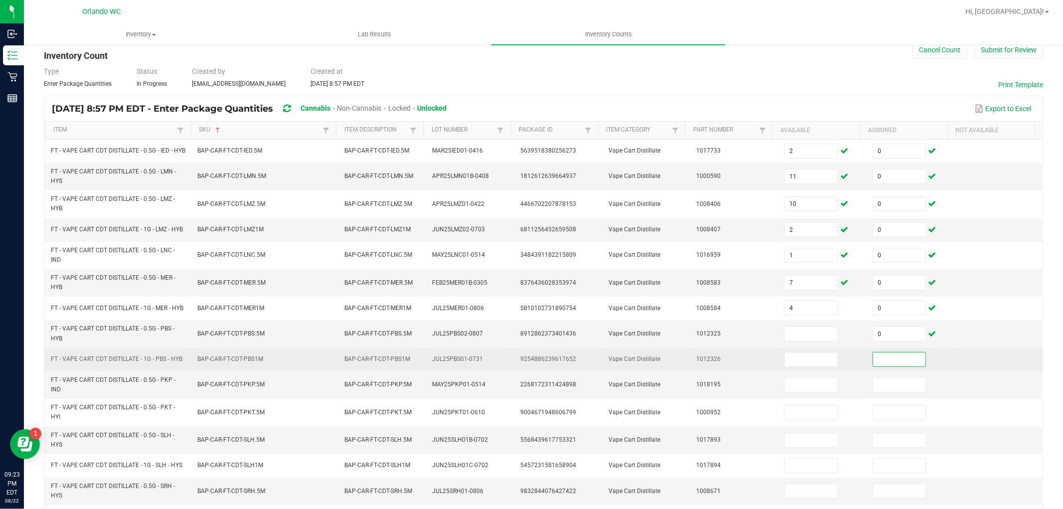
click at [873, 366] on input at bounding box center [899, 359] width 52 height 14
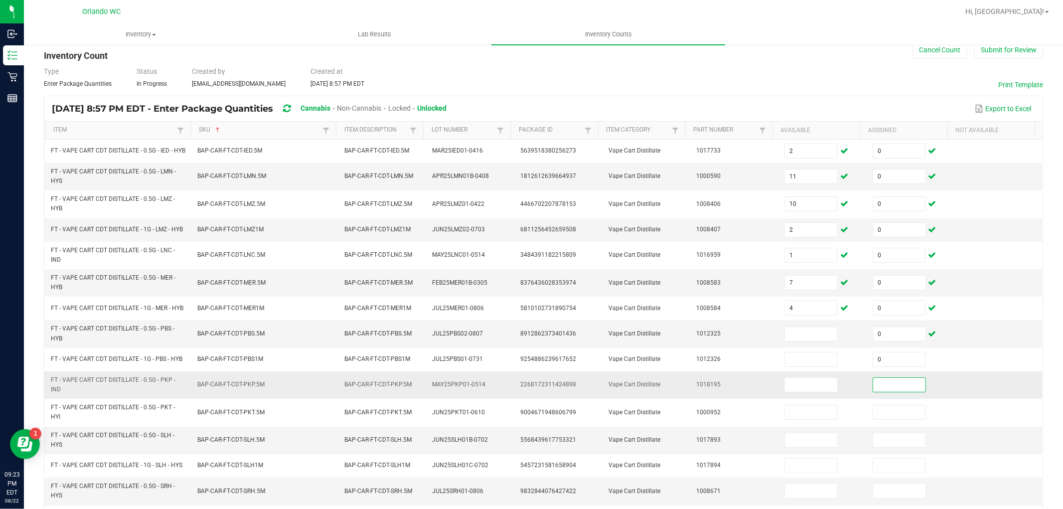
click at [876, 392] on input at bounding box center [899, 385] width 52 height 14
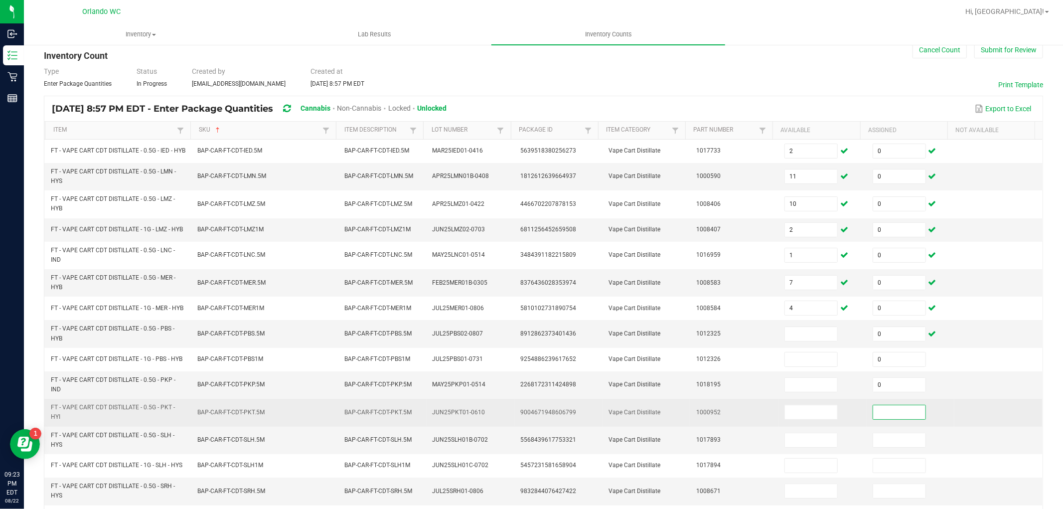
click at [876, 419] on input at bounding box center [899, 412] width 52 height 14
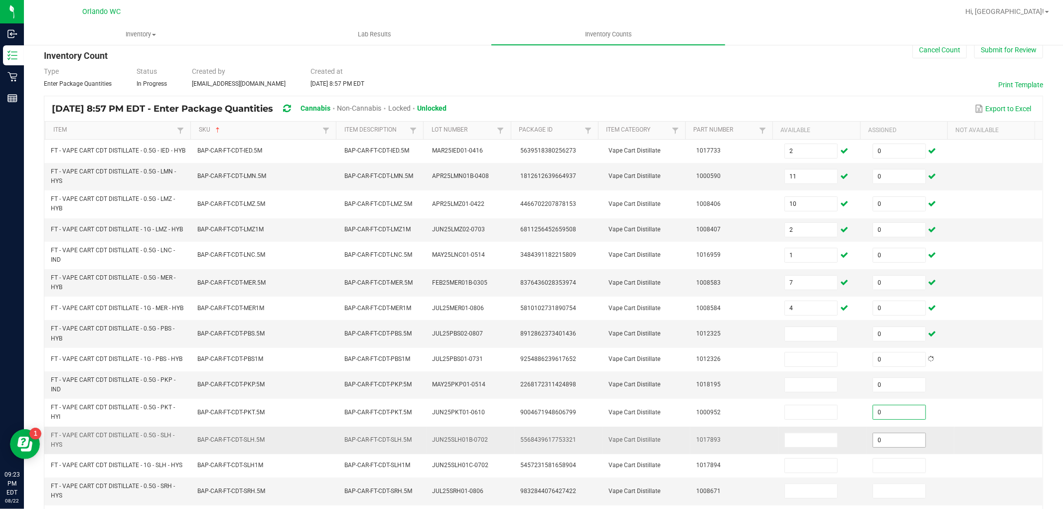
click at [883, 447] on input "0" at bounding box center [899, 440] width 52 height 14
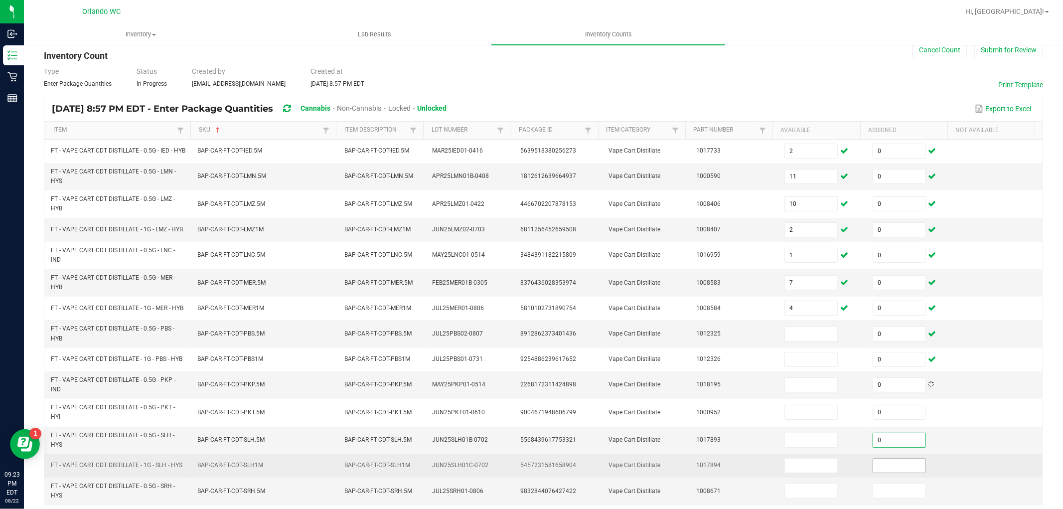
click at [889, 472] on input at bounding box center [899, 465] width 52 height 14
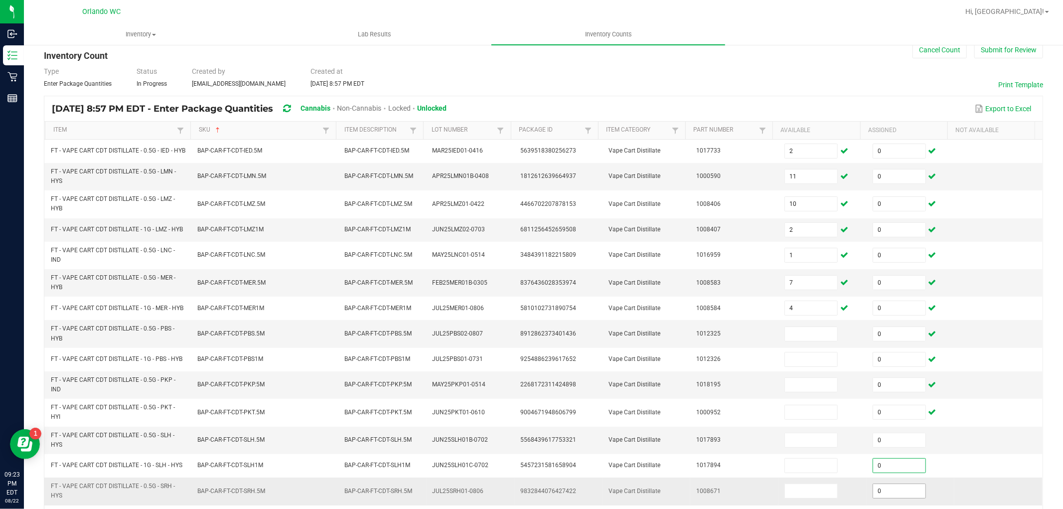
click at [895, 498] on input "0" at bounding box center [899, 491] width 52 height 14
click at [812, 339] on span at bounding box center [810, 333] width 53 height 15
click at [810, 341] on input at bounding box center [811, 334] width 52 height 14
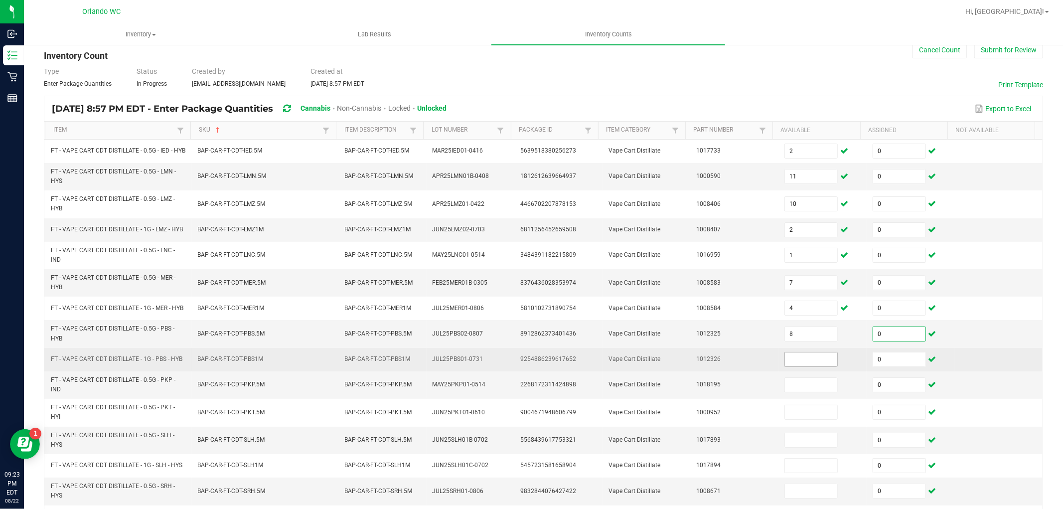
click at [817, 366] on input at bounding box center [811, 359] width 52 height 14
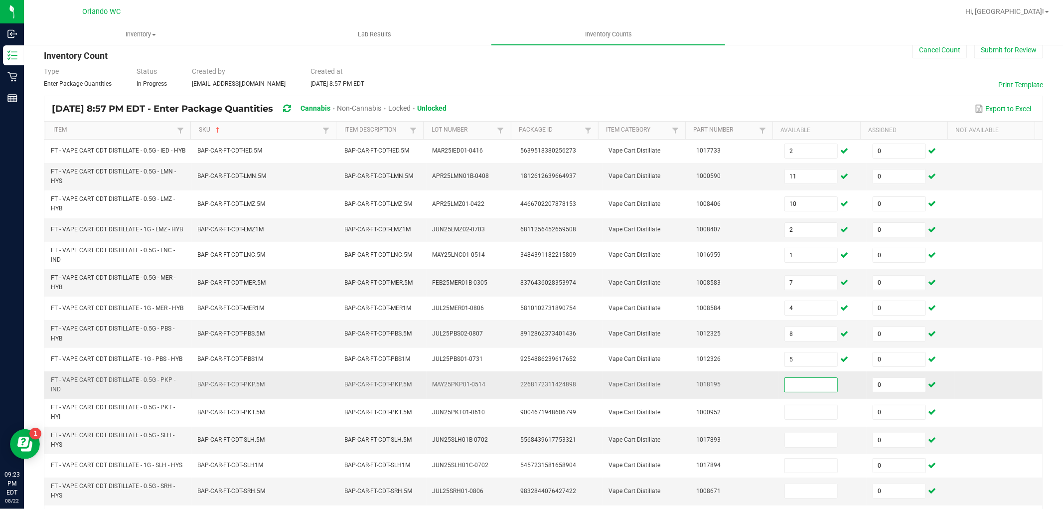
click at [805, 392] on input at bounding box center [811, 385] width 52 height 14
click at [792, 447] on input at bounding box center [811, 440] width 52 height 14
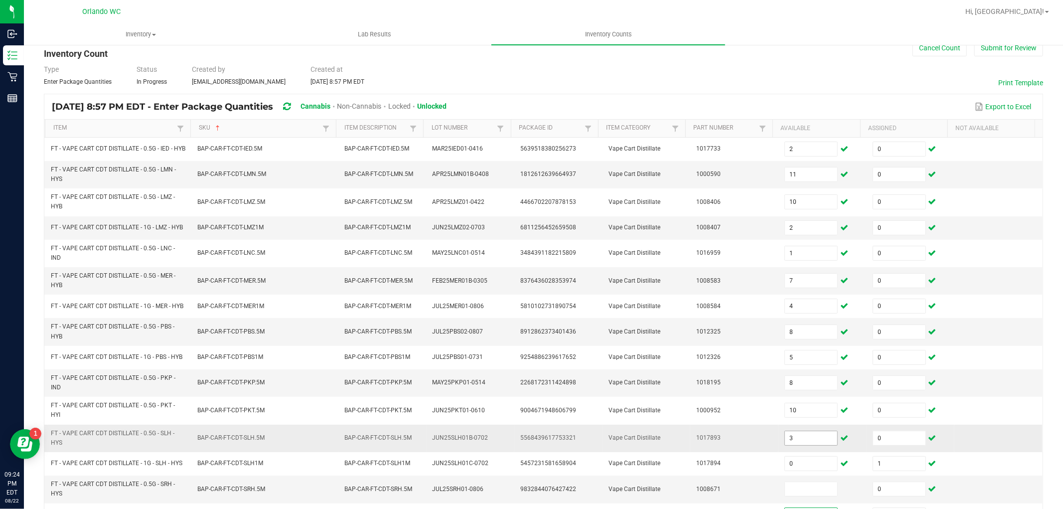
scroll to position [212, 0]
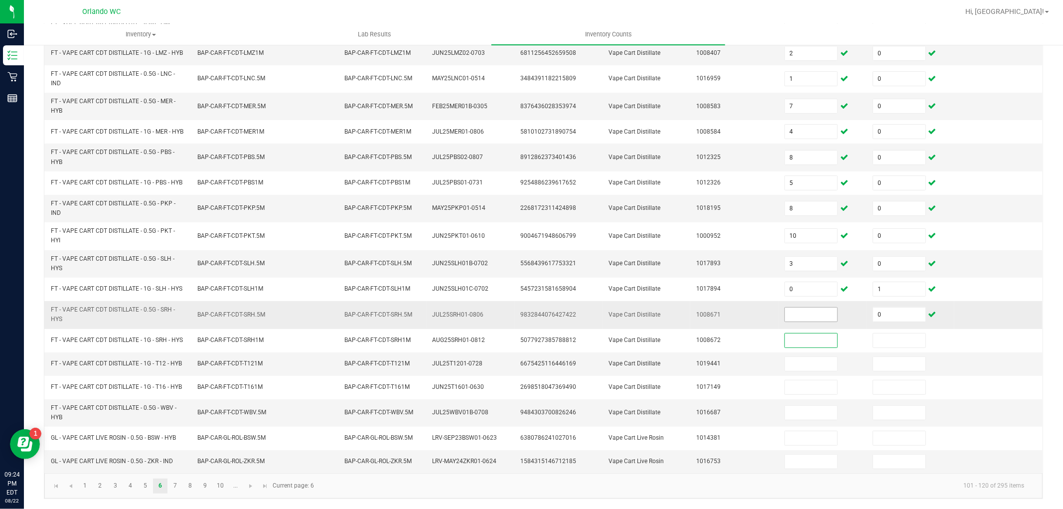
click at [803, 316] on input at bounding box center [811, 314] width 52 height 14
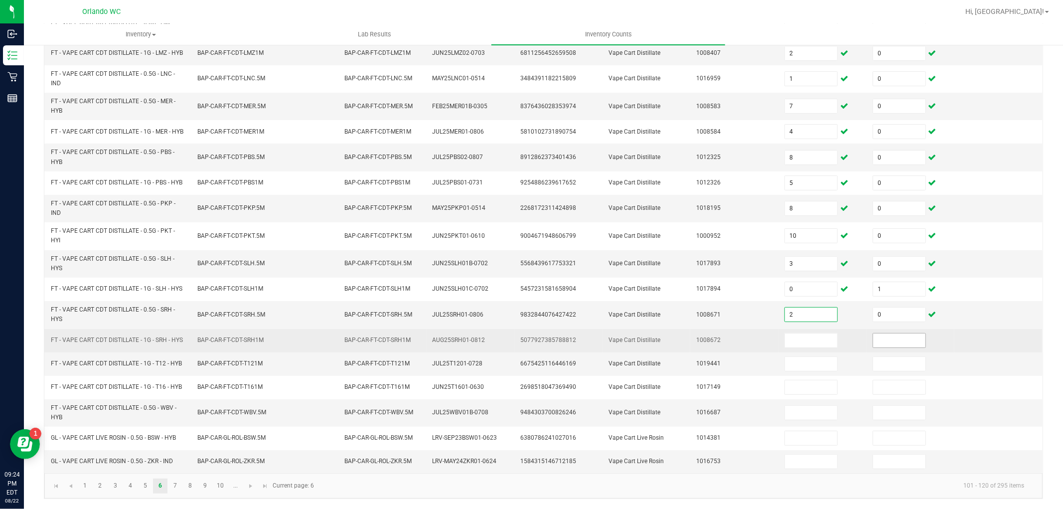
click at [907, 340] on input at bounding box center [899, 340] width 52 height 14
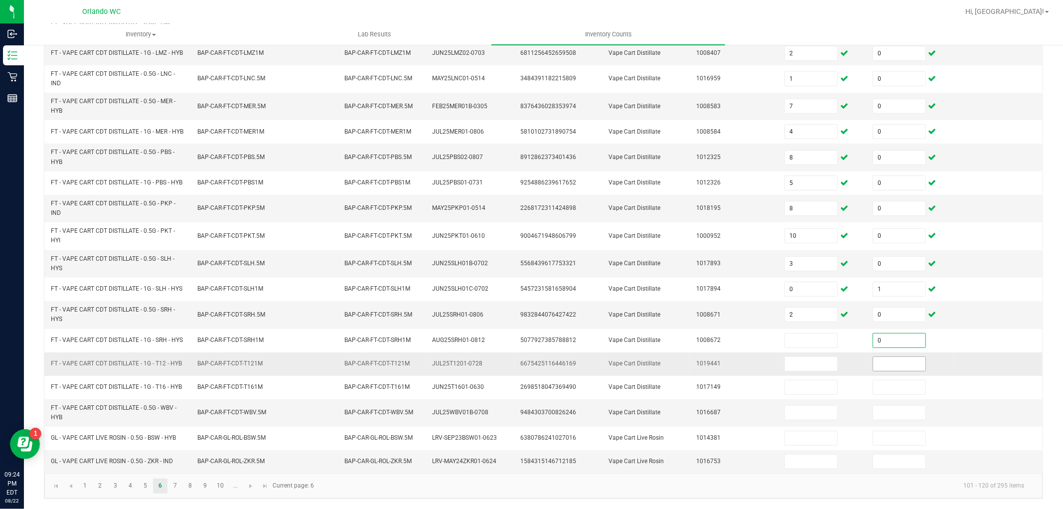
click at [897, 359] on input at bounding box center [899, 364] width 52 height 14
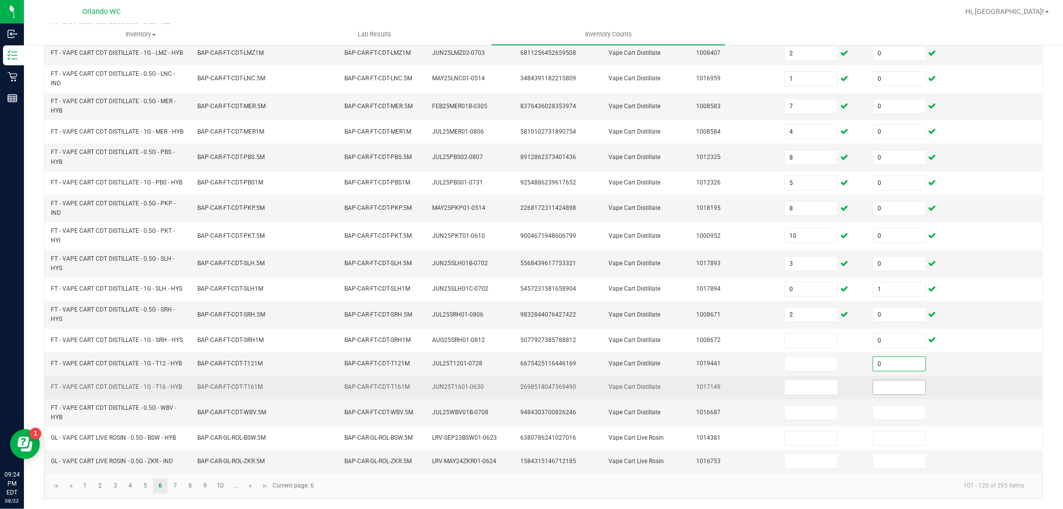
click at [901, 385] on input at bounding box center [899, 387] width 52 height 14
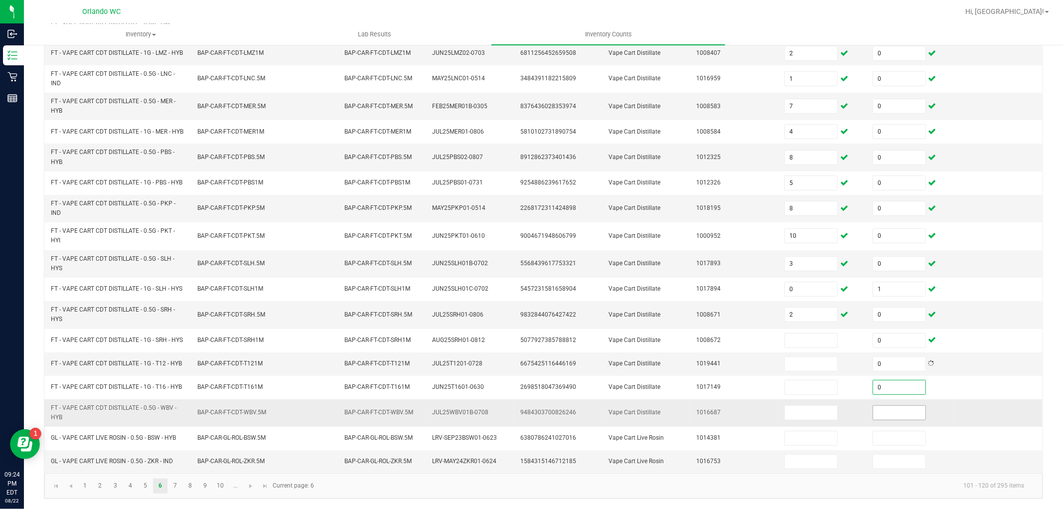
click at [901, 409] on input at bounding box center [899, 413] width 52 height 14
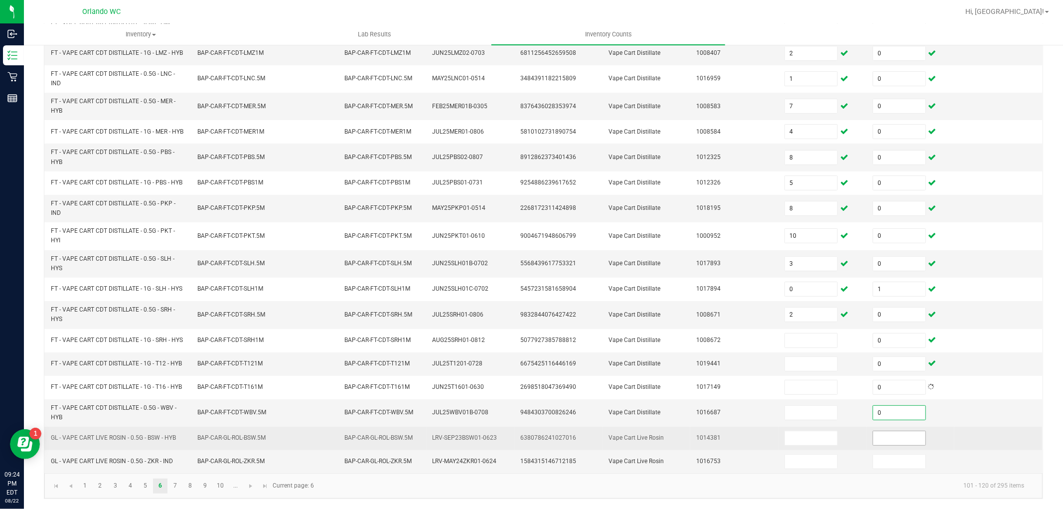
click at [900, 441] on input at bounding box center [899, 438] width 52 height 14
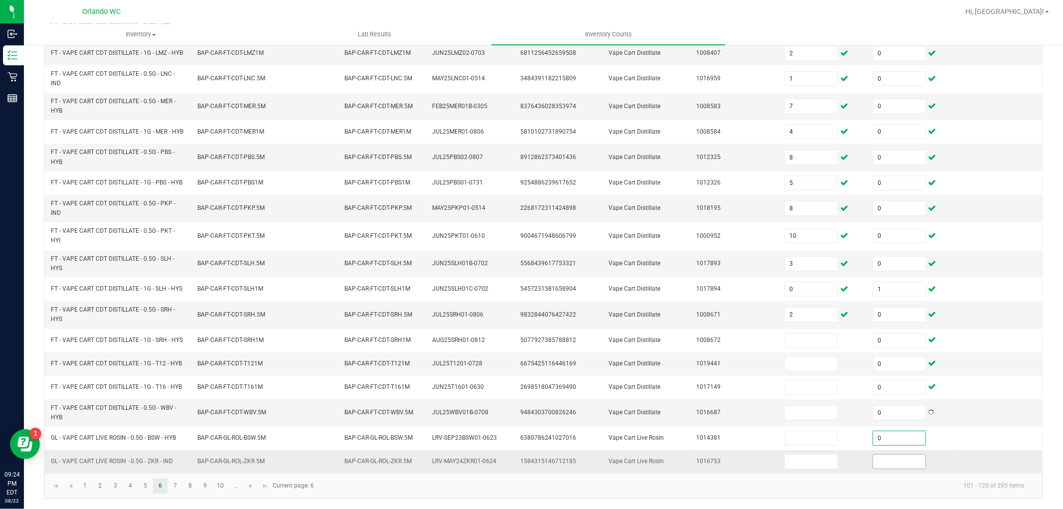
click at [896, 464] on input at bounding box center [899, 461] width 52 height 14
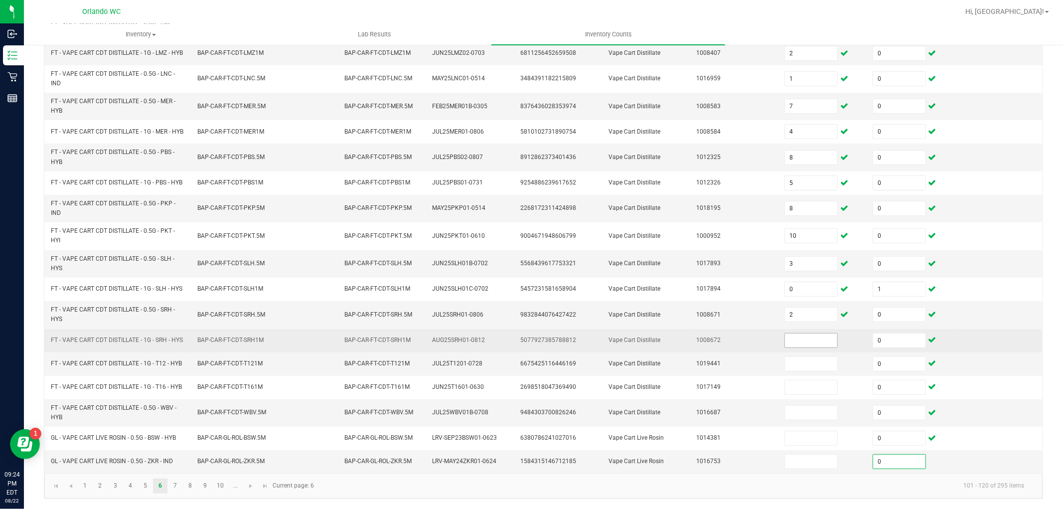
click at [808, 337] on input at bounding box center [811, 340] width 52 height 14
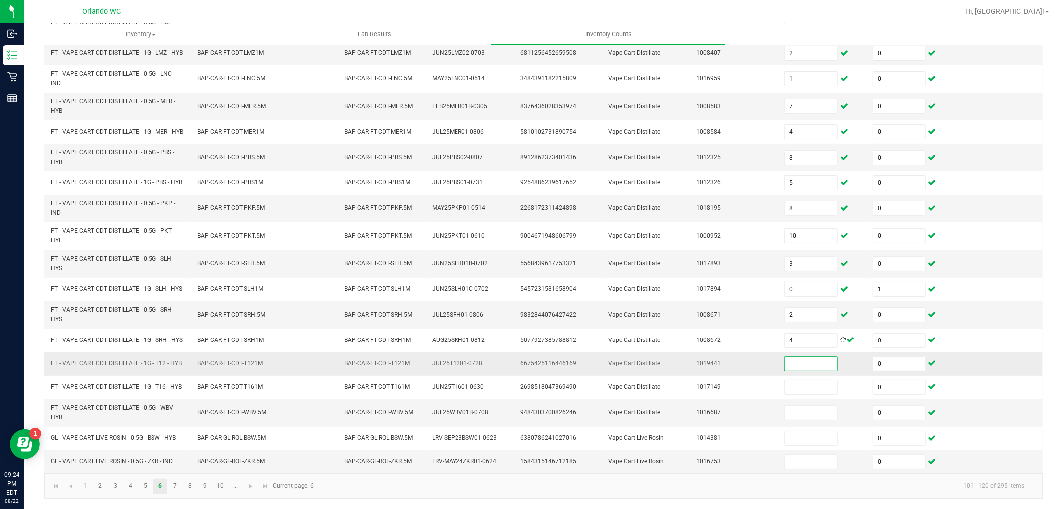
click at [802, 360] on input at bounding box center [811, 364] width 52 height 14
click at [799, 411] on input at bounding box center [811, 413] width 52 height 14
click at [175, 486] on link "7" at bounding box center [175, 485] width 14 height 15
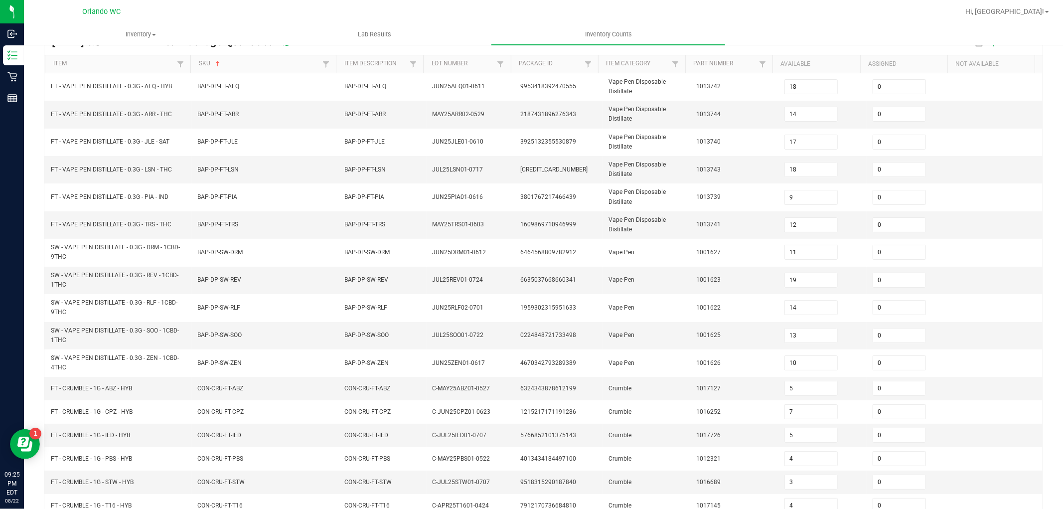
scroll to position [204, 0]
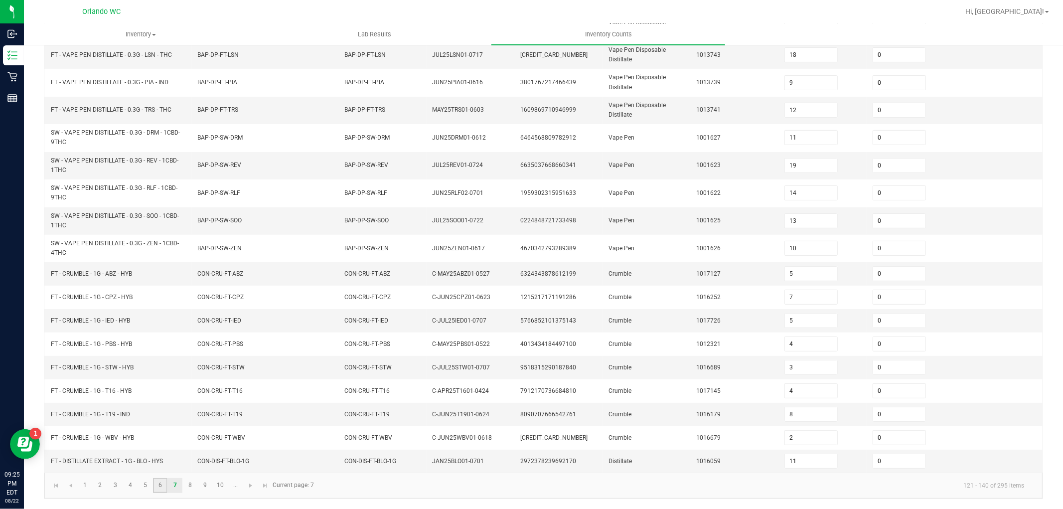
click at [160, 486] on link "6" at bounding box center [160, 485] width 14 height 15
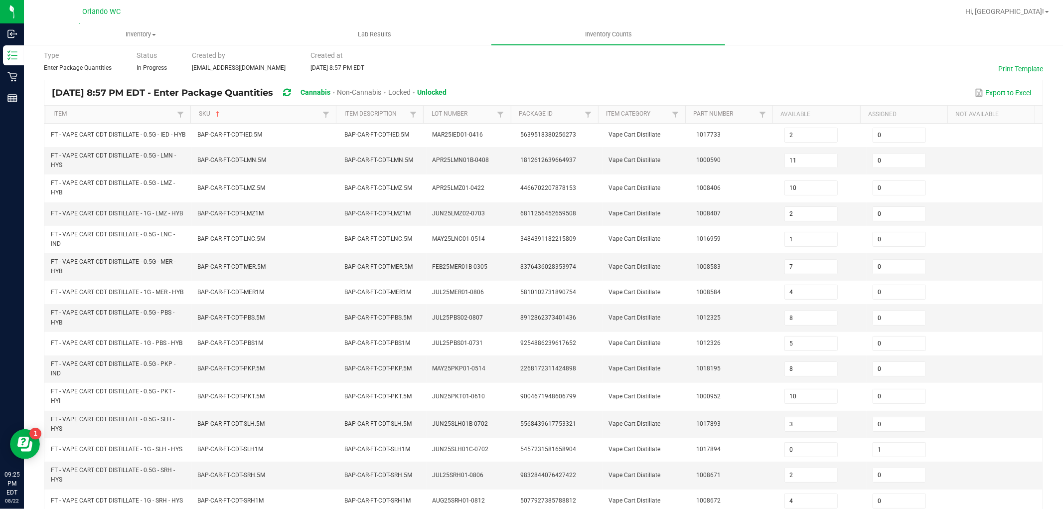
scroll to position [0, 0]
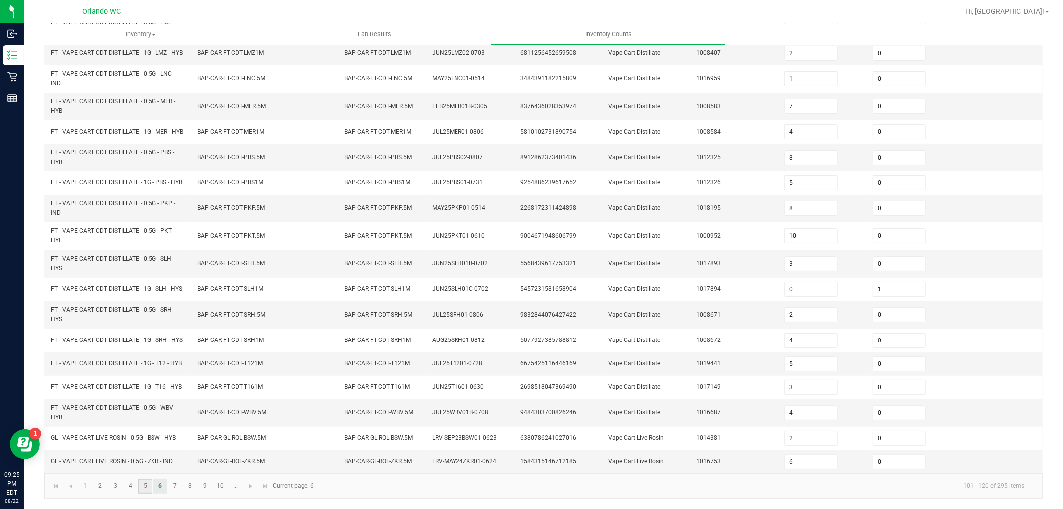
click at [141, 487] on link "5" at bounding box center [145, 485] width 14 height 15
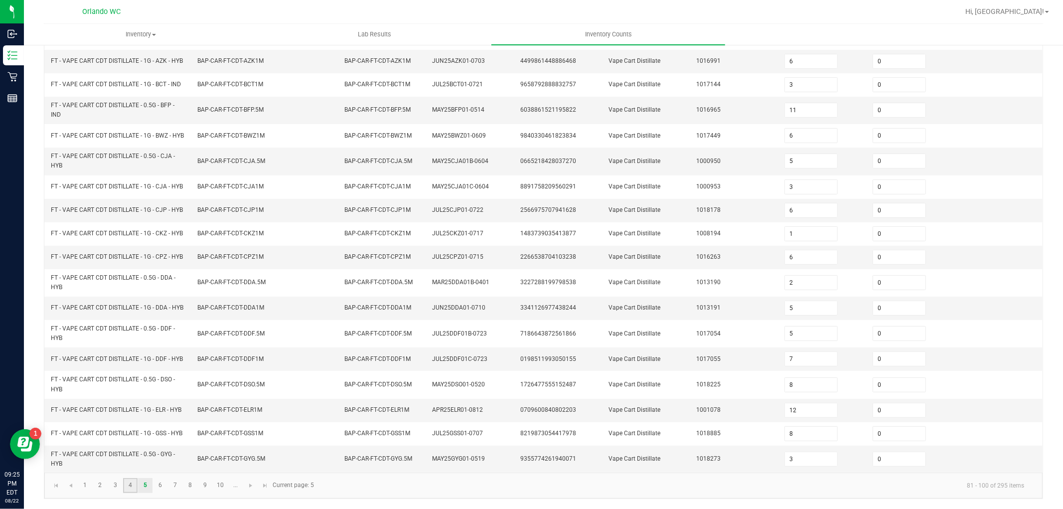
click at [132, 482] on link "4" at bounding box center [130, 485] width 14 height 15
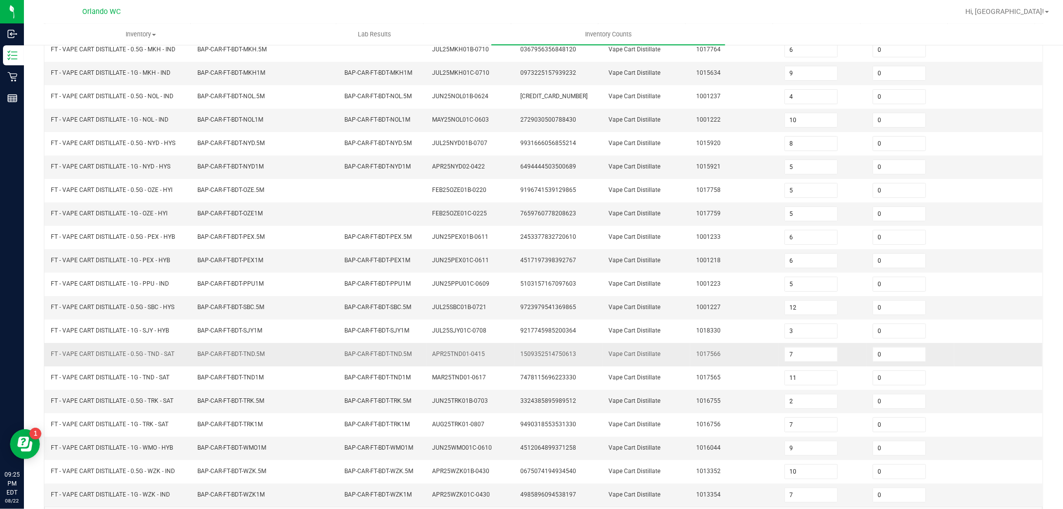
scroll to position [158, 0]
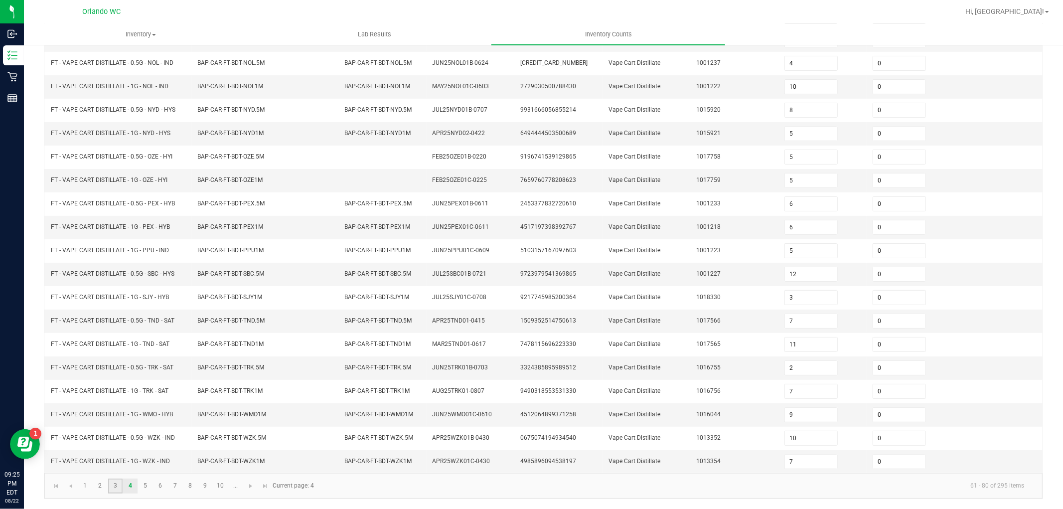
click at [114, 482] on link "3" at bounding box center [115, 485] width 14 height 15
click at [101, 485] on link "2" at bounding box center [100, 485] width 14 height 15
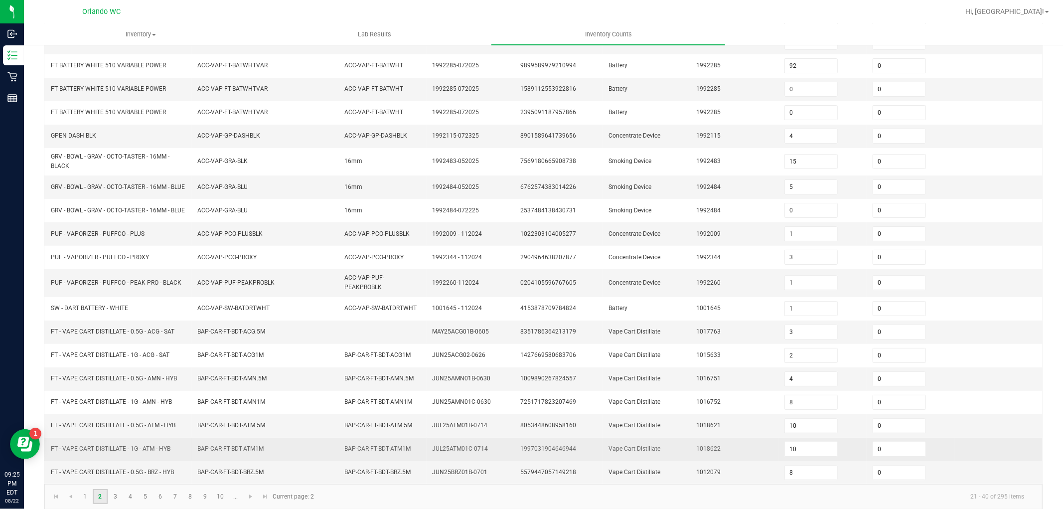
scroll to position [175, 0]
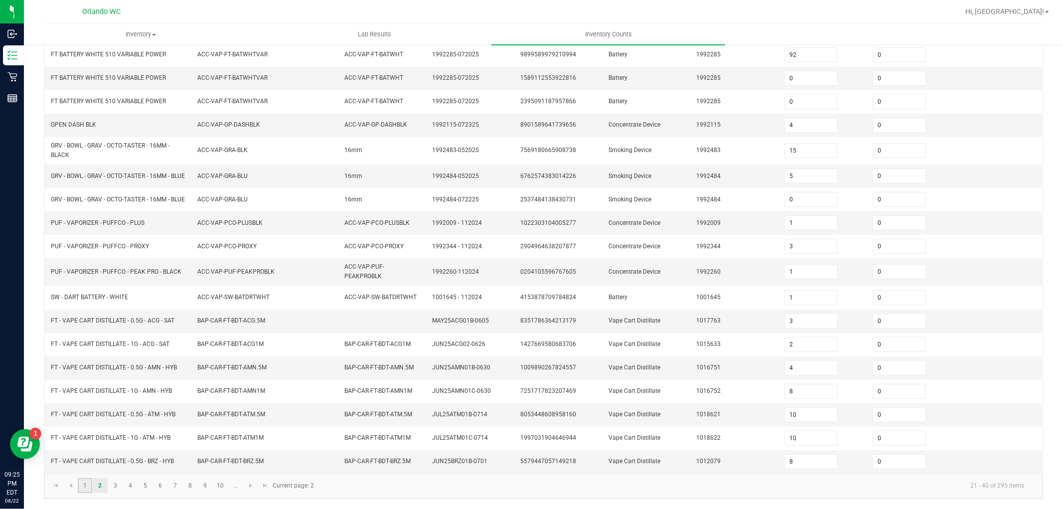
click at [88, 482] on link "1" at bounding box center [85, 485] width 14 height 15
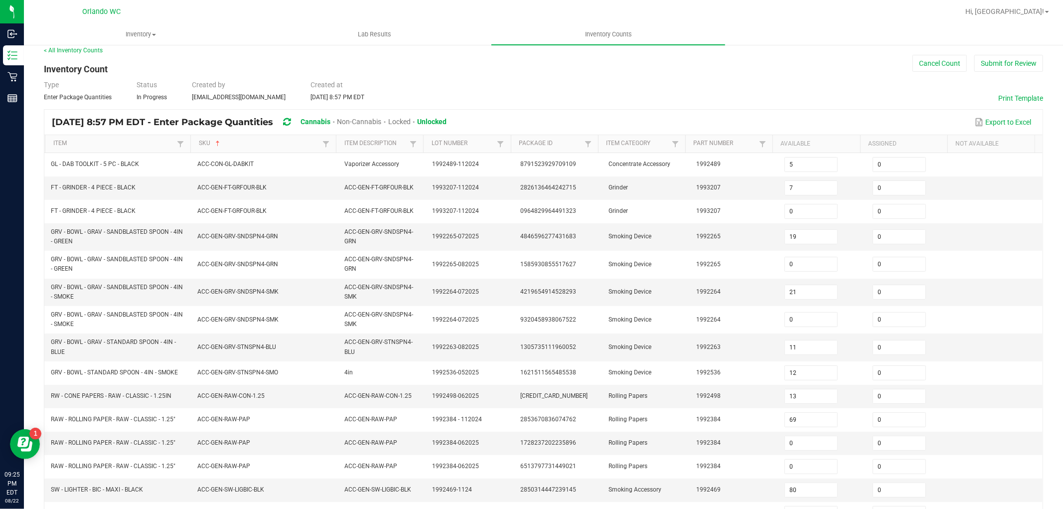
scroll to position [0, 0]
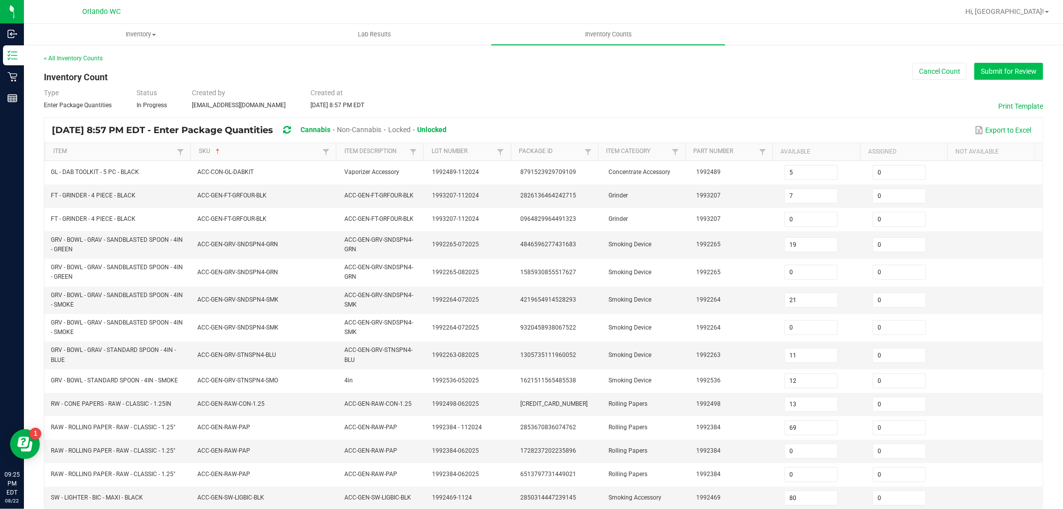
click at [1004, 76] on button "Submit for Review" at bounding box center [1008, 71] width 69 height 17
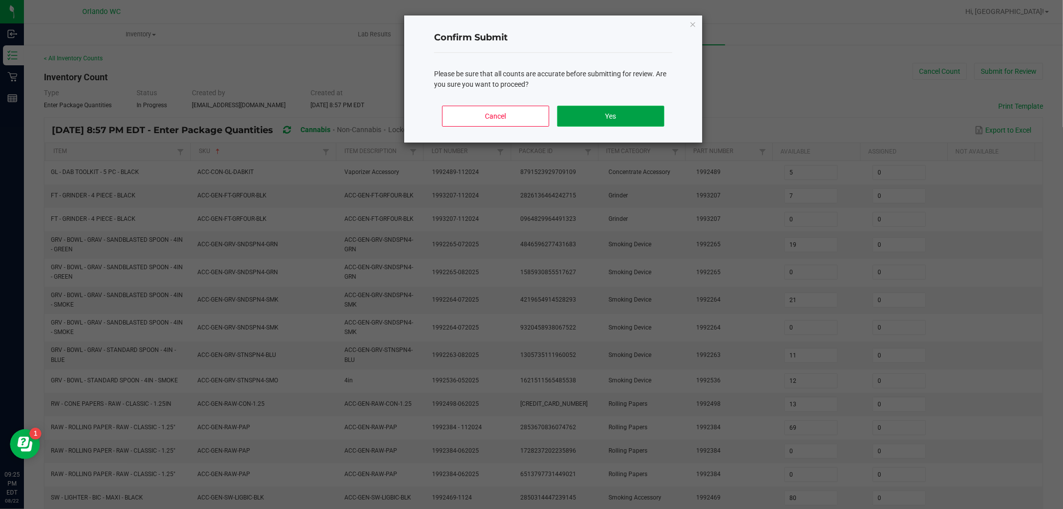
click at [631, 121] on button "Yes" at bounding box center [610, 116] width 107 height 21
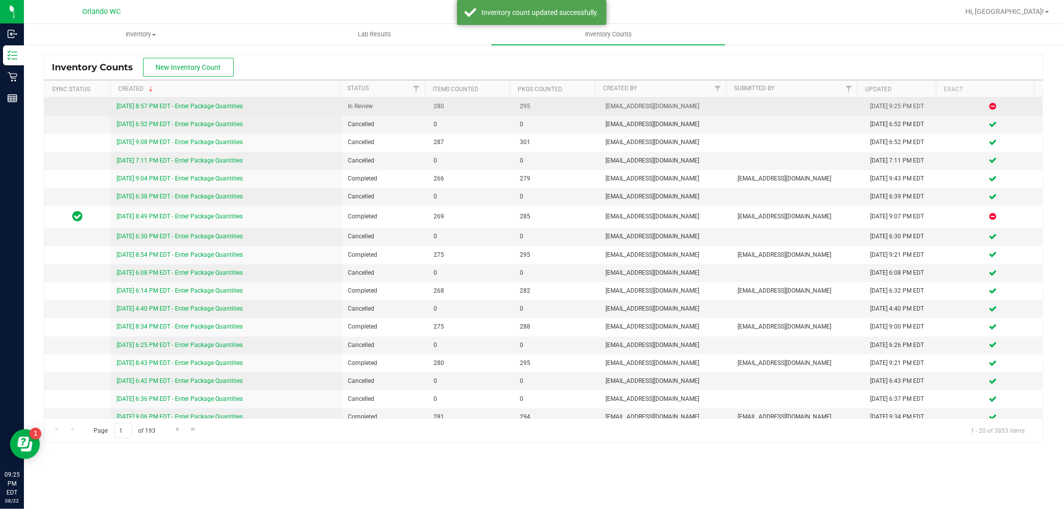
click at [224, 103] on link "[DATE] 8:57 PM EDT - Enter Package Quantities" at bounding box center [180, 106] width 126 height 7
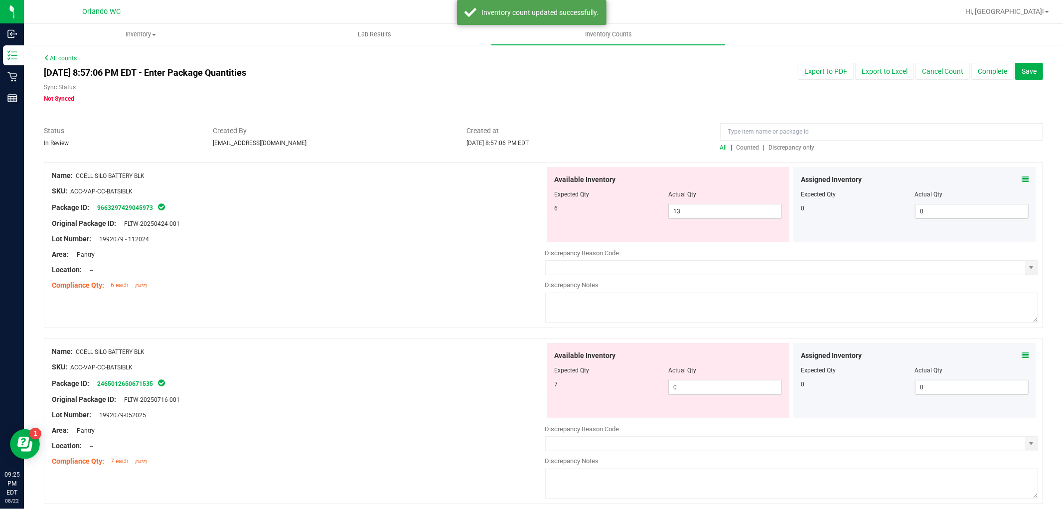
click at [790, 148] on span "Discrepancy only" at bounding box center [792, 147] width 46 height 7
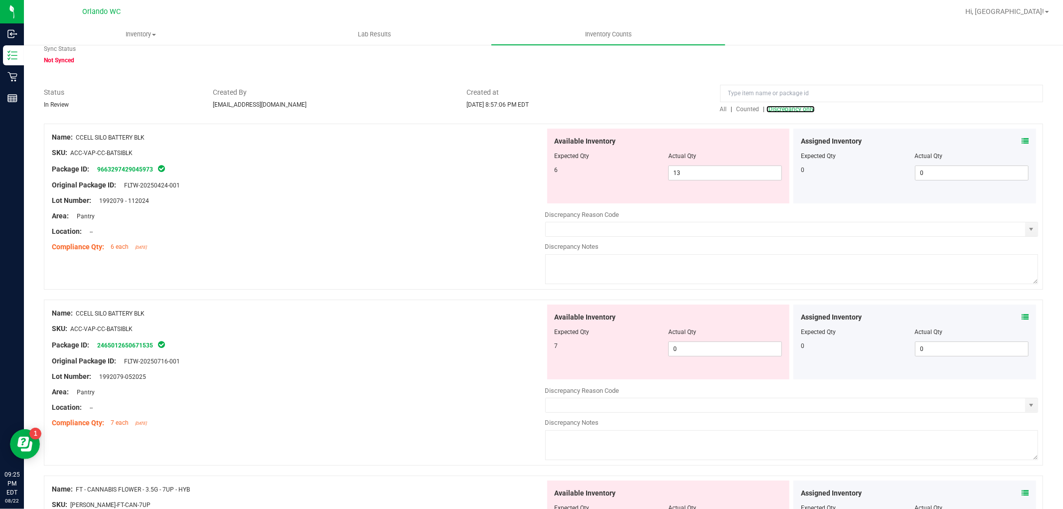
scroll to position [55, 0]
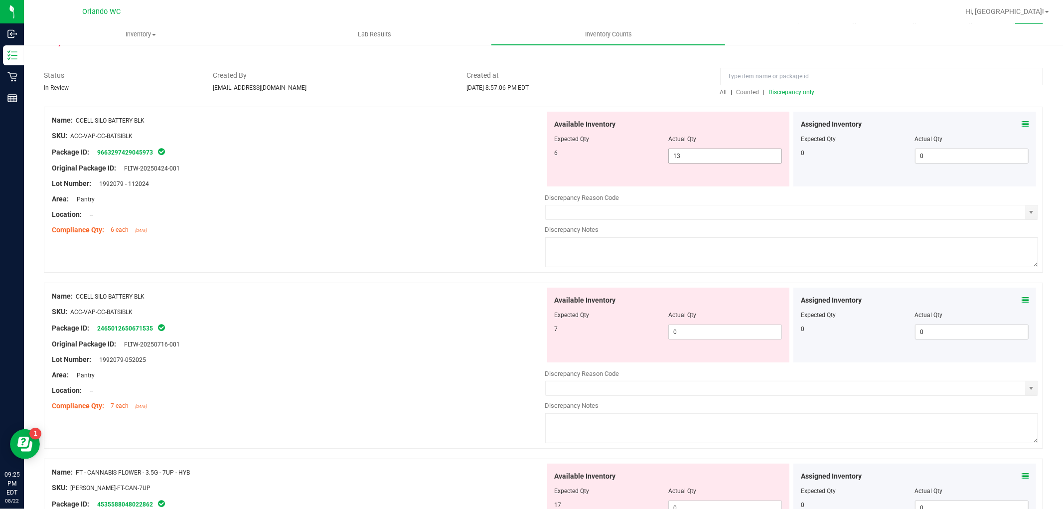
click at [699, 152] on span "13 13" at bounding box center [725, 156] width 114 height 15
click at [691, 330] on div "Available Inventory Expected Qty Actual Qty 7 0 0" at bounding box center [668, 325] width 243 height 75
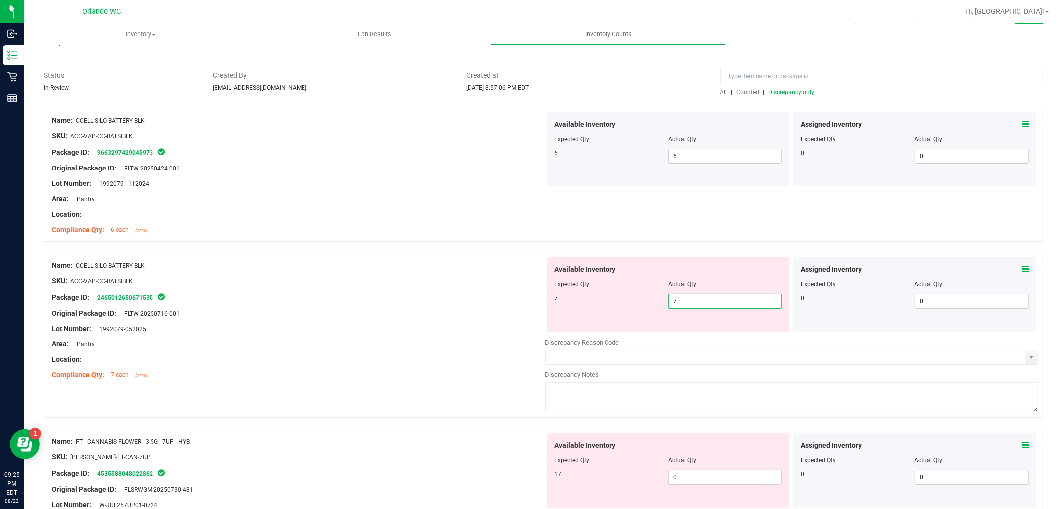
click at [471, 344] on div "Area: Pantry" at bounding box center [298, 344] width 493 height 10
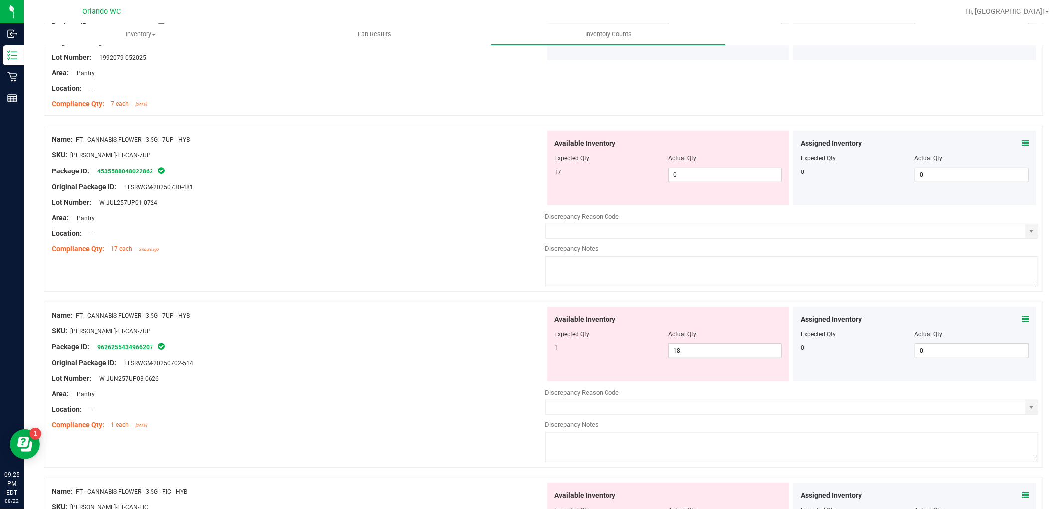
scroll to position [332, 0]
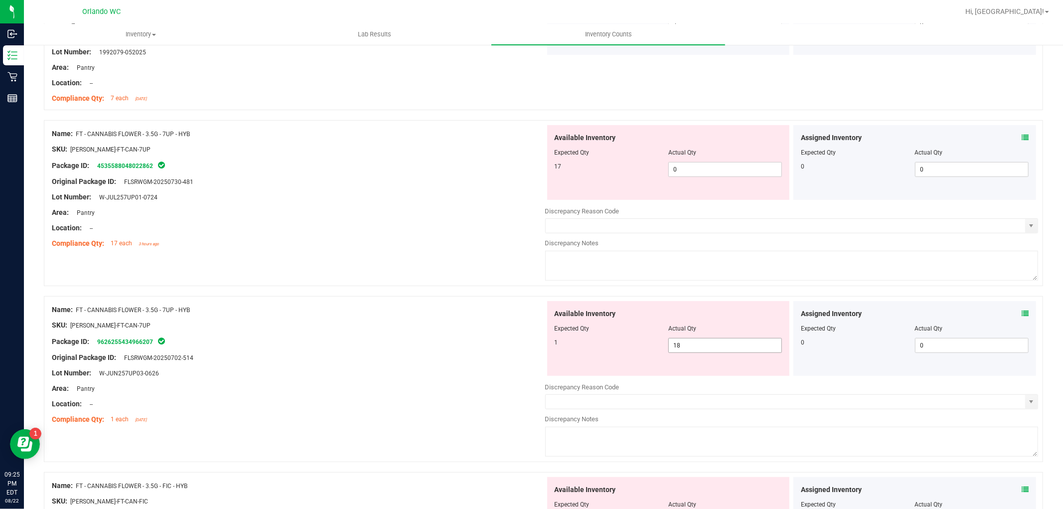
click at [708, 345] on span "18 18" at bounding box center [725, 345] width 114 height 15
click at [691, 168] on span "0 0" at bounding box center [725, 169] width 114 height 15
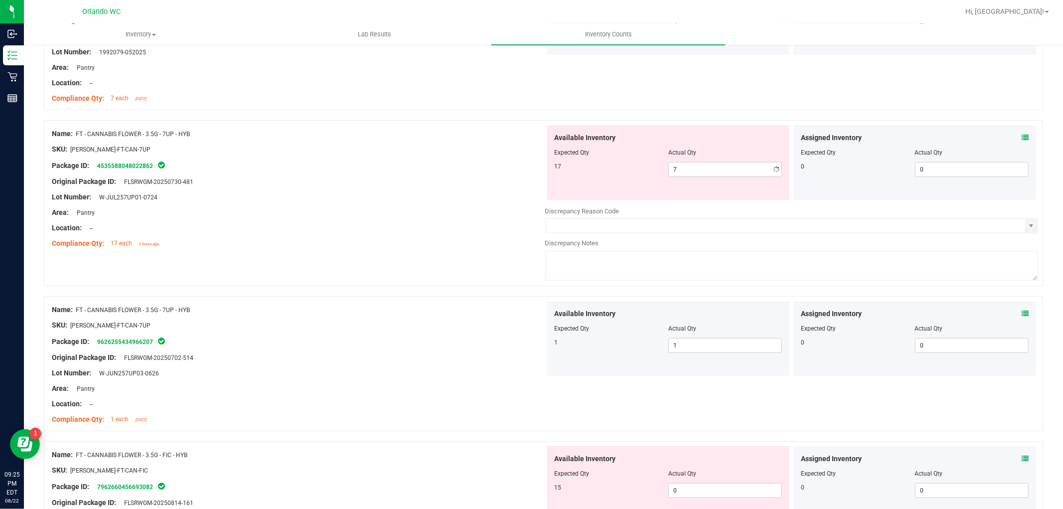
click at [352, 242] on div "Compliance Qty: 17 each 3 hours ago" at bounding box center [298, 243] width 493 height 10
click at [693, 167] on span "7 7" at bounding box center [725, 169] width 114 height 15
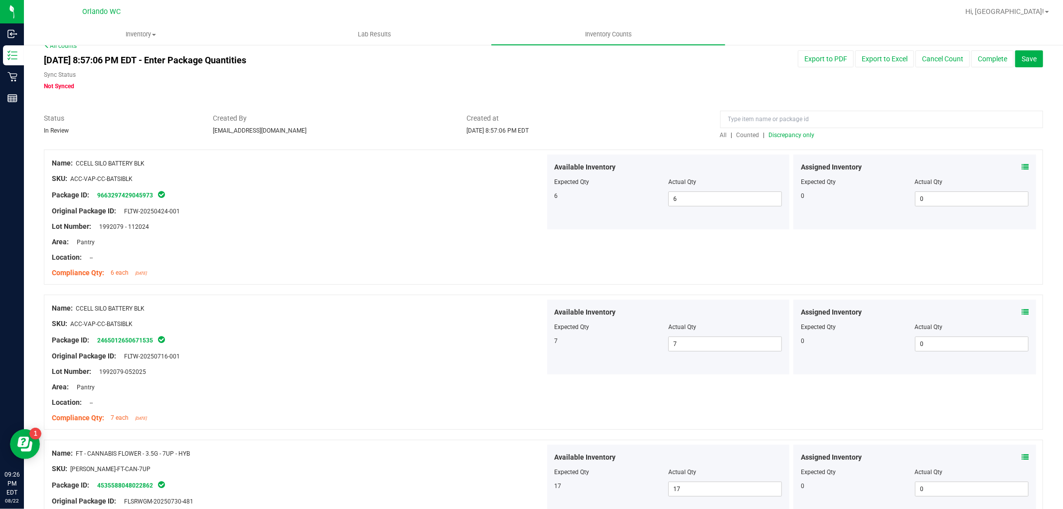
scroll to position [0, 0]
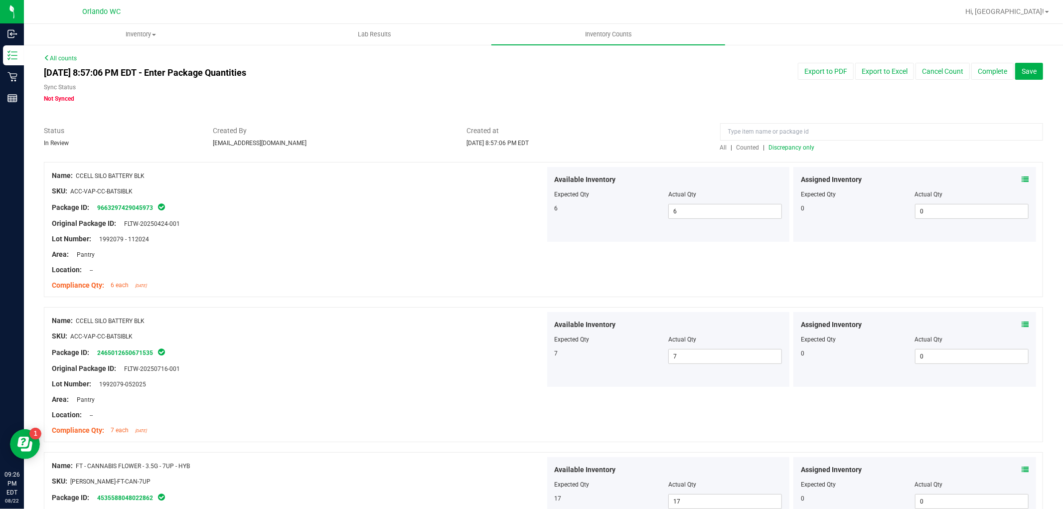
click at [794, 147] on span "Discrepancy only" at bounding box center [792, 147] width 46 height 7
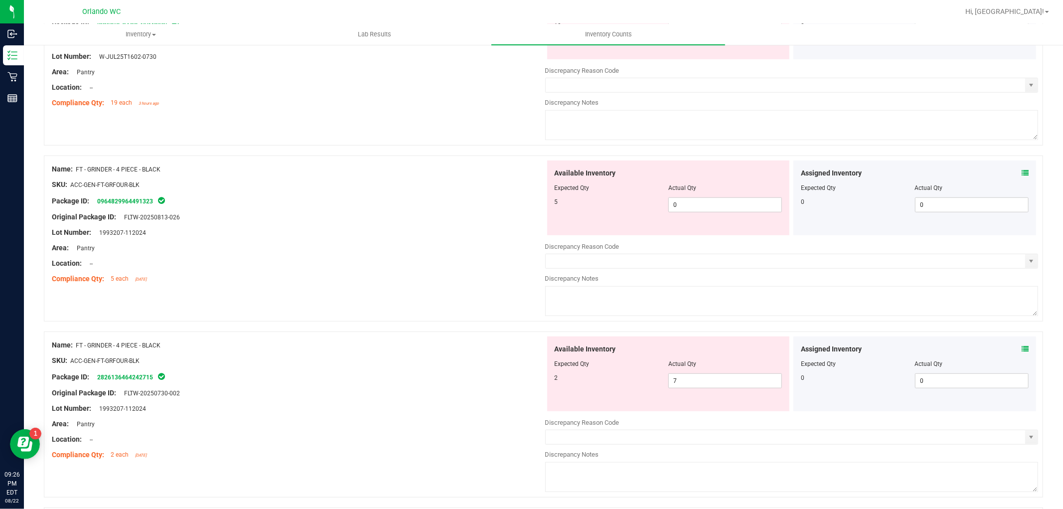
scroll to position [554, 0]
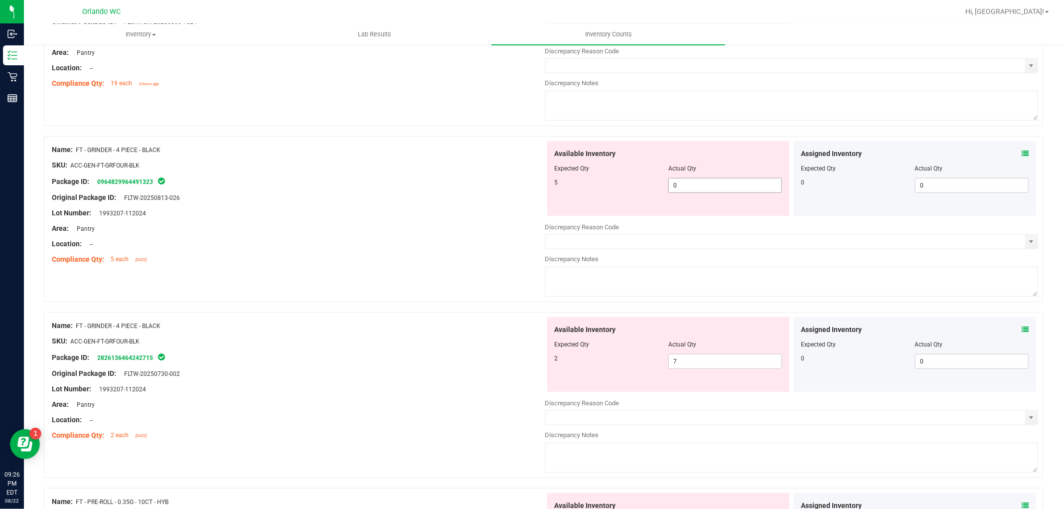
click at [699, 187] on span "0 0" at bounding box center [725, 185] width 114 height 15
click at [680, 365] on div "Available Inventory Expected Qty Actual Qty 2 7 7" at bounding box center [791, 396] width 493 height 158
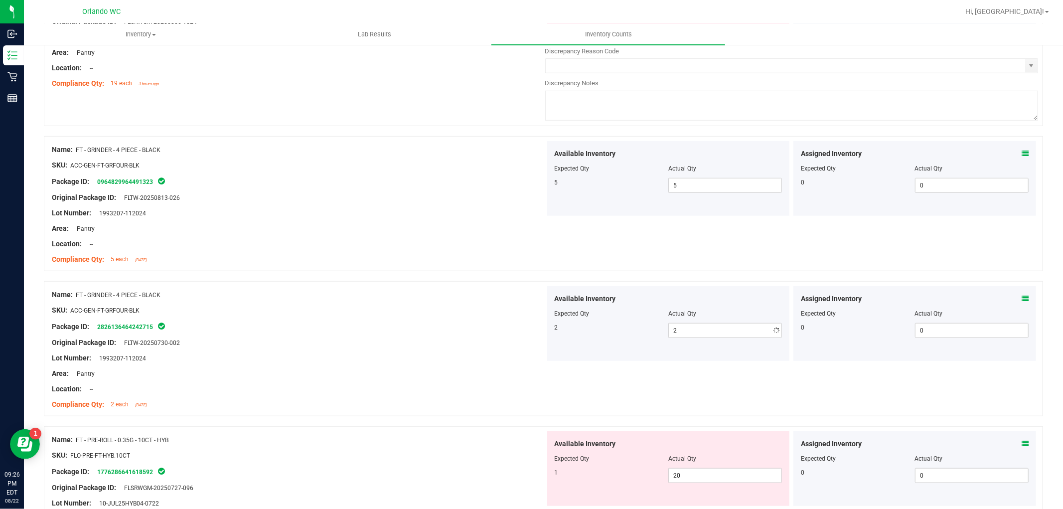
click at [424, 361] on div "Lot Number: 1993207-112024" at bounding box center [298, 358] width 493 height 10
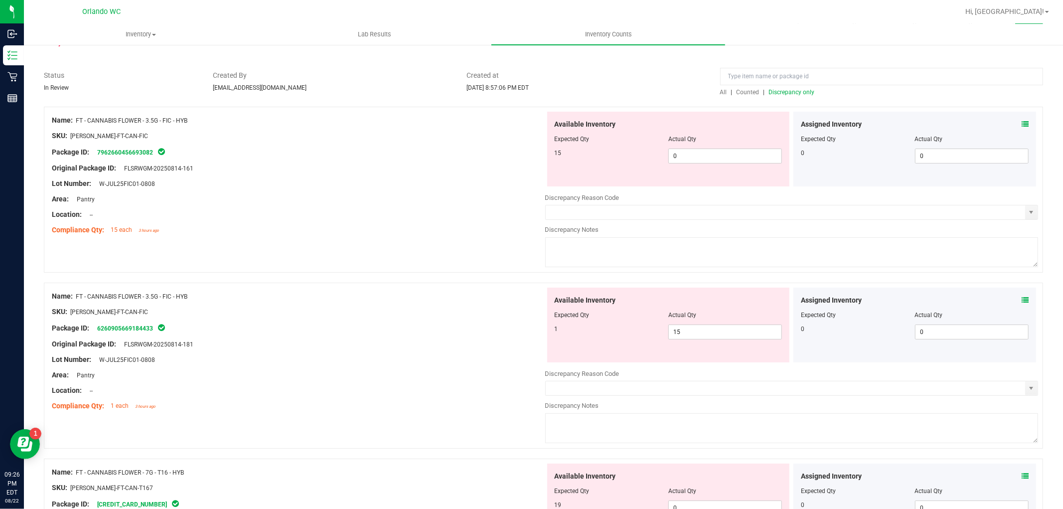
scroll to position [0, 0]
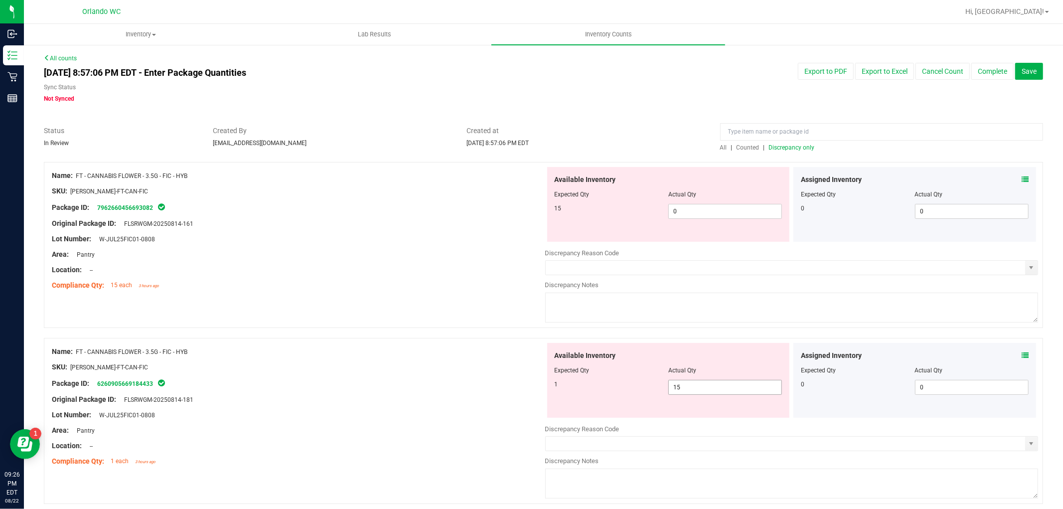
click at [688, 387] on span "15 15" at bounding box center [725, 387] width 114 height 15
click at [693, 211] on span "0 0" at bounding box center [725, 211] width 114 height 15
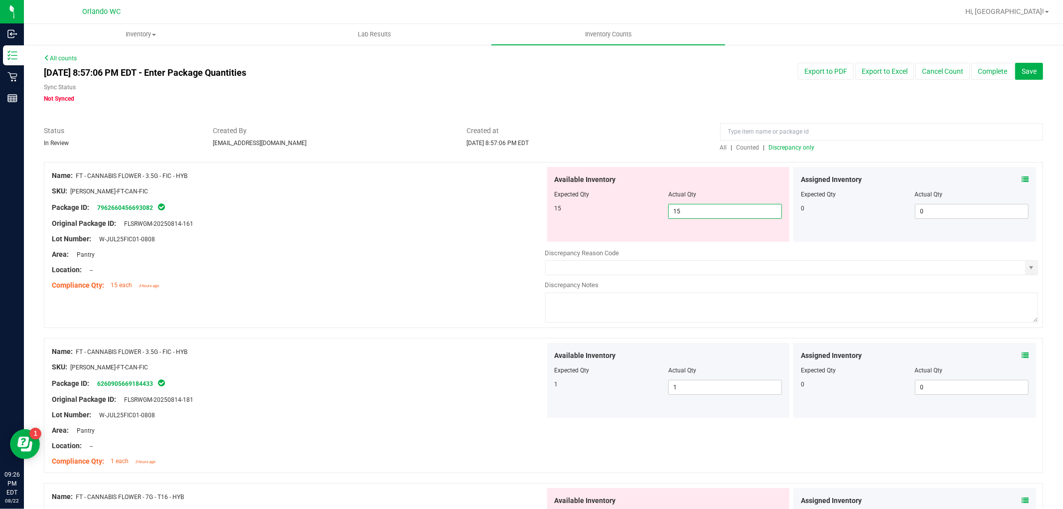
drag, startPoint x: 324, startPoint y: 277, endPoint x: 422, endPoint y: 275, distance: 97.2
click at [325, 277] on div at bounding box center [298, 277] width 493 height 5
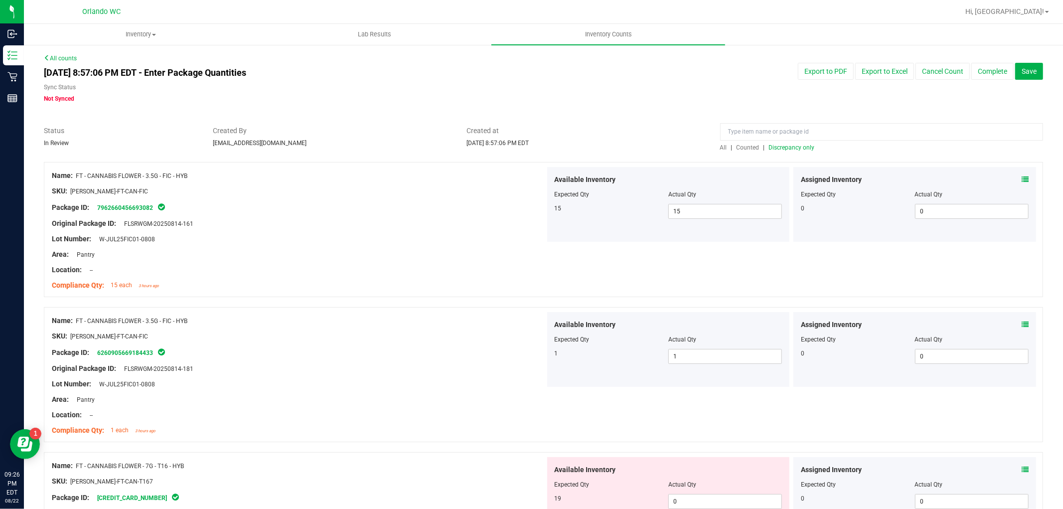
click at [778, 146] on span "Discrepancy only" at bounding box center [792, 147] width 46 height 7
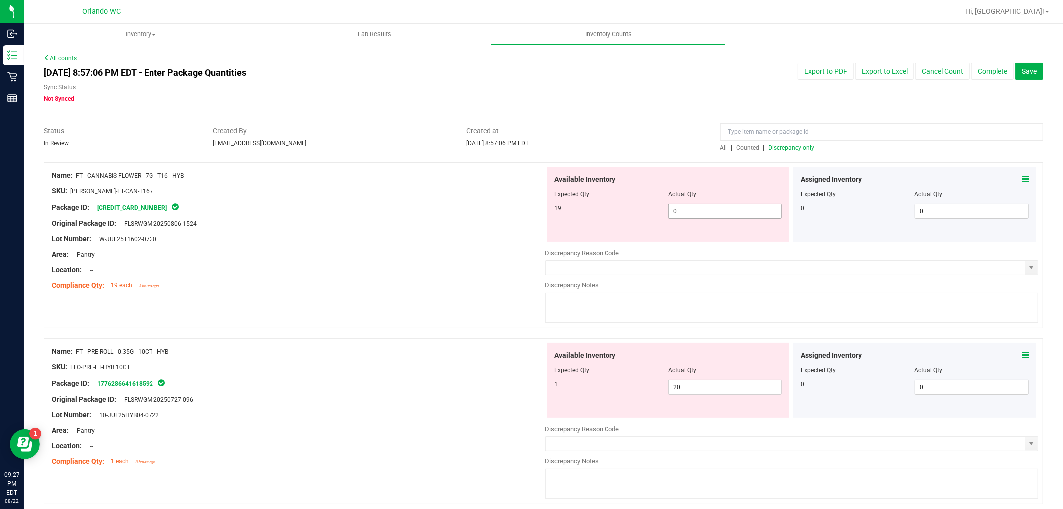
click at [688, 208] on span "0 0" at bounding box center [725, 211] width 114 height 15
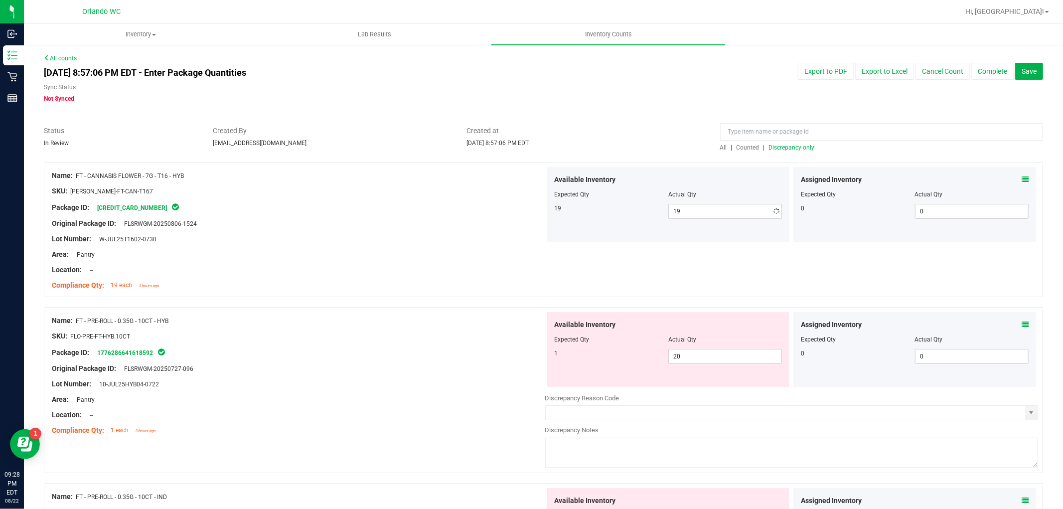
click at [310, 269] on div "Location: --" at bounding box center [298, 270] width 493 height 10
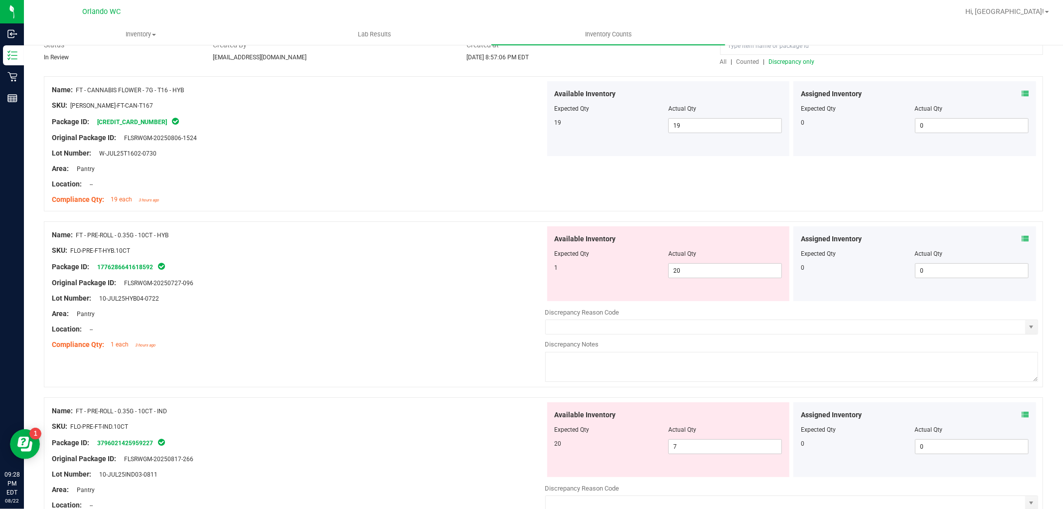
scroll to position [111, 0]
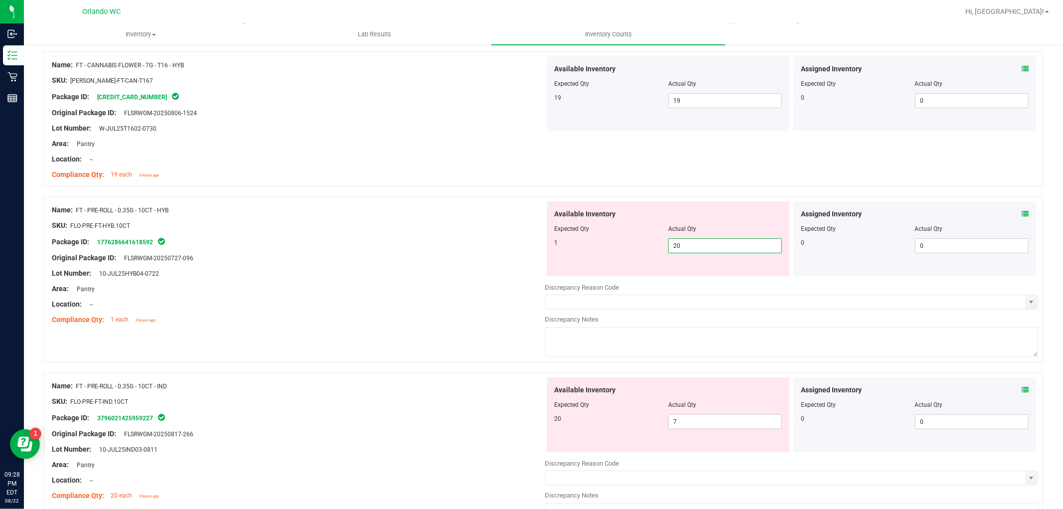
click at [684, 246] on span "20 20" at bounding box center [725, 245] width 114 height 15
click at [309, 322] on div "Compliance Qty: 1 each 3 hours ago" at bounding box center [298, 319] width 493 height 10
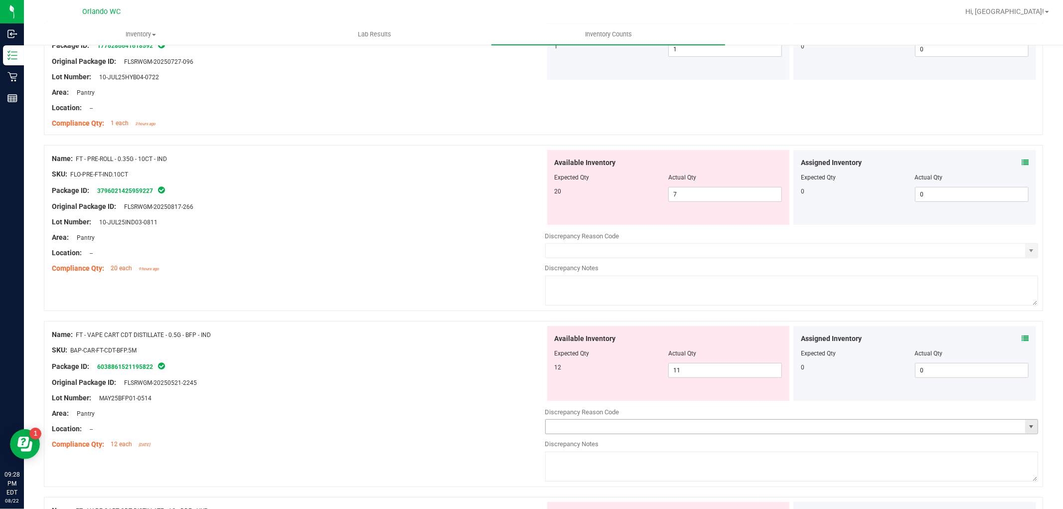
scroll to position [332, 0]
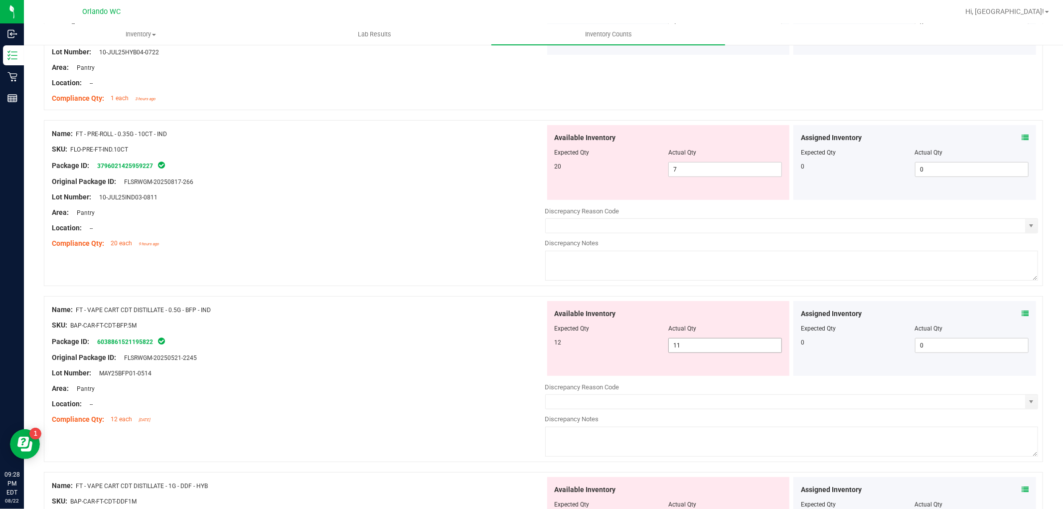
click at [696, 346] on span "11 11" at bounding box center [725, 345] width 114 height 15
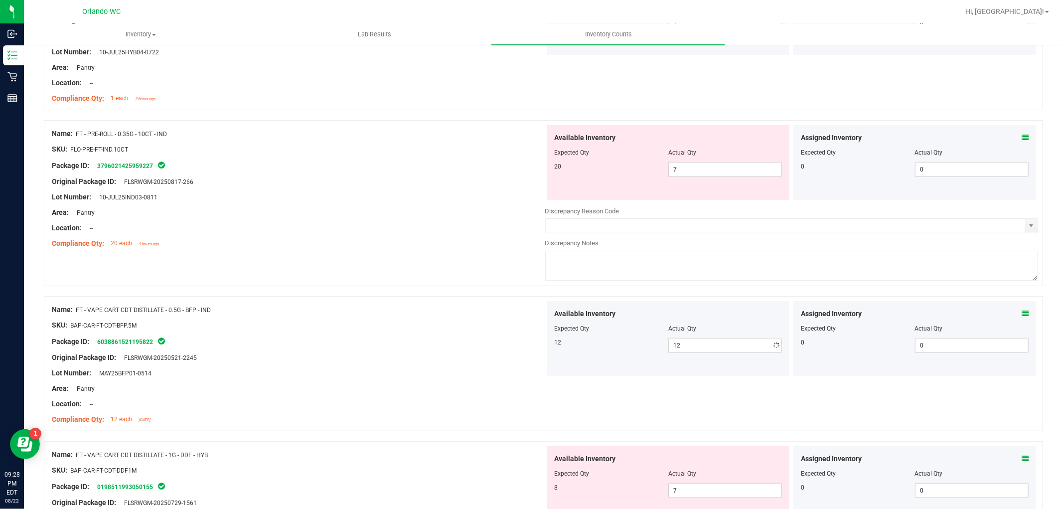
click at [270, 394] on div at bounding box center [298, 396] width 493 height 5
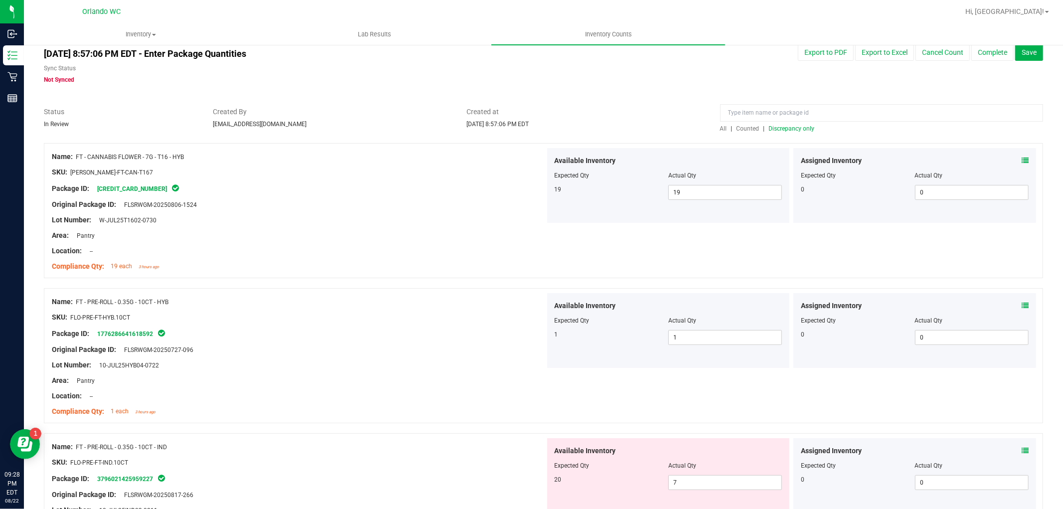
scroll to position [0, 0]
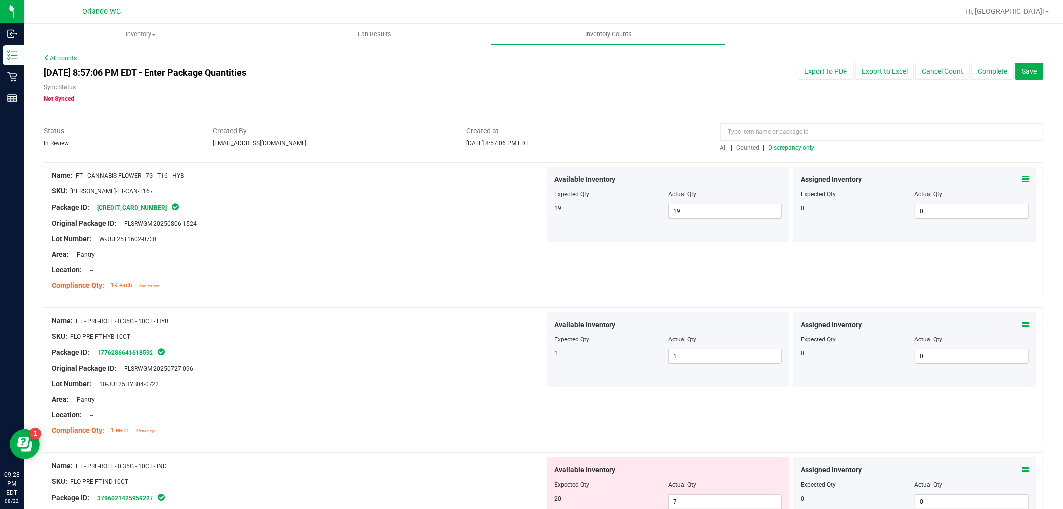
click at [795, 148] on span "Discrepancy only" at bounding box center [792, 147] width 46 height 7
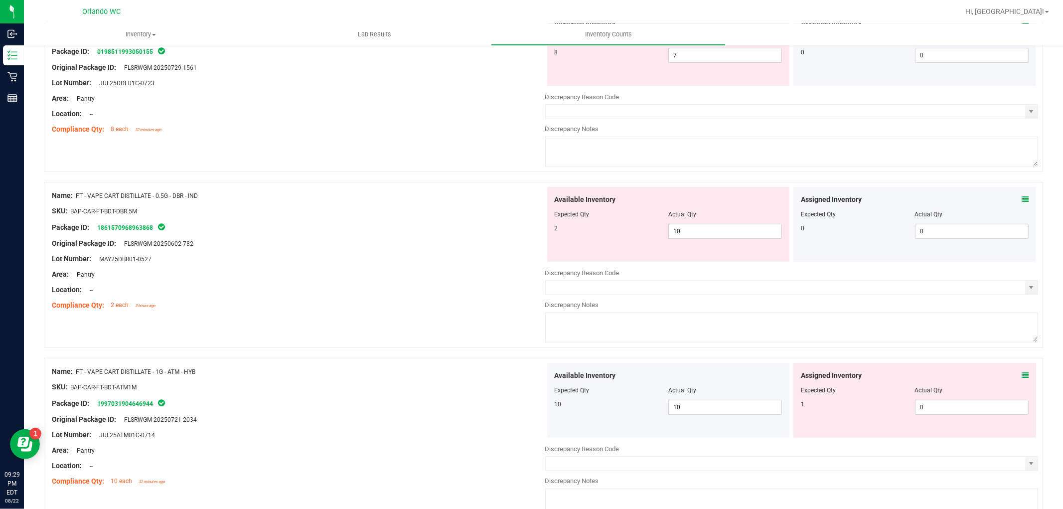
scroll to position [277, 0]
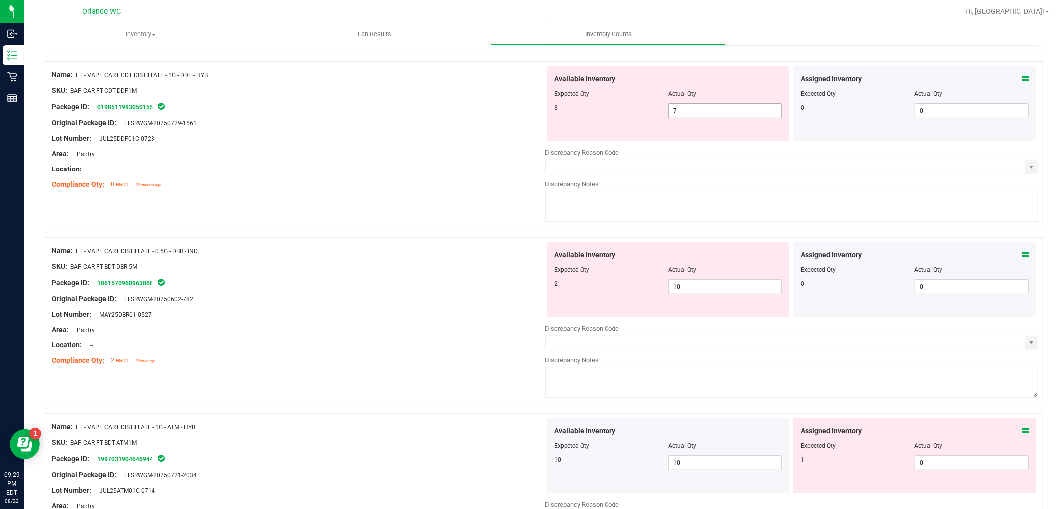
click at [701, 109] on input "7" at bounding box center [725, 111] width 113 height 14
click at [428, 323] on div "Name: FT - VAPE CART DISTILLATE - 0.5G - DBR - IND SKU: BAP-CAR-FT-BDT-DBR.5M P…" at bounding box center [298, 305] width 493 height 127
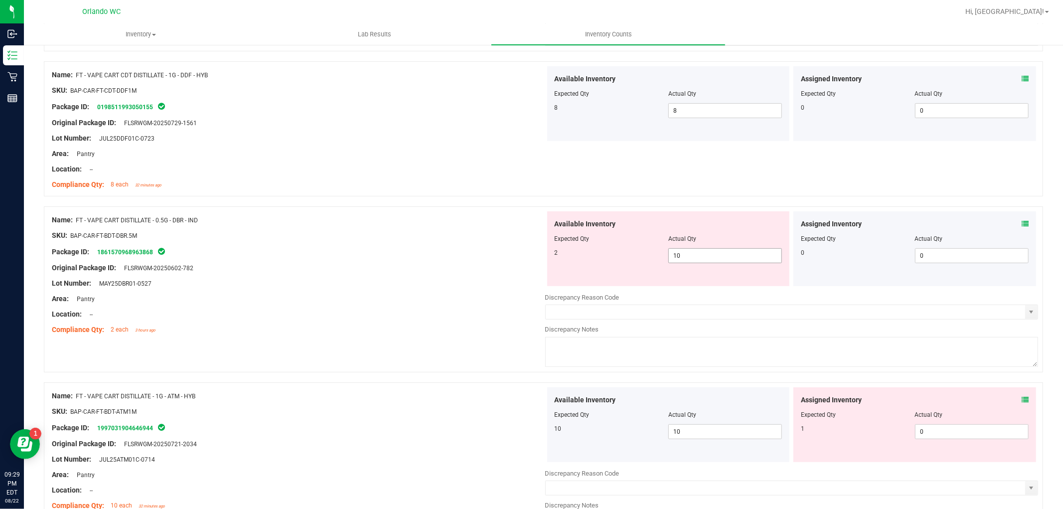
click at [692, 255] on span "10 10" at bounding box center [725, 255] width 114 height 15
click at [371, 283] on div "Lot Number: MAY25DBR01-0527" at bounding box center [298, 283] width 493 height 10
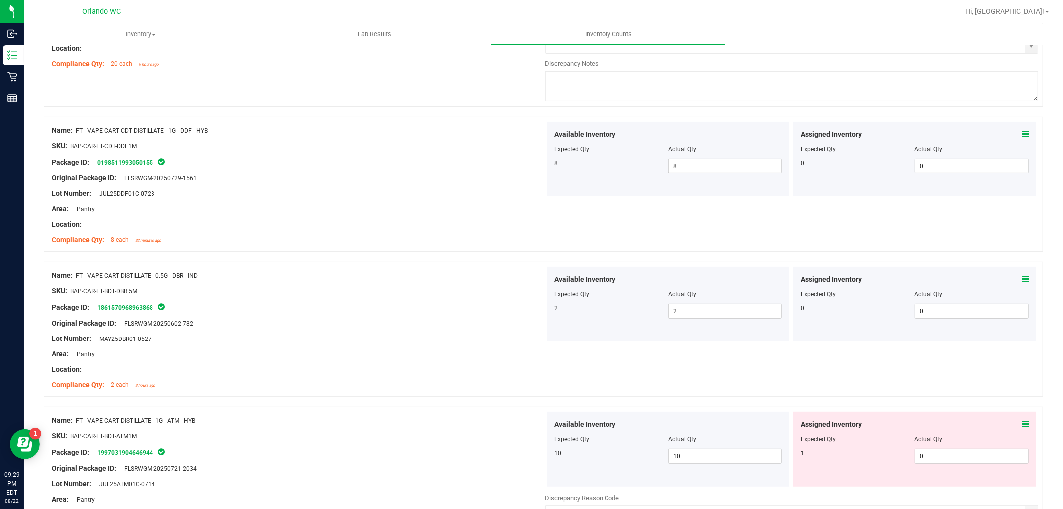
scroll to position [0, 0]
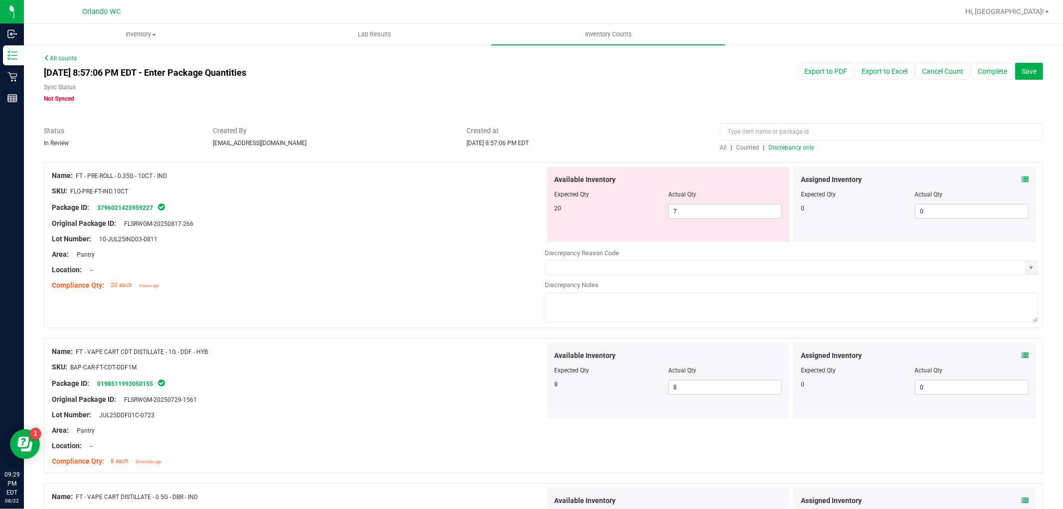
click at [789, 146] on span "Discrepancy only" at bounding box center [792, 147] width 46 height 7
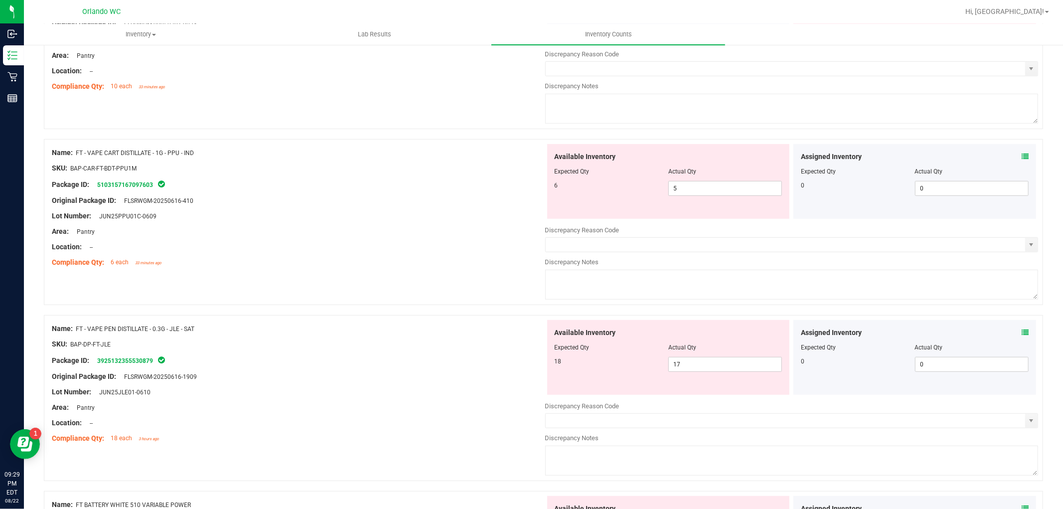
scroll to position [387, 0]
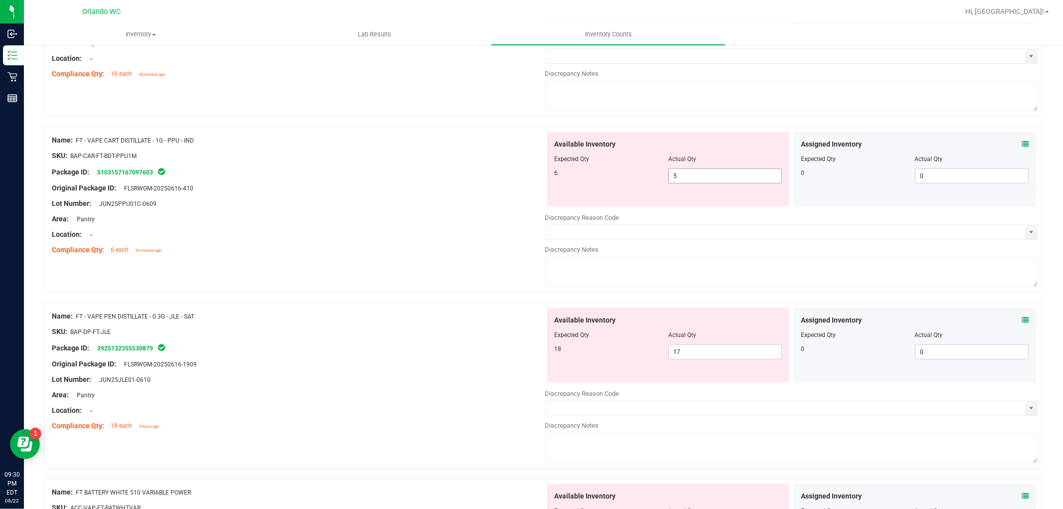
click at [685, 176] on input "5" at bounding box center [725, 176] width 113 height 14
click at [242, 392] on div "Name: FT - VAPE PEN DISTILLATE - 0.3G - JLE - SAT SKU: BAP-DP-FT-JLE Package ID…" at bounding box center [298, 370] width 493 height 127
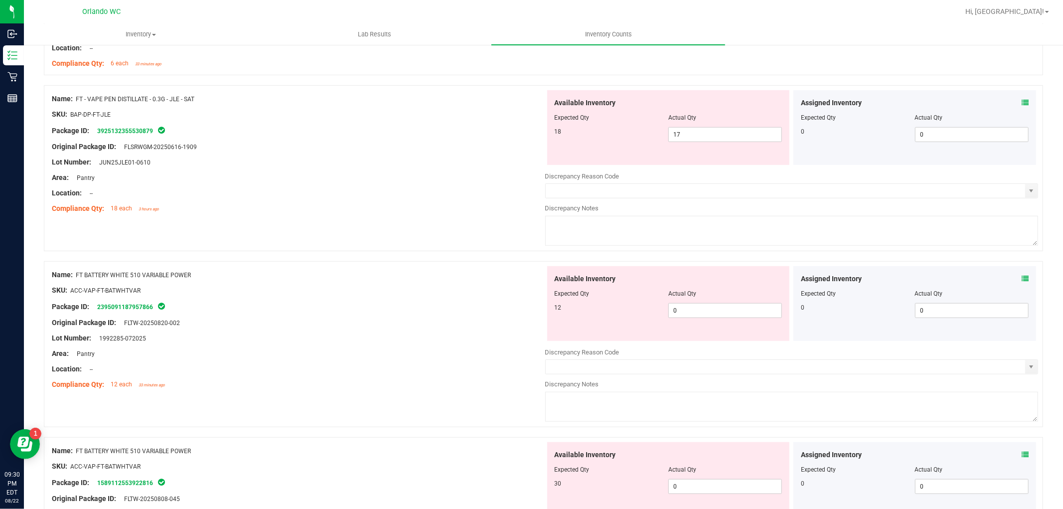
scroll to position [554, 0]
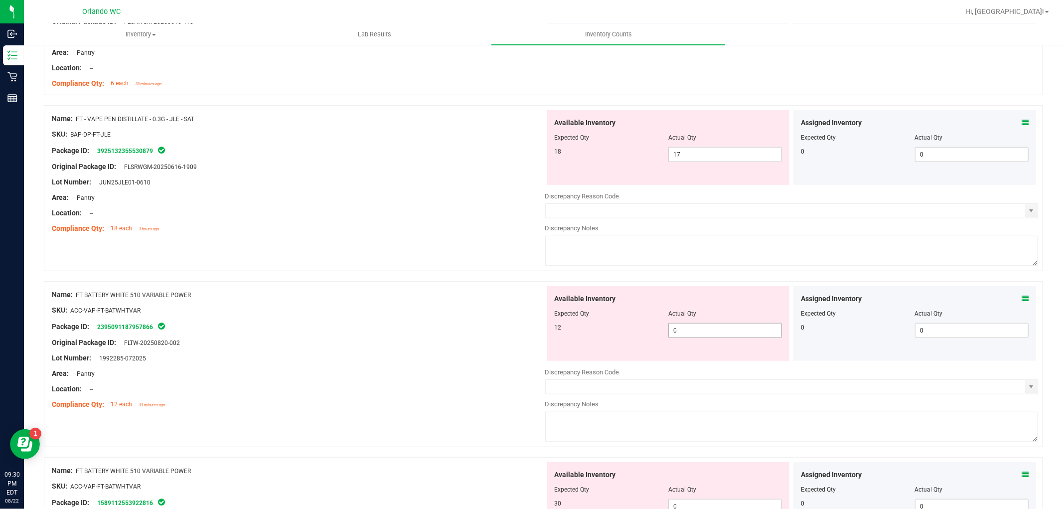
click at [714, 334] on span "0 0" at bounding box center [725, 330] width 114 height 15
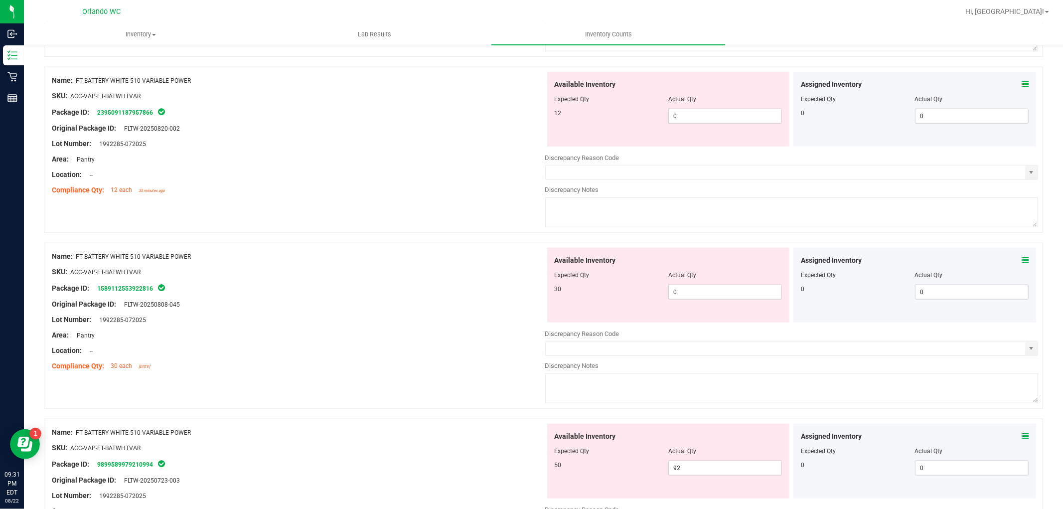
scroll to position [830, 0]
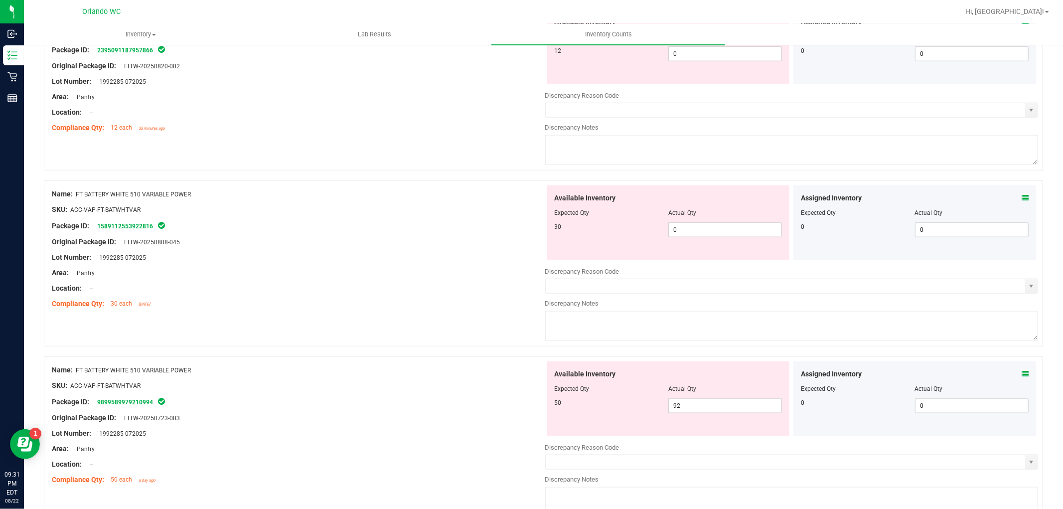
click at [407, 302] on div "Compliance Qty: 30 each [DATE]" at bounding box center [298, 304] width 493 height 10
click at [698, 406] on span "92 92" at bounding box center [725, 405] width 114 height 15
click at [694, 231] on span "0 0" at bounding box center [725, 229] width 114 height 15
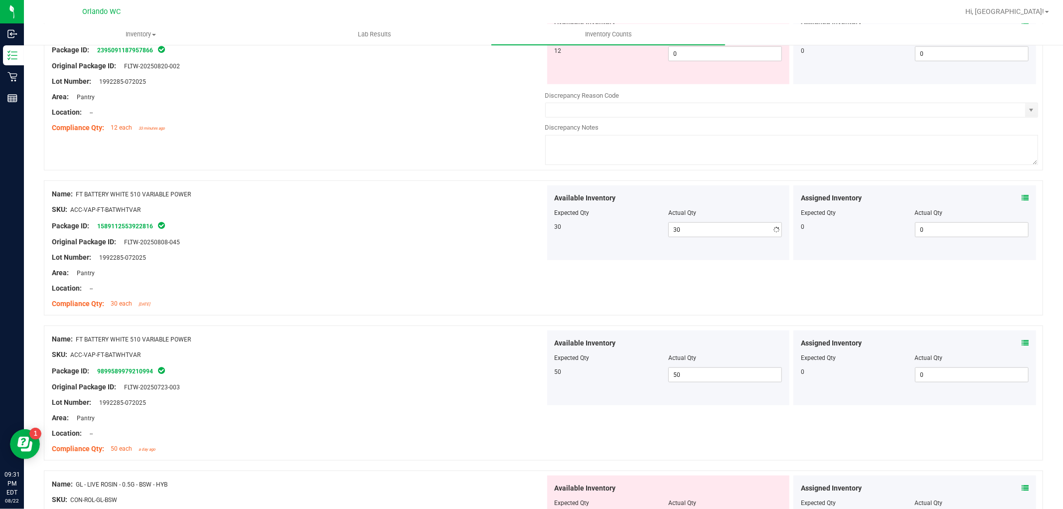
click at [402, 229] on div "Package ID: 1589112553922816" at bounding box center [298, 226] width 493 height 12
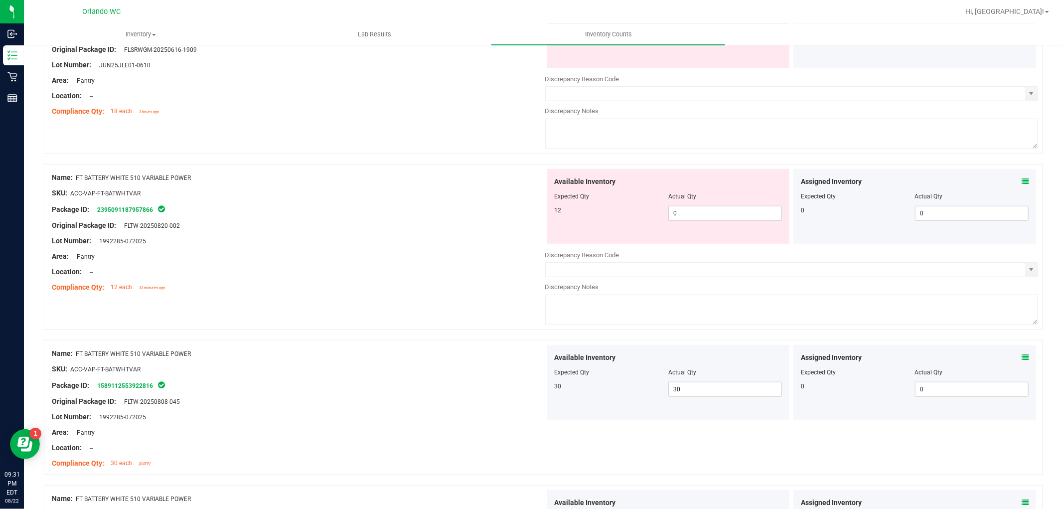
scroll to position [664, 0]
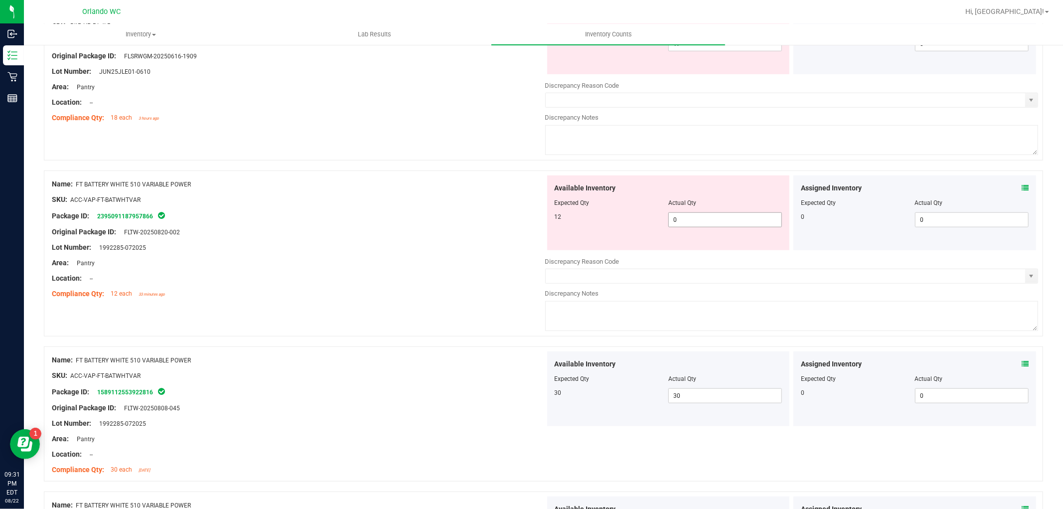
click at [689, 225] on span "0 0" at bounding box center [725, 219] width 114 height 15
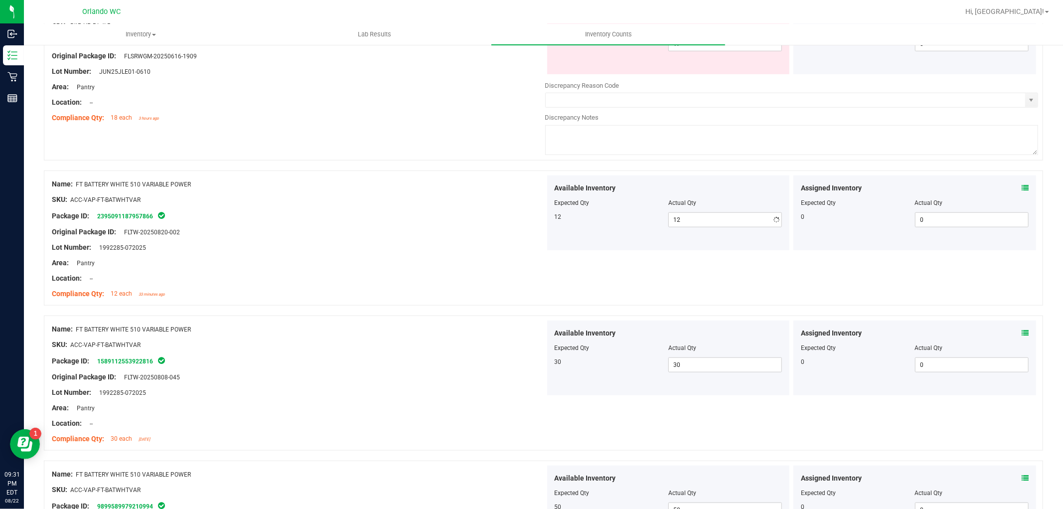
click at [333, 262] on div "Area: Pantry" at bounding box center [298, 263] width 493 height 10
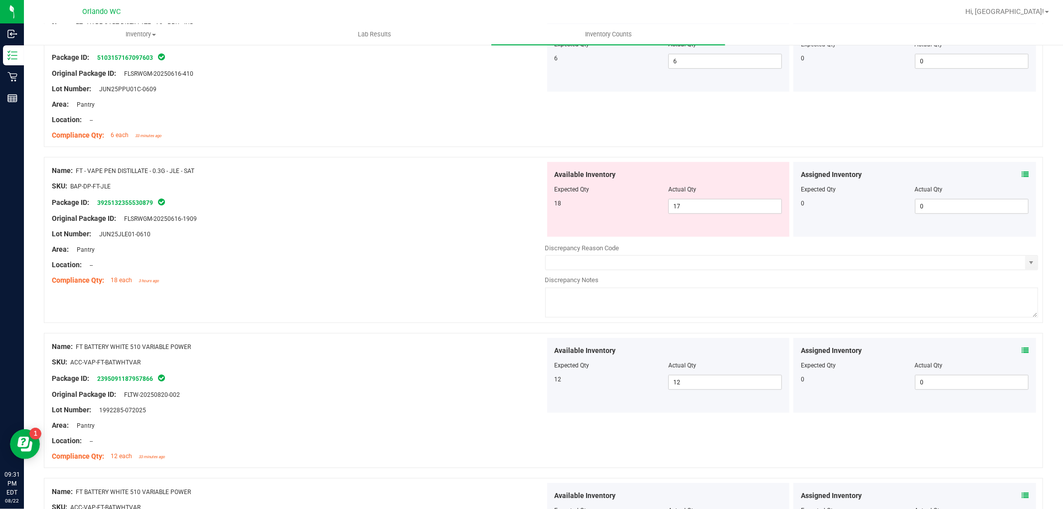
scroll to position [503, 0]
click at [704, 207] on input "17" at bounding box center [725, 205] width 113 height 14
click at [428, 297] on div "Name: FT - VAPE PEN DISTILLATE - 0.3G - JLE - SAT SKU: BAP-DP-FT-JLE Package ID…" at bounding box center [543, 243] width 999 height 176
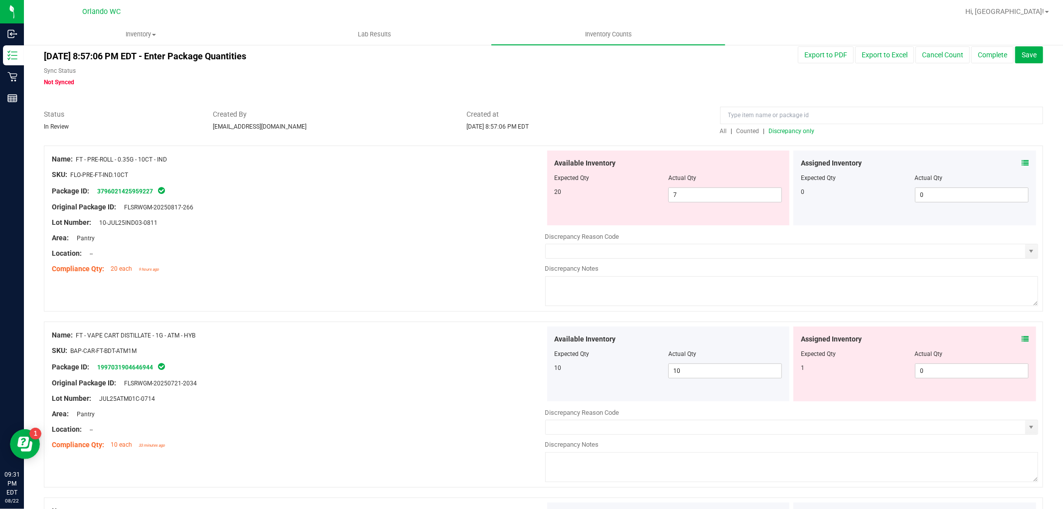
scroll to position [15, 0]
click at [699, 195] on input "7" at bounding box center [725, 196] width 113 height 14
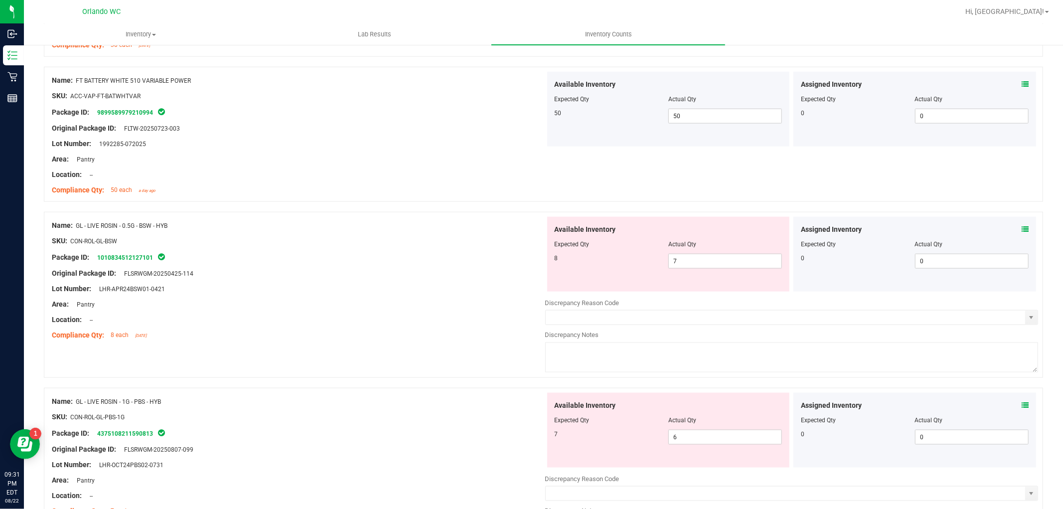
scroll to position [1082, 0]
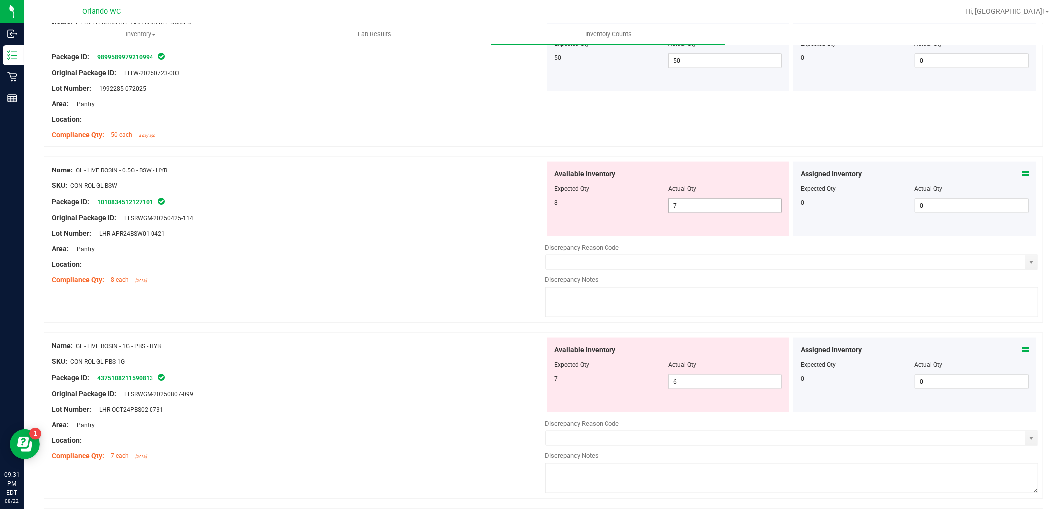
click at [698, 205] on input "7" at bounding box center [725, 206] width 113 height 14
click at [693, 385] on div "Available Inventory Expected Qty Actual Qty 7 6 6" at bounding box center [791, 416] width 493 height 158
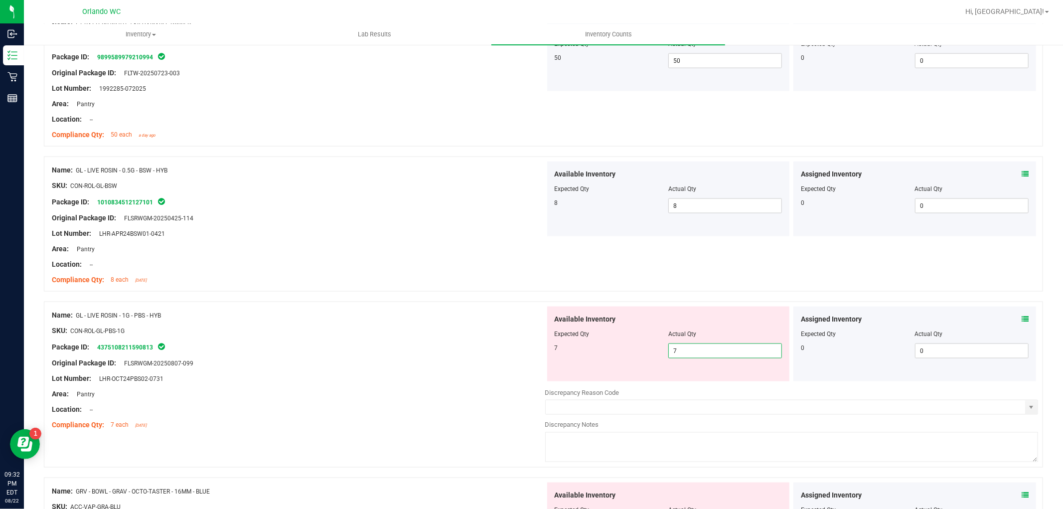
click at [427, 413] on div "Location: --" at bounding box center [298, 409] width 493 height 10
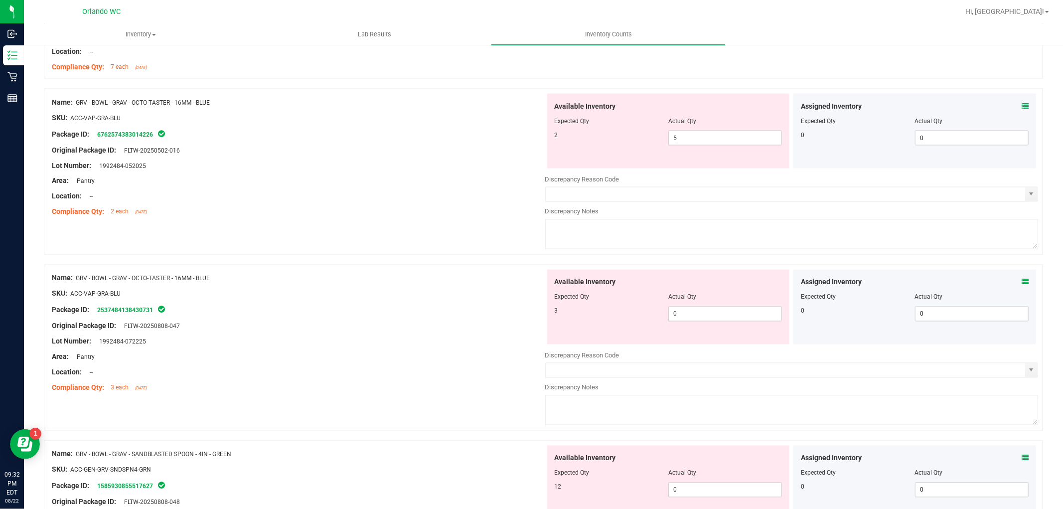
scroll to position [1442, 0]
click at [706, 141] on span "5 5" at bounding box center [725, 136] width 114 height 15
click at [692, 309] on div "Available Inventory Expected Qty Actual Qty 3 0 0" at bounding box center [668, 305] width 243 height 75
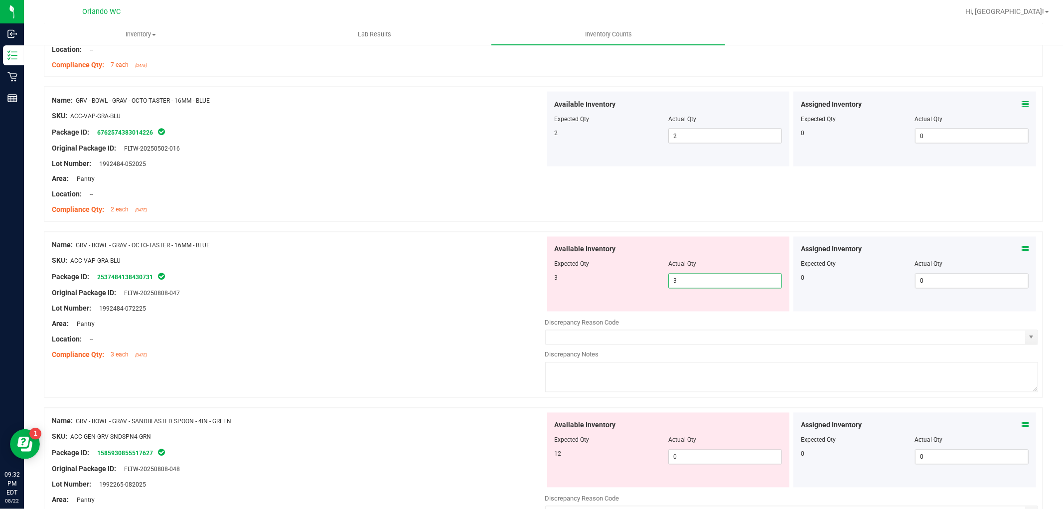
click at [389, 341] on div "Location: --" at bounding box center [298, 339] width 493 height 10
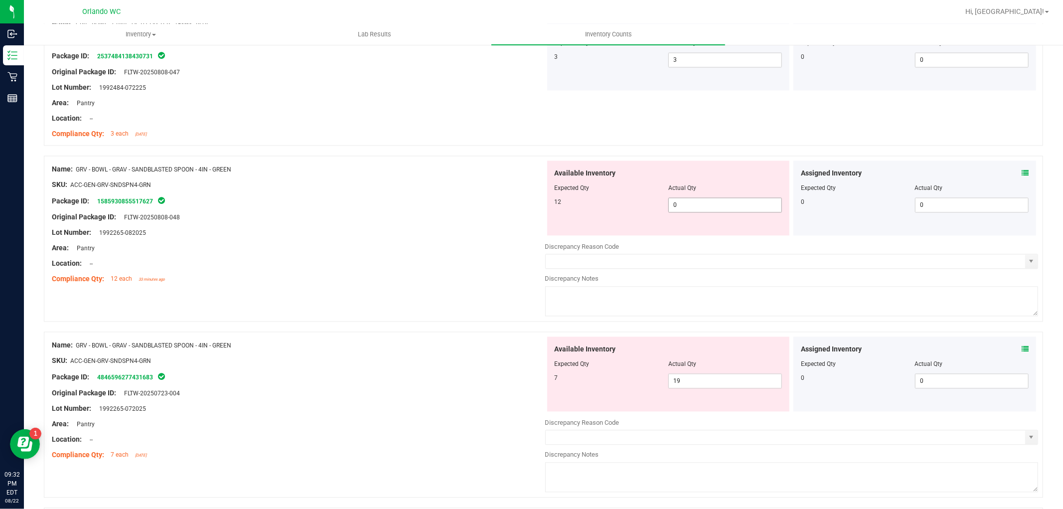
click at [698, 206] on span "0 0" at bounding box center [725, 204] width 114 height 15
click at [691, 380] on span "19 19" at bounding box center [725, 380] width 114 height 15
click at [682, 203] on span "0 0" at bounding box center [725, 204] width 114 height 15
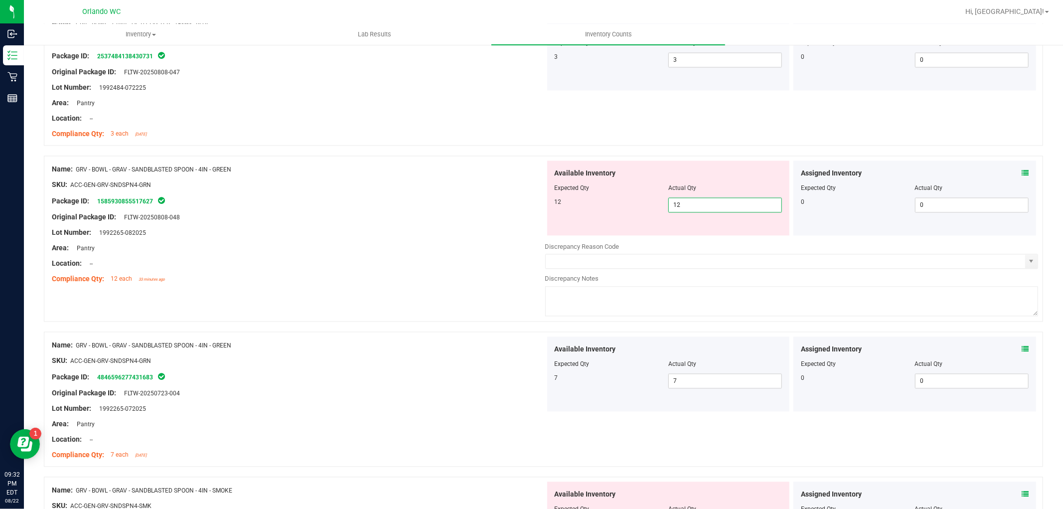
click at [397, 256] on div at bounding box center [298, 255] width 493 height 5
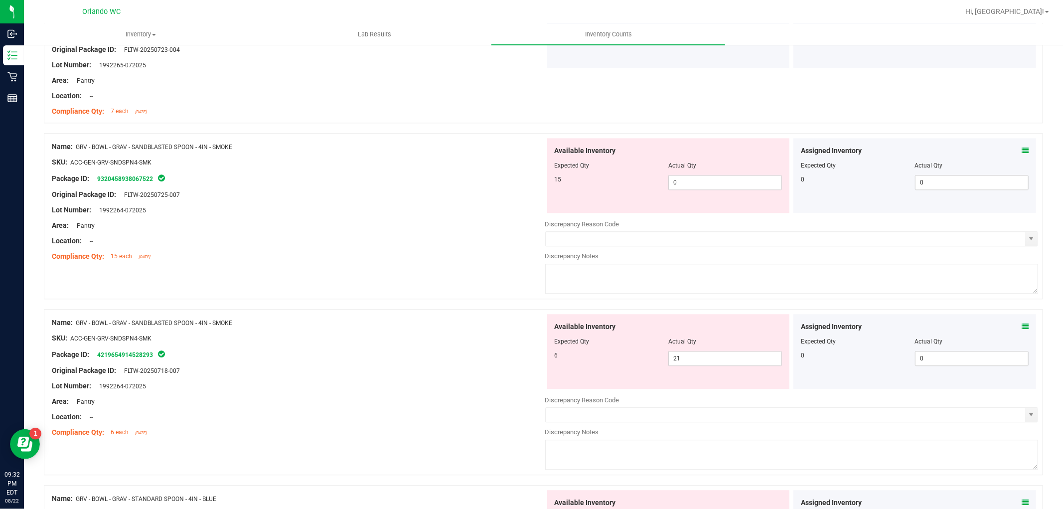
scroll to position [1996, 0]
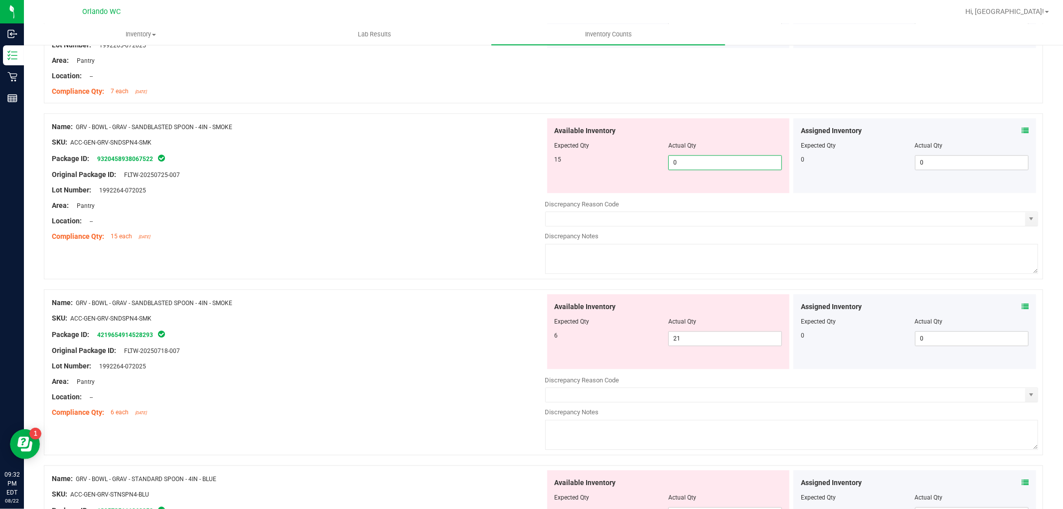
click at [733, 161] on span "0 0" at bounding box center [725, 162] width 114 height 15
click at [706, 339] on div "Available Inventory Expected Qty Actual Qty 6 21 21" at bounding box center [668, 331] width 243 height 75
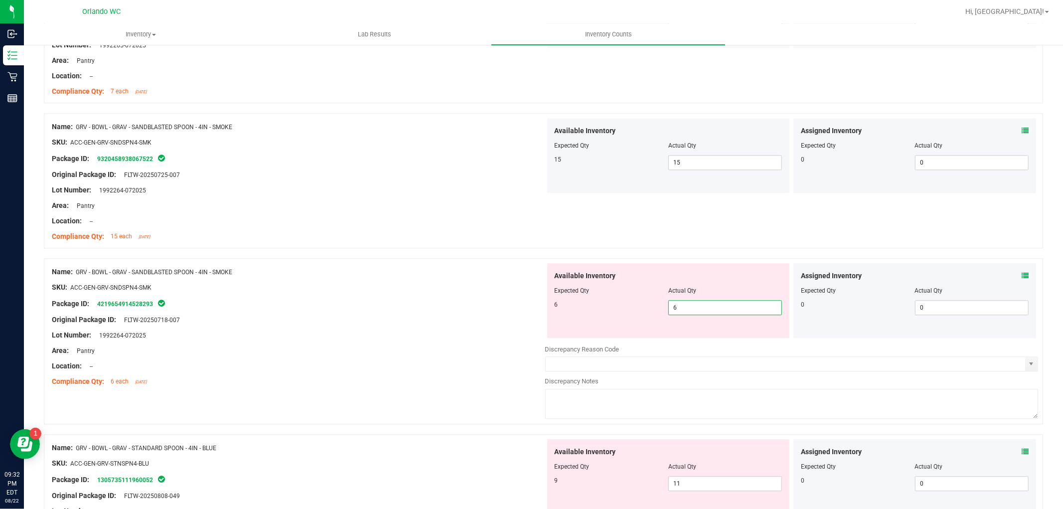
click at [472, 312] on div at bounding box center [298, 311] width 493 height 5
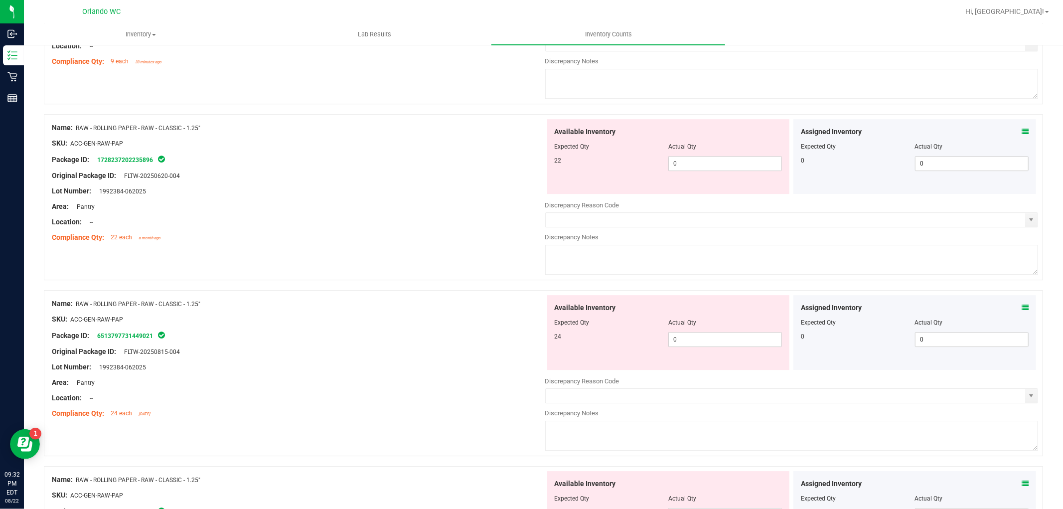
scroll to position [2494, 0]
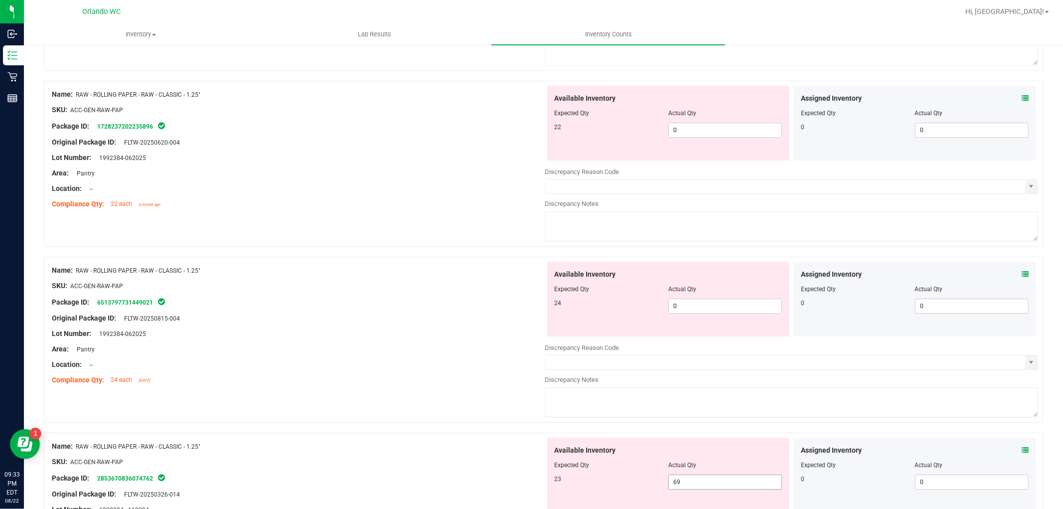
click at [718, 485] on span "69 69" at bounding box center [725, 481] width 114 height 15
click at [700, 304] on span "0 0" at bounding box center [725, 306] width 114 height 15
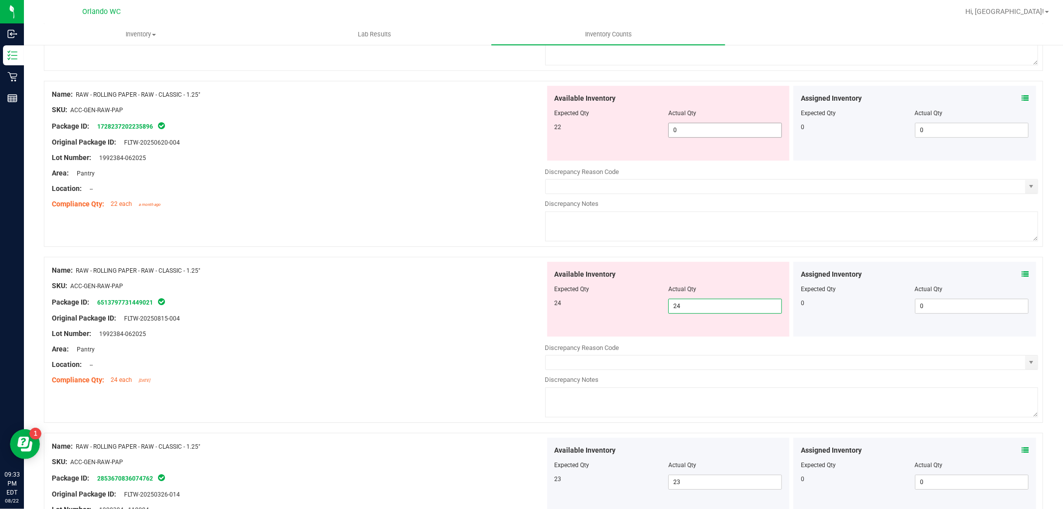
click at [716, 133] on span "0 0" at bounding box center [725, 130] width 114 height 15
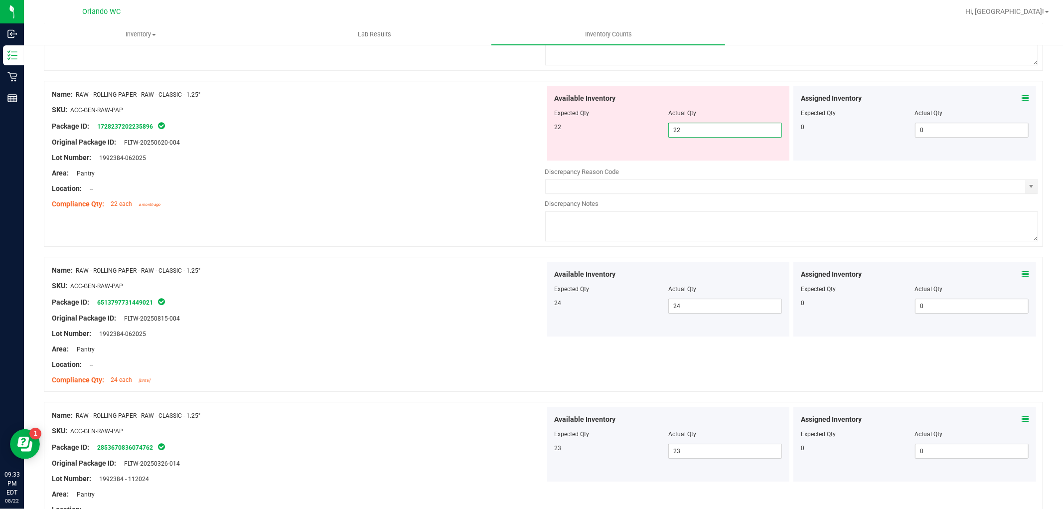
click at [253, 261] on div "Name: RAW - ROLLING PAPER - RAW - CLASSIC - 1.25" SKU: ACC-GEN-RAW-PAP Package …" at bounding box center [543, 324] width 999 height 135
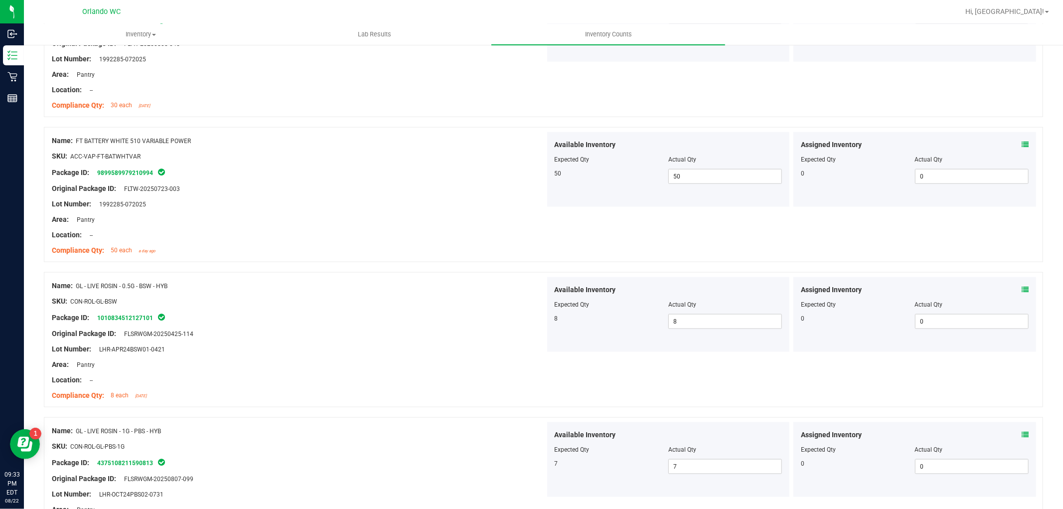
scroll to position [0, 0]
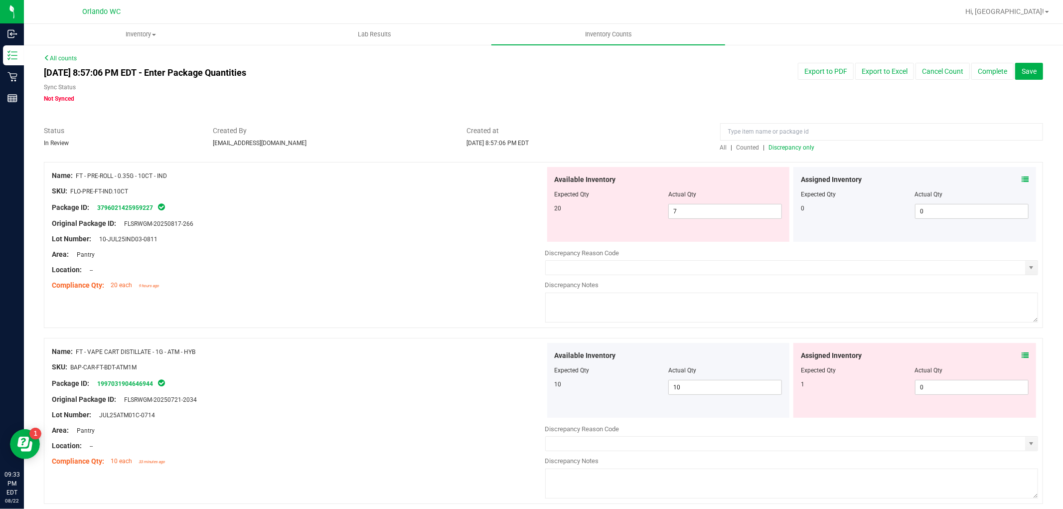
click at [784, 149] on span "Discrepancy only" at bounding box center [792, 147] width 46 height 7
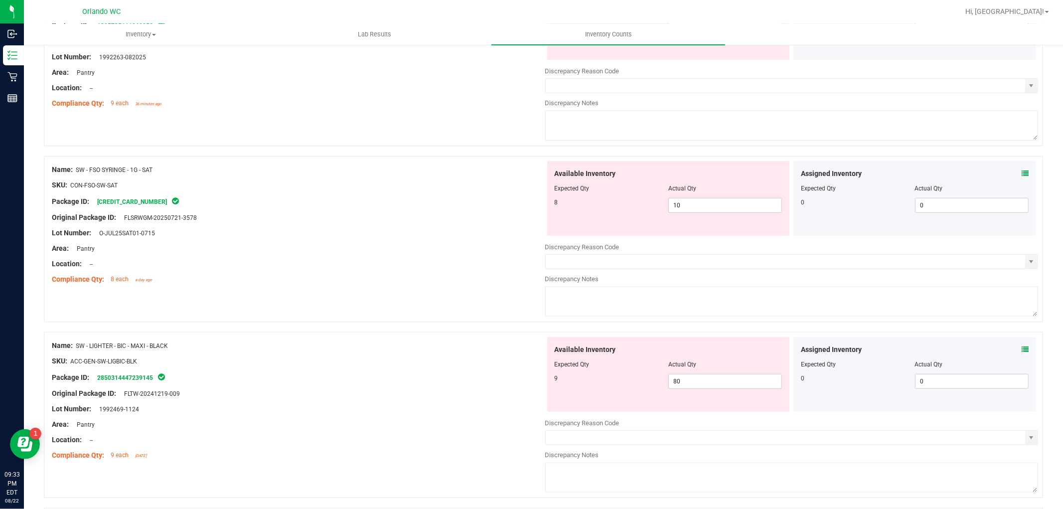
scroll to position [554, 0]
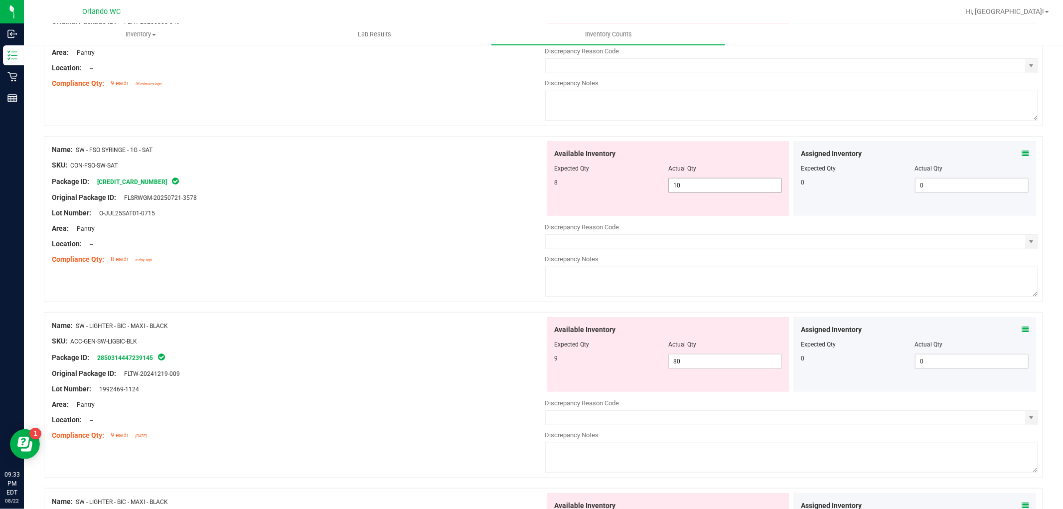
click at [710, 188] on span "10 10" at bounding box center [725, 185] width 114 height 15
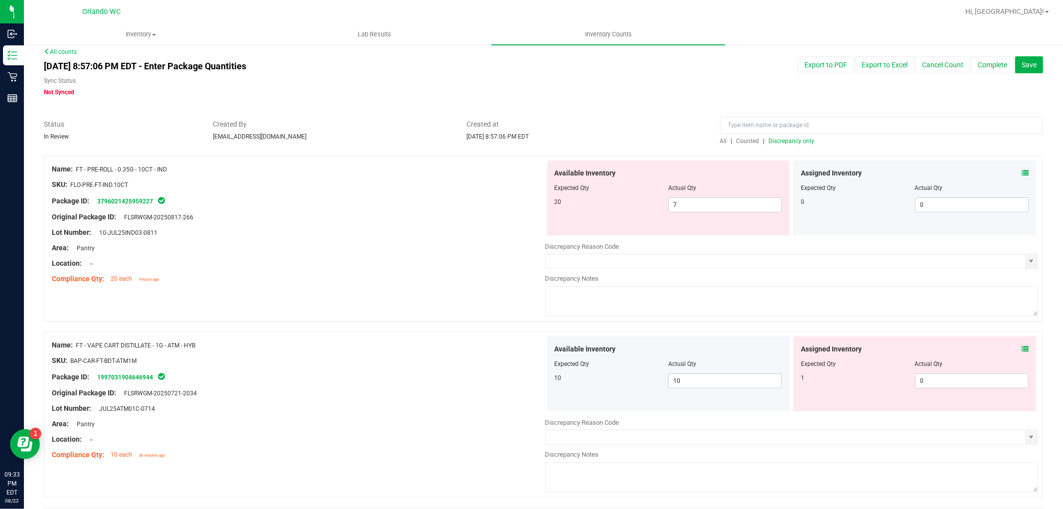
scroll to position [0, 0]
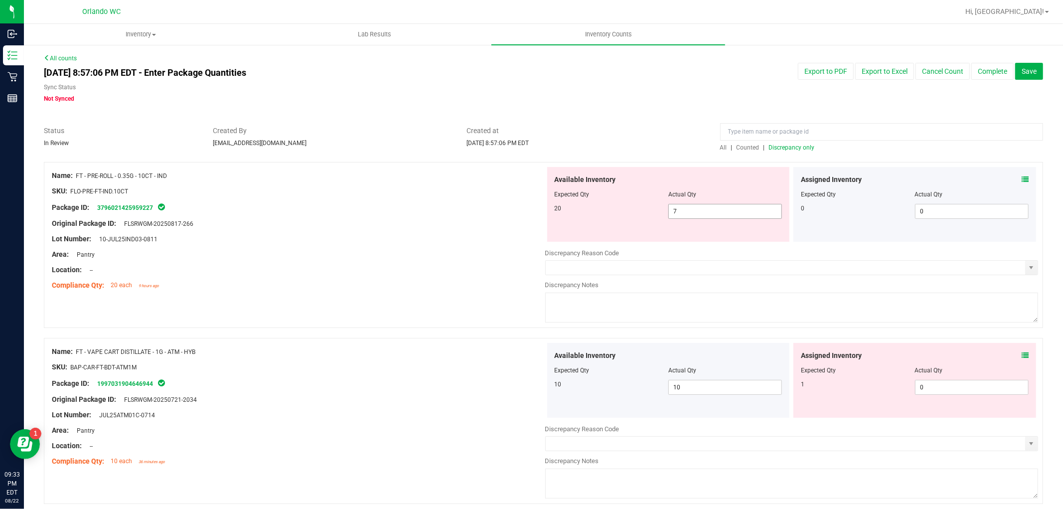
click at [686, 213] on span "7 7" at bounding box center [725, 211] width 114 height 15
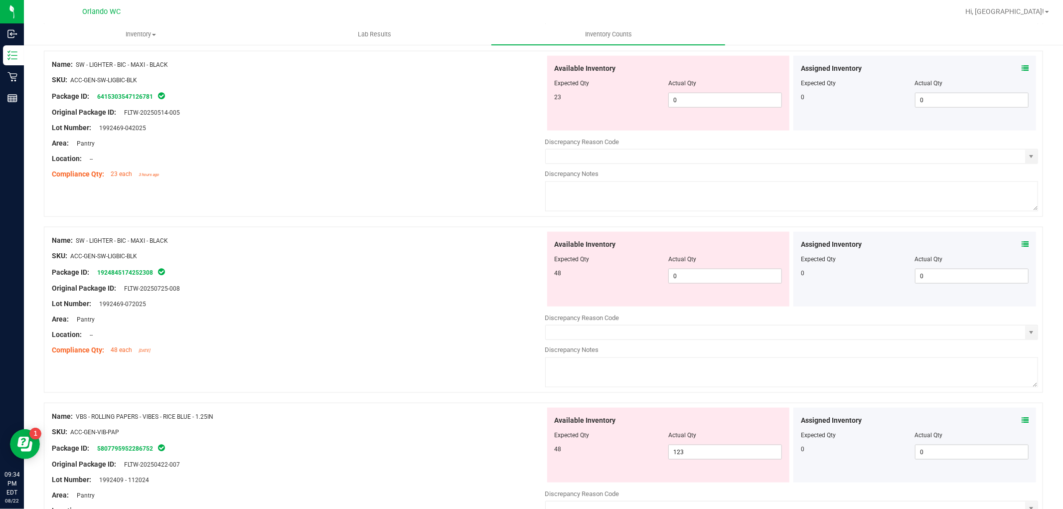
scroll to position [886, 0]
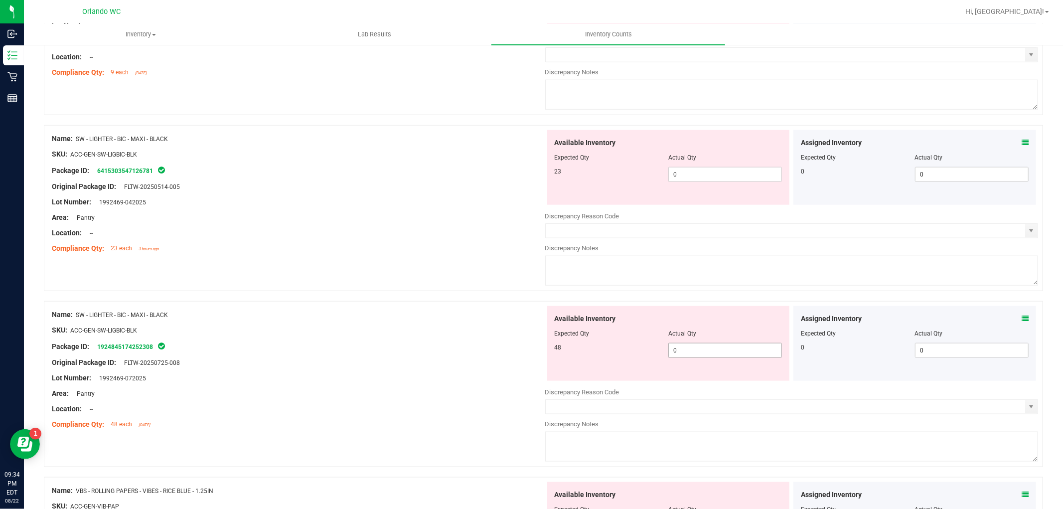
click at [705, 353] on span "0 0" at bounding box center [725, 350] width 114 height 15
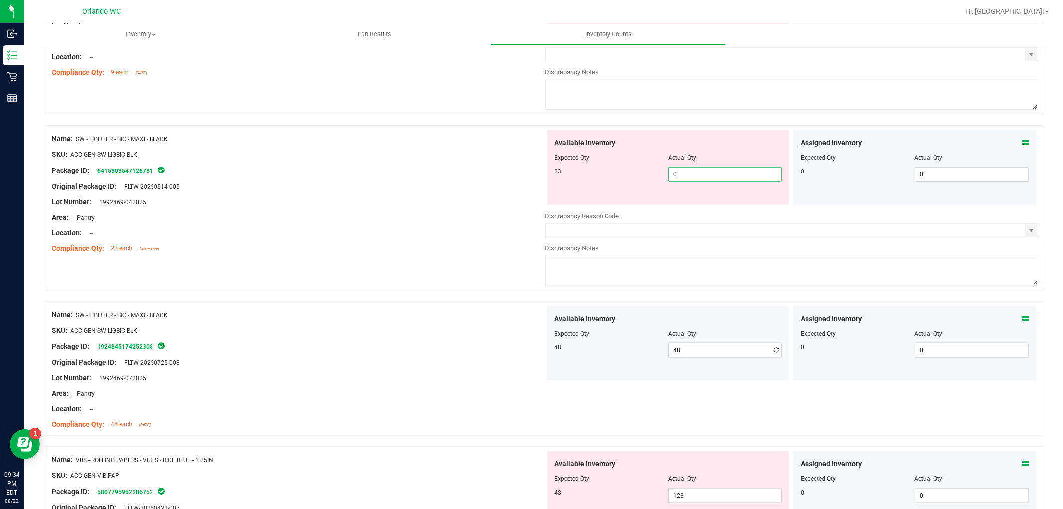
click at [700, 170] on span "0 0" at bounding box center [725, 174] width 114 height 15
drag, startPoint x: 362, startPoint y: 222, endPoint x: 369, endPoint y: 223, distance: 6.6
click at [365, 222] on div "Area: Pantry" at bounding box center [298, 217] width 493 height 10
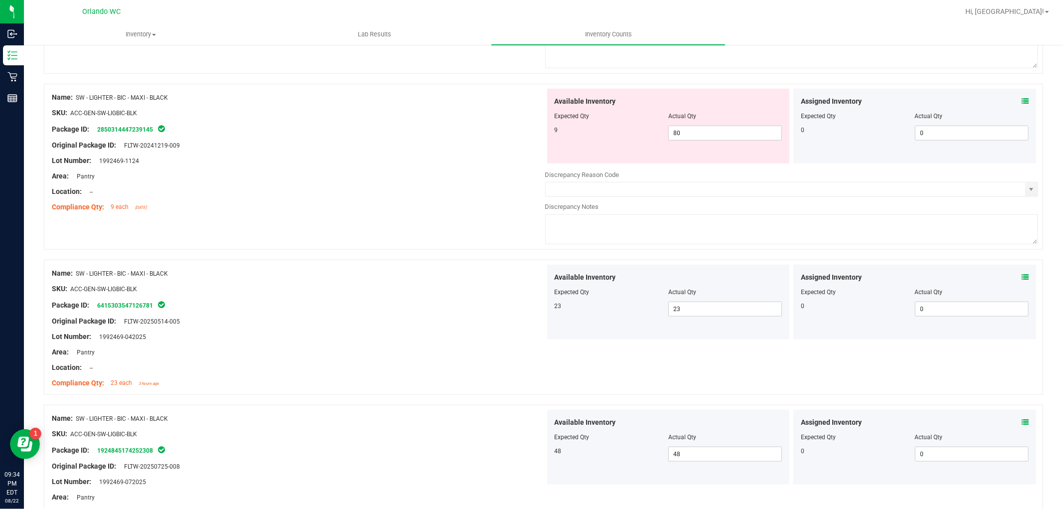
scroll to position [720, 0]
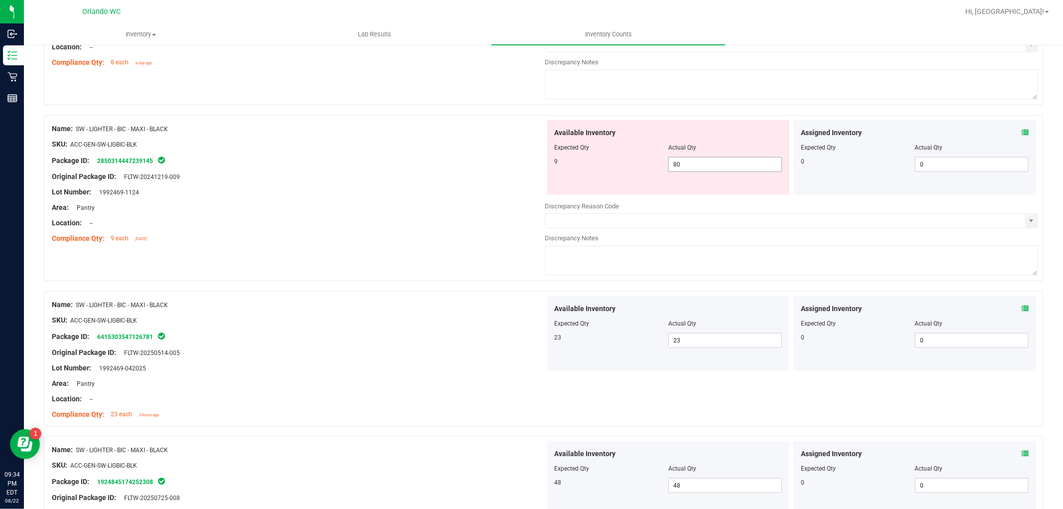
click at [699, 165] on span "80 80" at bounding box center [725, 164] width 114 height 15
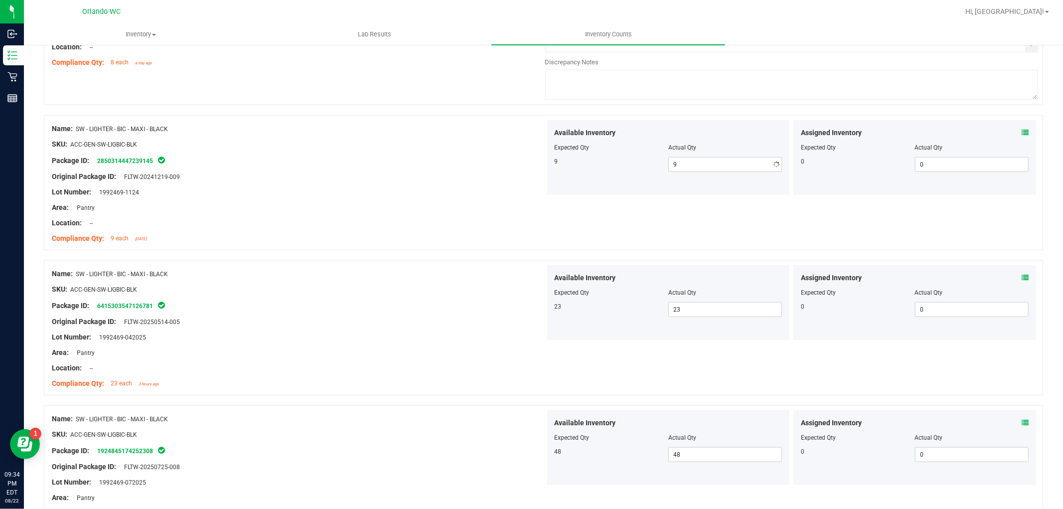
click at [410, 252] on div "Name: SW - LIGHTER - BIC - MAXI - BLACK SKU: ACC-GEN-SW-LIGBIC-BLK Package ID: …" at bounding box center [543, 187] width 999 height 145
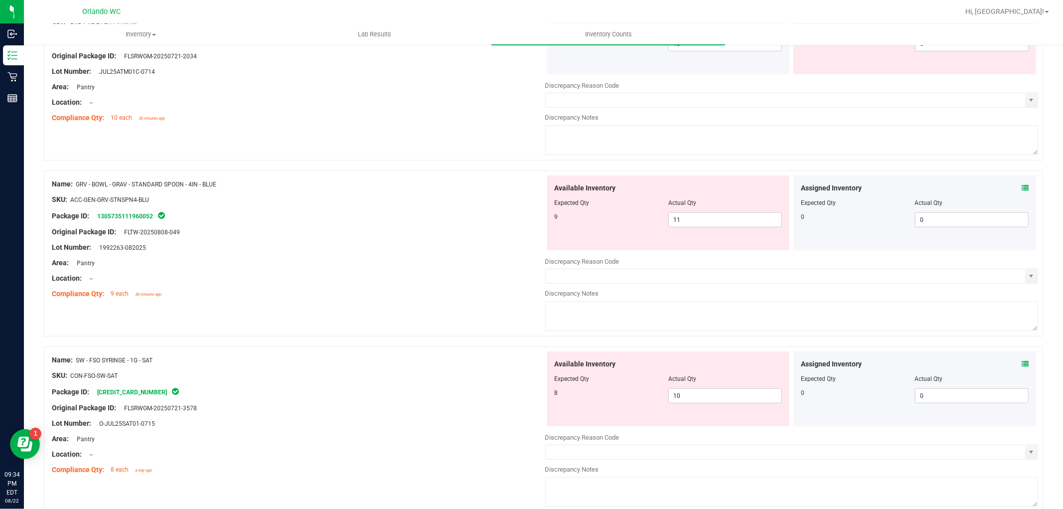
scroll to position [332, 0]
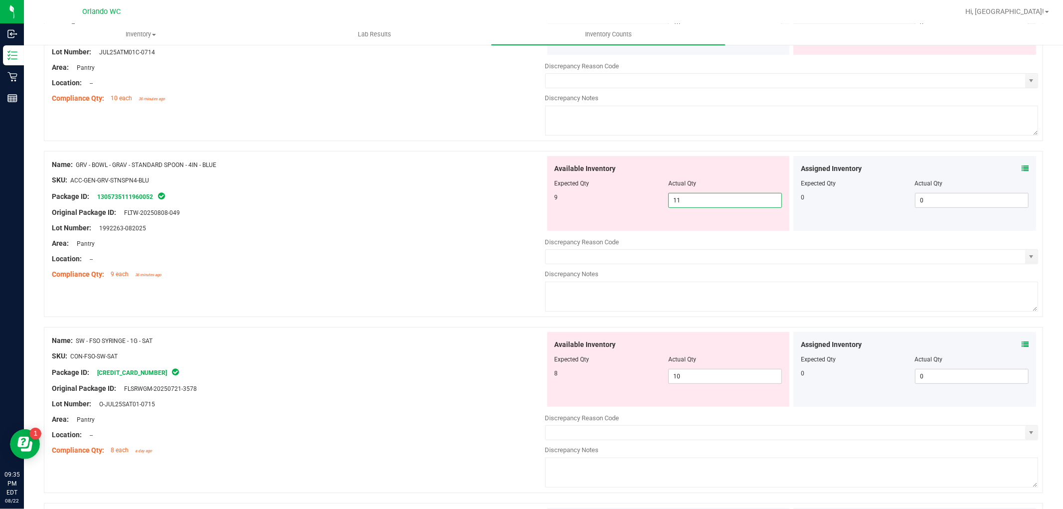
click at [691, 202] on span "11 11" at bounding box center [725, 200] width 114 height 15
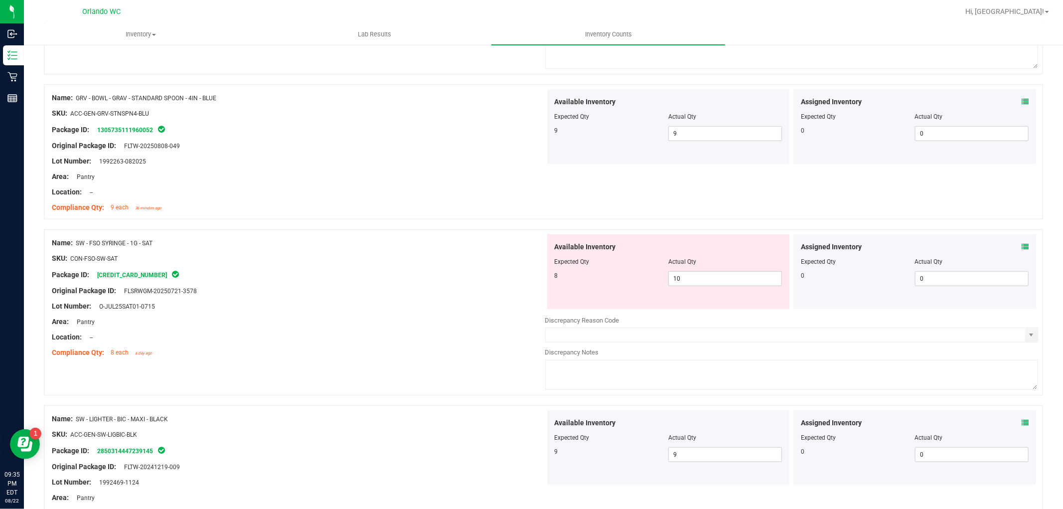
scroll to position [443, 0]
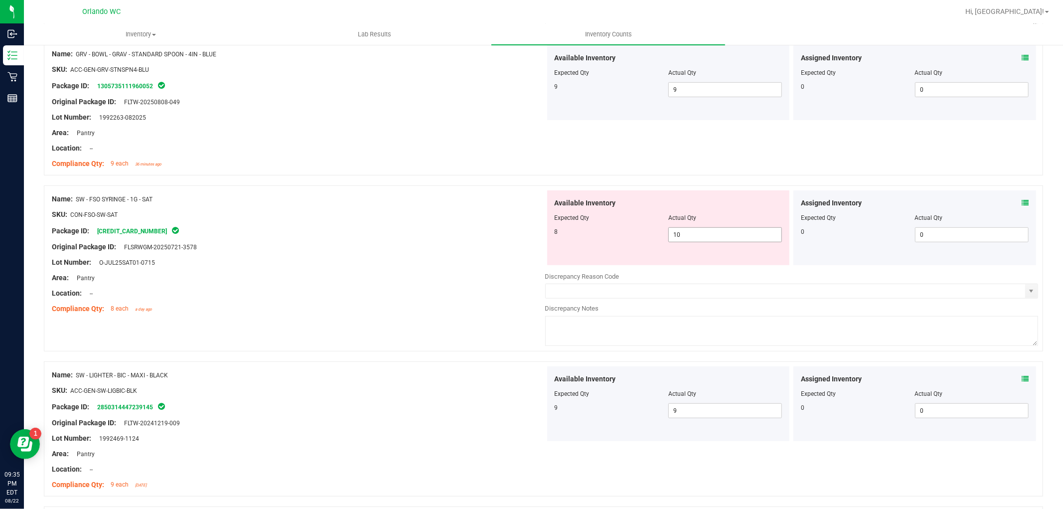
click at [713, 237] on input "10" at bounding box center [725, 235] width 113 height 14
click at [705, 233] on input "10" at bounding box center [725, 235] width 113 height 14
click at [375, 382] on div "Name: SW - LIGHTER - BIC - MAXI - BLACK SKU: ACC-GEN-SW-LIGBIC-BLK Package ID: …" at bounding box center [298, 429] width 493 height 127
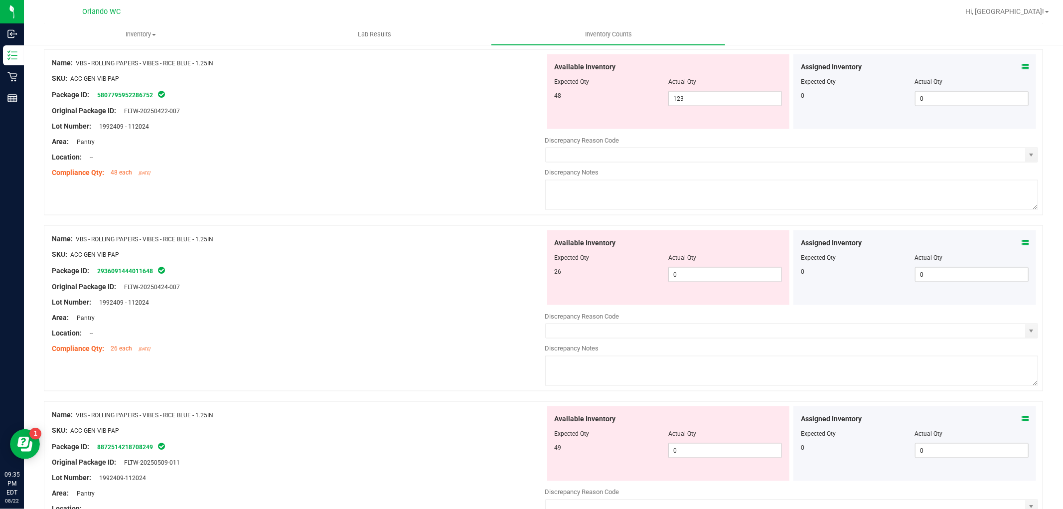
scroll to position [1158, 0]
click at [700, 100] on span "123 123" at bounding box center [725, 99] width 114 height 15
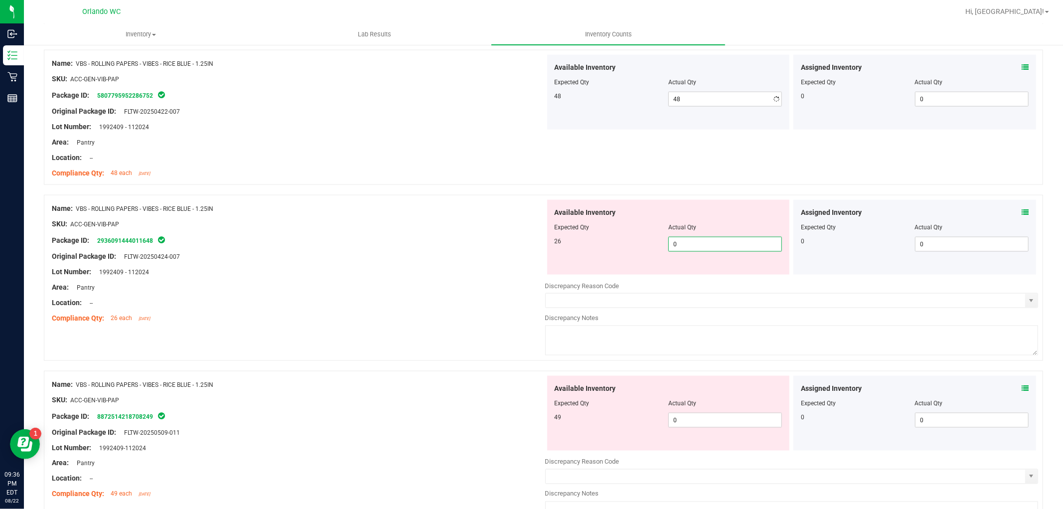
click at [690, 269] on div "Available Inventory Expected Qty Actual Qty 26 0 0" at bounding box center [668, 237] width 243 height 75
drag, startPoint x: 688, startPoint y: 424, endPoint x: 679, endPoint y: 406, distance: 20.5
click at [688, 420] on div "Available Inventory Expected Qty Actual Qty 49 0 0" at bounding box center [668, 413] width 243 height 75
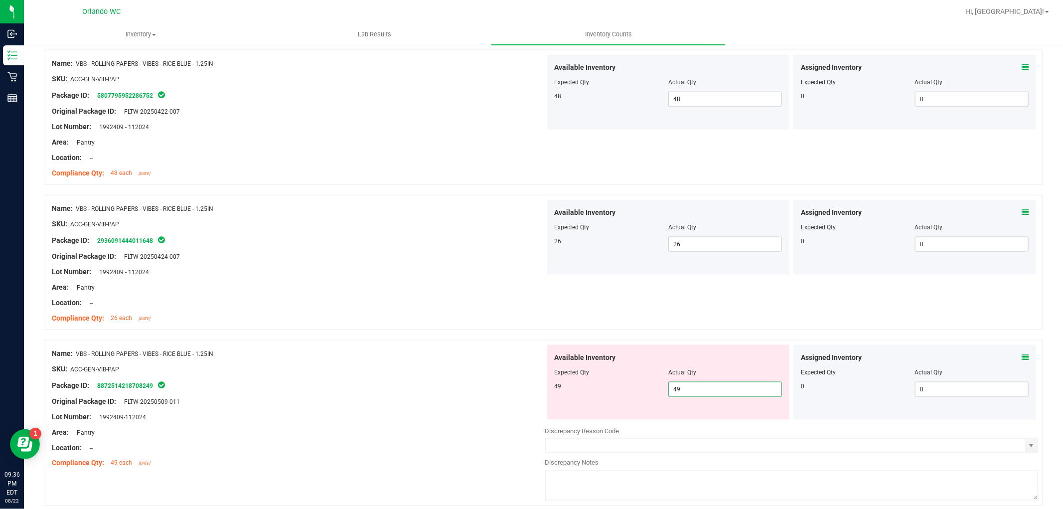
click at [352, 342] on div "Name: VBS - ROLLING PAPERS - VIBES - RICE BLUE - 1.25IN SKU: ACC-GEN-VIB-PAP Pa…" at bounding box center [543, 423] width 999 height 166
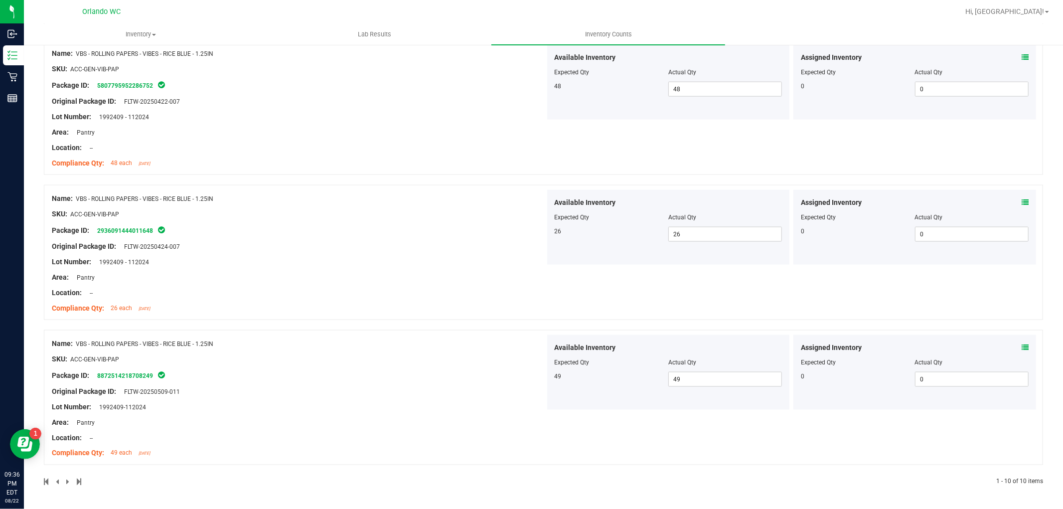
scroll to position [0, 0]
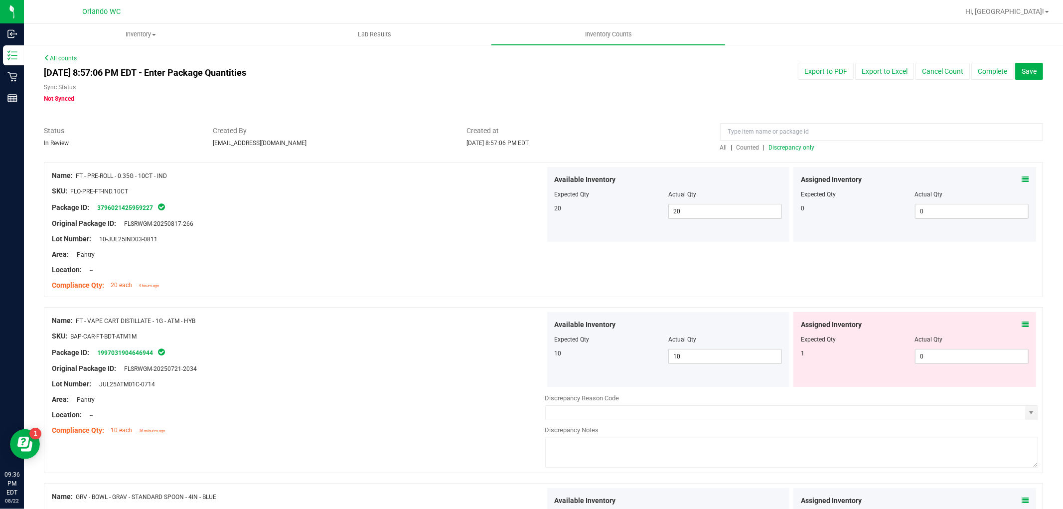
click at [796, 148] on span "Discrepancy only" at bounding box center [792, 147] width 46 height 7
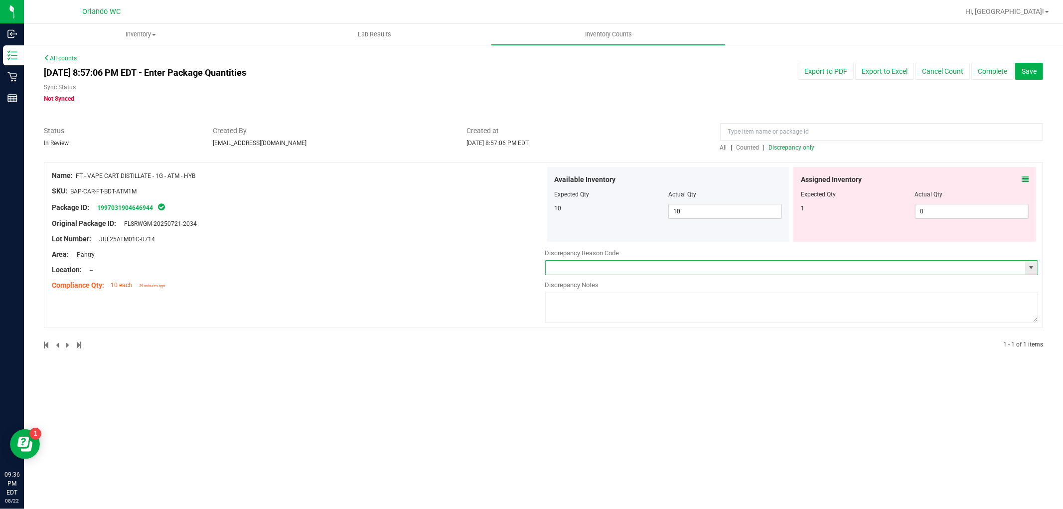
click at [745, 270] on input "text" at bounding box center [786, 268] width 480 height 14
click at [1033, 268] on span "select" at bounding box center [1031, 268] width 8 height 8
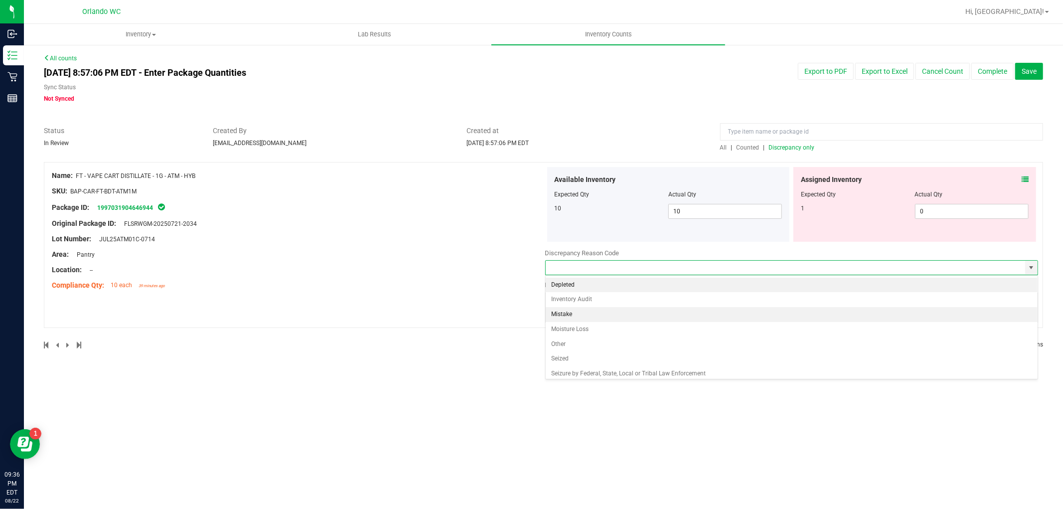
click at [686, 315] on li "Mistake" at bounding box center [792, 314] width 492 height 15
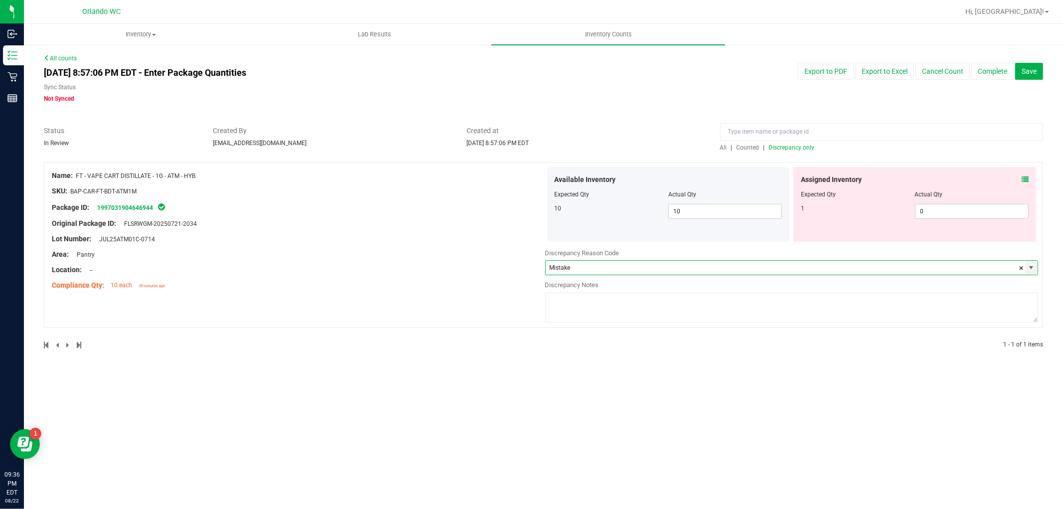
click at [666, 305] on textarea at bounding box center [791, 308] width 493 height 30
click at [1042, 15] on span "Hi, [GEOGRAPHIC_DATA]!" at bounding box center [1004, 11] width 79 height 8
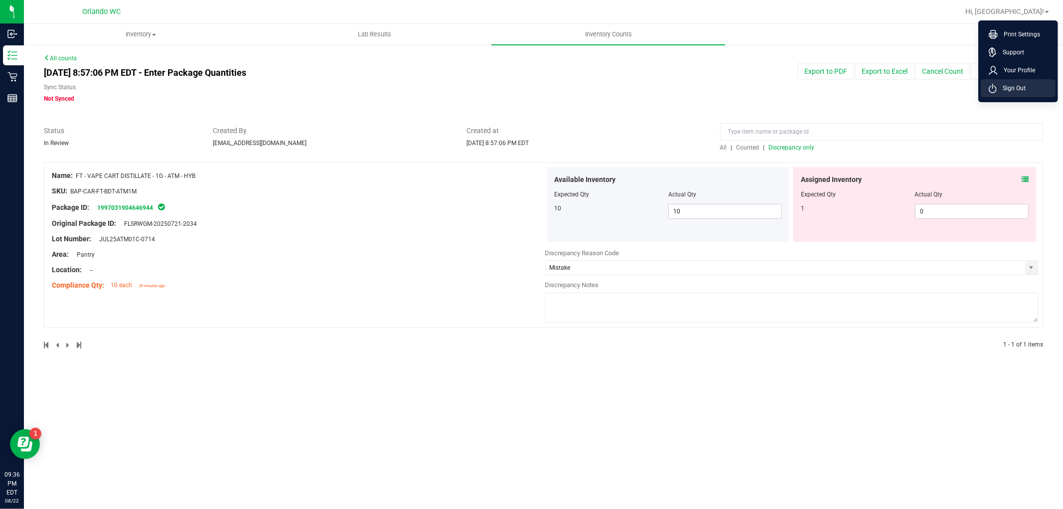
click at [1024, 91] on span "Sign Out" at bounding box center [1011, 88] width 29 height 10
